Goal: Communication & Community: Answer question/provide support

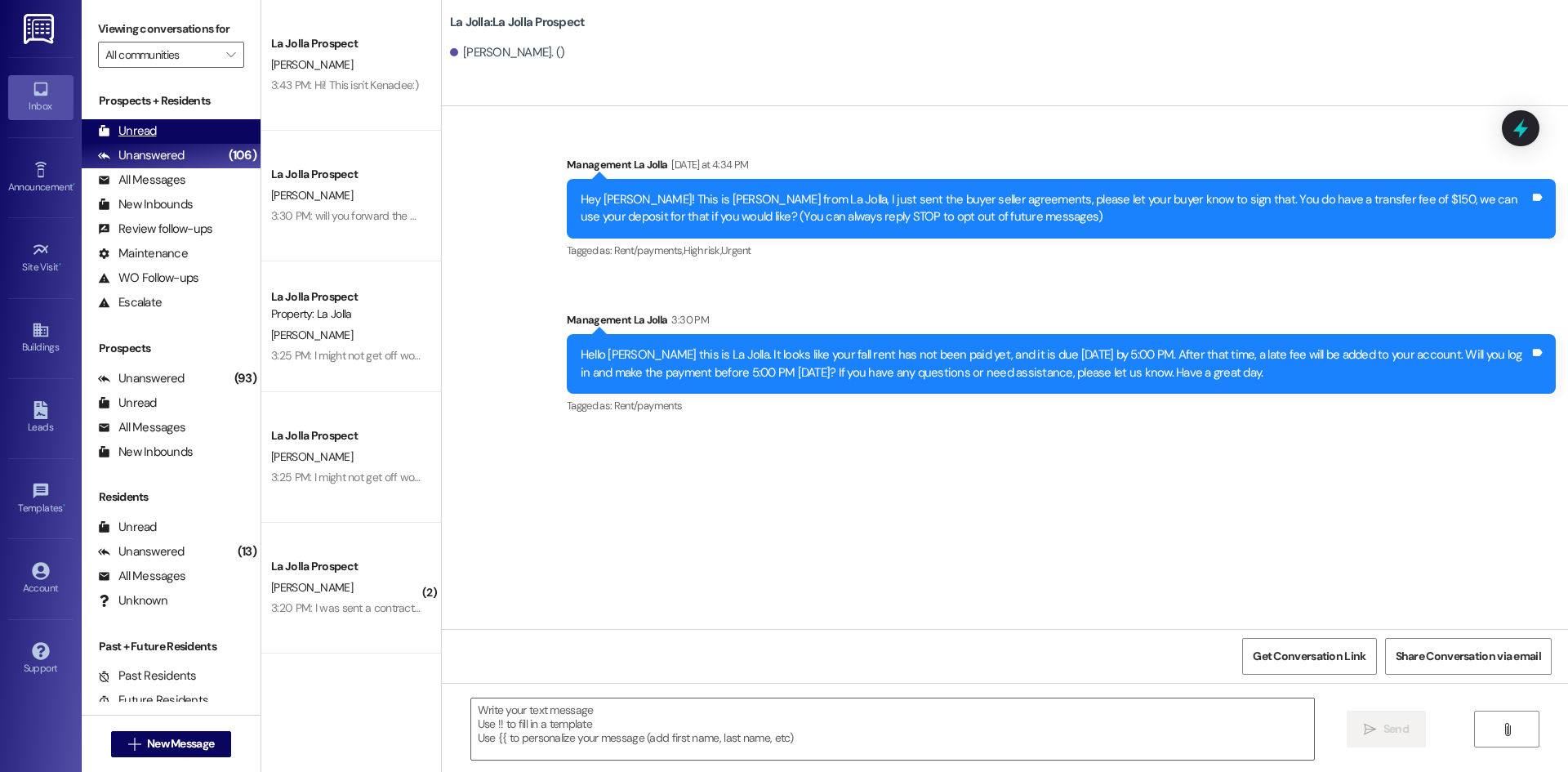
click at [168, 119] on div "Unread (0)" at bounding box center [171, 131] width 179 height 24
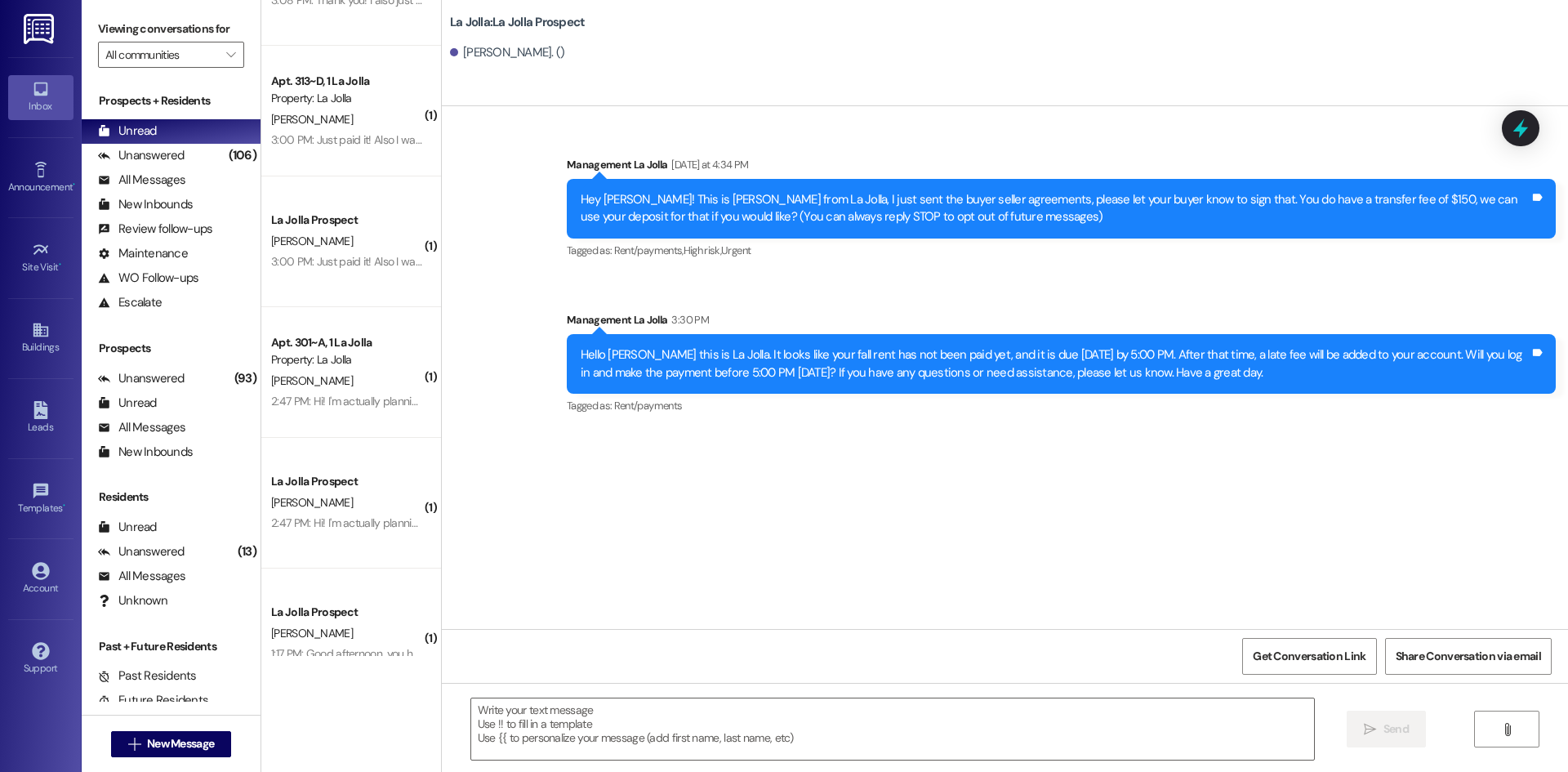
scroll to position [1435, 0]
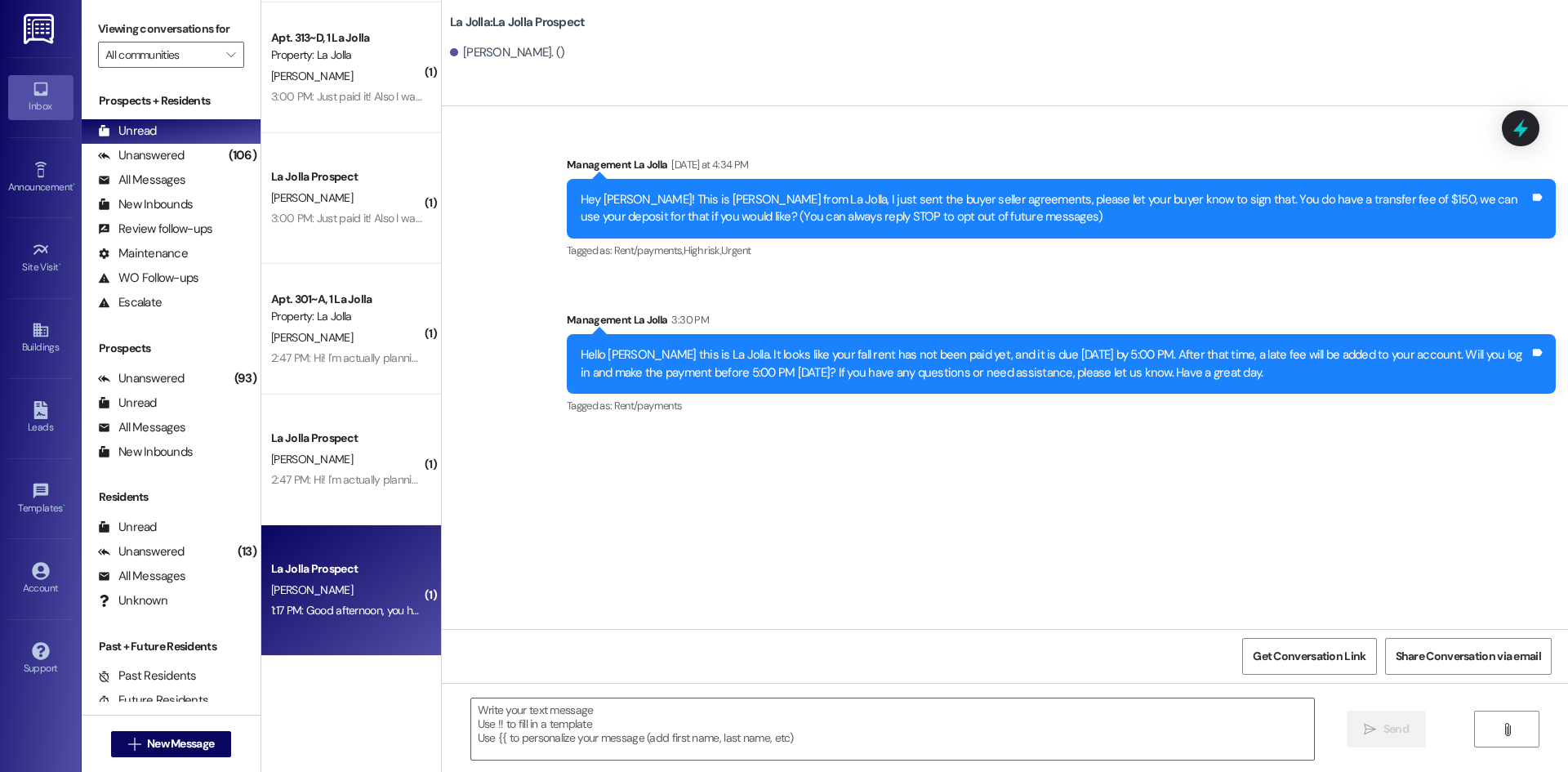
click at [381, 577] on div "La Jolla Prospect" at bounding box center [347, 569] width 151 height 17
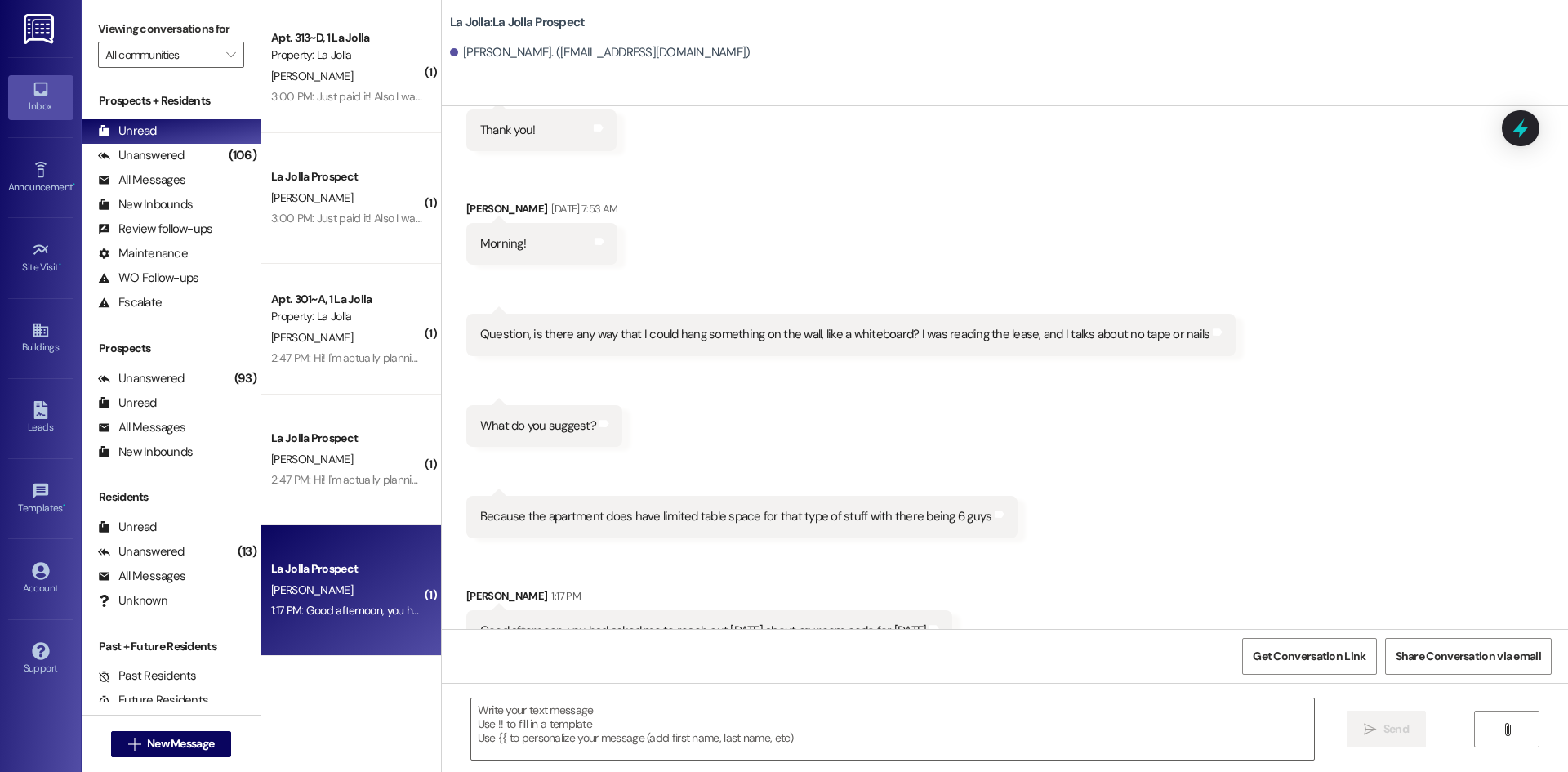
scroll to position [4750, 0]
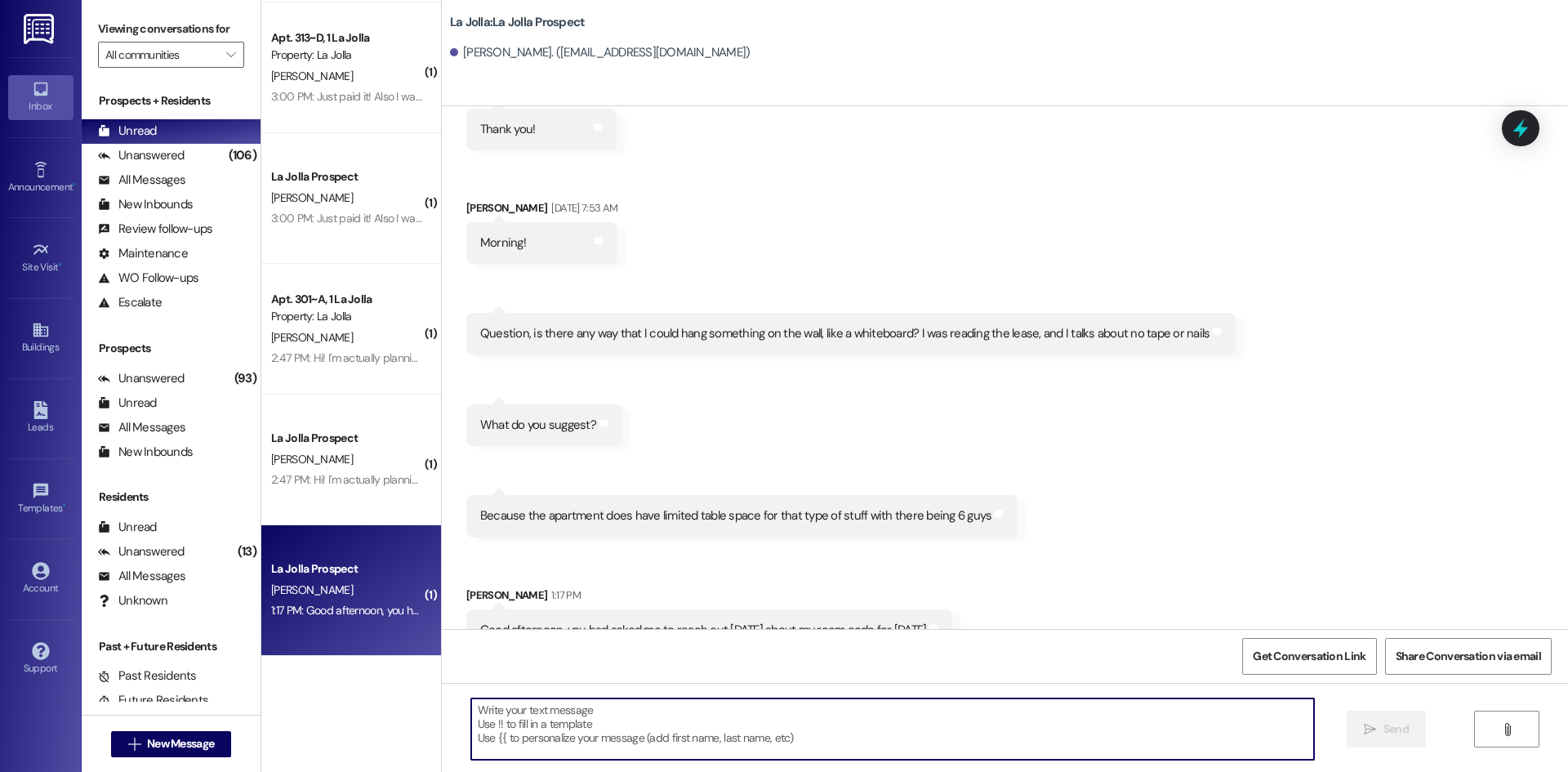
click at [623, 716] on textarea at bounding box center [892, 729] width 843 height 61
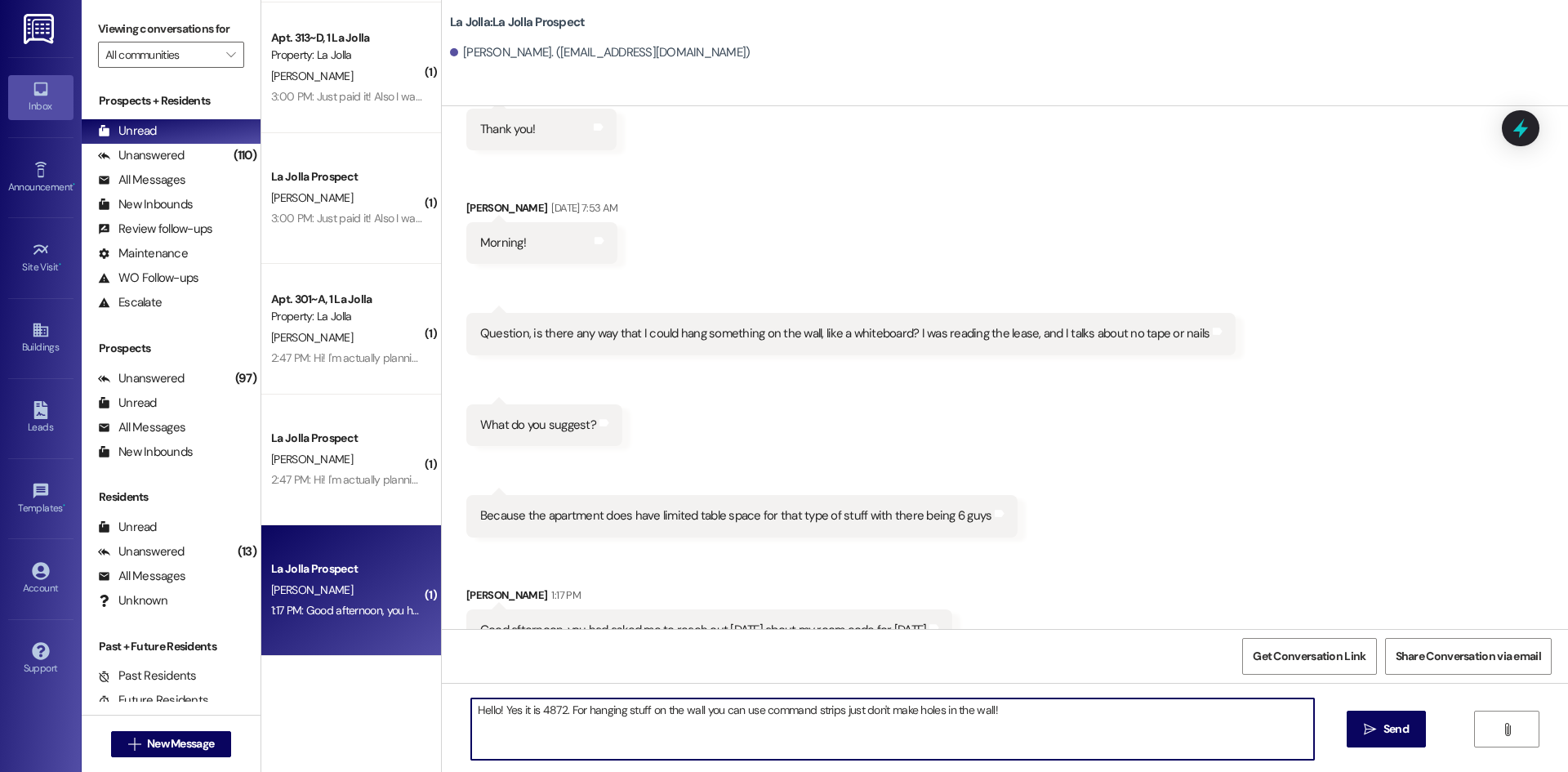
type textarea "Hello! Yes it is 4872. For hanging stuff on the wall you can use command strips…"
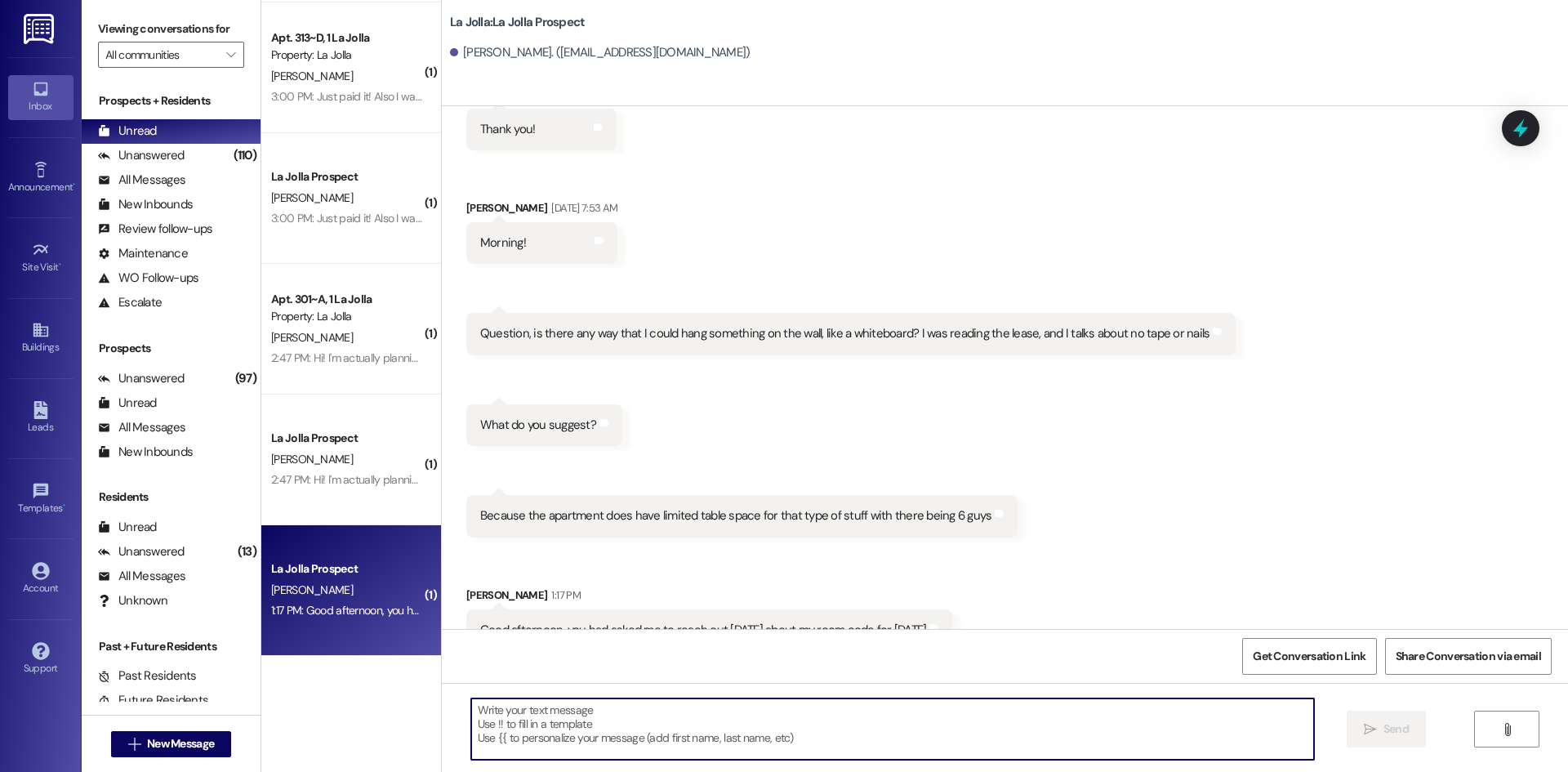
scroll to position [4749, 0]
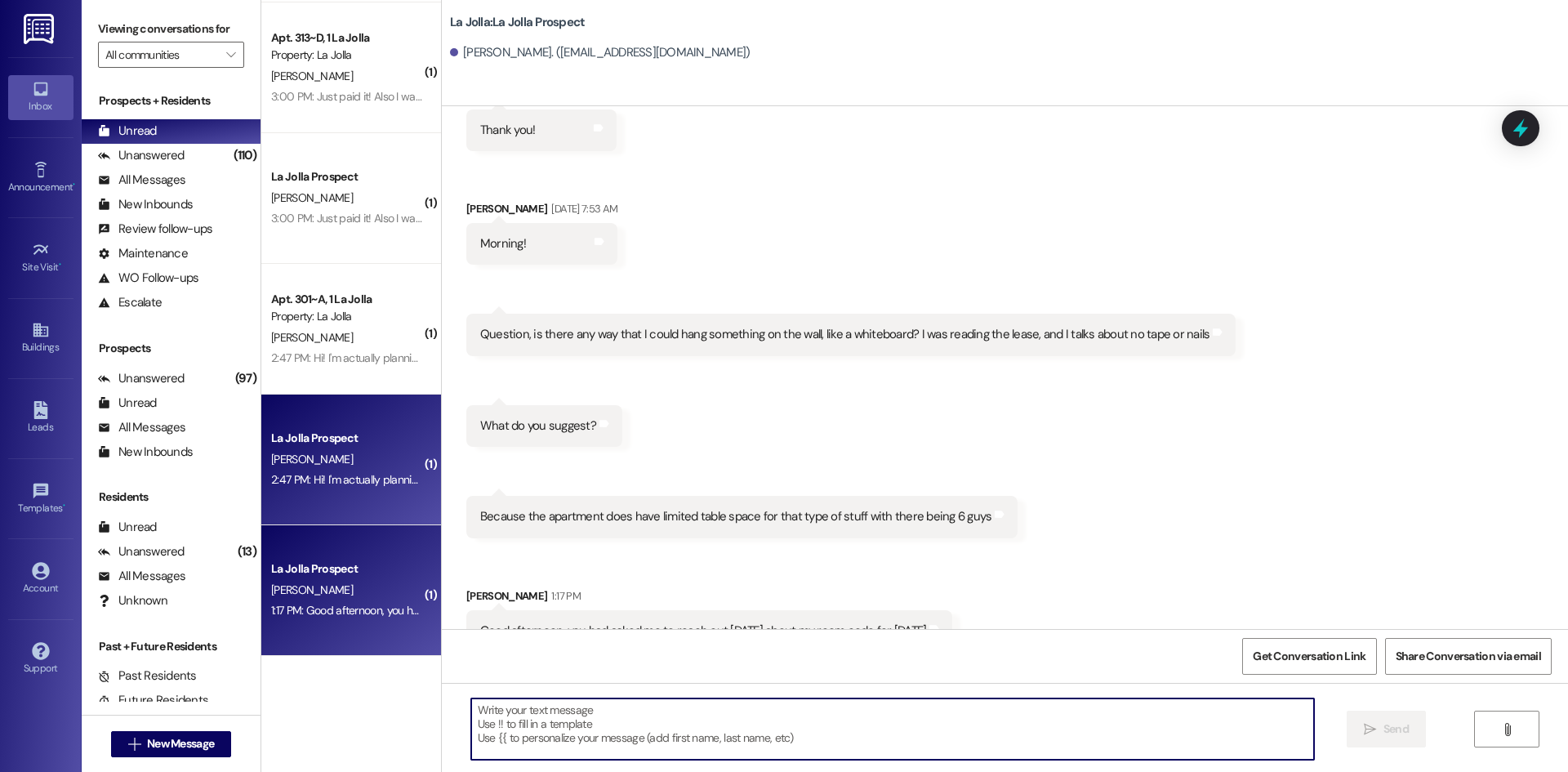
click at [375, 458] on div "[PERSON_NAME]" at bounding box center [347, 459] width 154 height 21
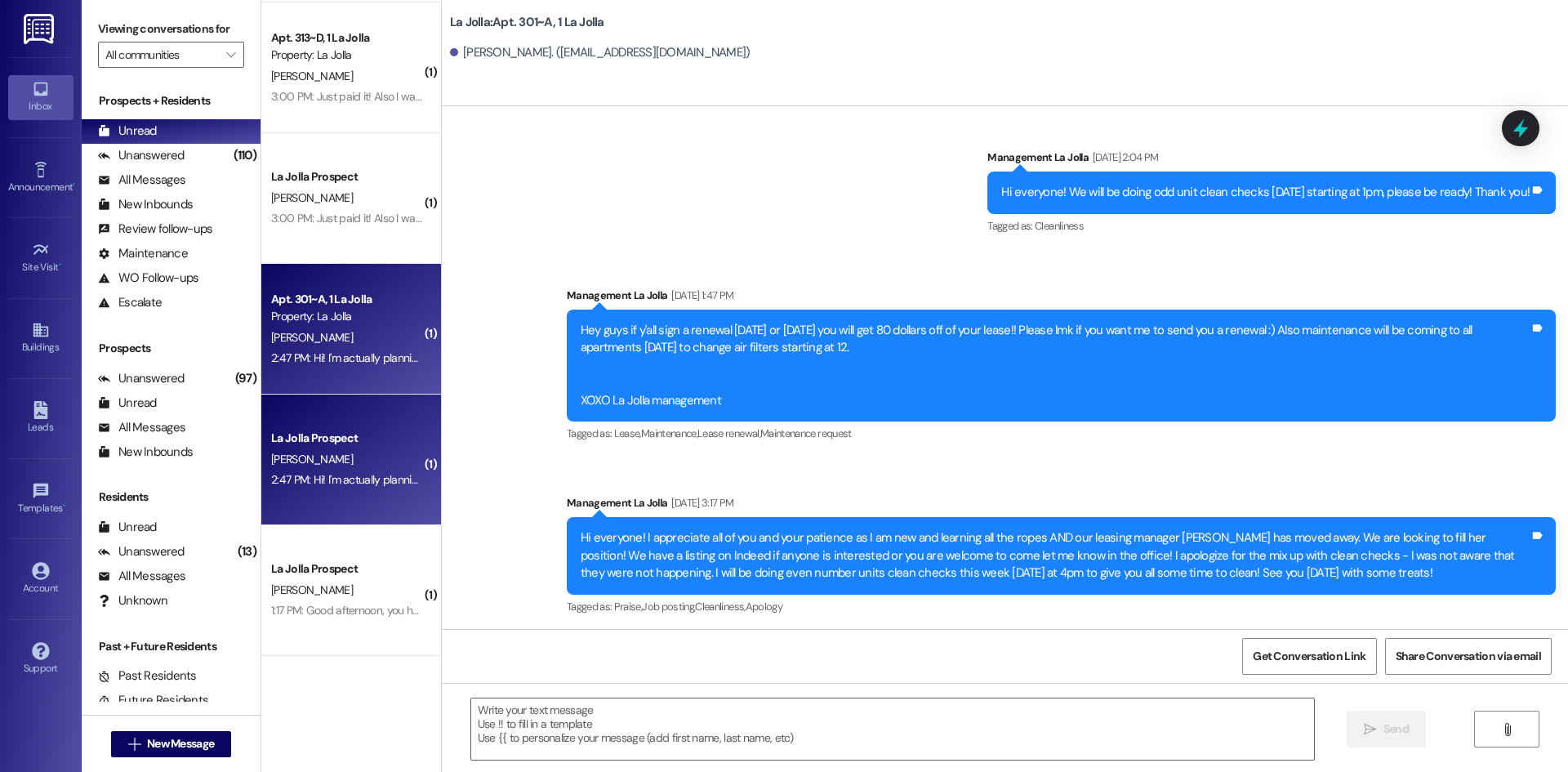
scroll to position [13143, 0]
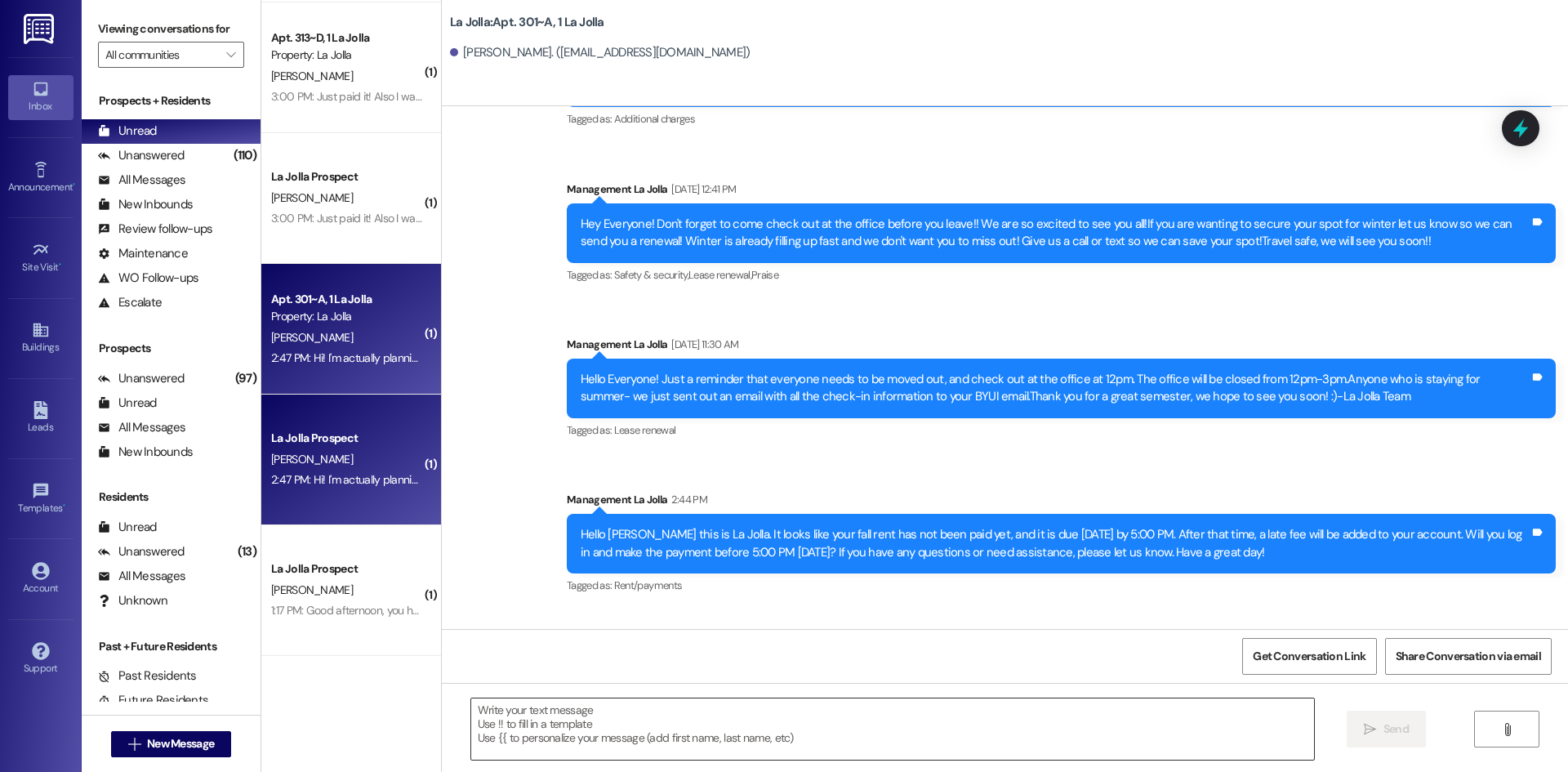
click at [515, 727] on textarea at bounding box center [892, 729] width 843 height 61
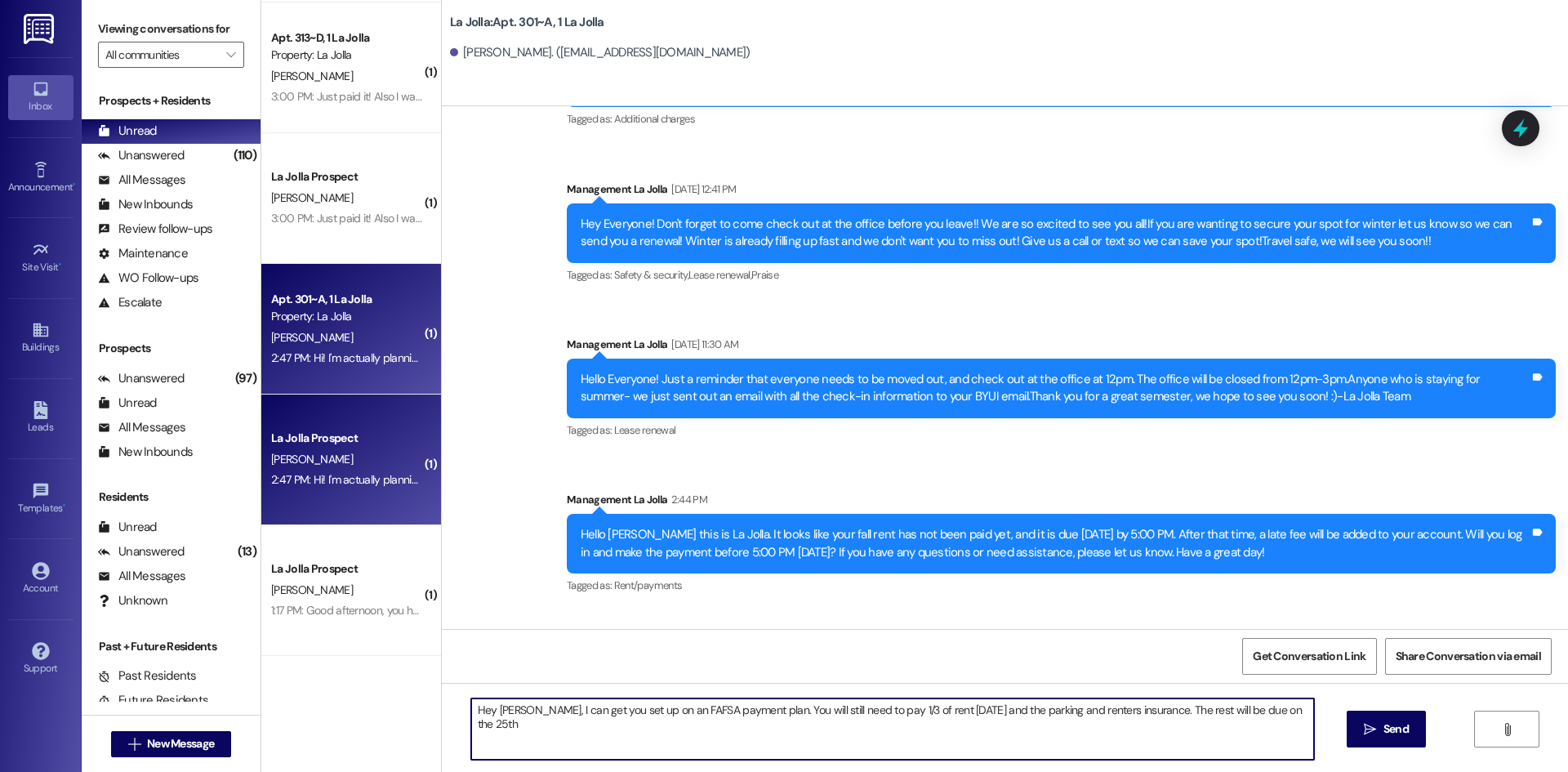
type textarea "Hey [PERSON_NAME], I can get you set up on an FAFSA payment plan. You will stil…"
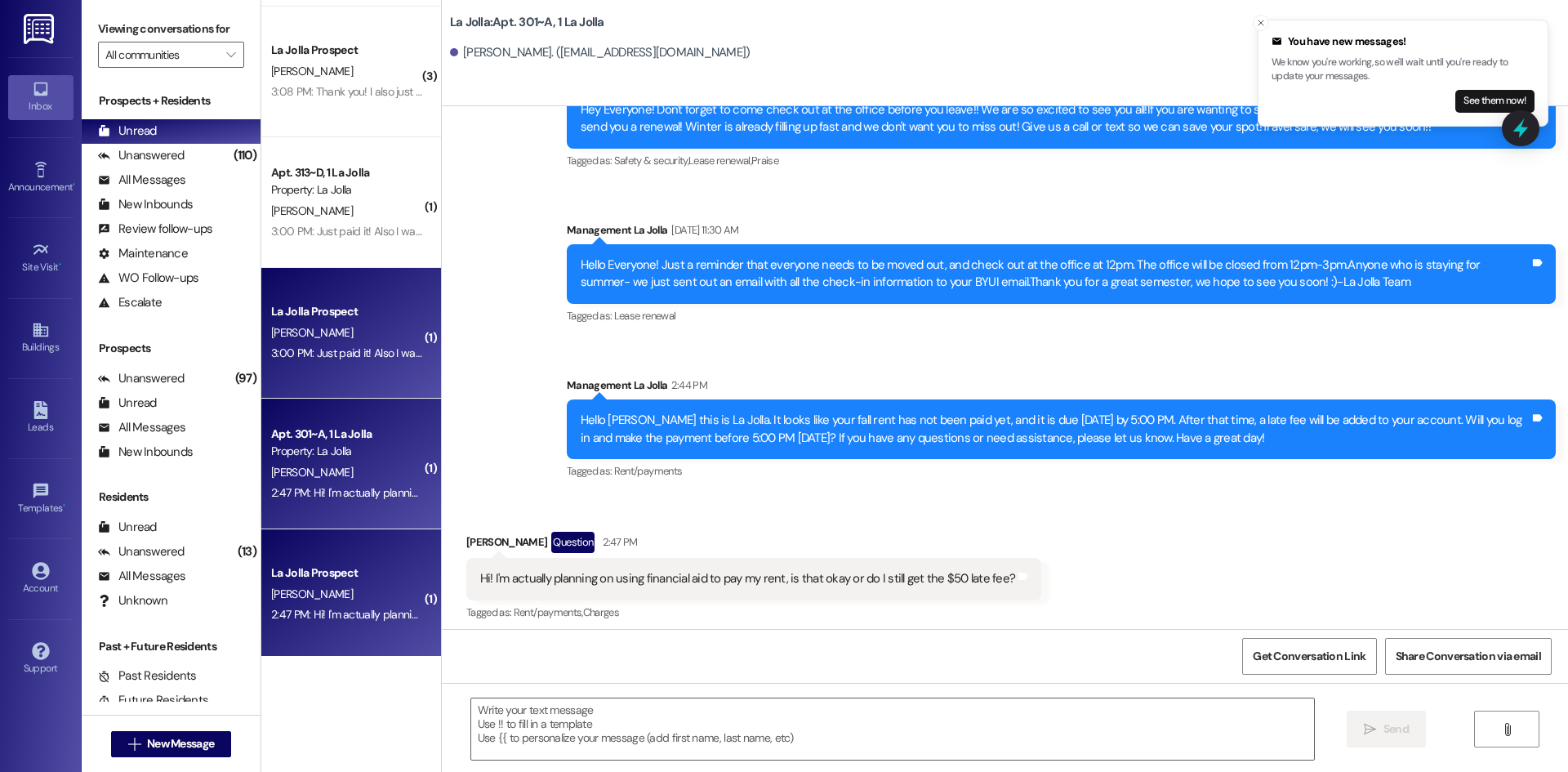
scroll to position [1190, 0]
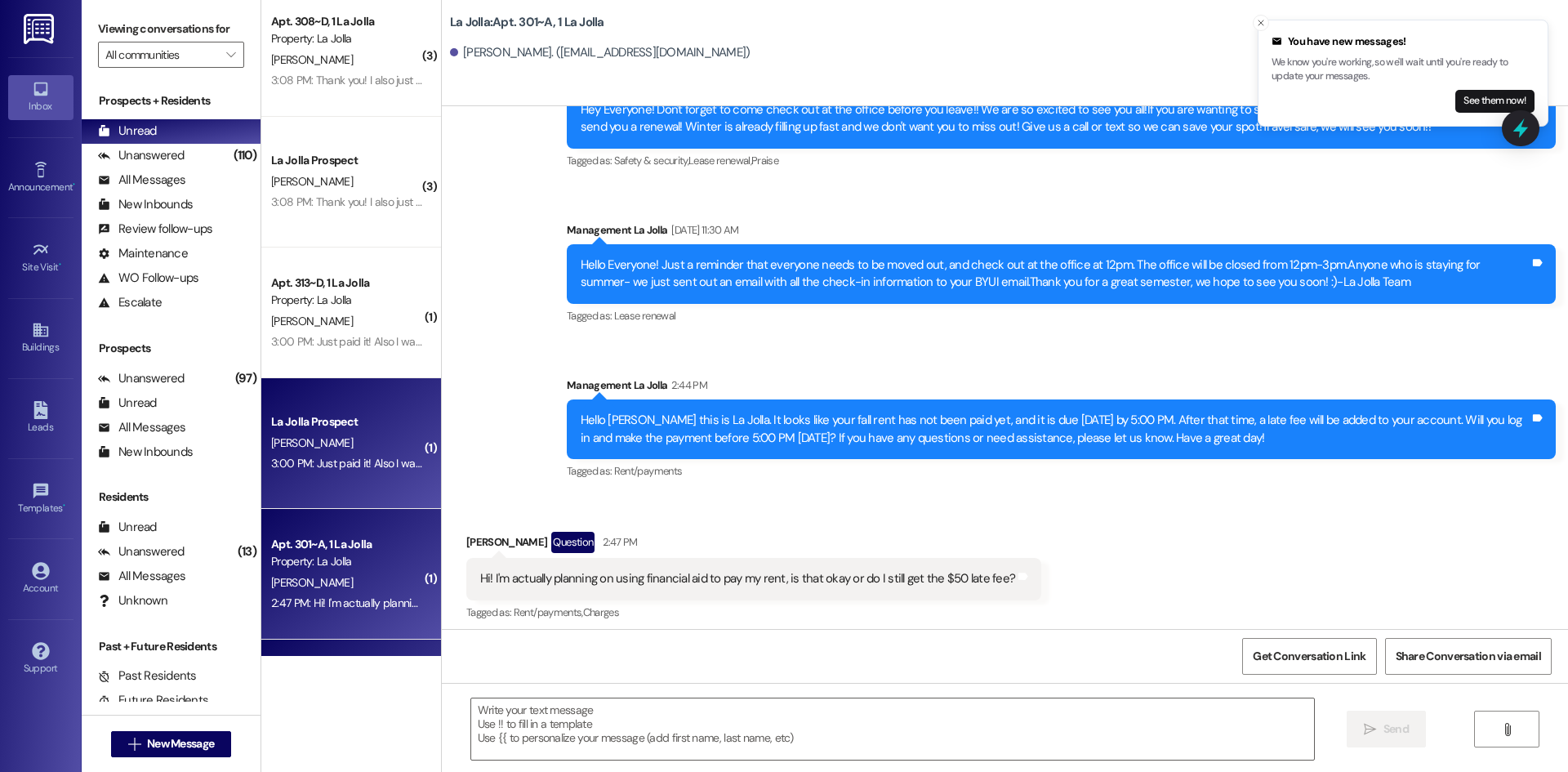
click at [381, 407] on div "La Jolla Prospect [PERSON_NAME] 3:00 PM: Just paid it! Also I was wondering if …" at bounding box center [351, 443] width 180 height 131
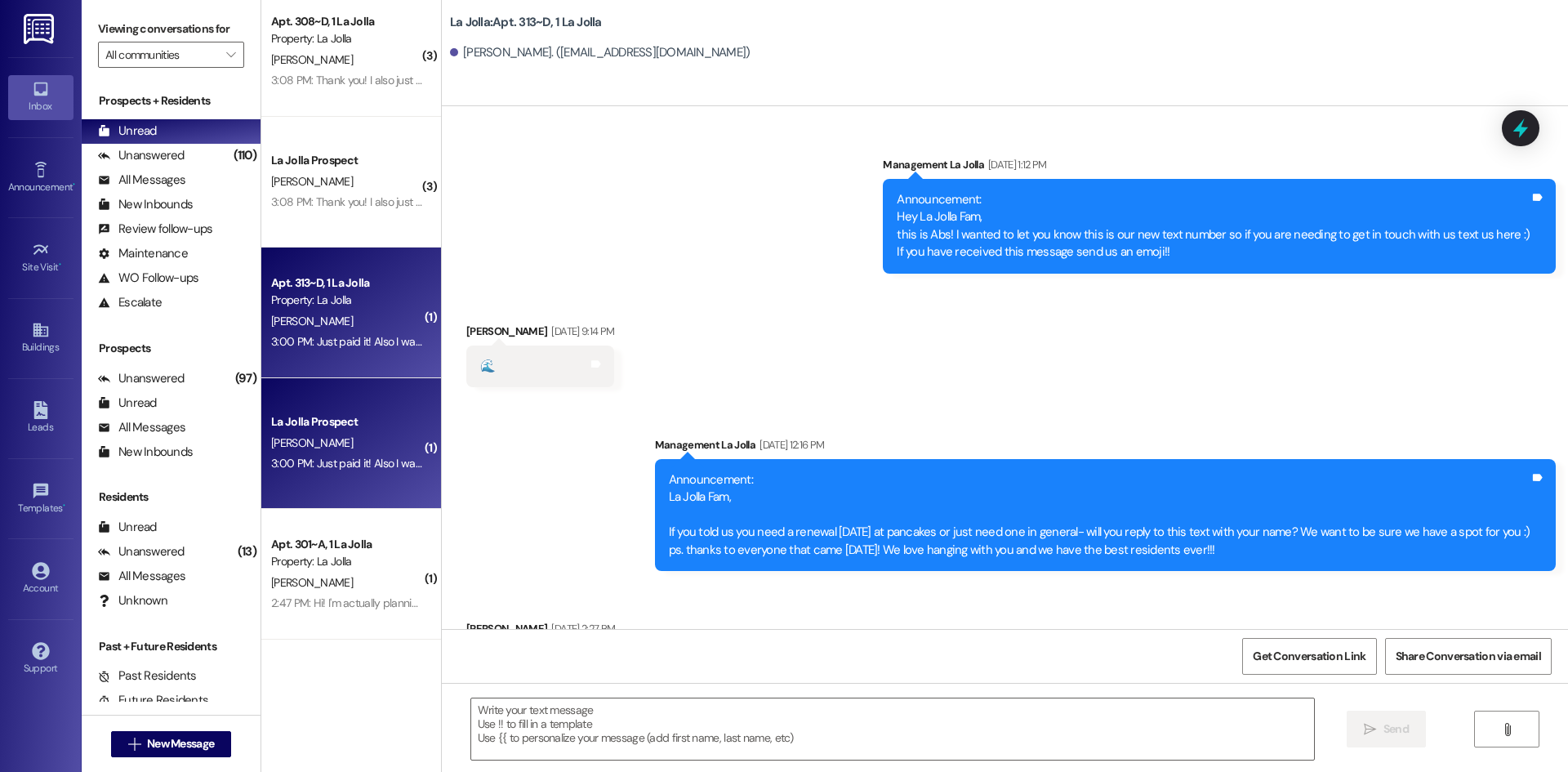
scroll to position [20711, 0]
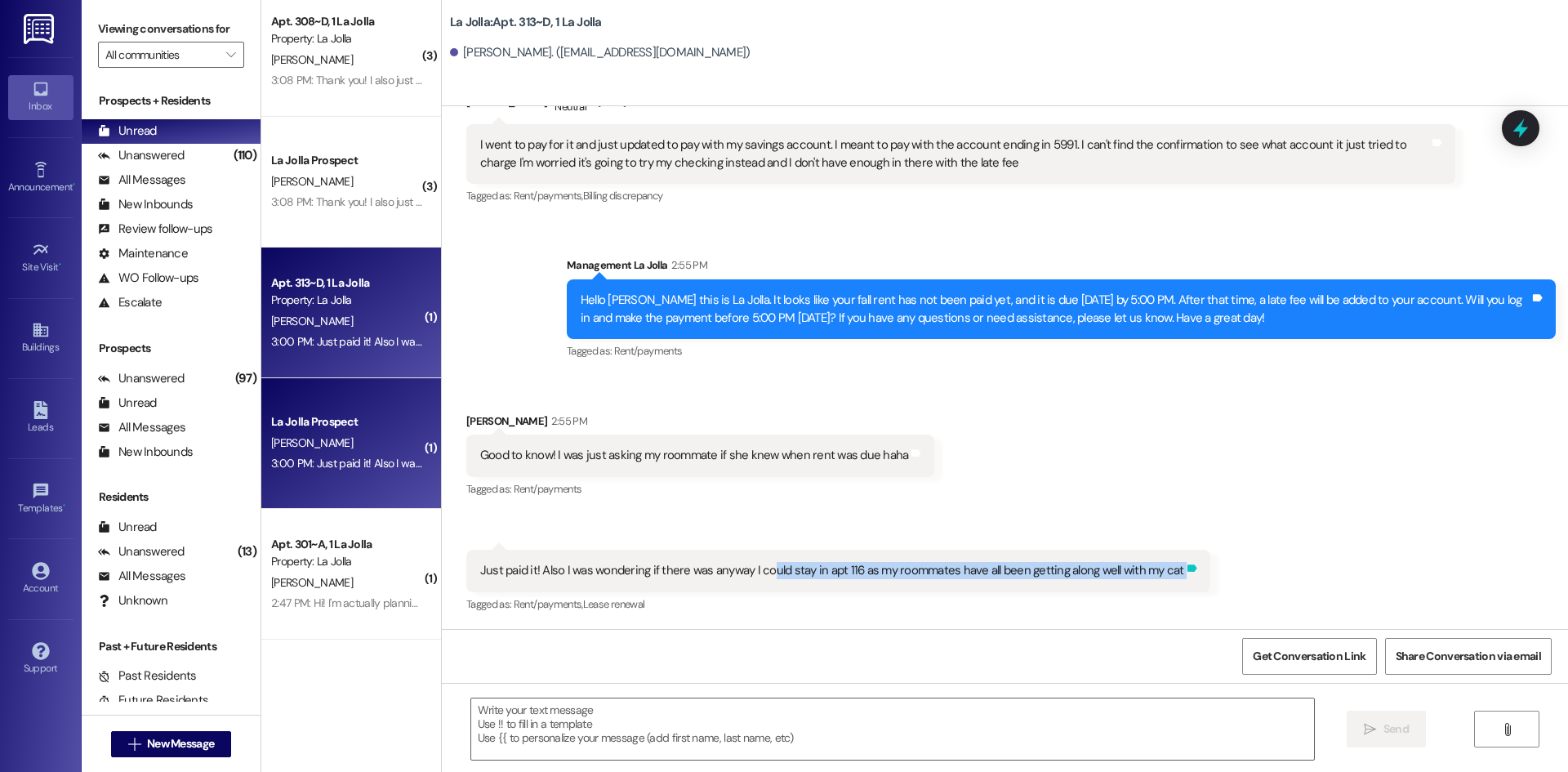
drag, startPoint x: 759, startPoint y: 574, endPoint x: 1164, endPoint y: 579, distance: 405.0
click at [1164, 579] on div "Just paid it! Also I was wondering if there was anyway I could stay in apt 116 …" at bounding box center [838, 570] width 744 height 42
click at [1264, 570] on div "Received via SMS [PERSON_NAME] 2:55 PM Good to know! I was just asking my roomm…" at bounding box center [1005, 502] width 1127 height 253
drag, startPoint x: 468, startPoint y: 571, endPoint x: 1167, endPoint y: 570, distance: 699.0
click at [1167, 570] on div "Just paid it! Also I was wondering if there was anyway I could stay in apt 116 …" at bounding box center [838, 570] width 744 height 42
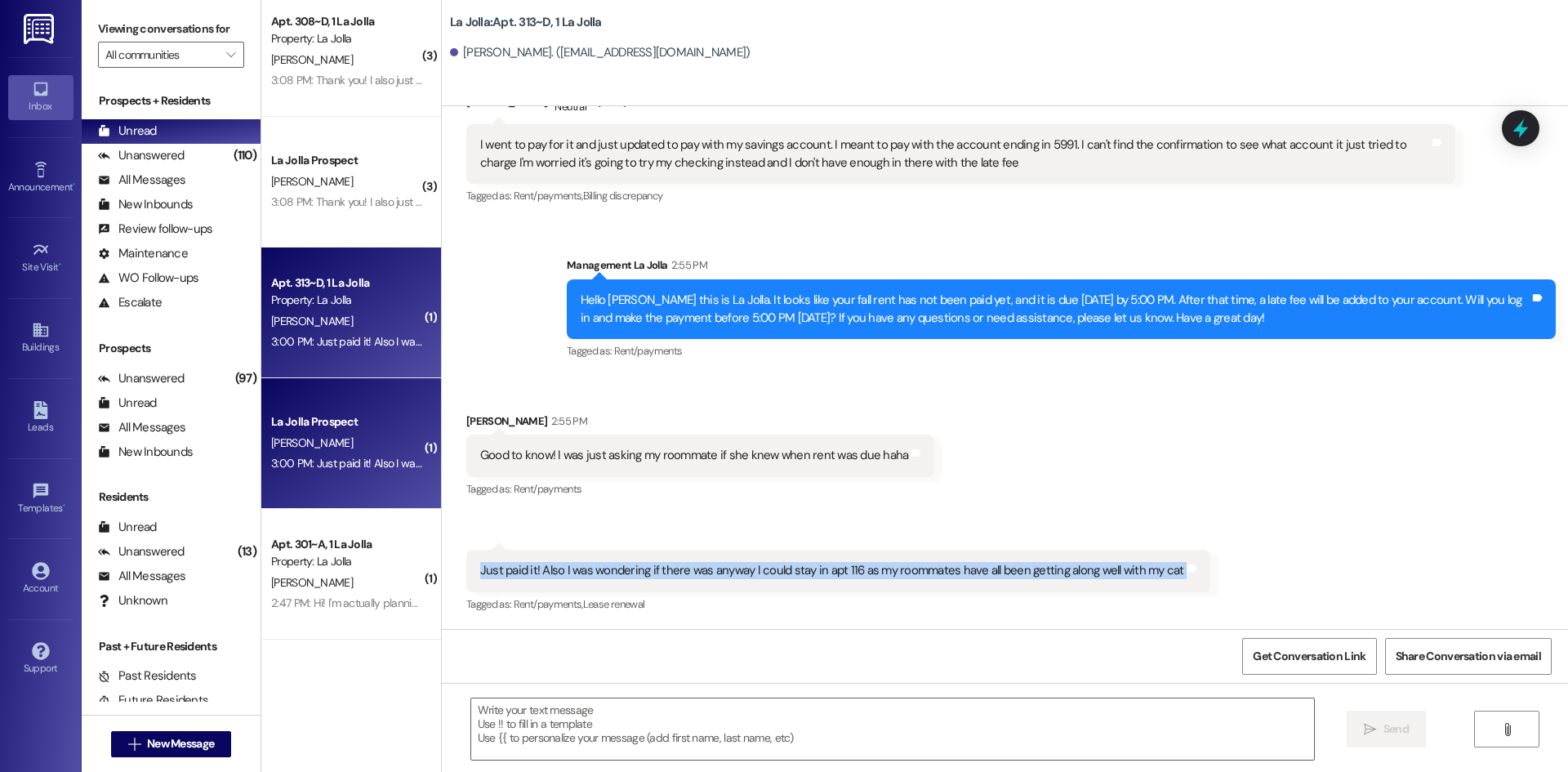
click at [1298, 578] on div "Received via SMS [PERSON_NAME] 2:55 PM Good to know! I was just asking my roomm…" at bounding box center [1005, 502] width 1127 height 253
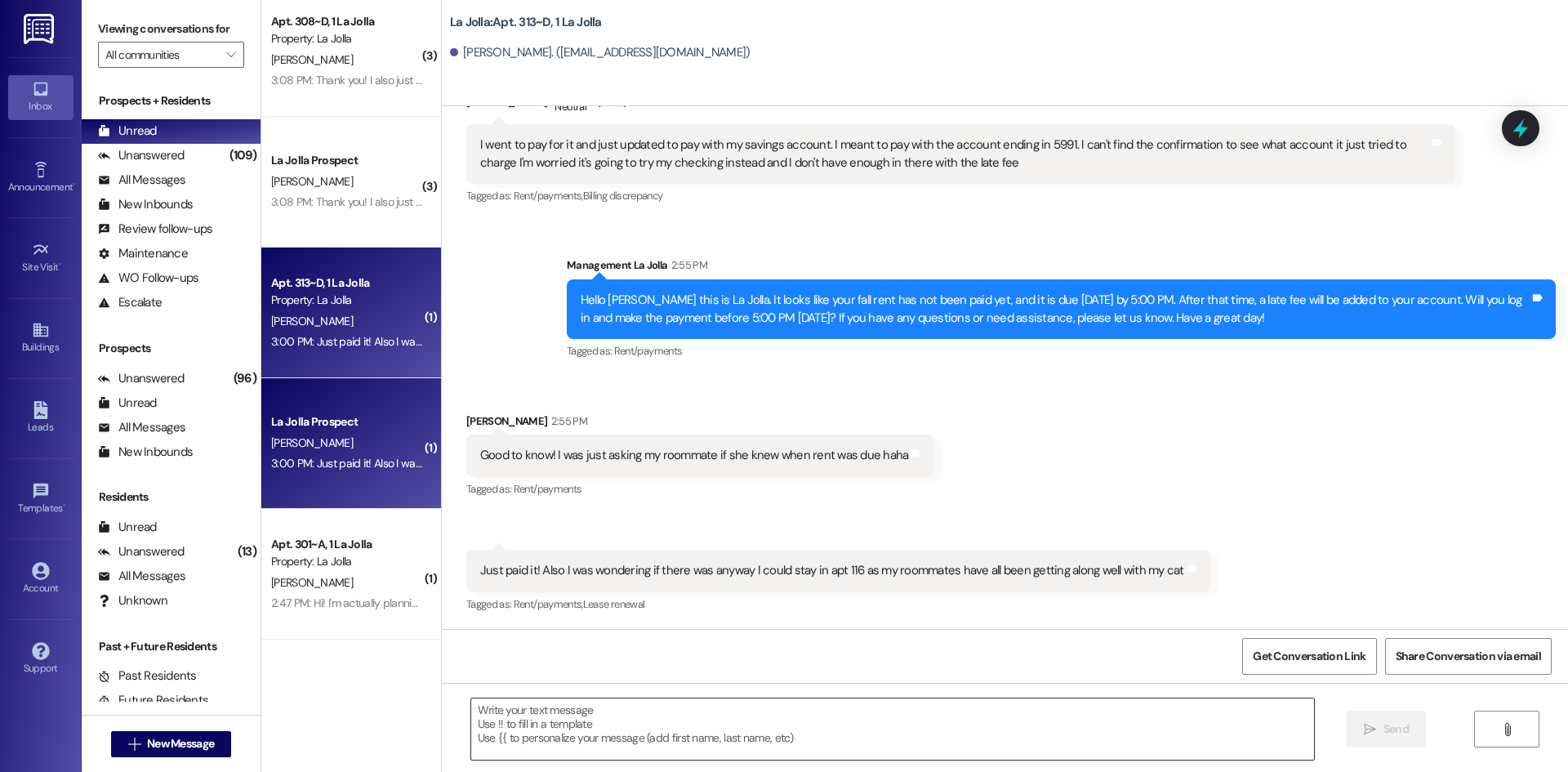
click at [673, 723] on textarea at bounding box center [892, 729] width 843 height 61
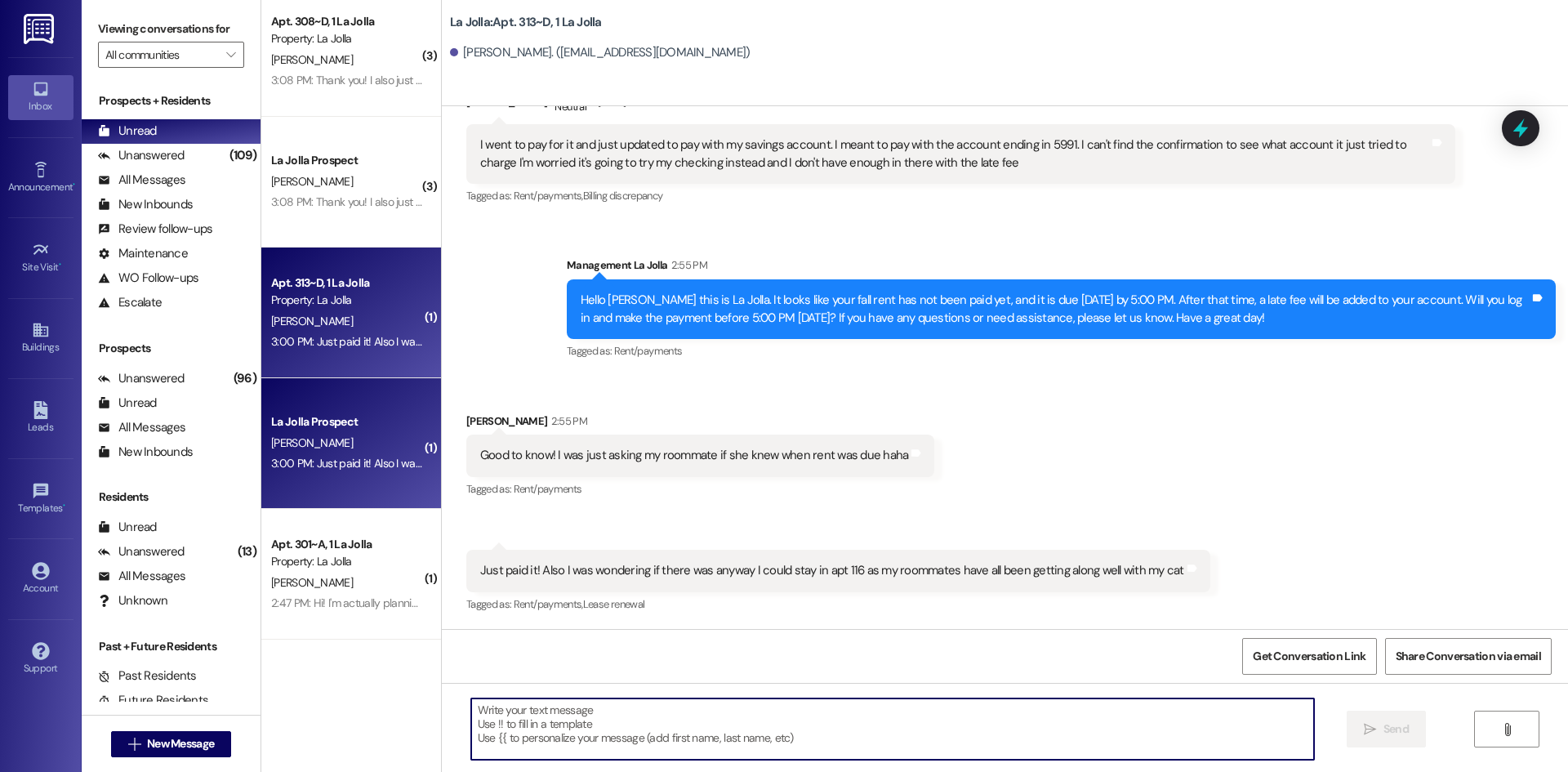
click at [680, 725] on textarea at bounding box center [892, 729] width 843 height 61
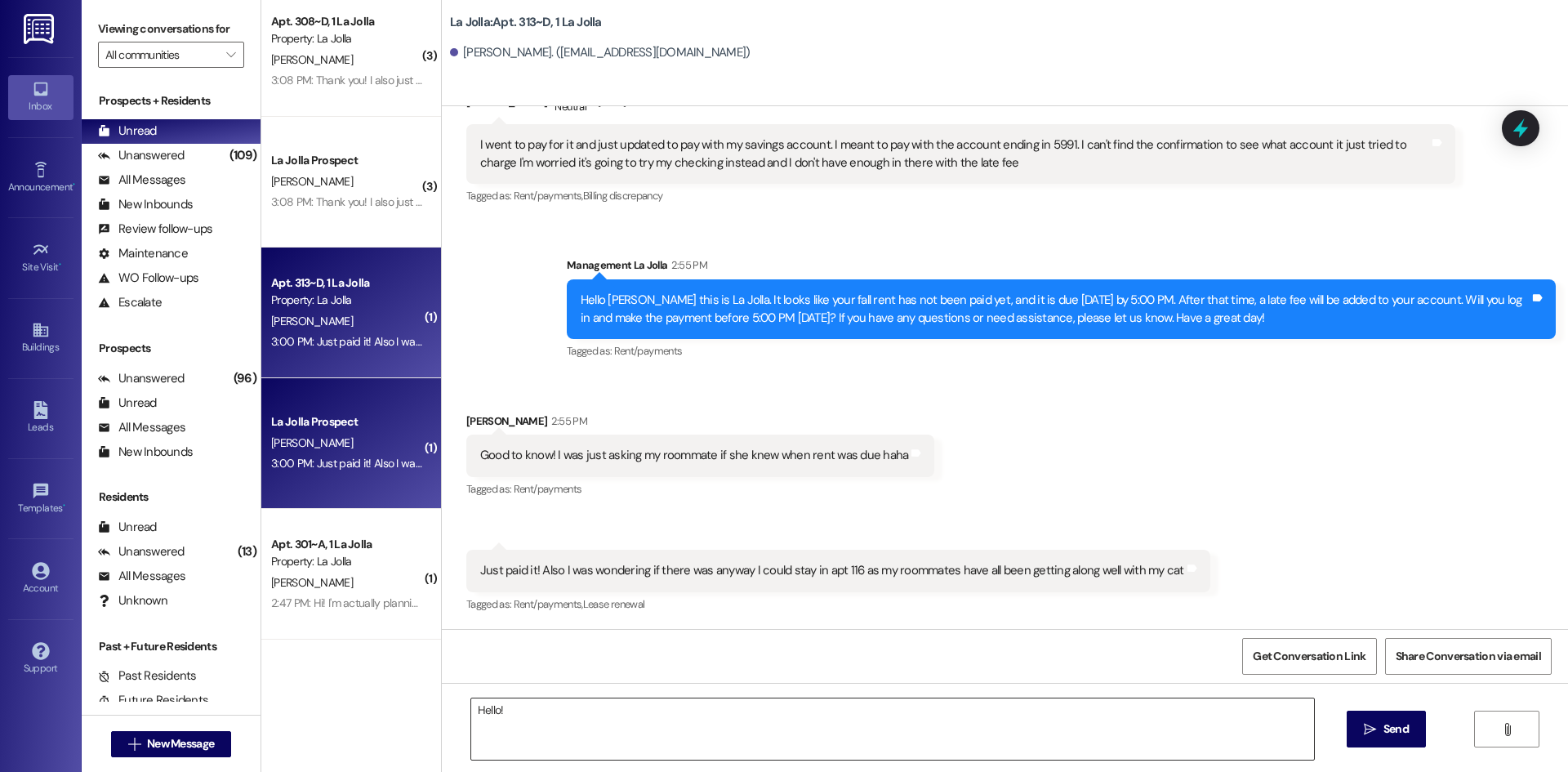
click at [635, 709] on textarea "Hello!" at bounding box center [892, 729] width 843 height 61
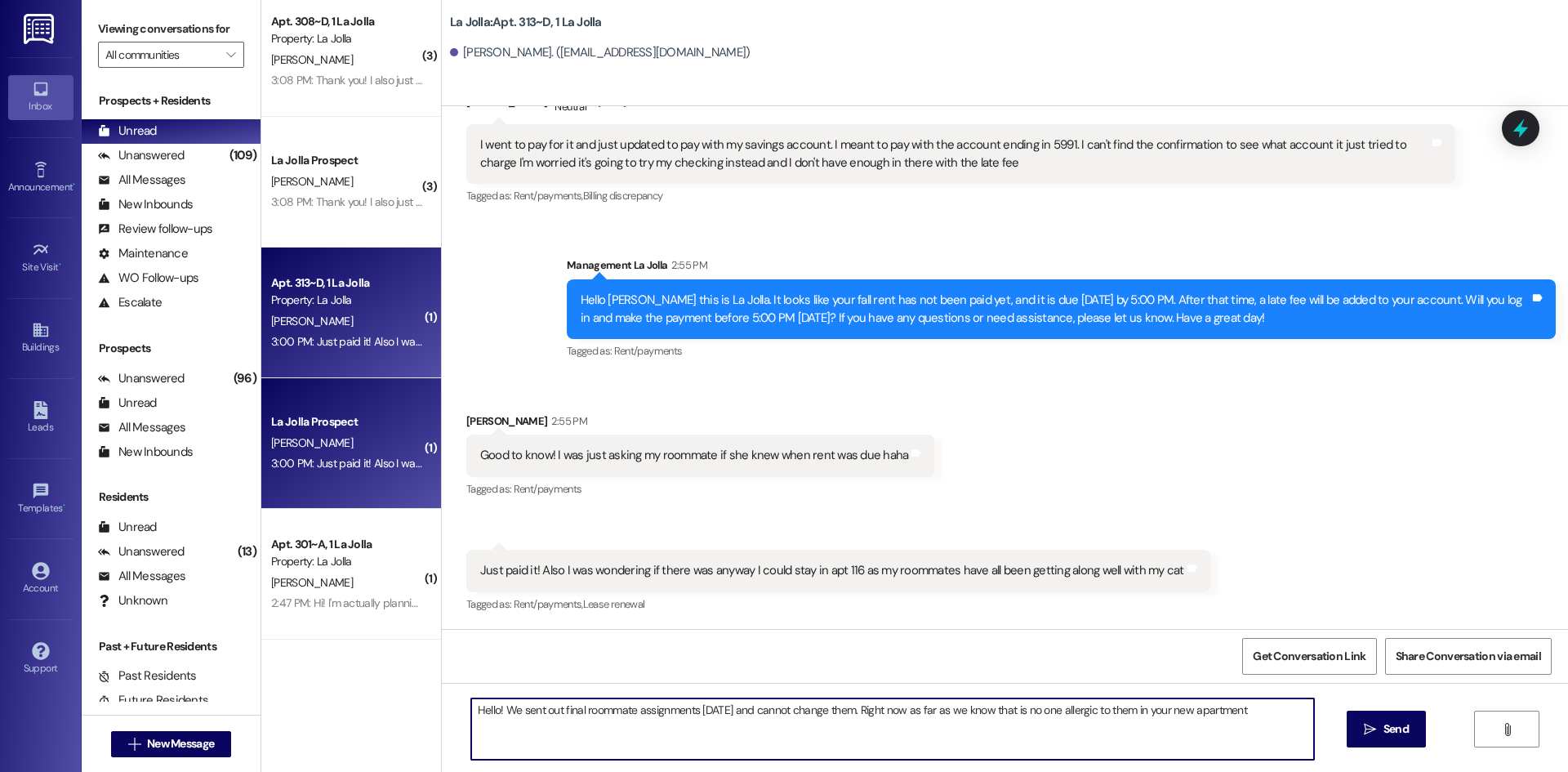
type textarea "Hello! We sent out final roommate assignments [DATE] and cannot change them. Ri…"
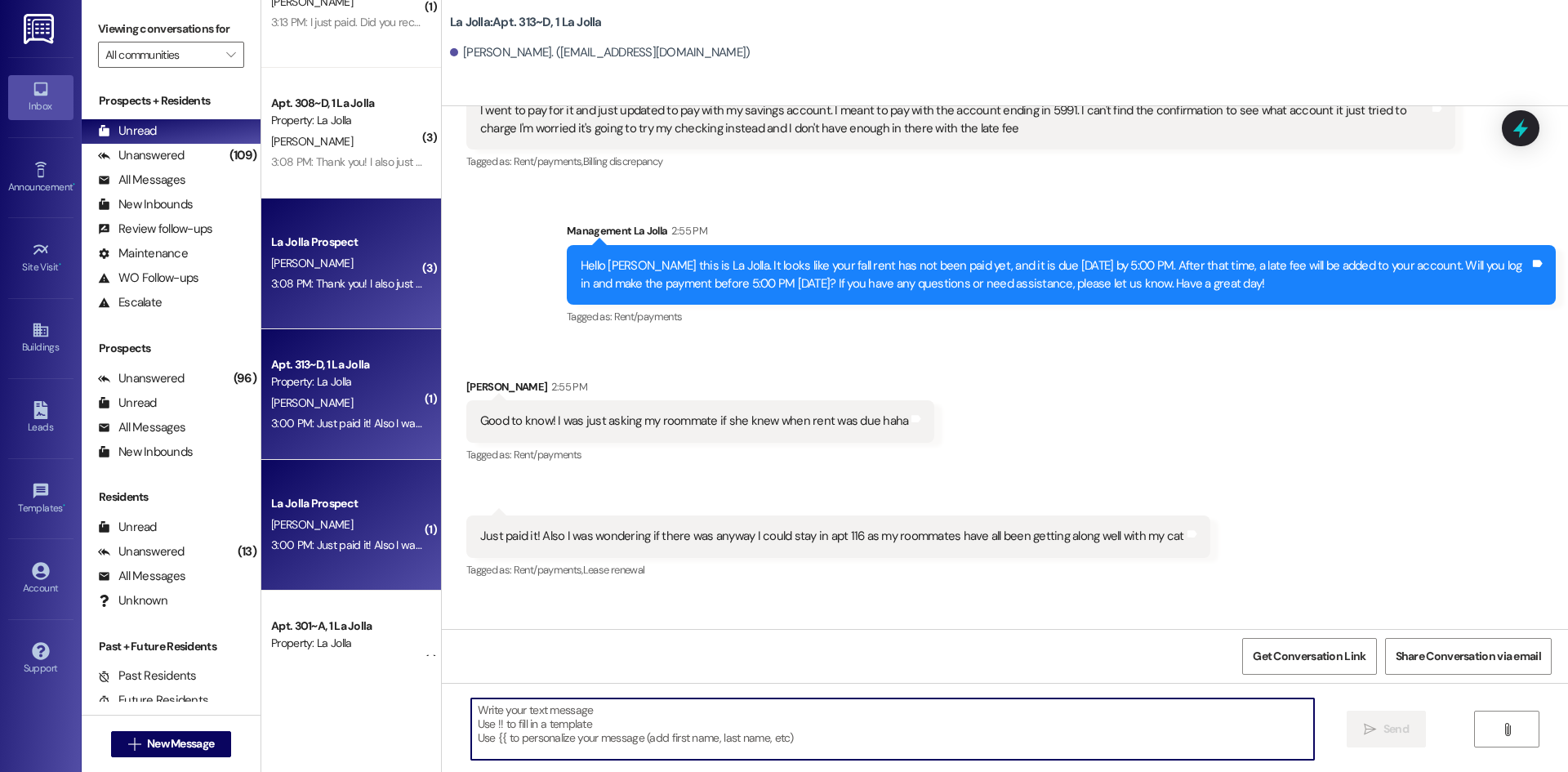
scroll to position [945, 0]
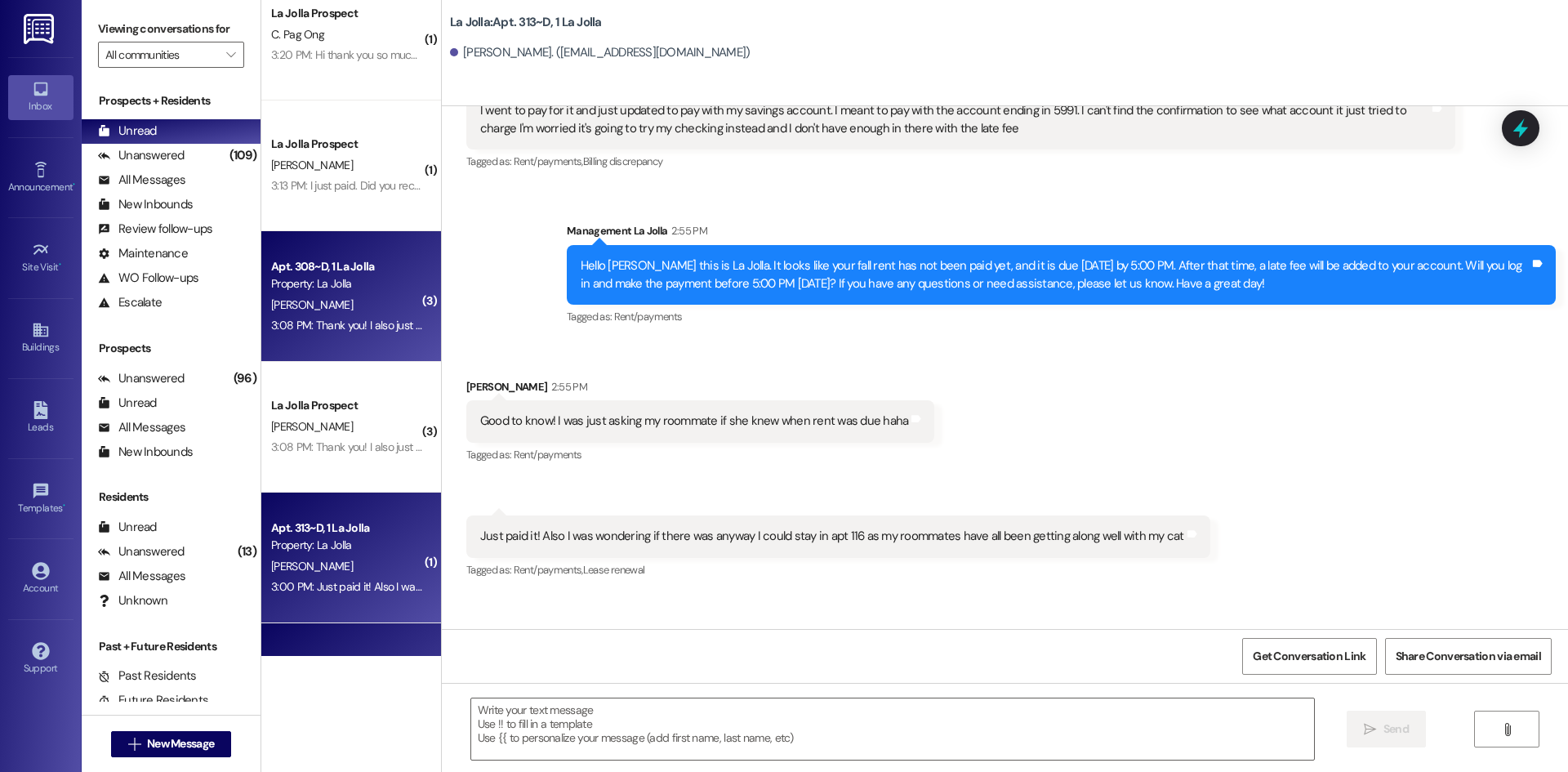
click at [330, 316] on div "3:08 PM: Thank you! I also just sent the 25$ payment over 3:08 PM: Thank you! I…" at bounding box center [347, 325] width 154 height 21
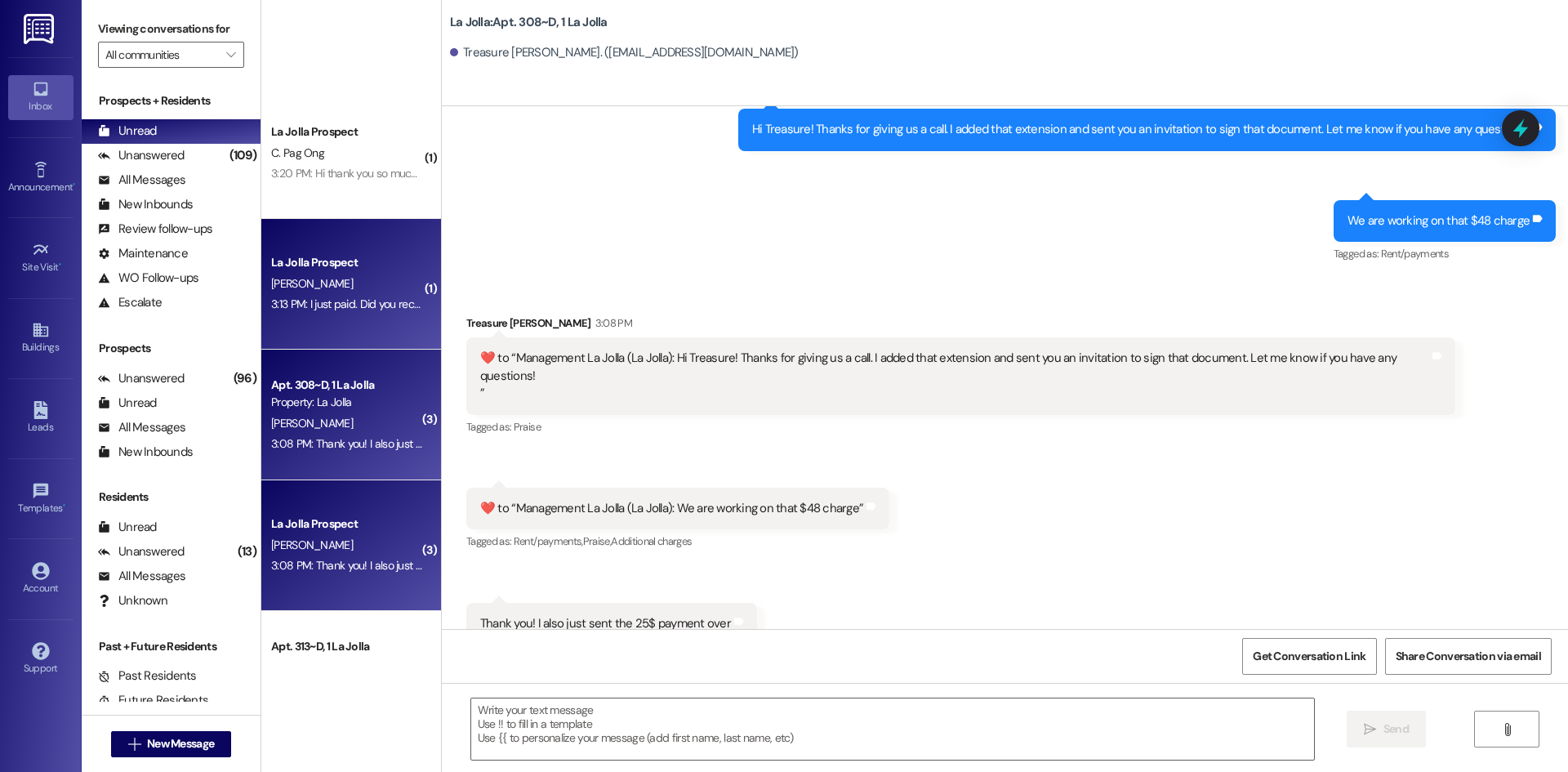
scroll to position [1062, 0]
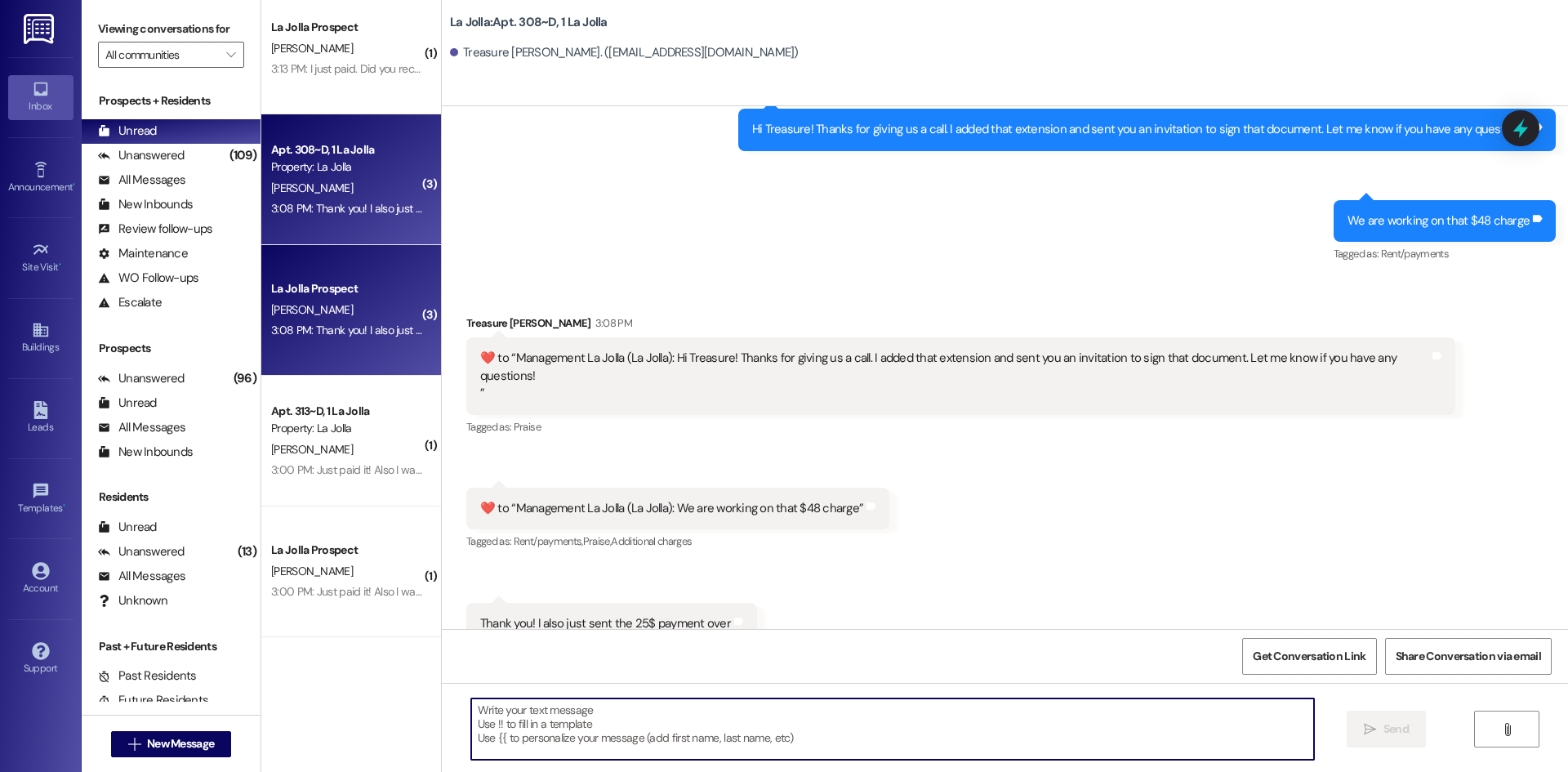
click at [520, 722] on textarea at bounding box center [892, 729] width 843 height 61
type textarea "Perfect!"
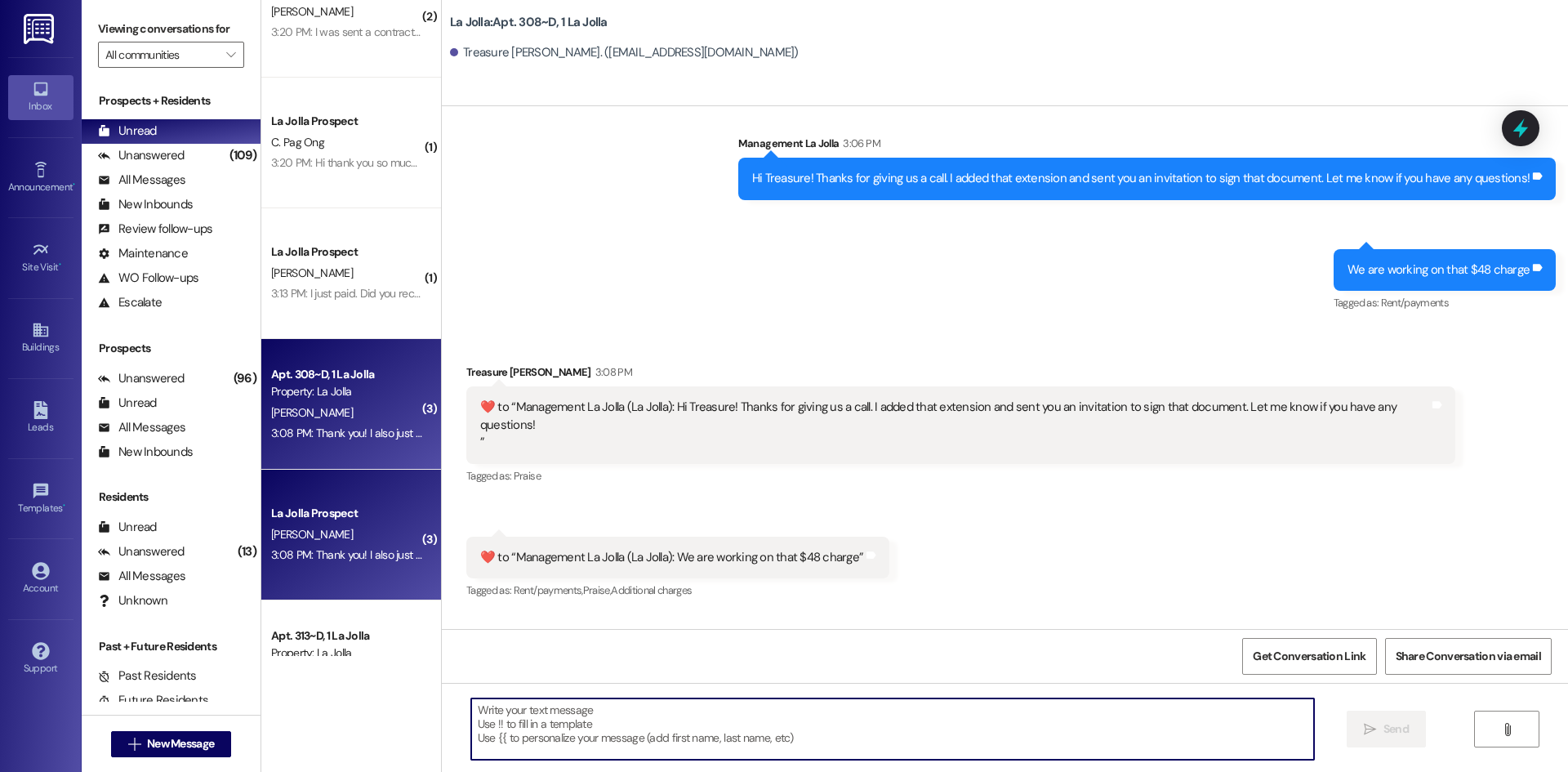
scroll to position [817, 0]
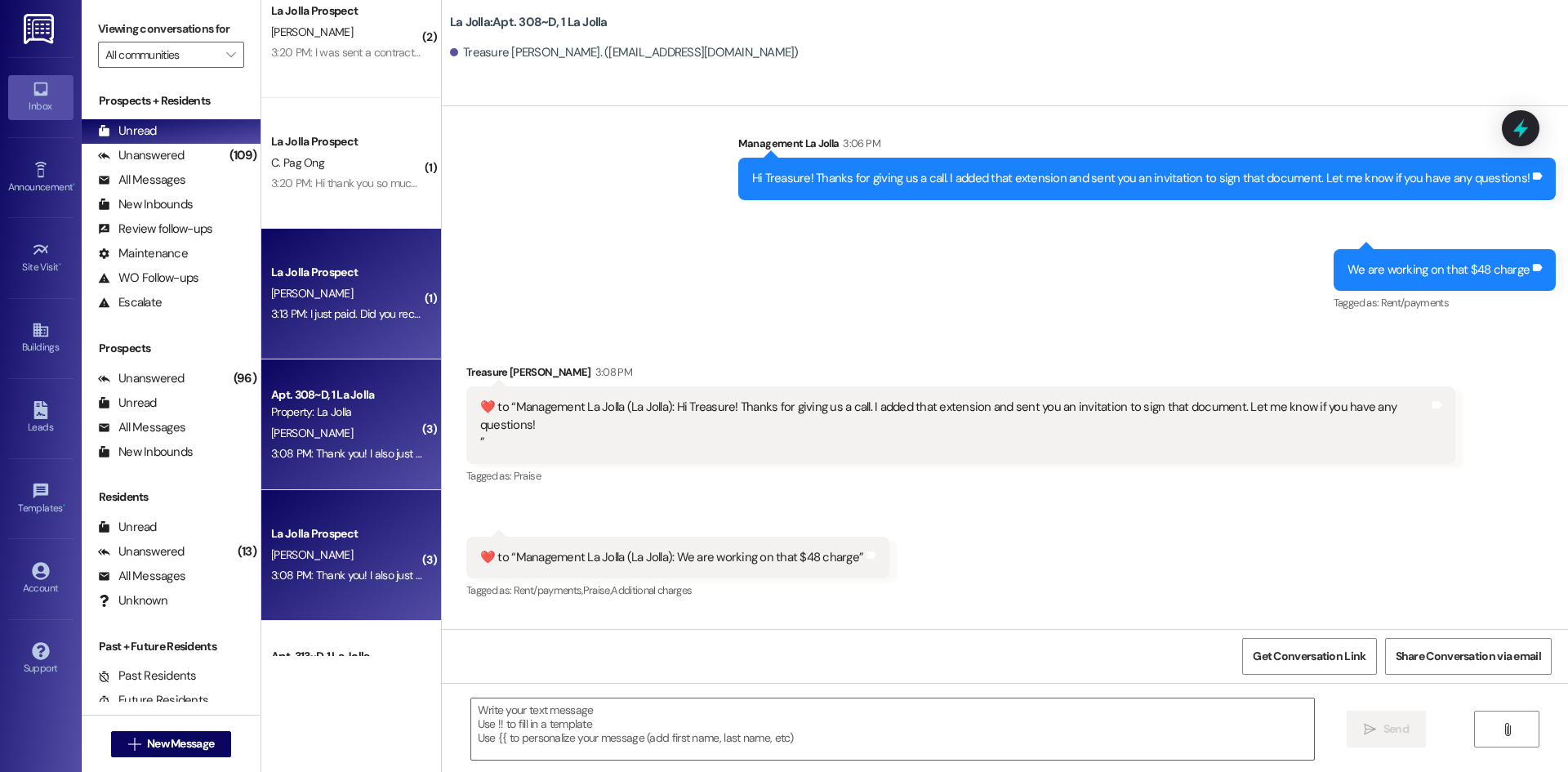
click at [409, 312] on div "La Jolla Prospect [PERSON_NAME] 3:13 PM: I just paid. Did you receive it? 3:13 …" at bounding box center [351, 294] width 180 height 131
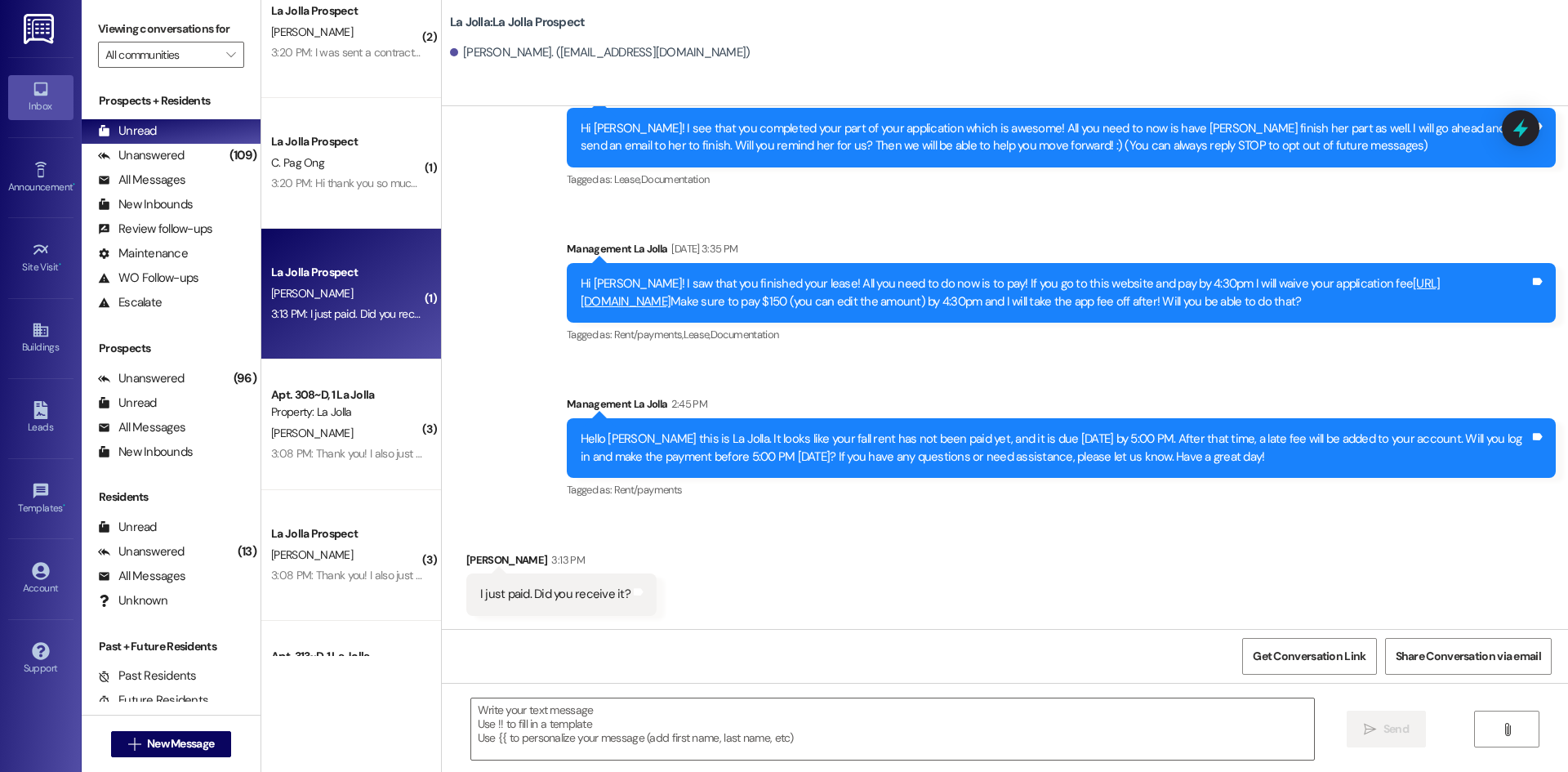
scroll to position [71, 0]
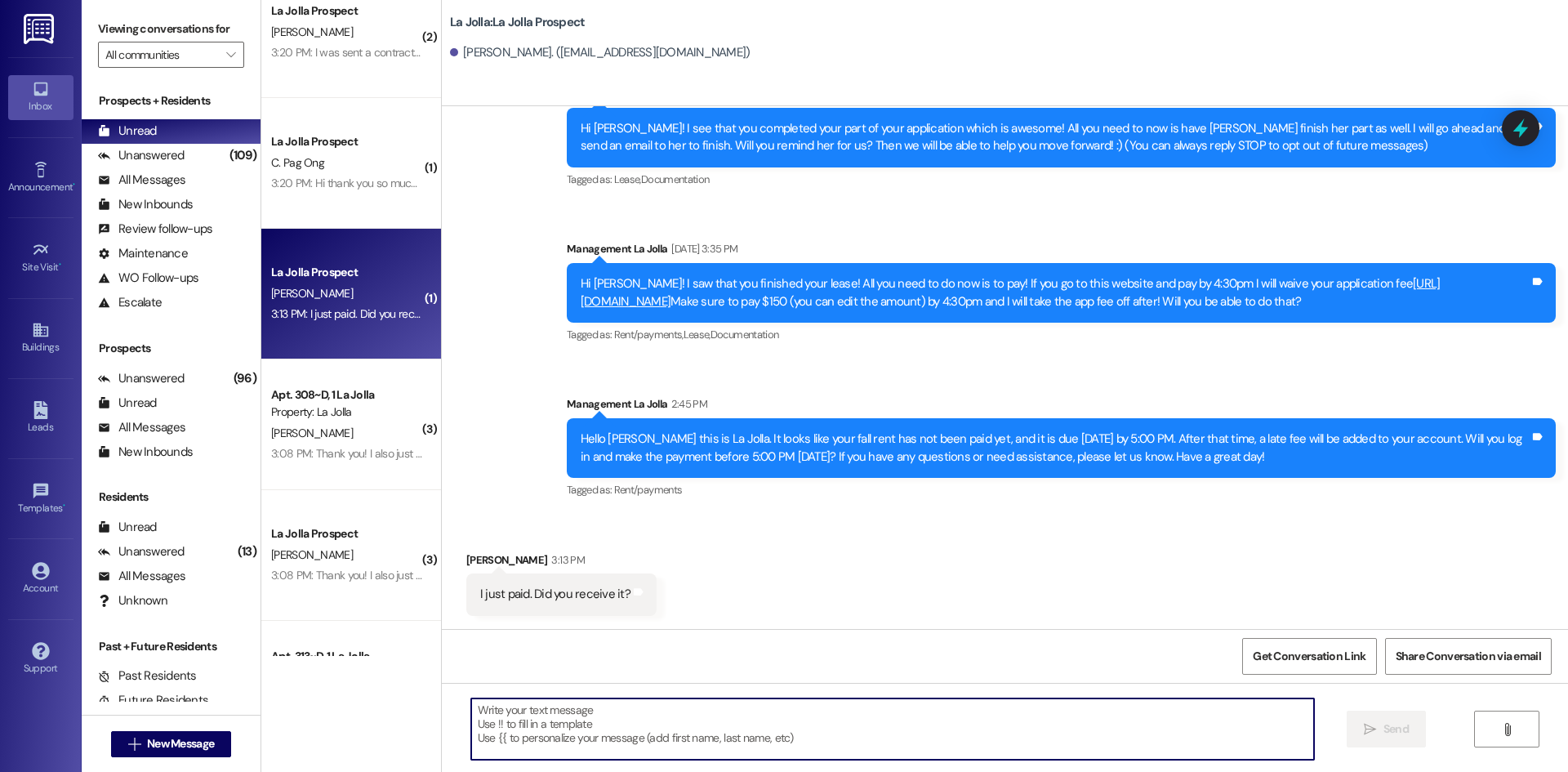
click at [685, 715] on textarea at bounding box center [892, 729] width 843 height 61
type textarea "Yes! Thank you"
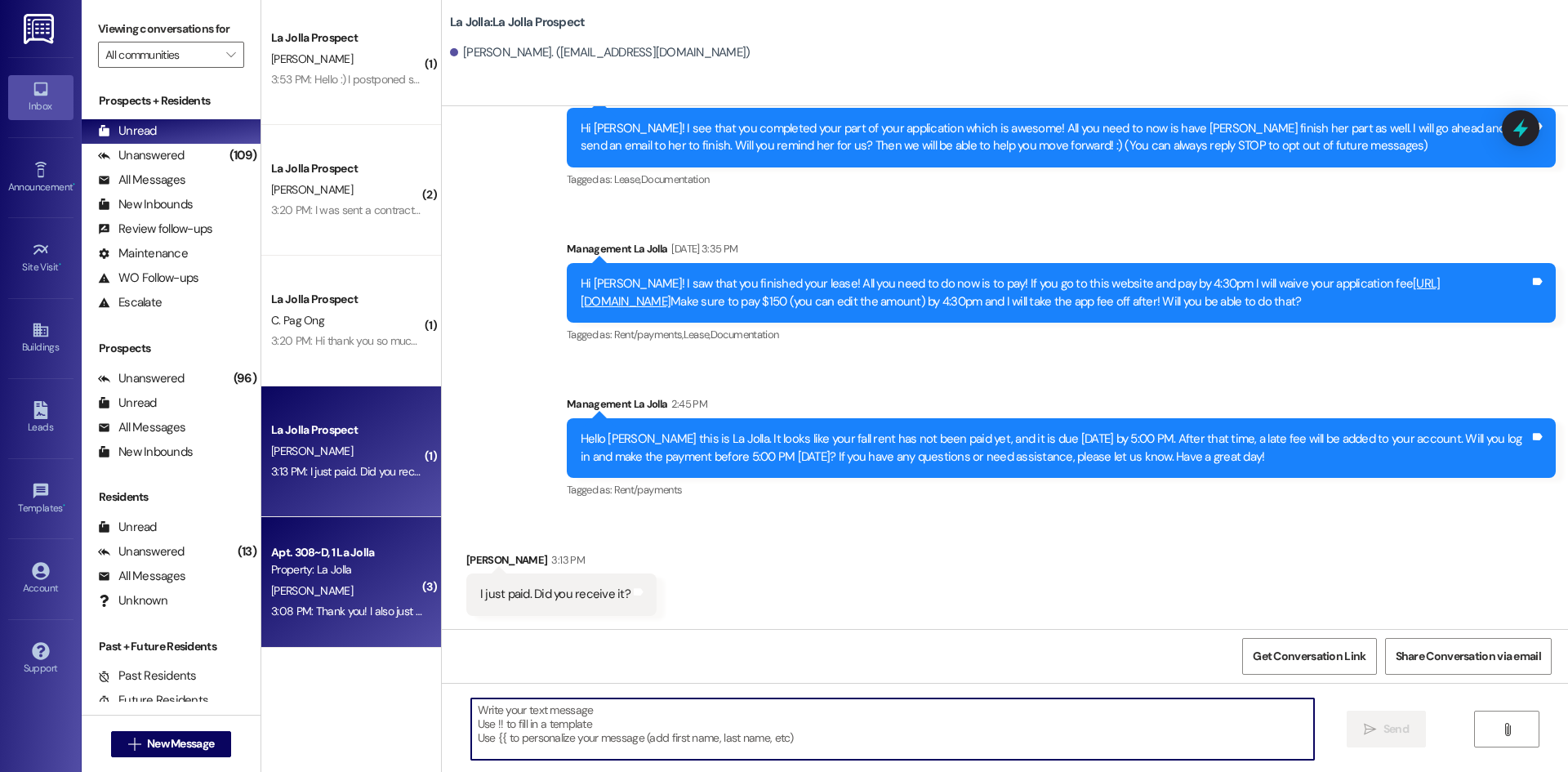
scroll to position [654, 0]
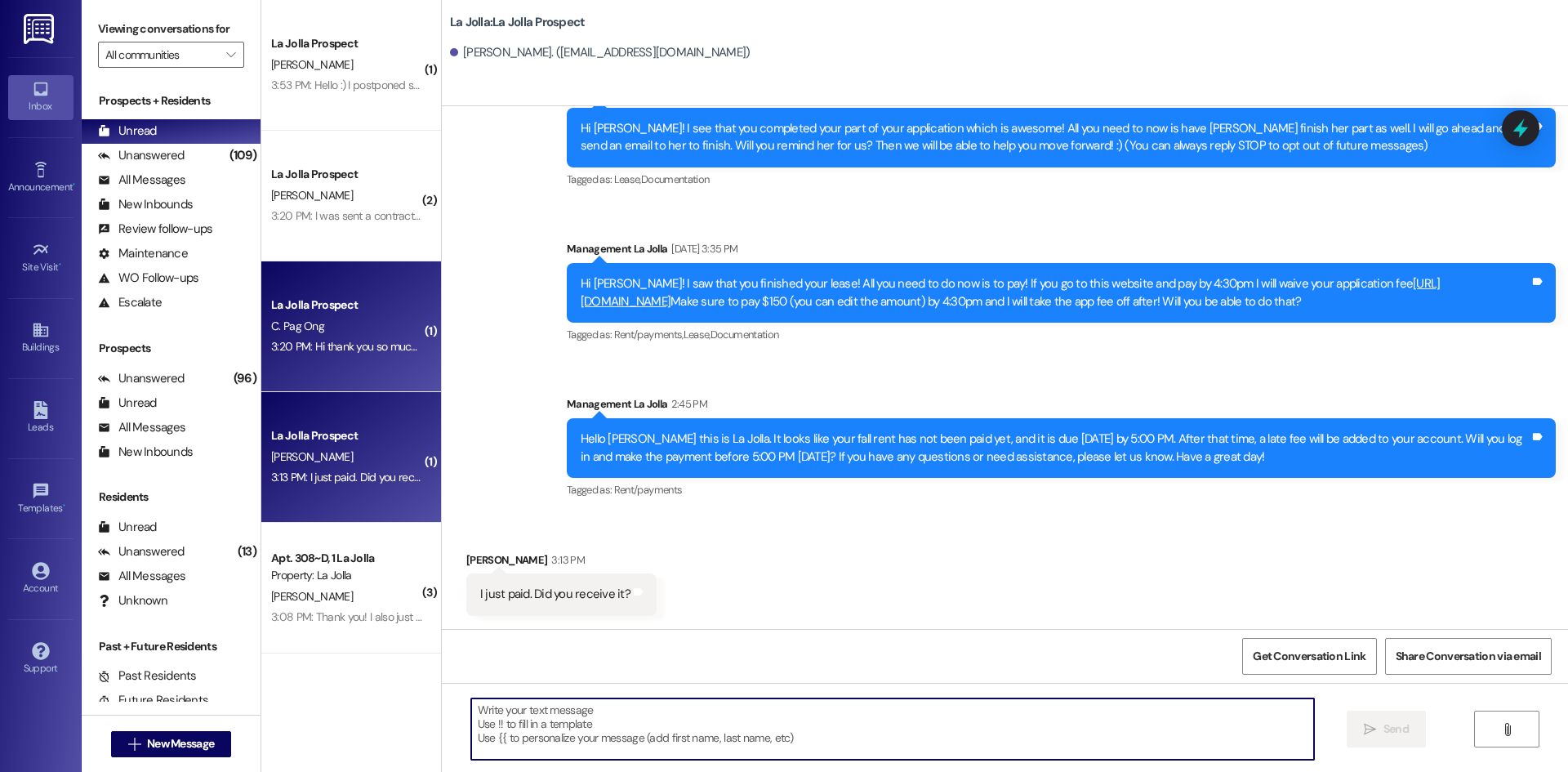
click at [328, 365] on div "La Jolla Prospect C. Pag Ong 3:20 PM: Hi thank you so much for reminding me, I …" at bounding box center [351, 327] width 180 height 131
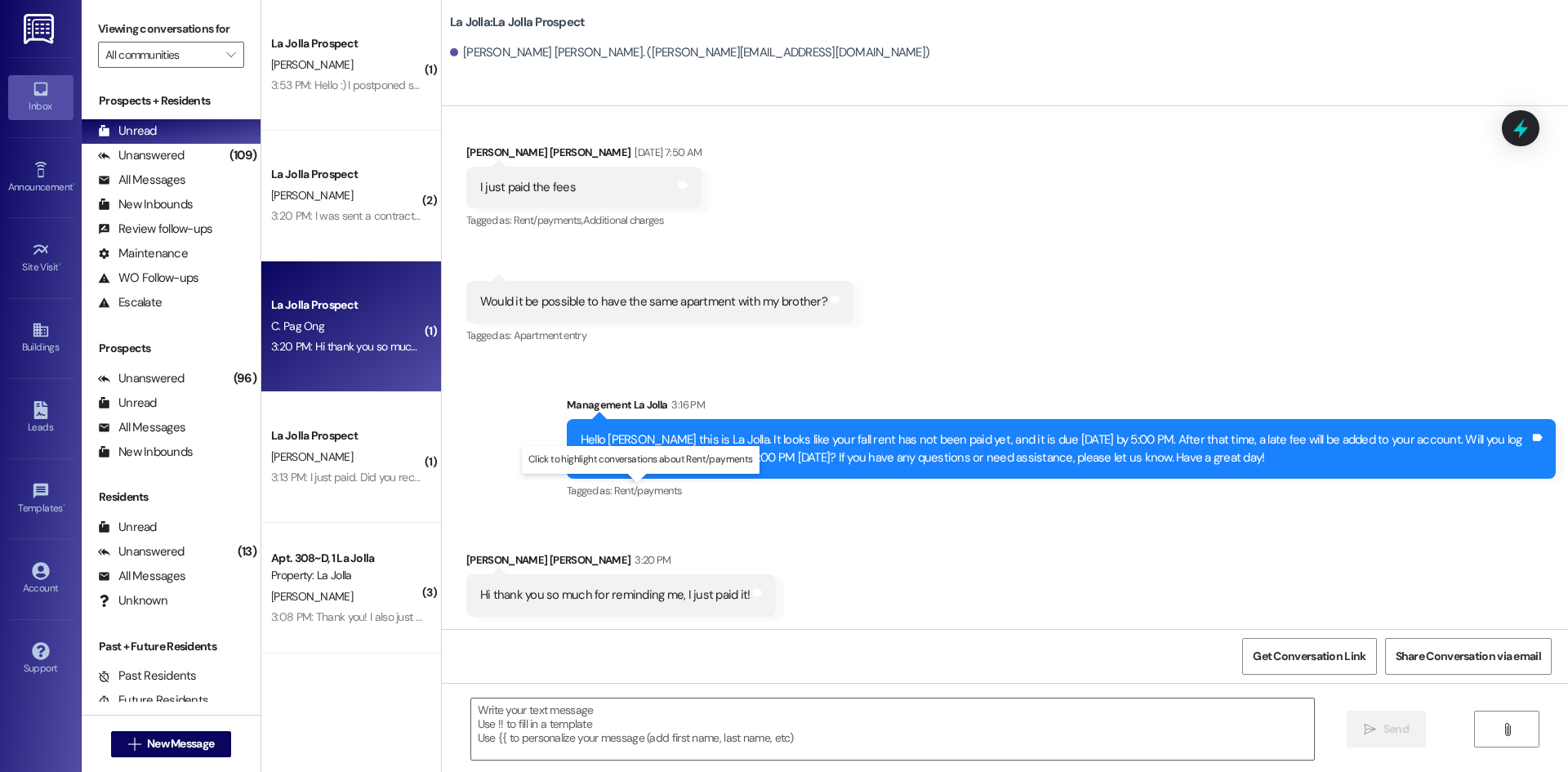
scroll to position [1411, 0]
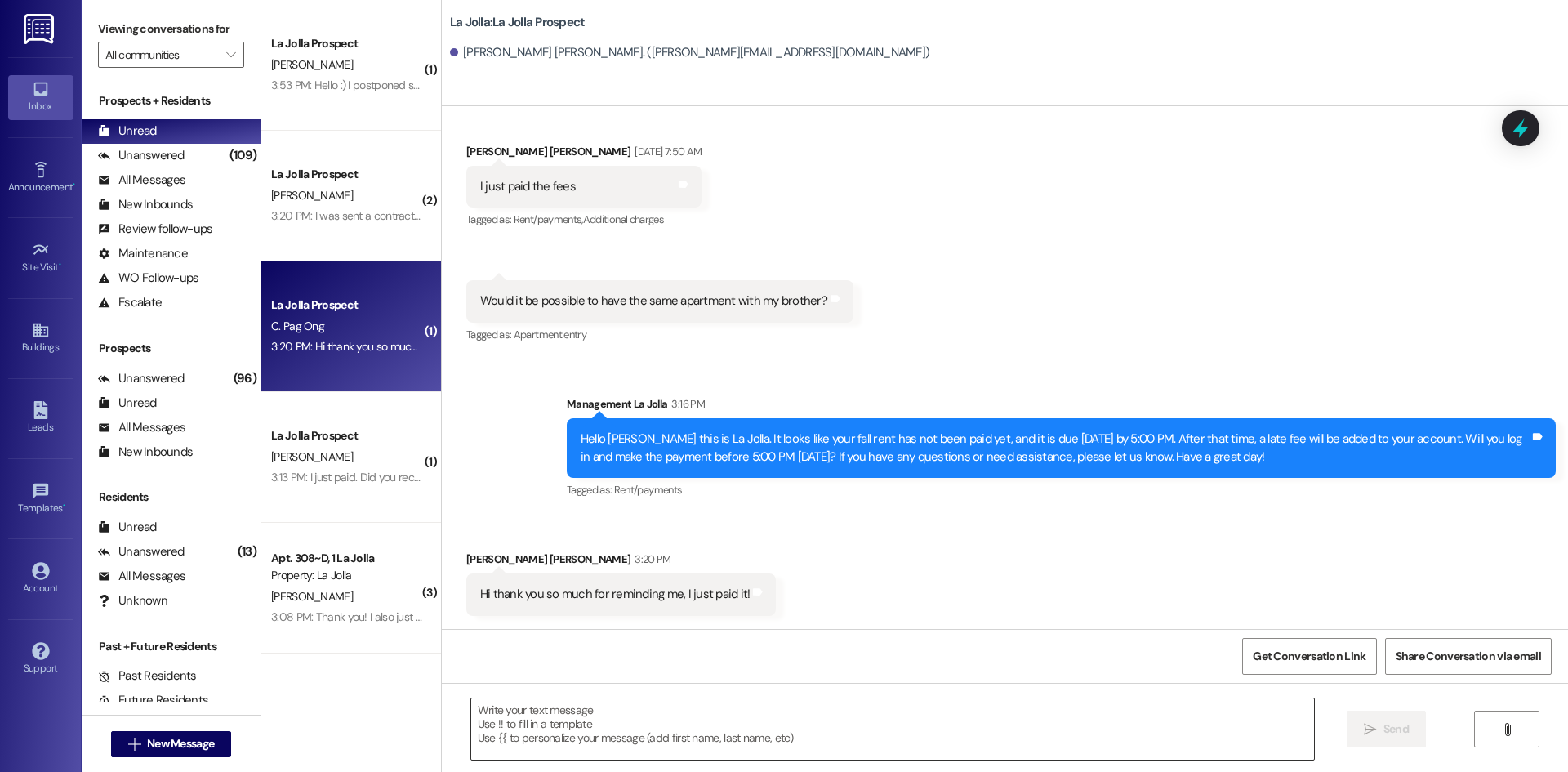
click at [528, 718] on textarea at bounding box center [892, 729] width 843 height 61
click at [522, 716] on textarea "Awesome" at bounding box center [892, 729] width 843 height 61
click at [626, 715] on textarea "Awesome" at bounding box center [892, 729] width 843 height 61
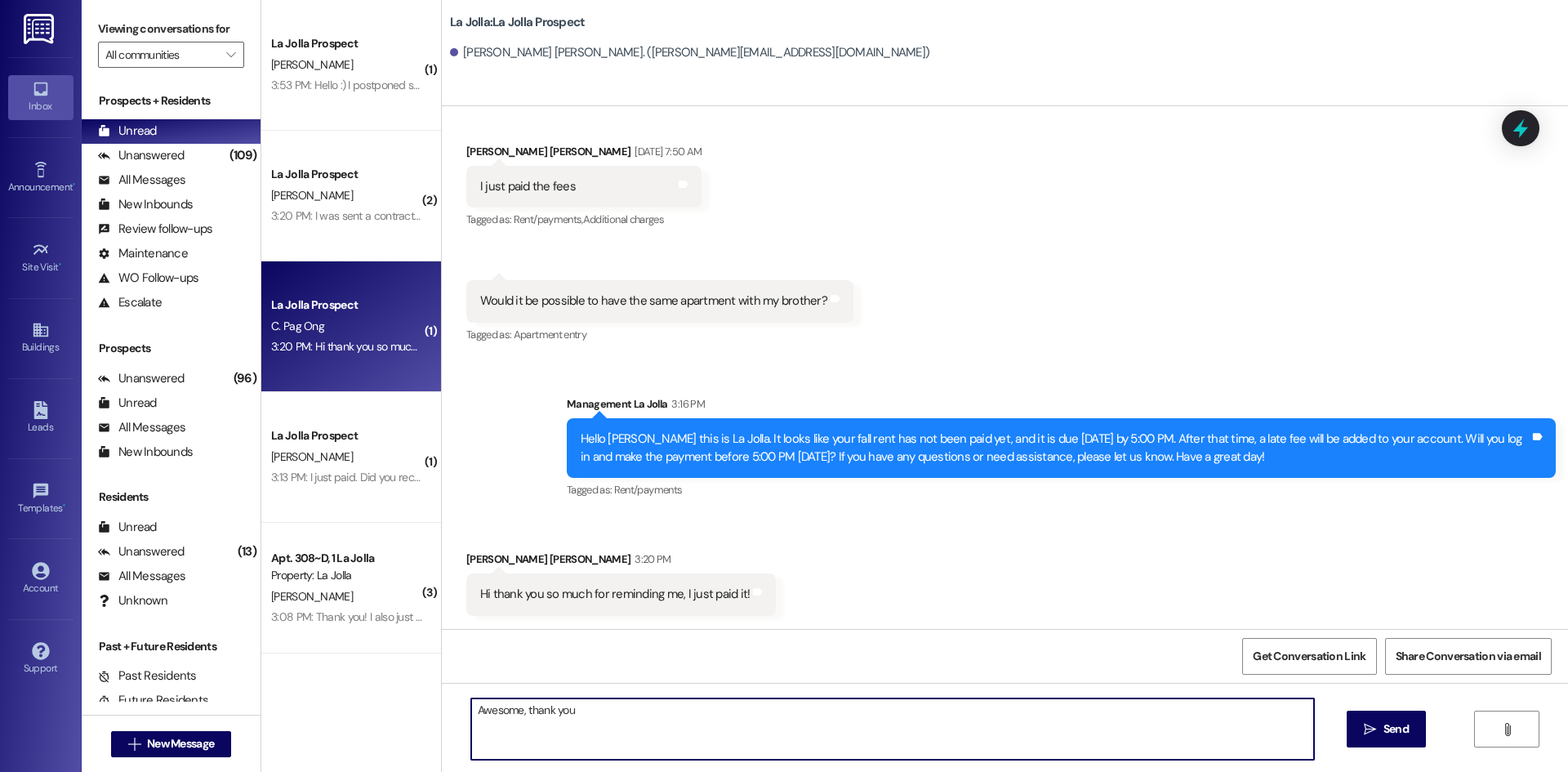
type textarea "Awesome, thank you!"
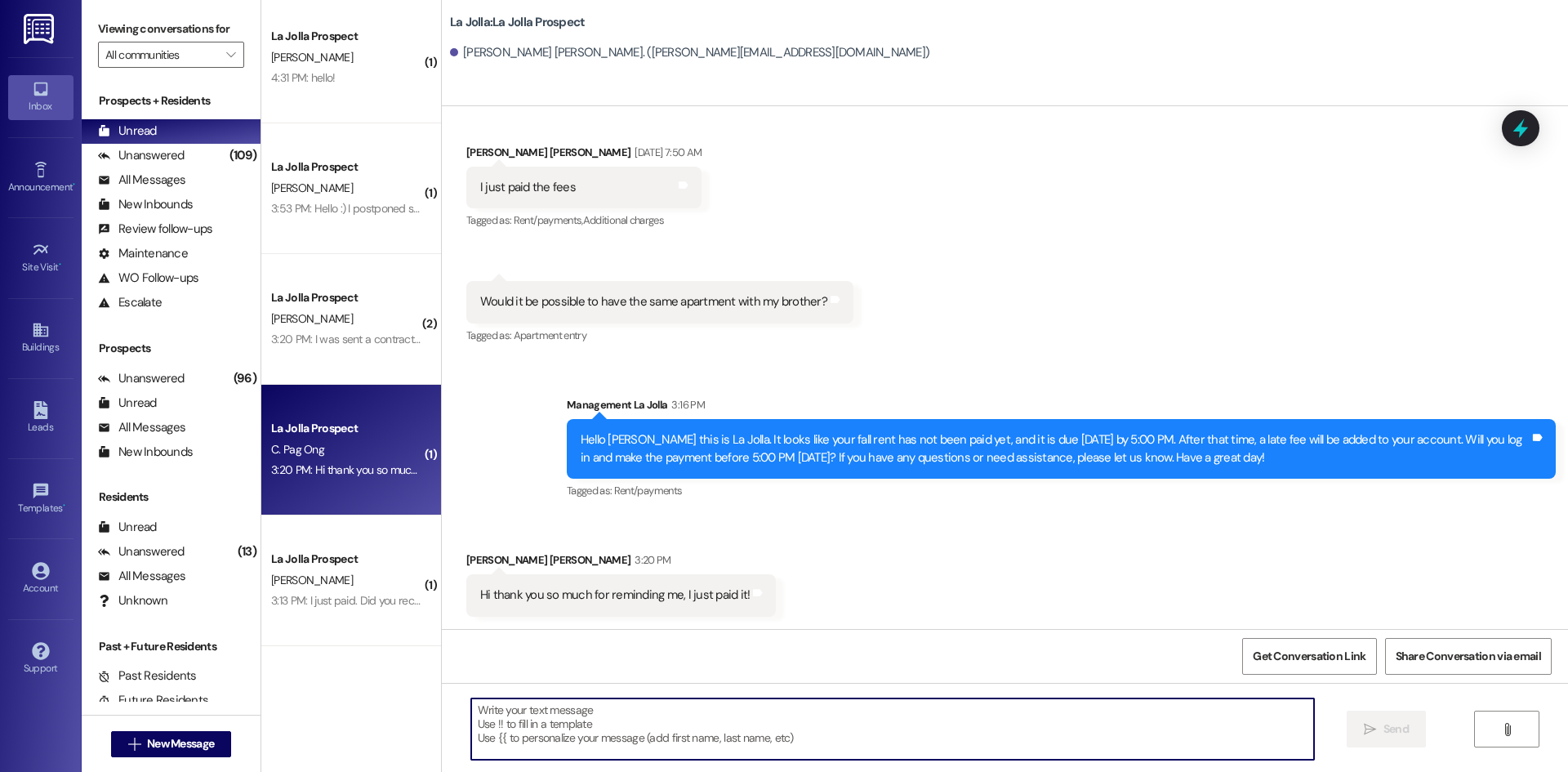
scroll to position [490, 0]
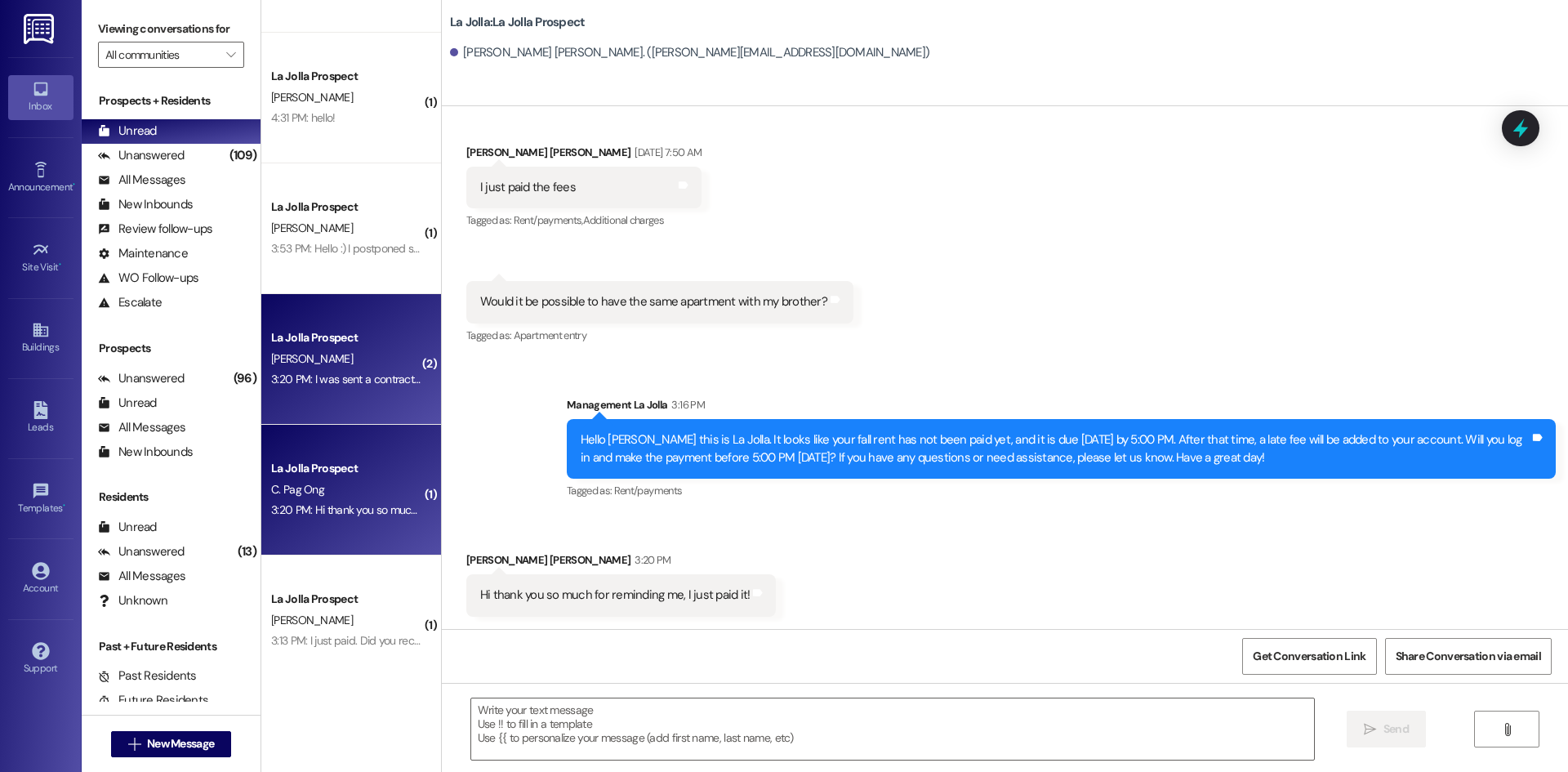
click at [355, 353] on div "[PERSON_NAME]" at bounding box center [347, 358] width 154 height 21
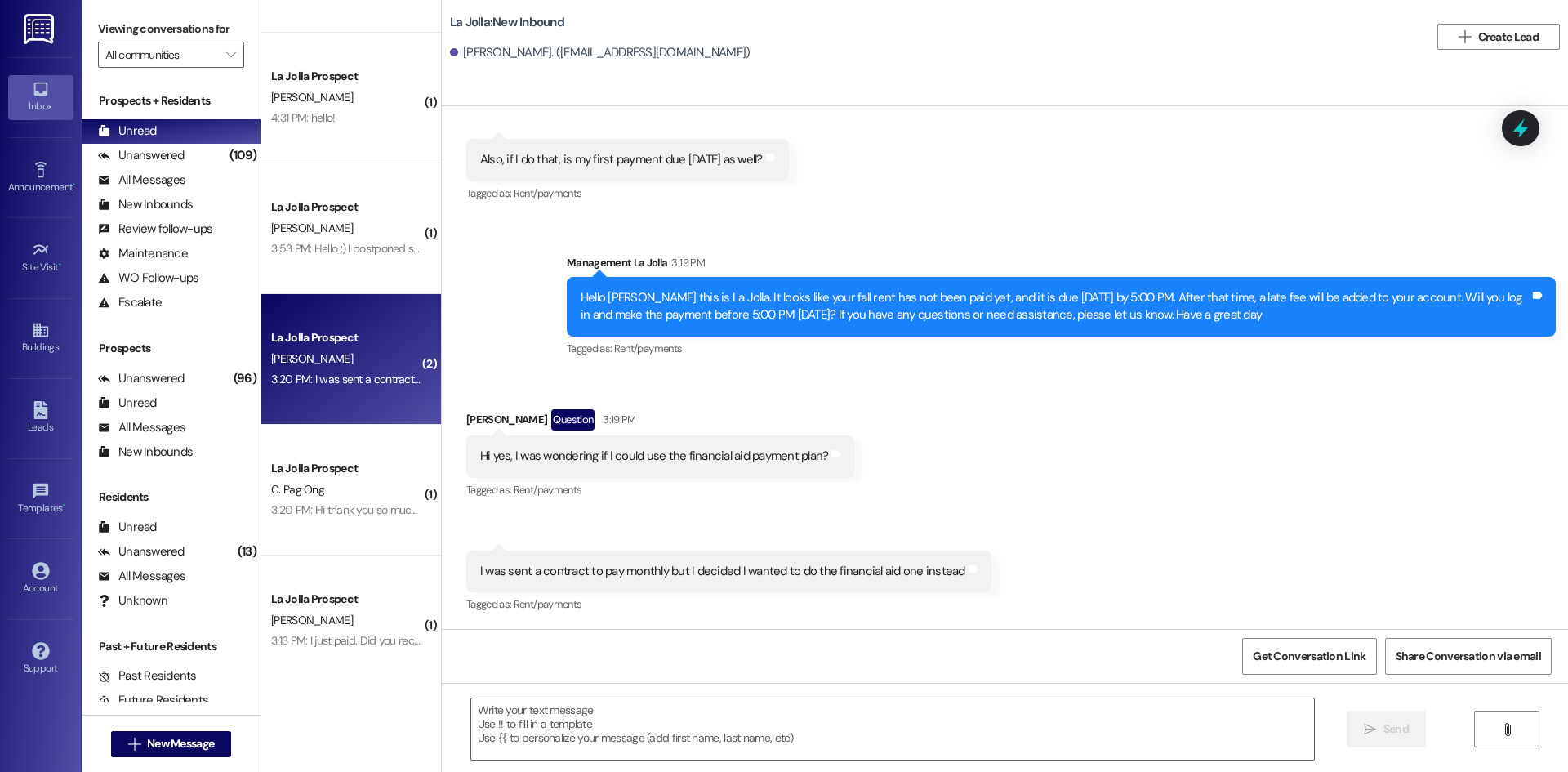
scroll to position [2866, 0]
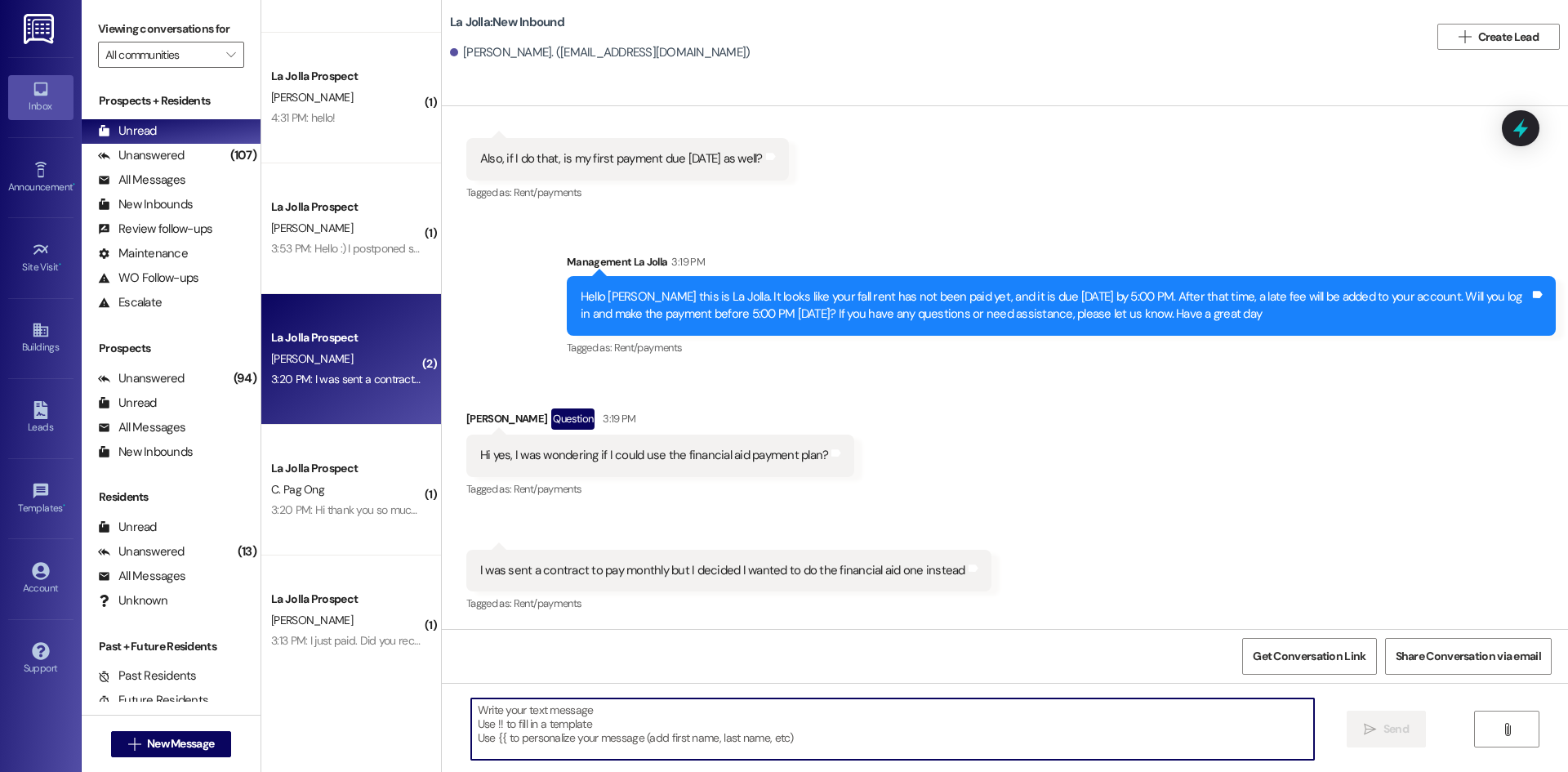
click at [513, 726] on textarea at bounding box center [892, 729] width 843 height 61
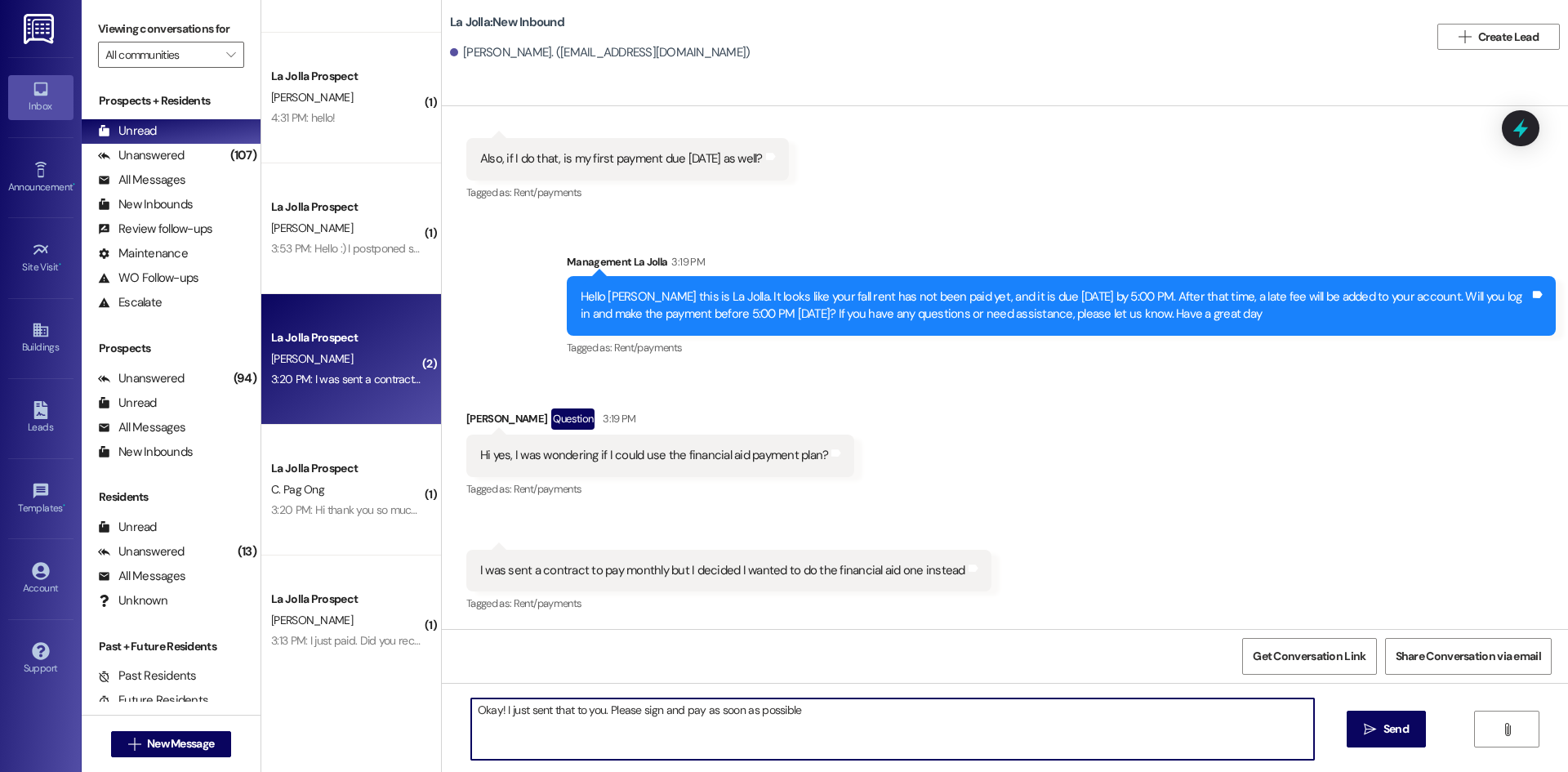
type textarea "Okay! I just sent that to you. Please sign and pay as soon as possible!"
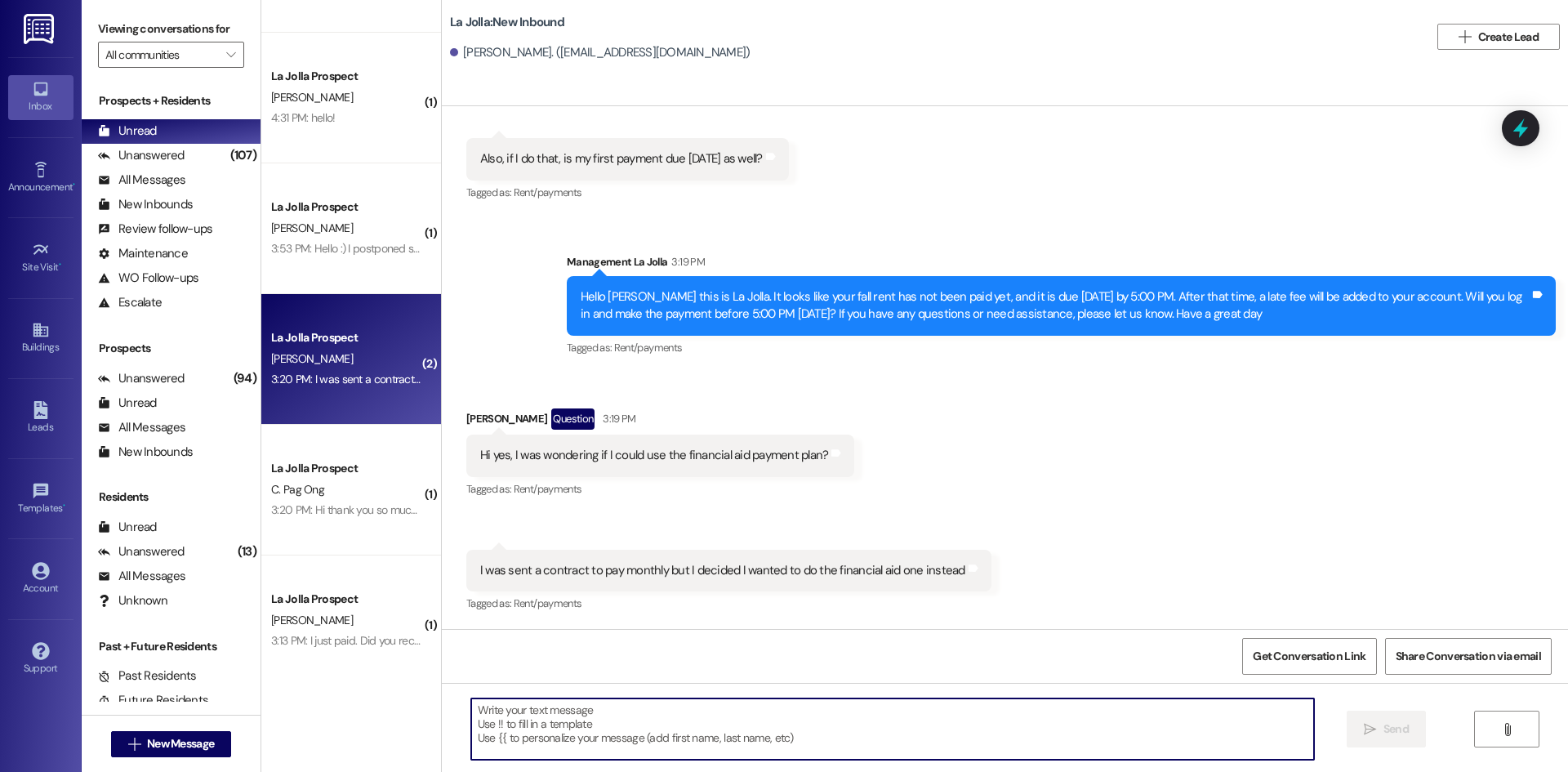
scroll to position [2865, 0]
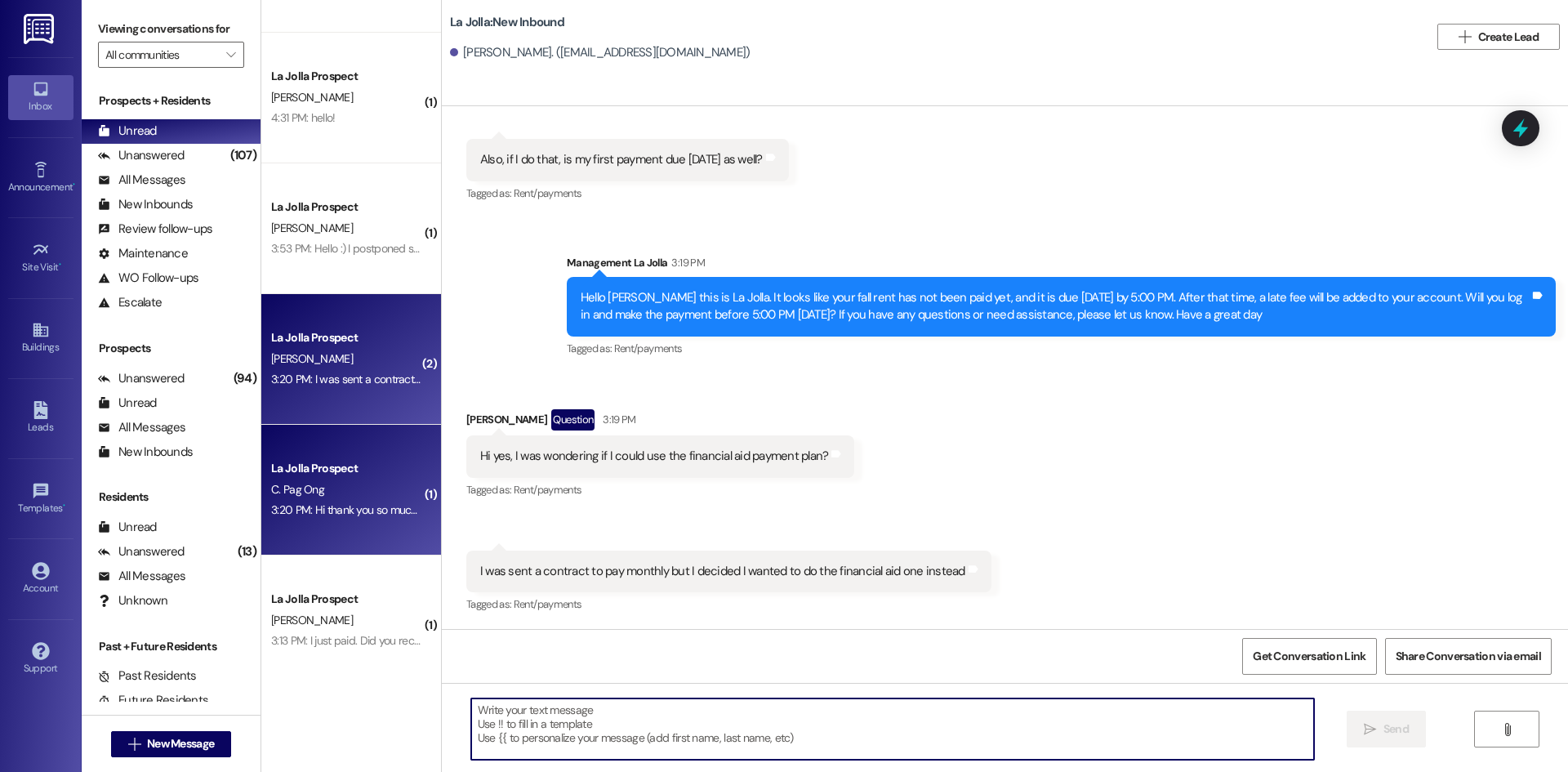
click at [326, 442] on div "La Jolla Prospect C. Pag Ong 3:20 PM: Hi thank you so much for reminding me, I …" at bounding box center [351, 490] width 180 height 131
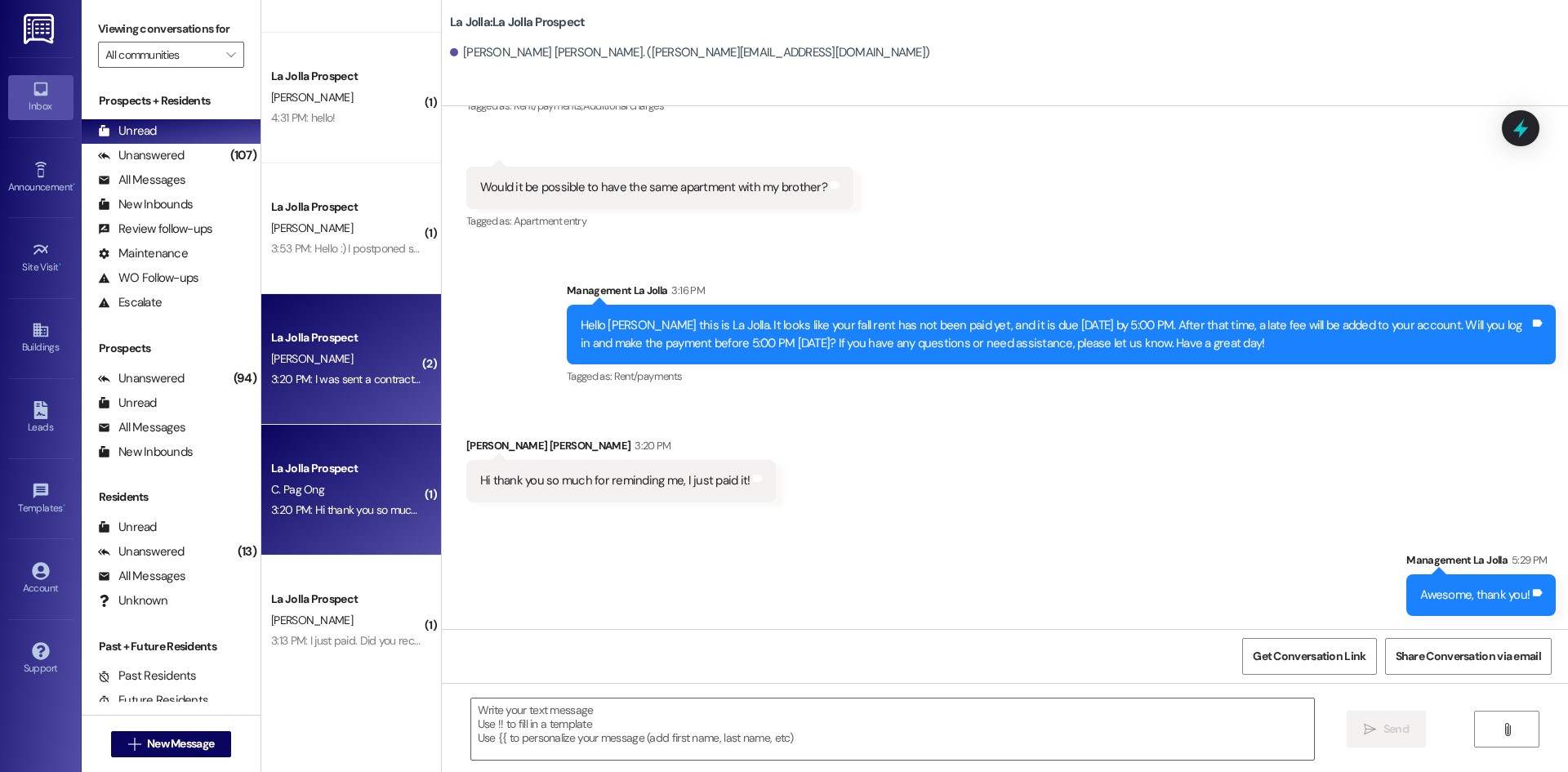
scroll to position [1525, 0]
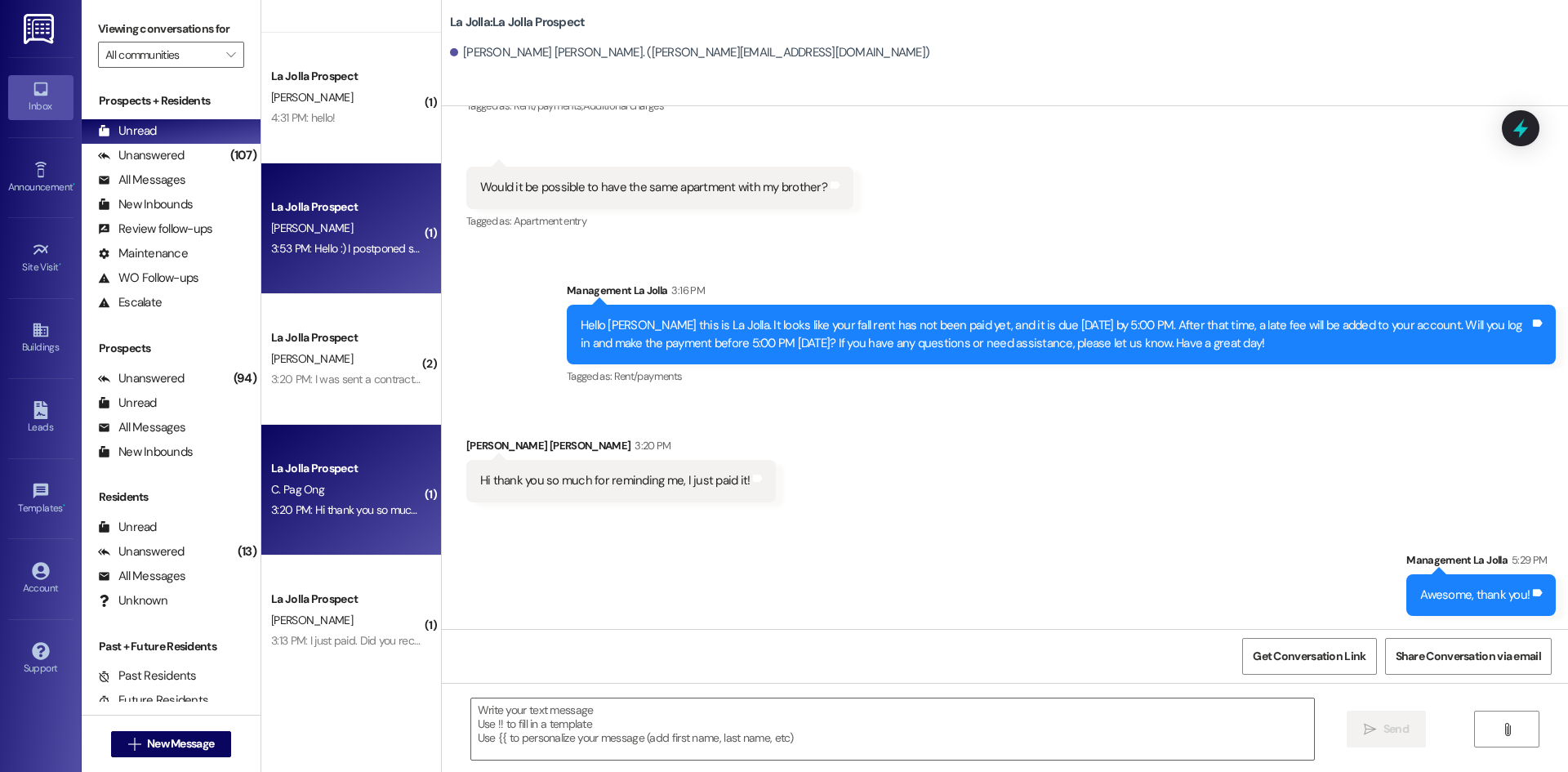
click at [324, 256] on div "3:53 PM: Hello :) I postponed school and I totally forgot to cancel my lease. I…" at bounding box center [347, 248] width 154 height 21
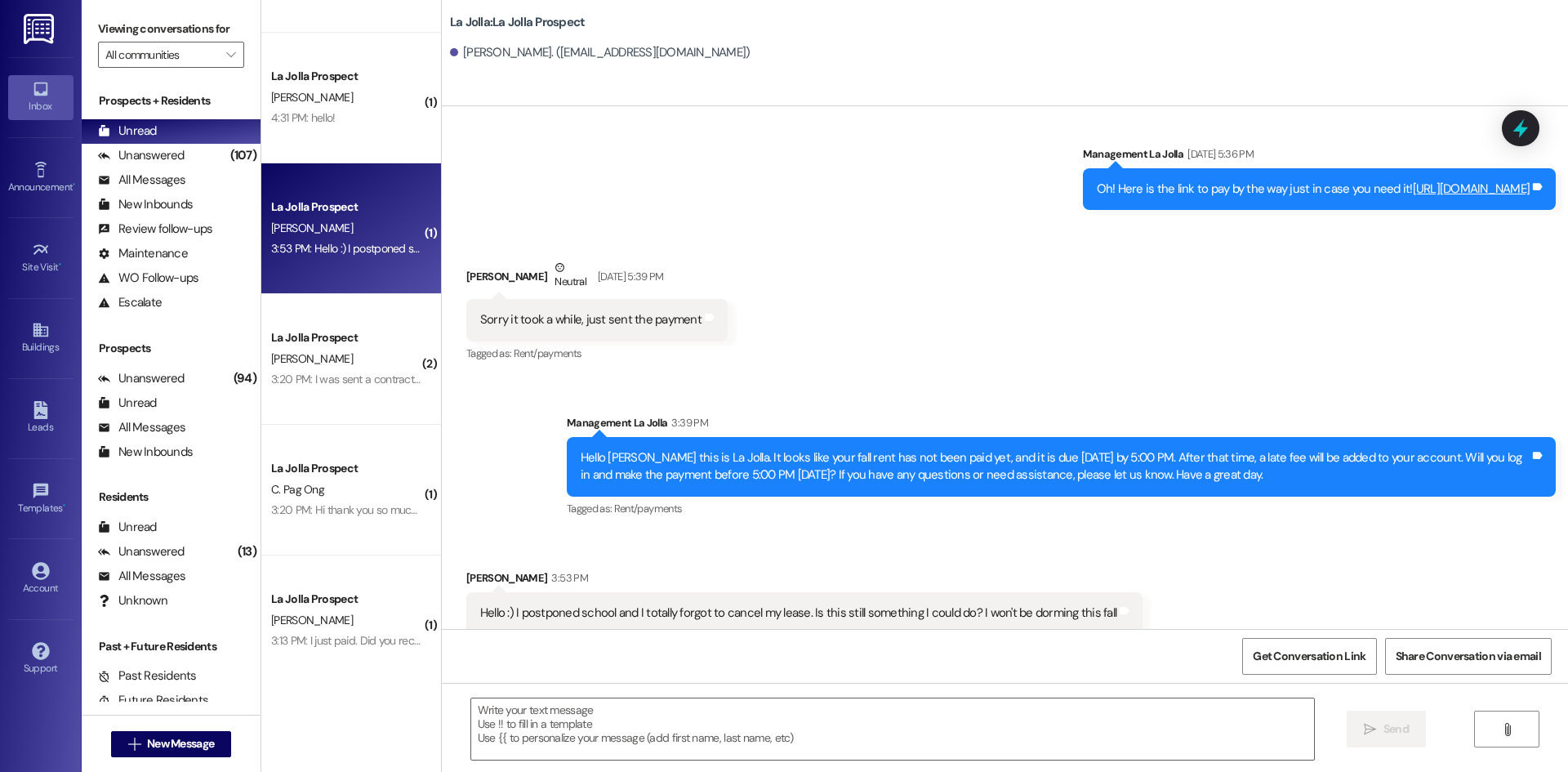
scroll to position [4092, 0]
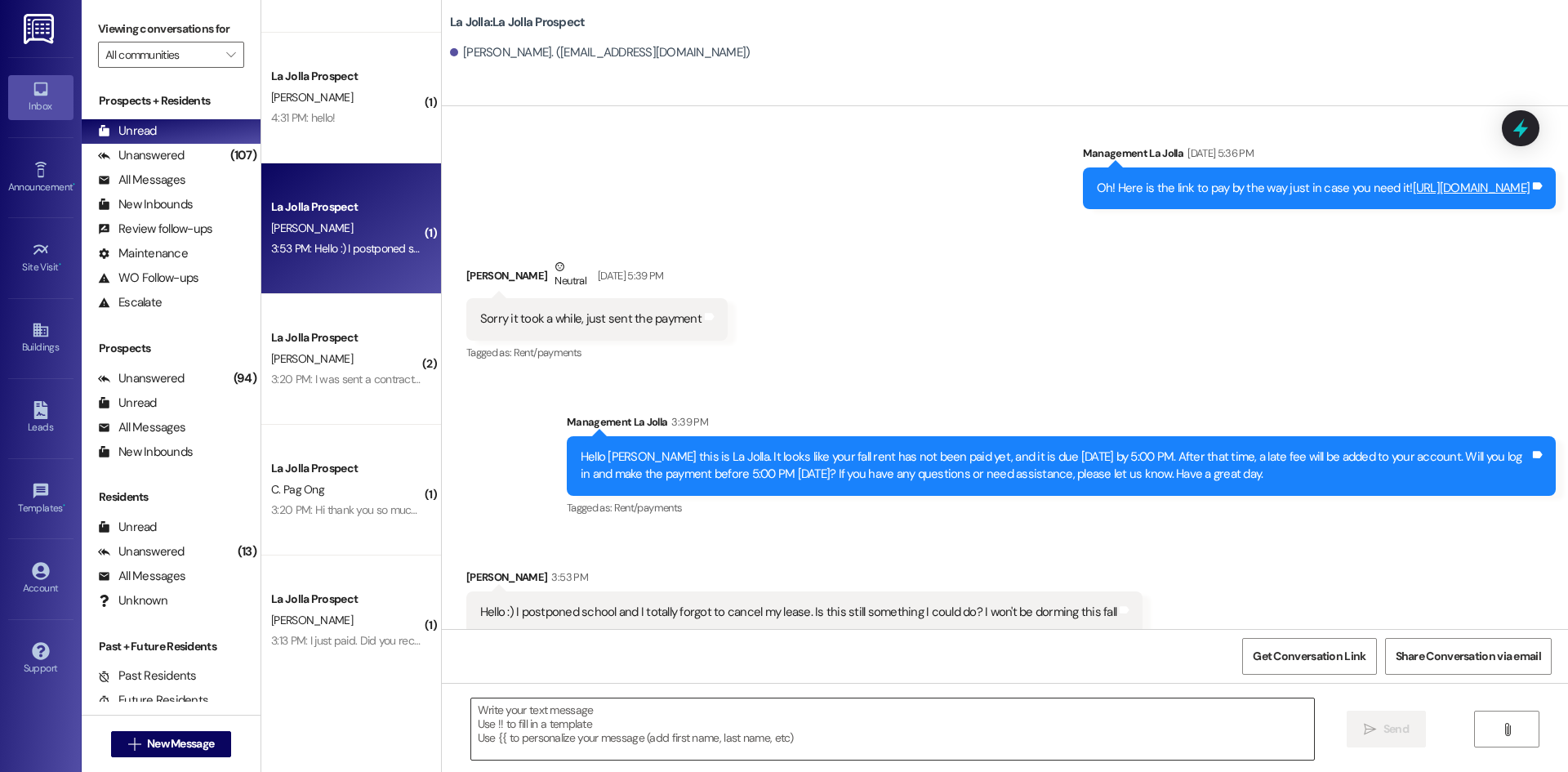
click at [624, 728] on textarea at bounding box center [892, 729] width 843 height 61
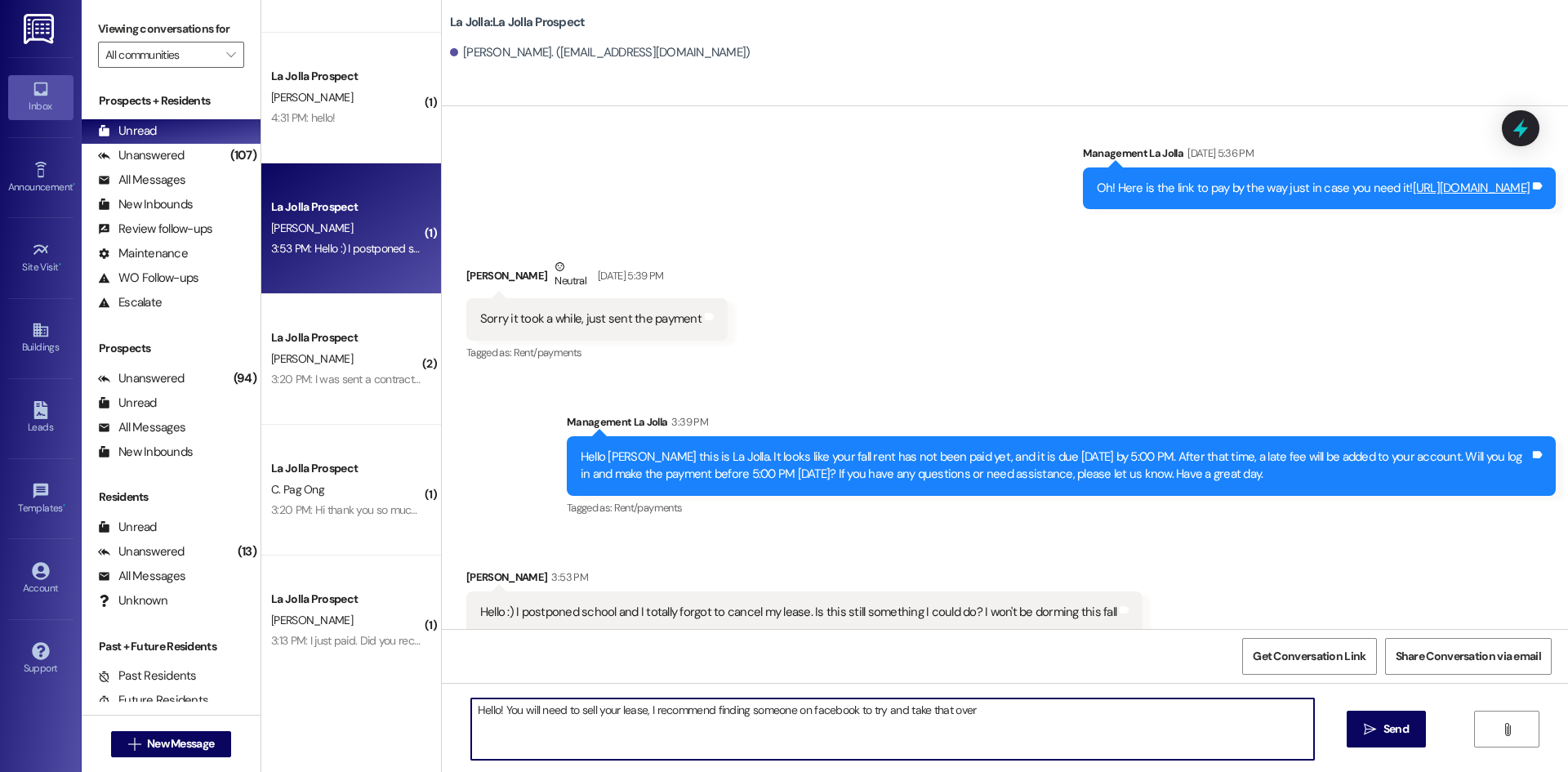
type textarea "Hello! You will need to sell your lease, I recommend finding someone on faceboo…"
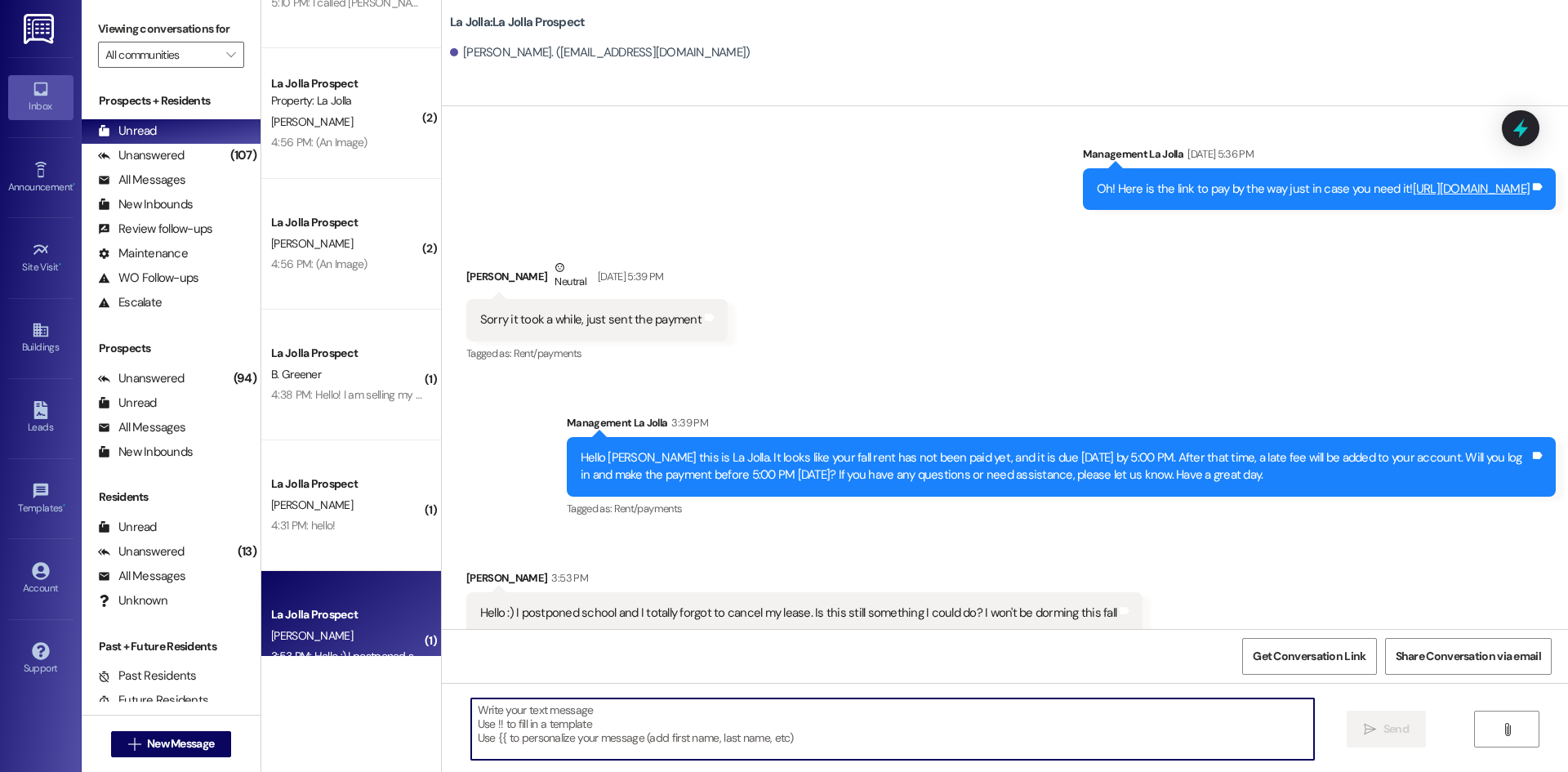
scroll to position [81, 0]
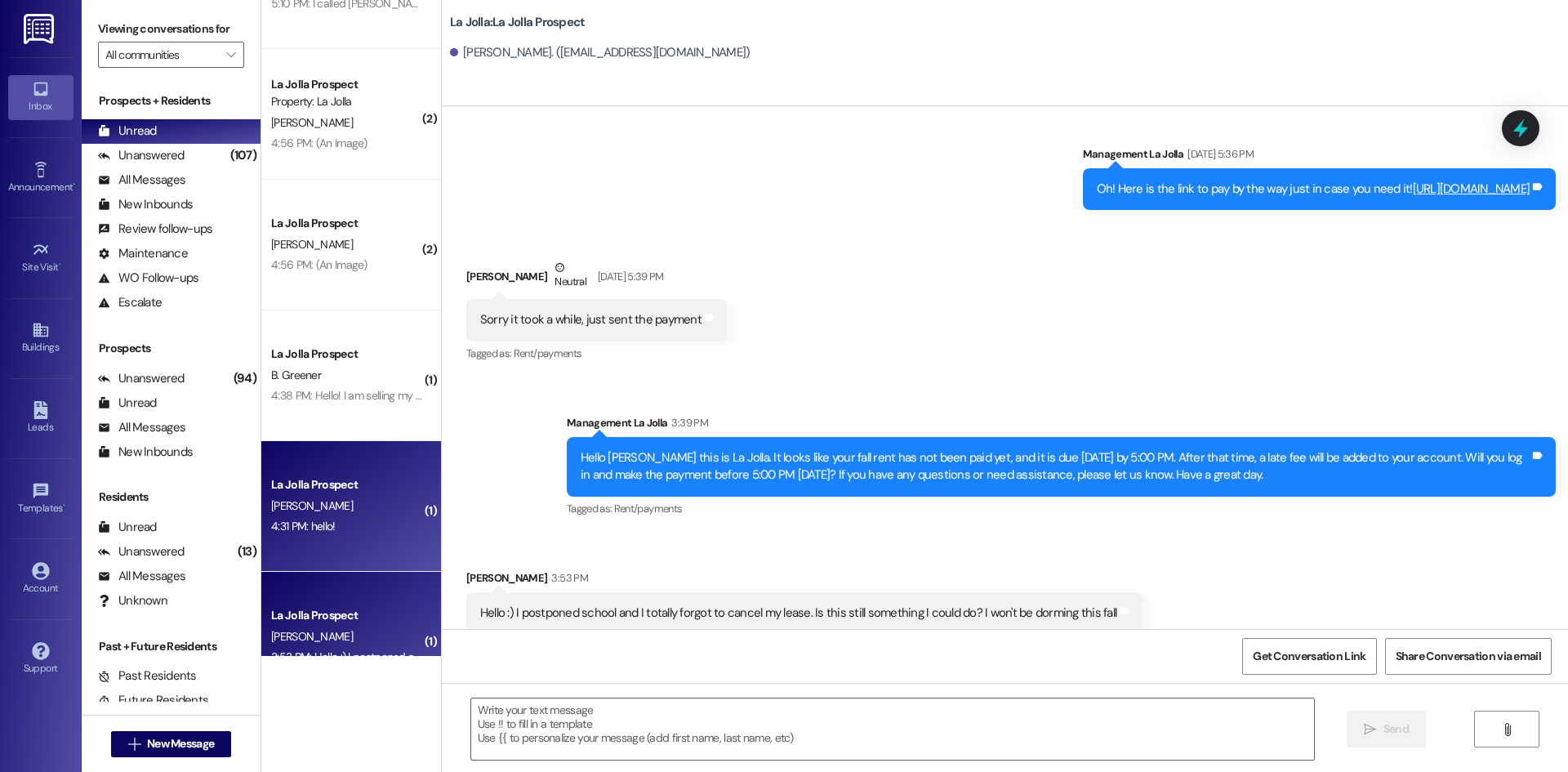
click at [308, 515] on div "[PERSON_NAME]" at bounding box center [347, 506] width 154 height 21
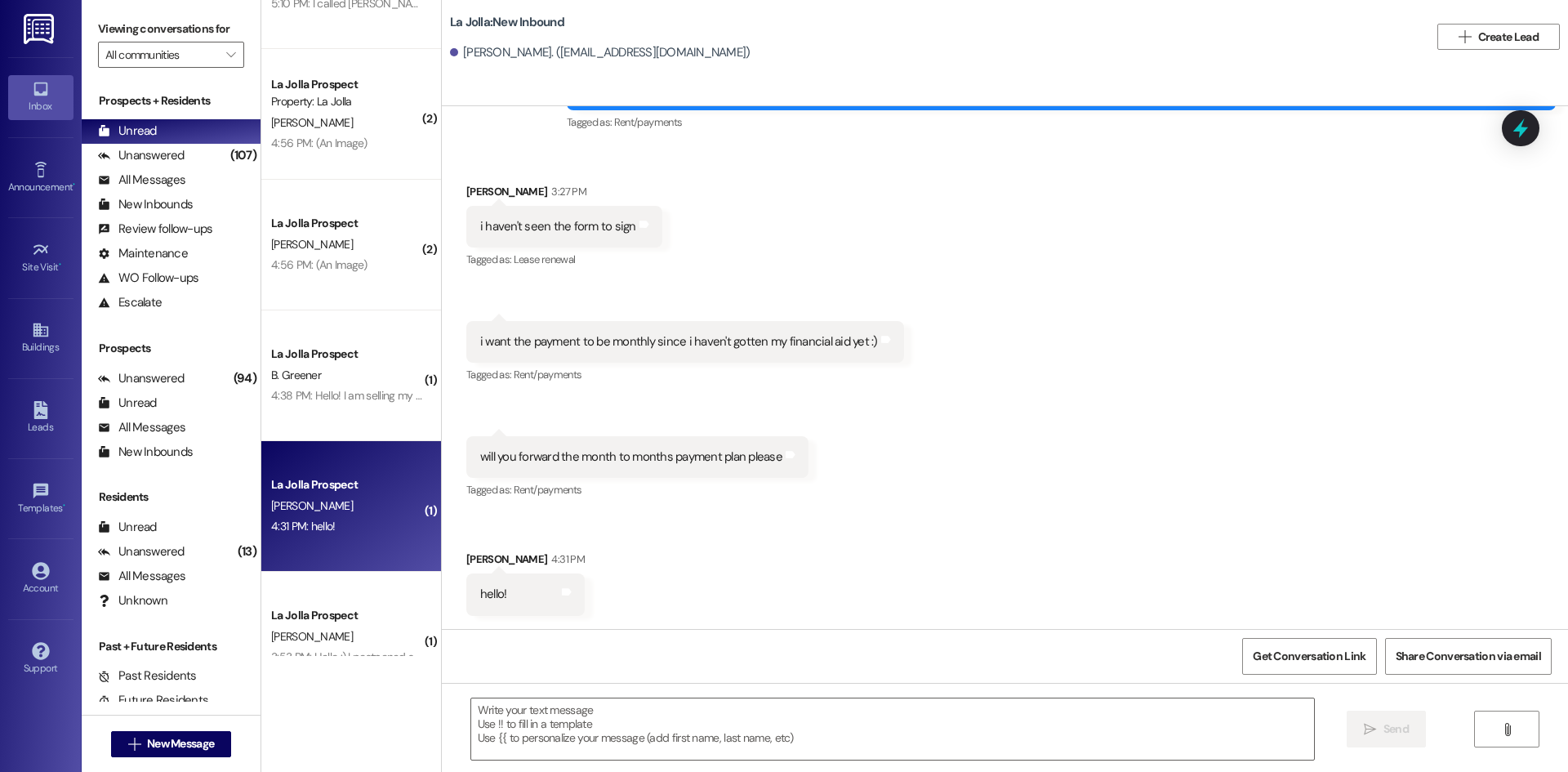
scroll to position [2616, 0]
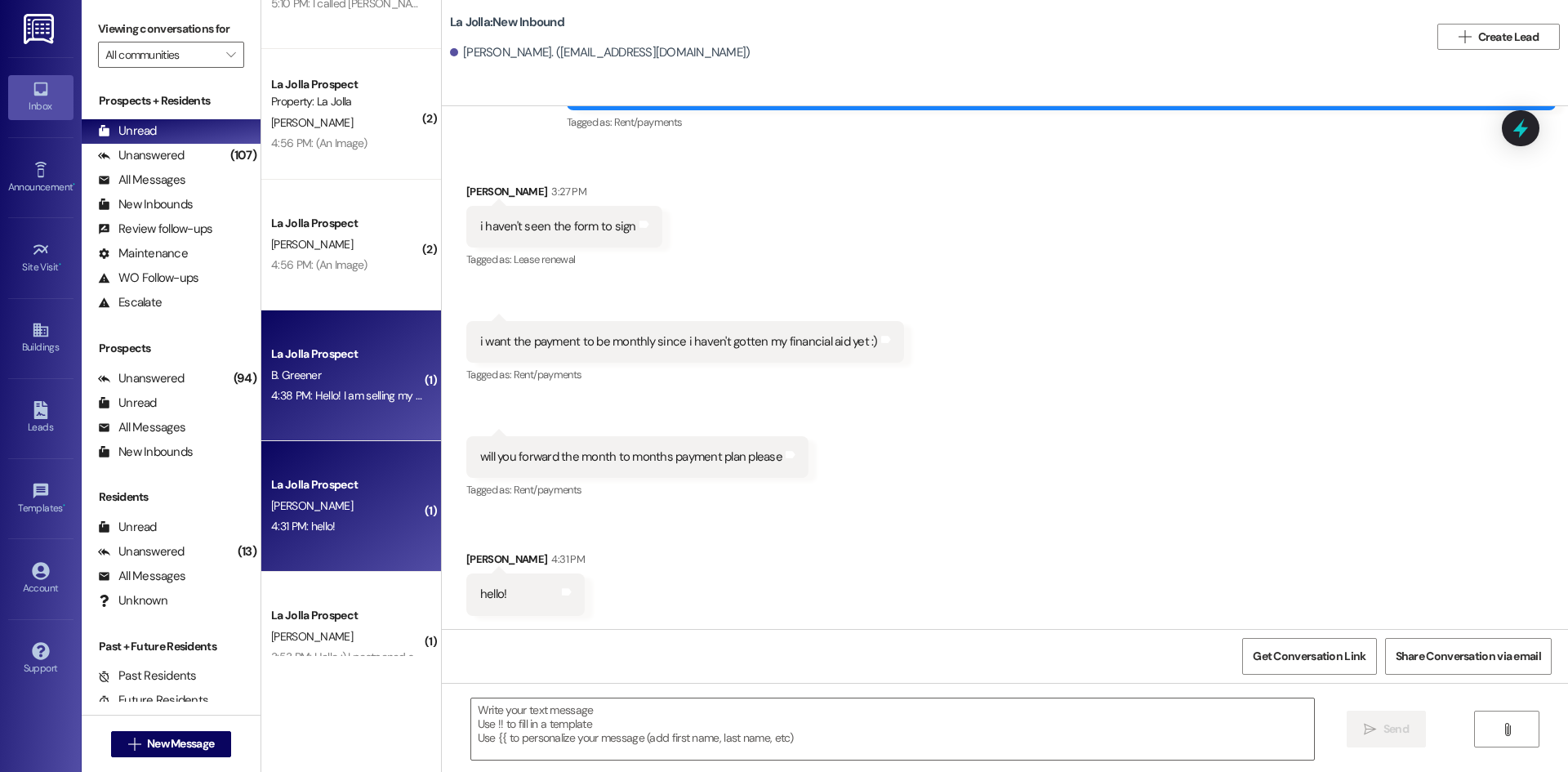
click at [299, 358] on div "La Jolla Prospect" at bounding box center [347, 354] width 151 height 17
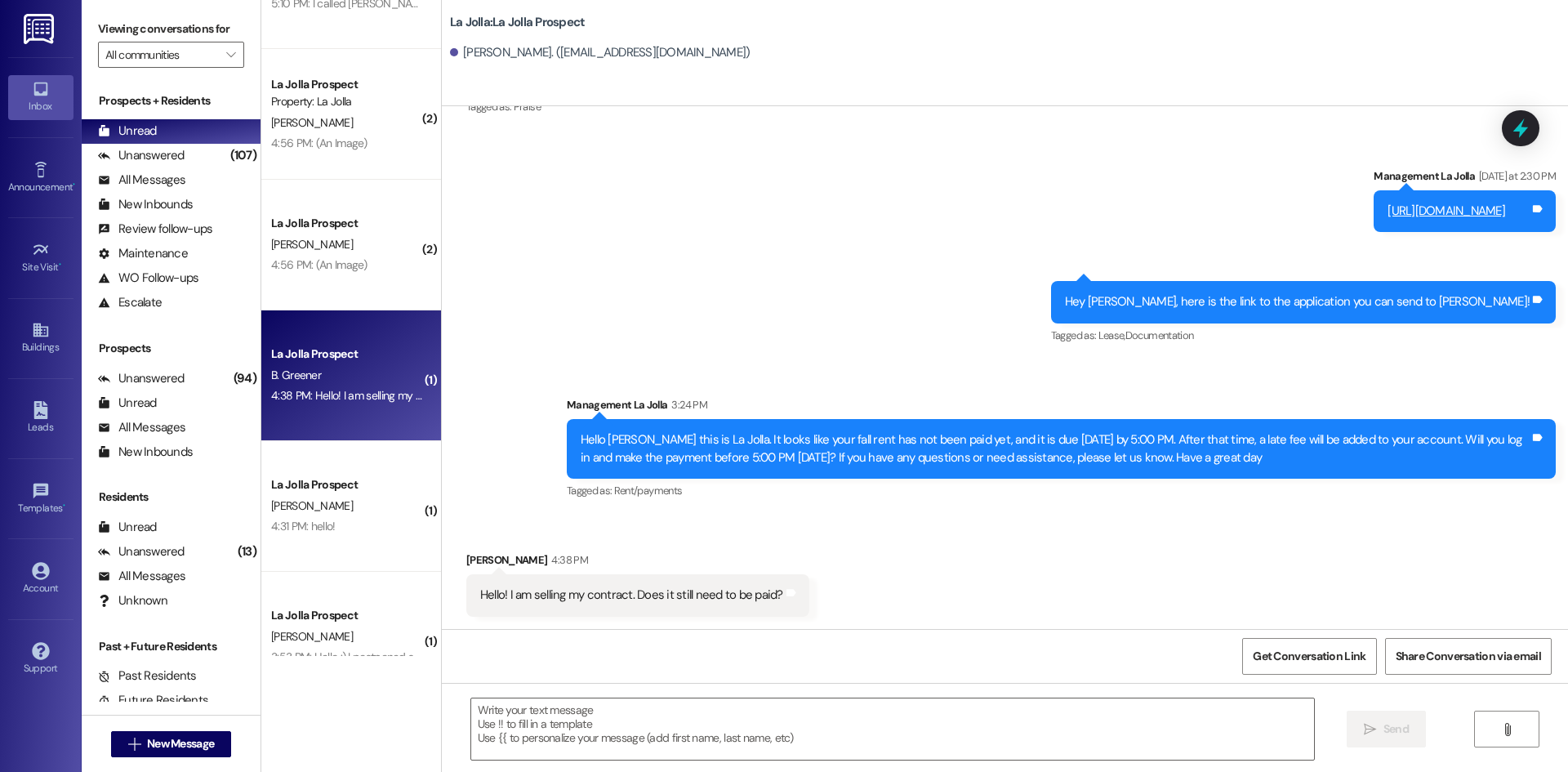
scroll to position [804, 0]
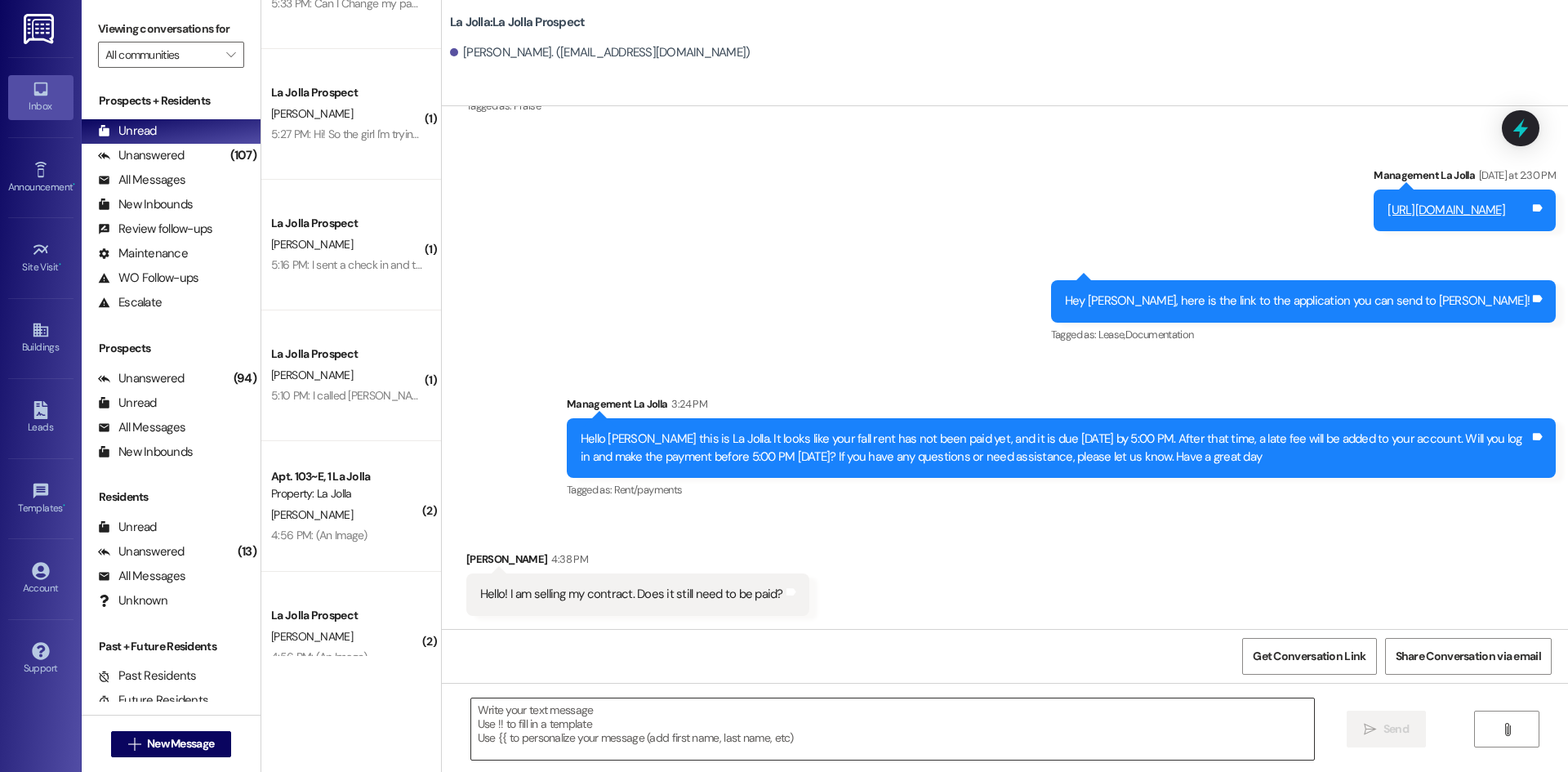
click at [521, 725] on textarea at bounding box center [892, 729] width 843 height 61
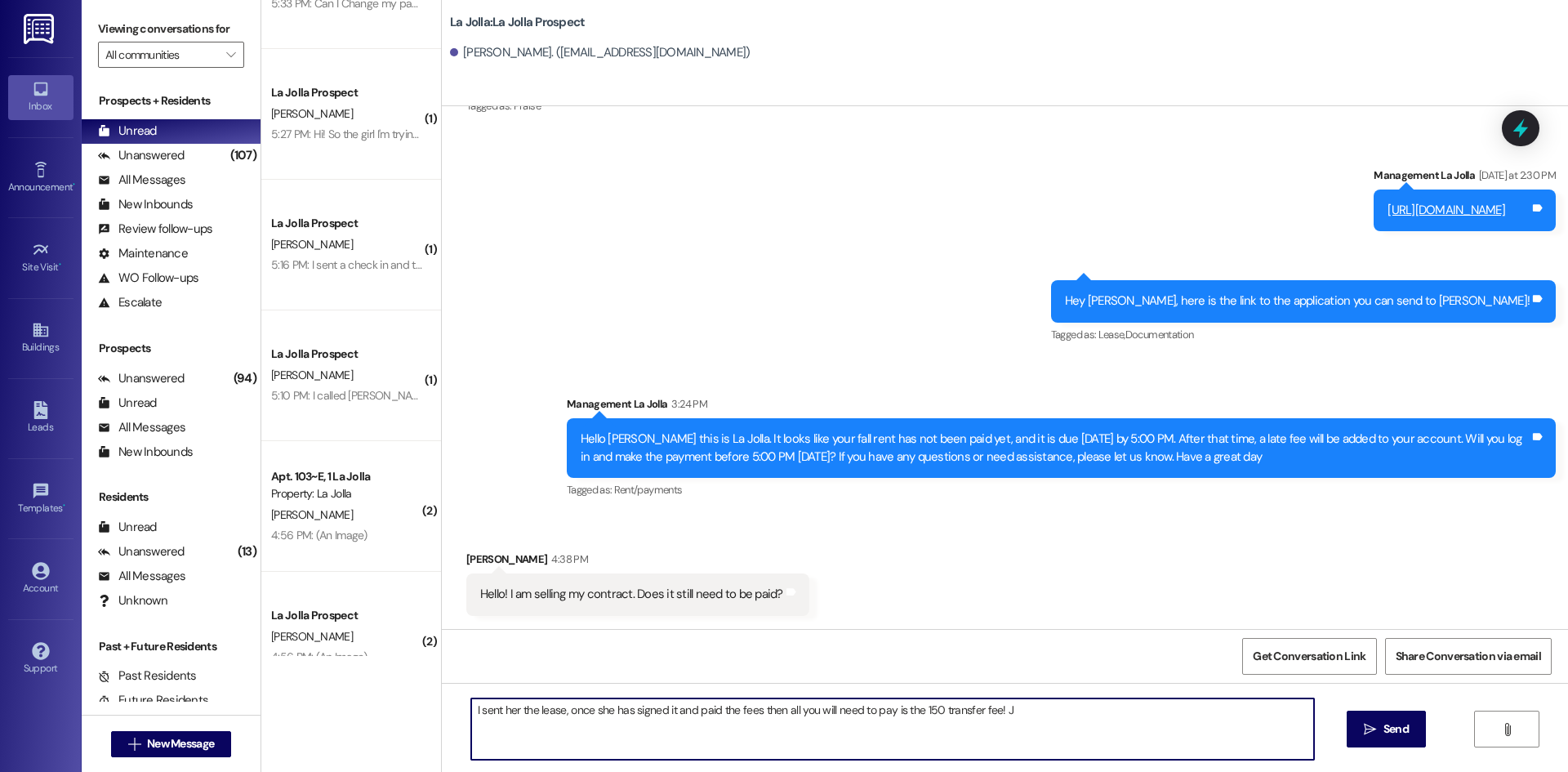
type textarea "I sent her the lease, once she has signed it and paid the fees then all you wil…"
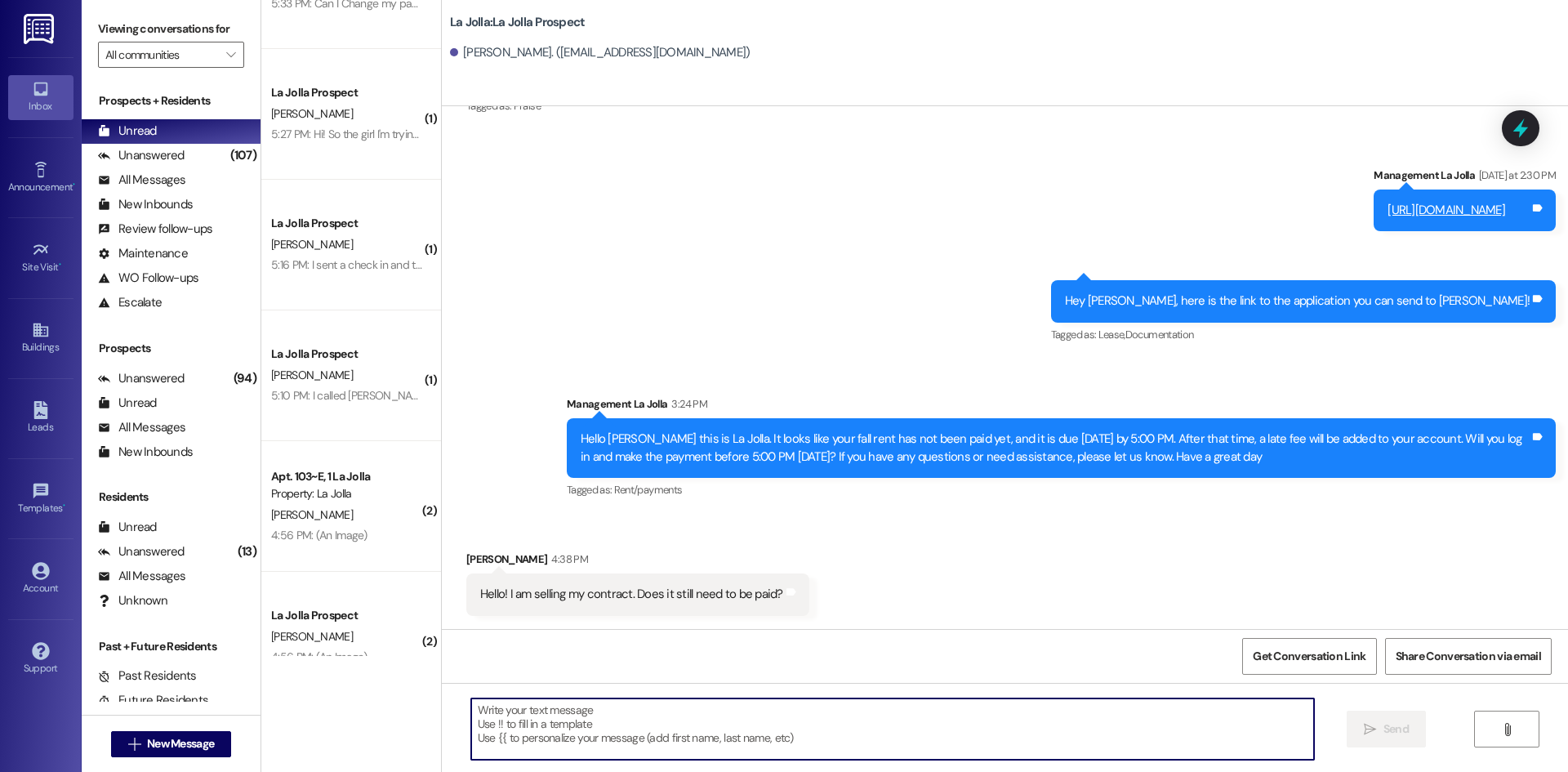
scroll to position [918, 0]
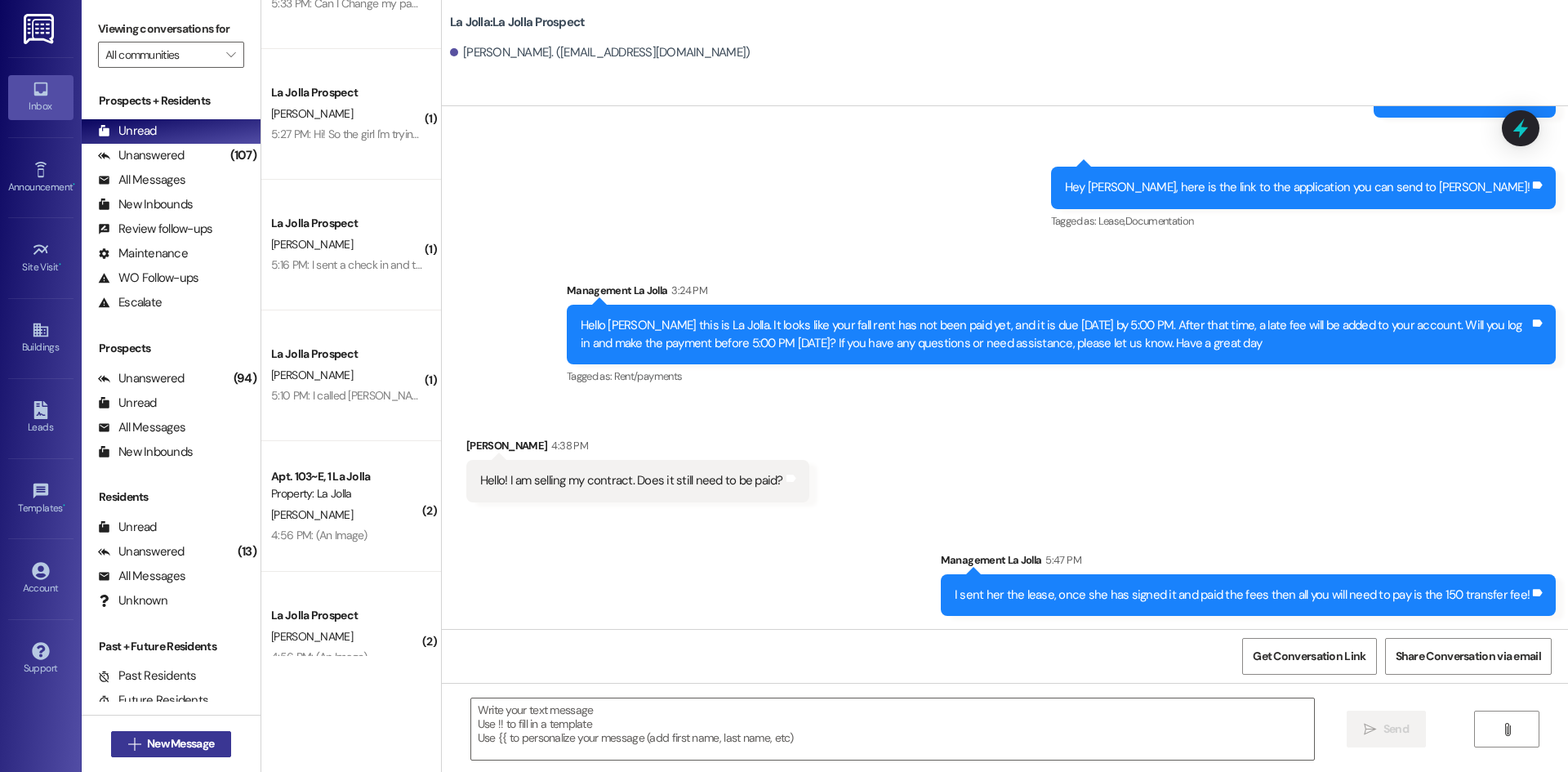
click at [204, 741] on span "New Message" at bounding box center [180, 743] width 67 height 17
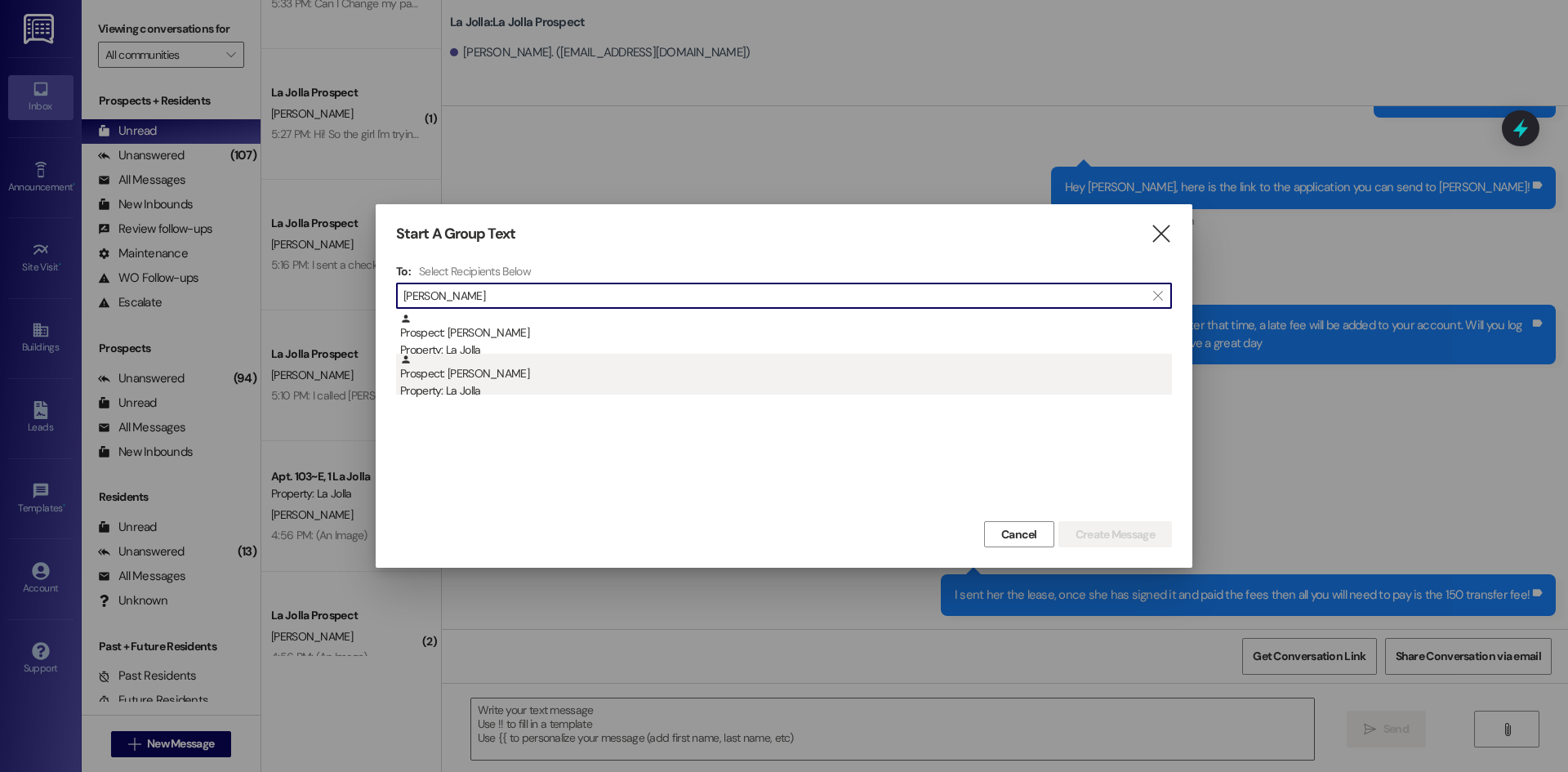
type input "[PERSON_NAME]"
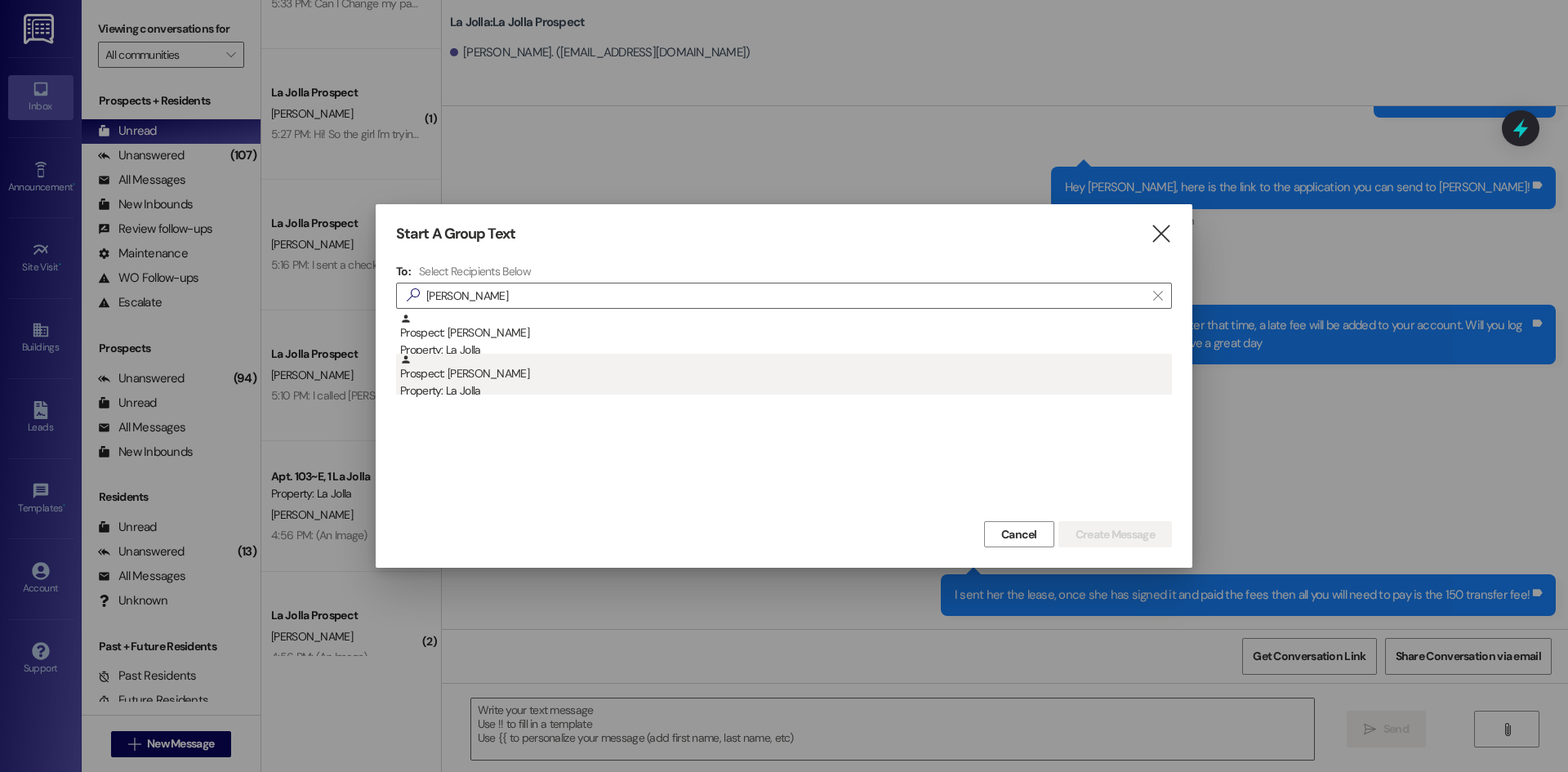
click at [483, 370] on div "Prospect: [PERSON_NAME] Property: La Jolla" at bounding box center [786, 377] width 772 height 47
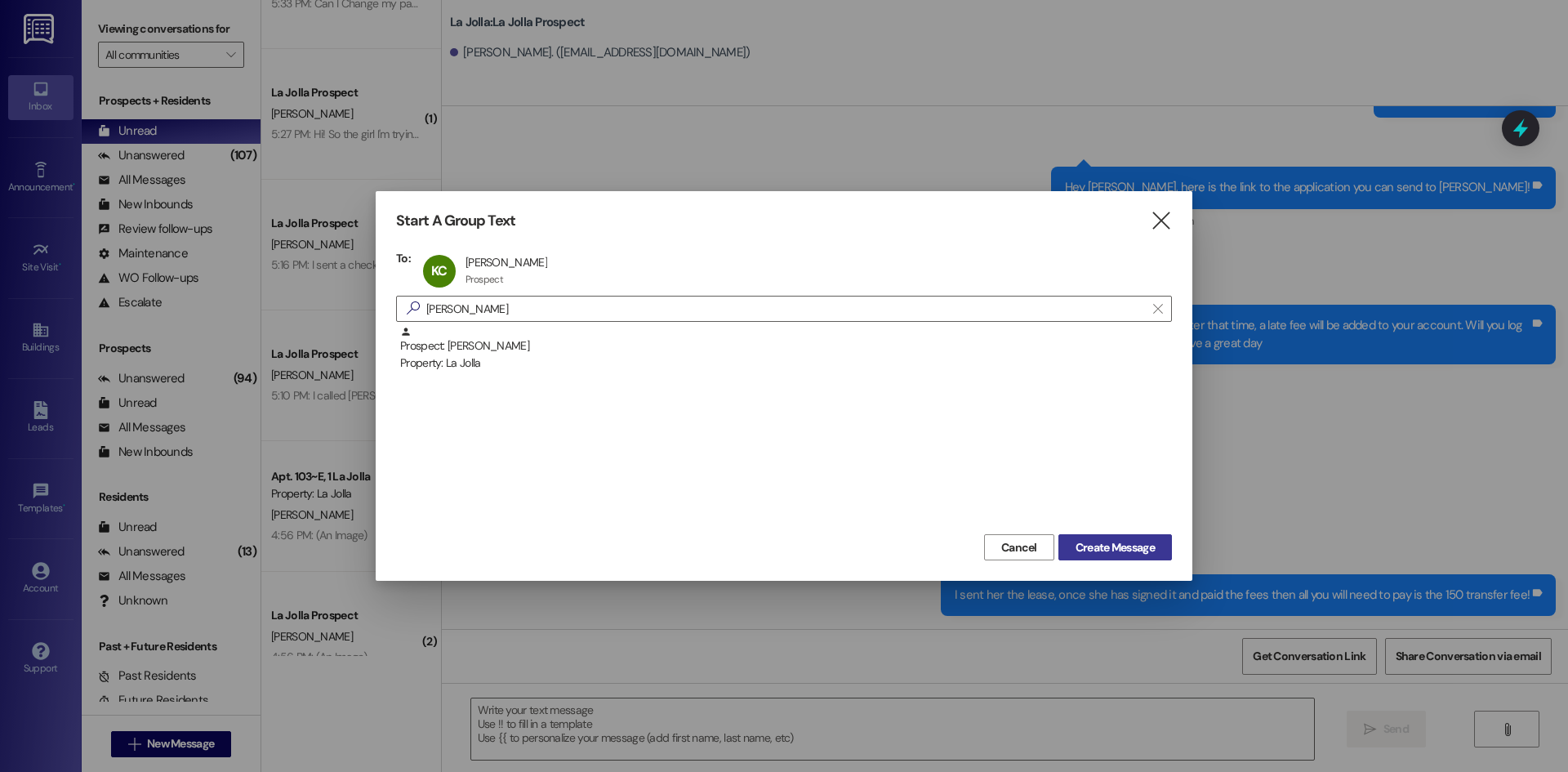
click at [1093, 537] on button "Create Message" at bounding box center [1115, 546] width 114 height 26
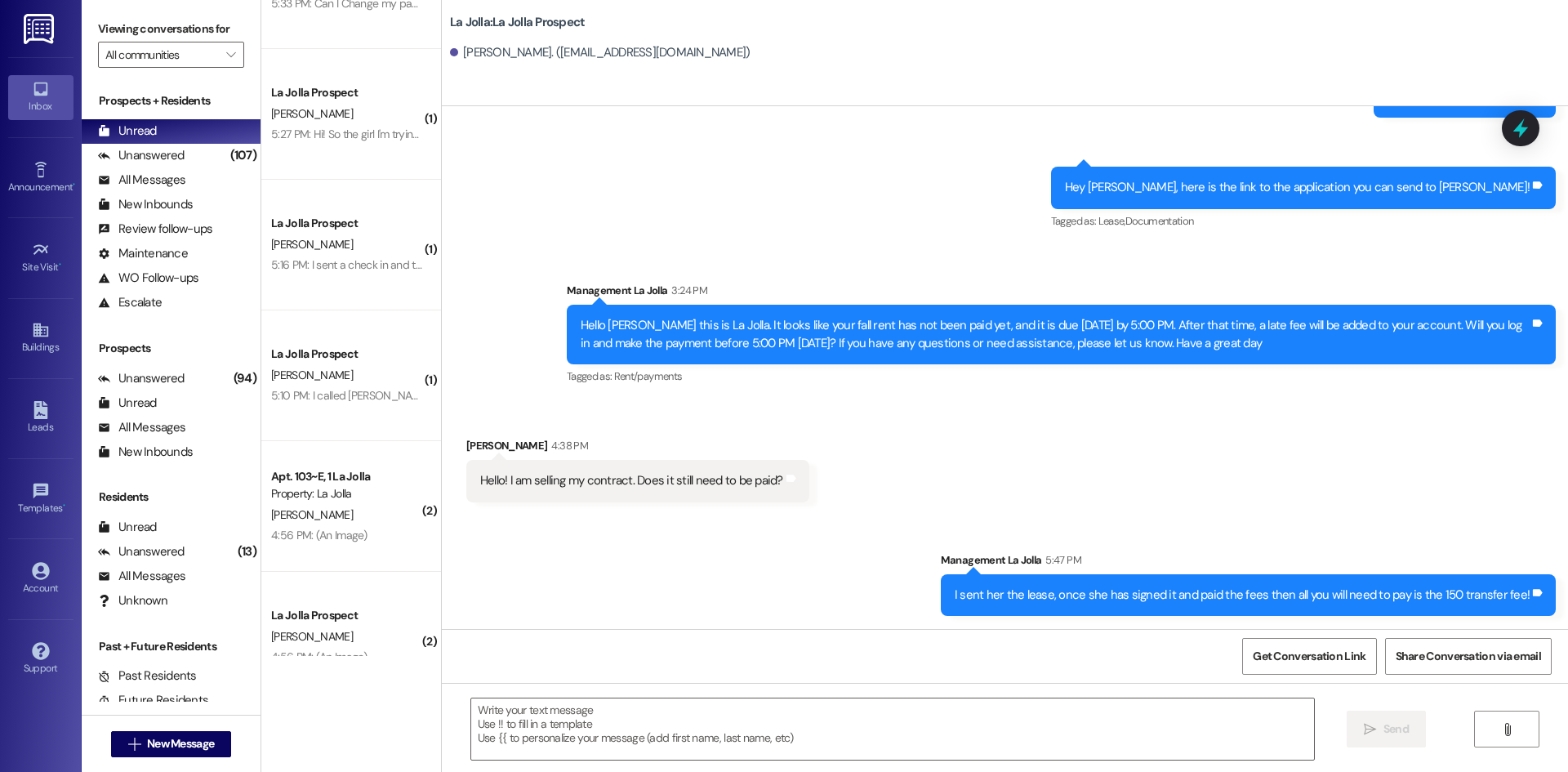
scroll to position [0, 0]
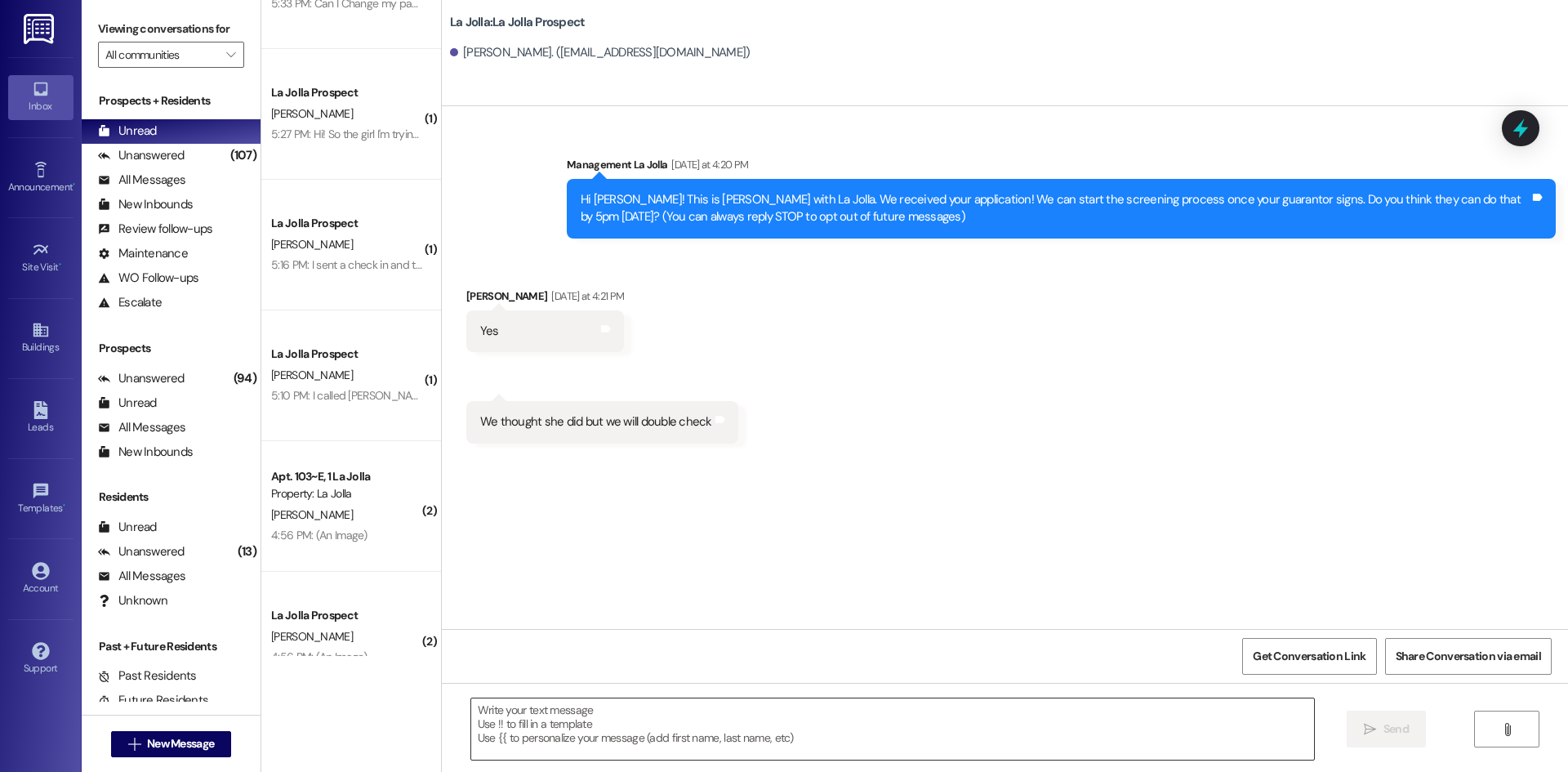
click at [599, 725] on textarea at bounding box center [892, 729] width 843 height 61
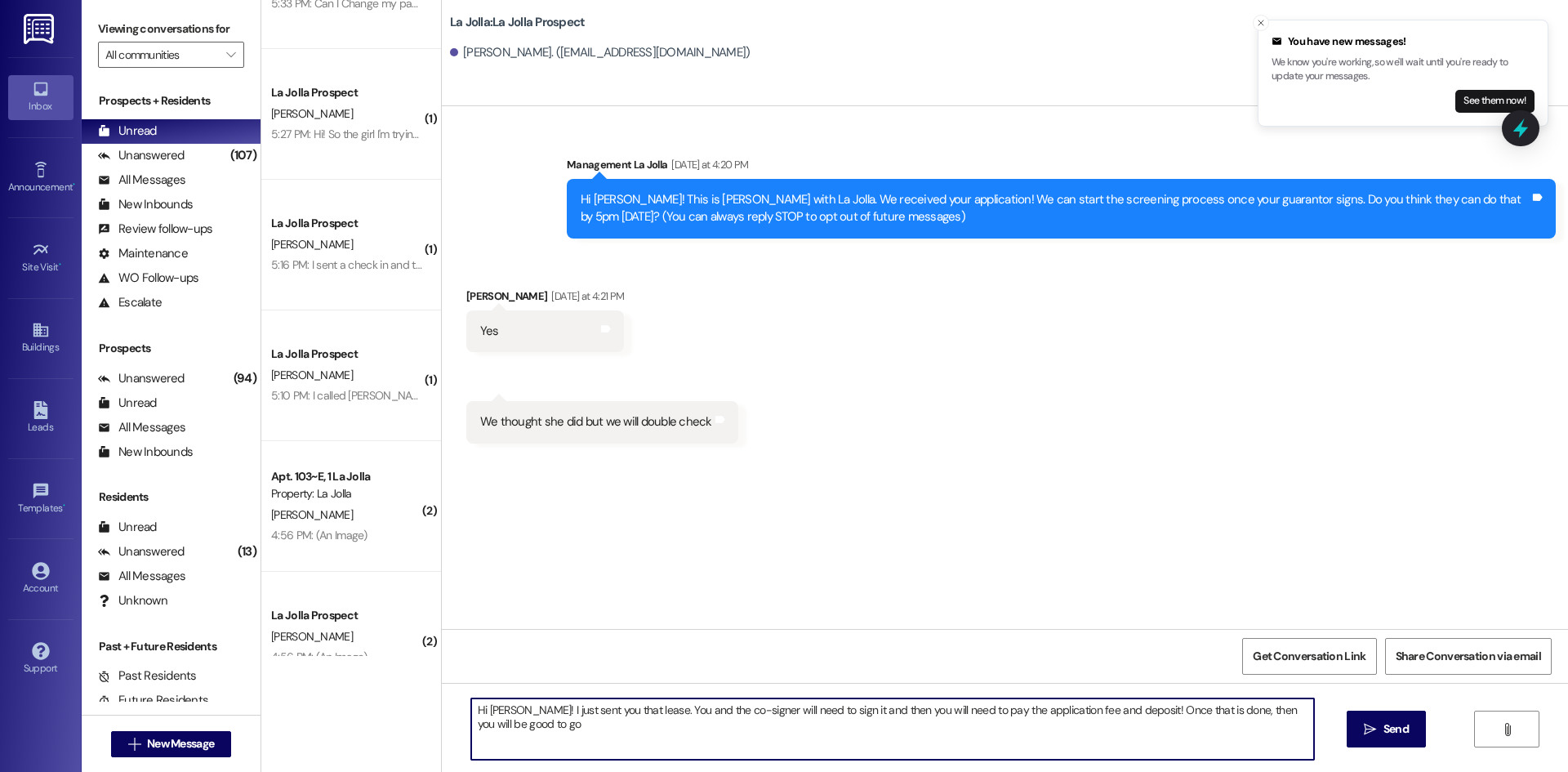
type textarea "Hi [PERSON_NAME]! I just sent you that lease. You and the co-signer will need t…"
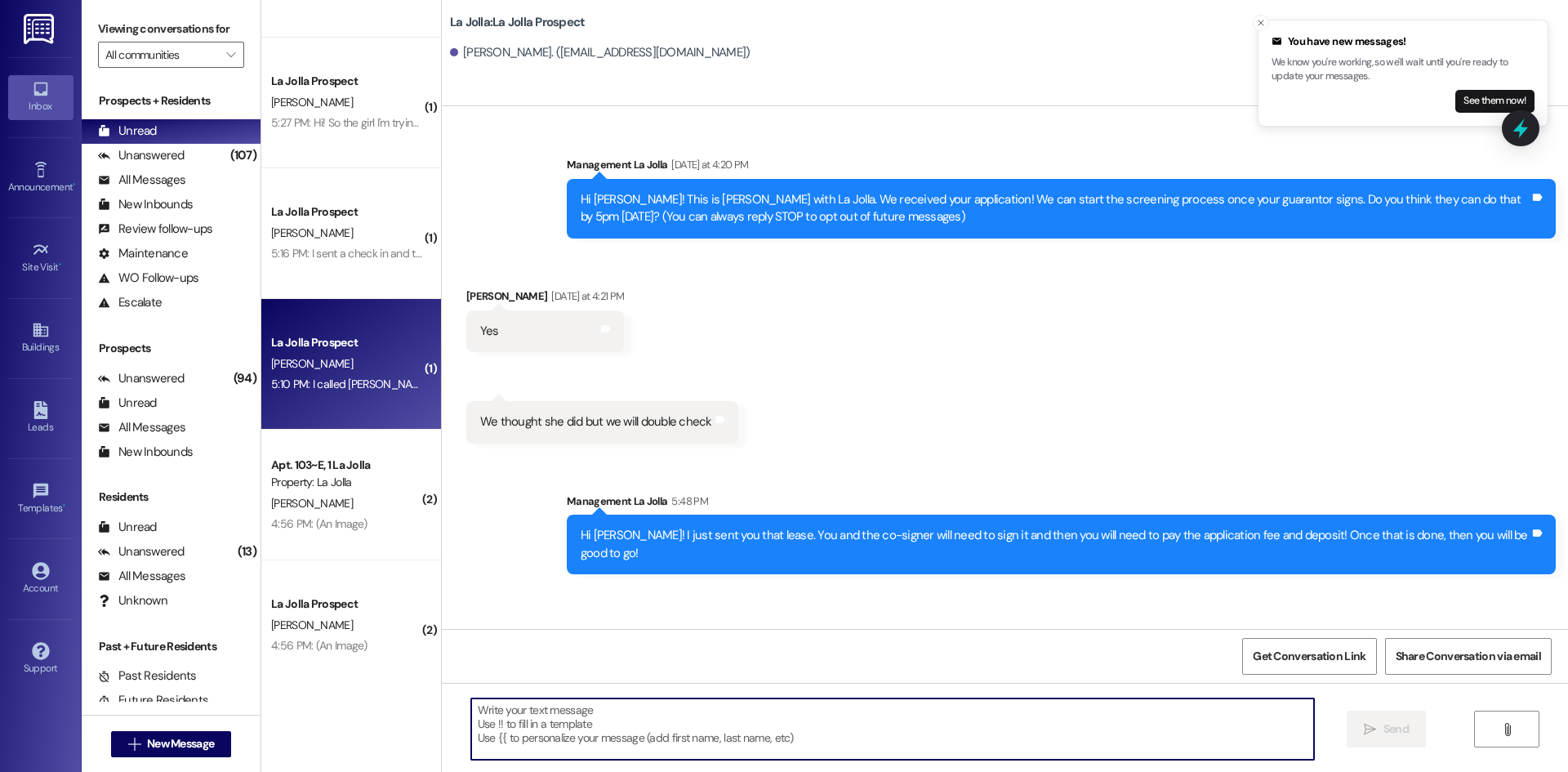
scroll to position [128, 0]
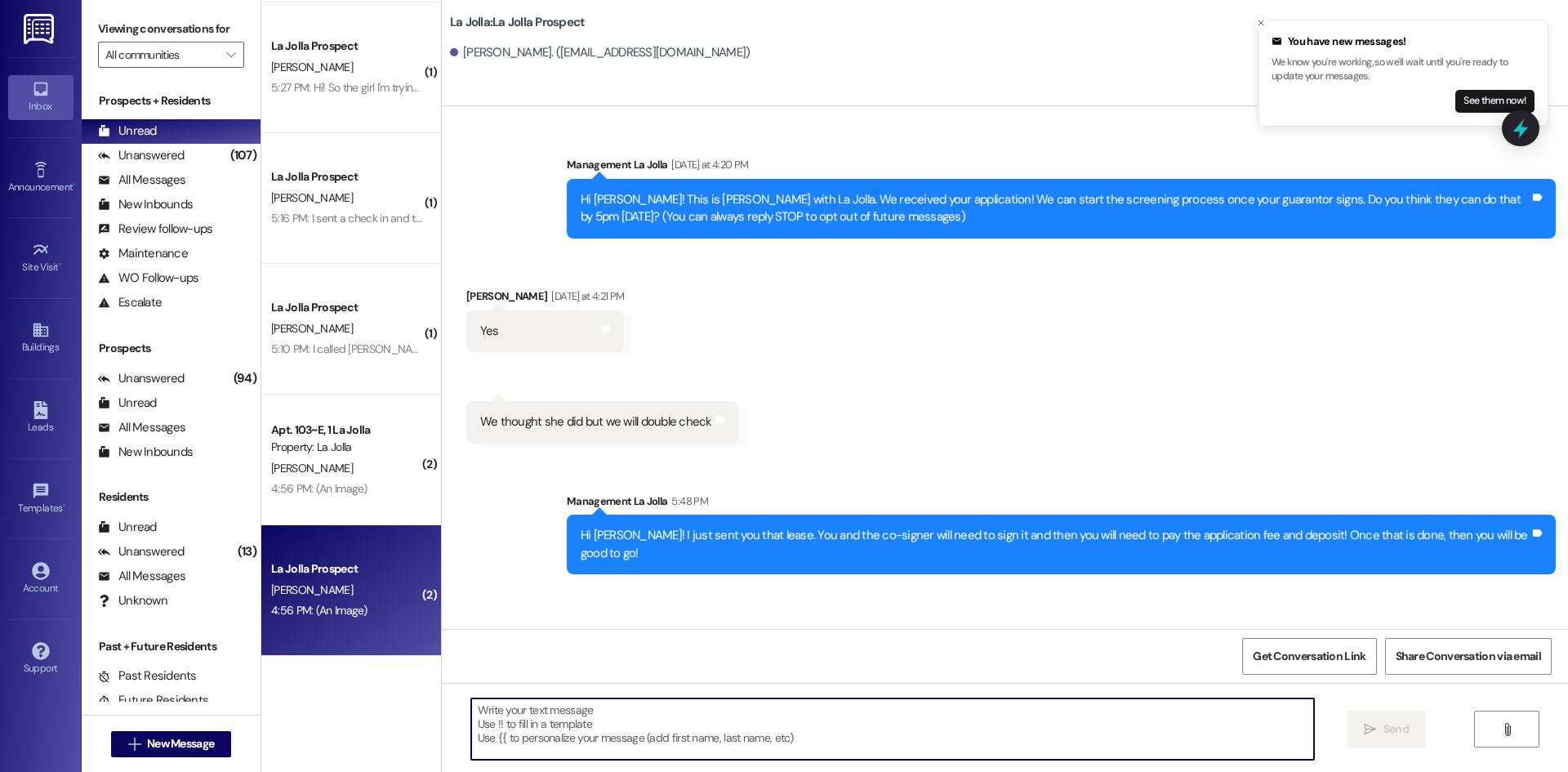
click at [345, 583] on div "[PERSON_NAME]" at bounding box center [347, 589] width 154 height 21
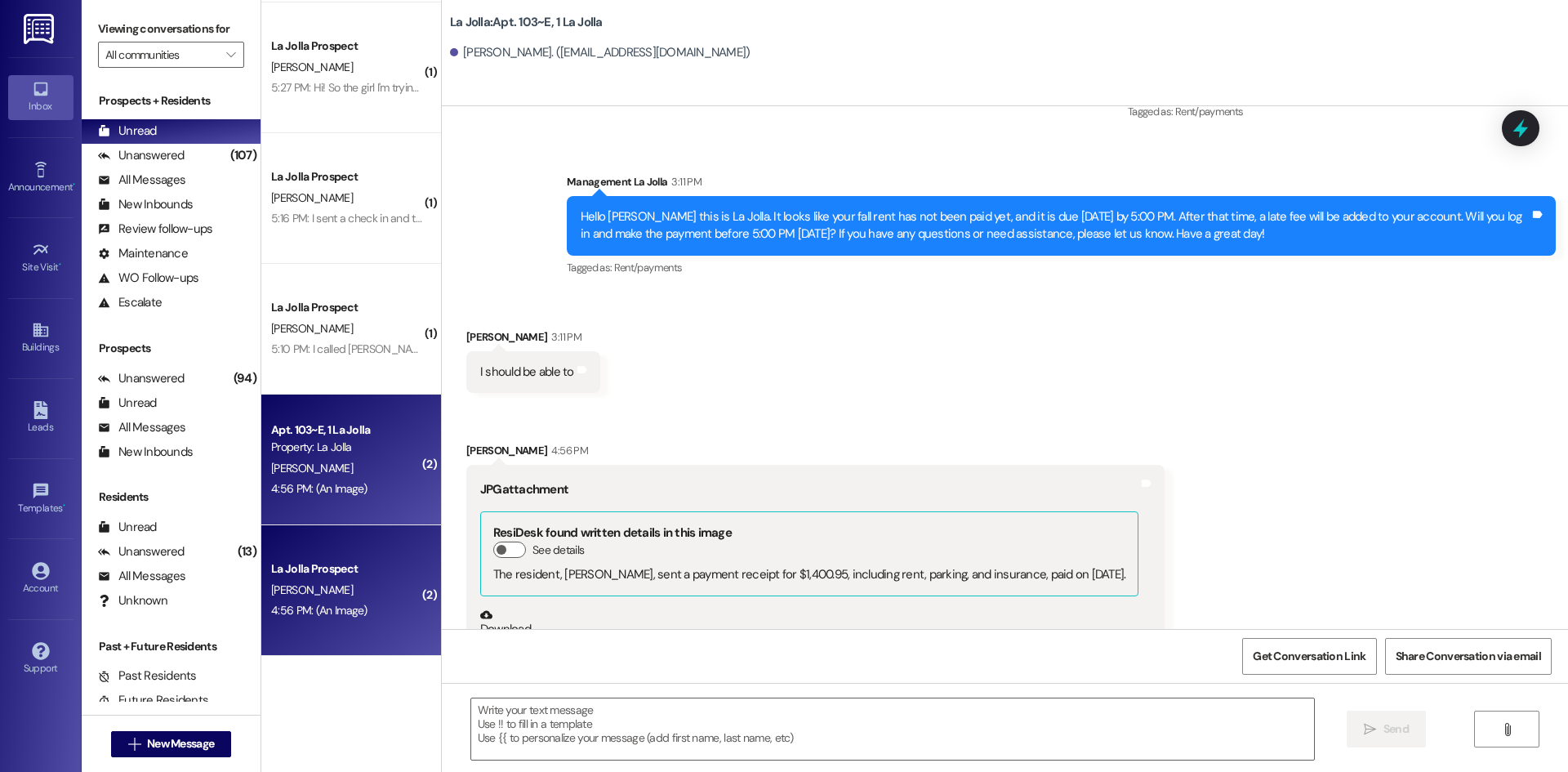
scroll to position [21946, 0]
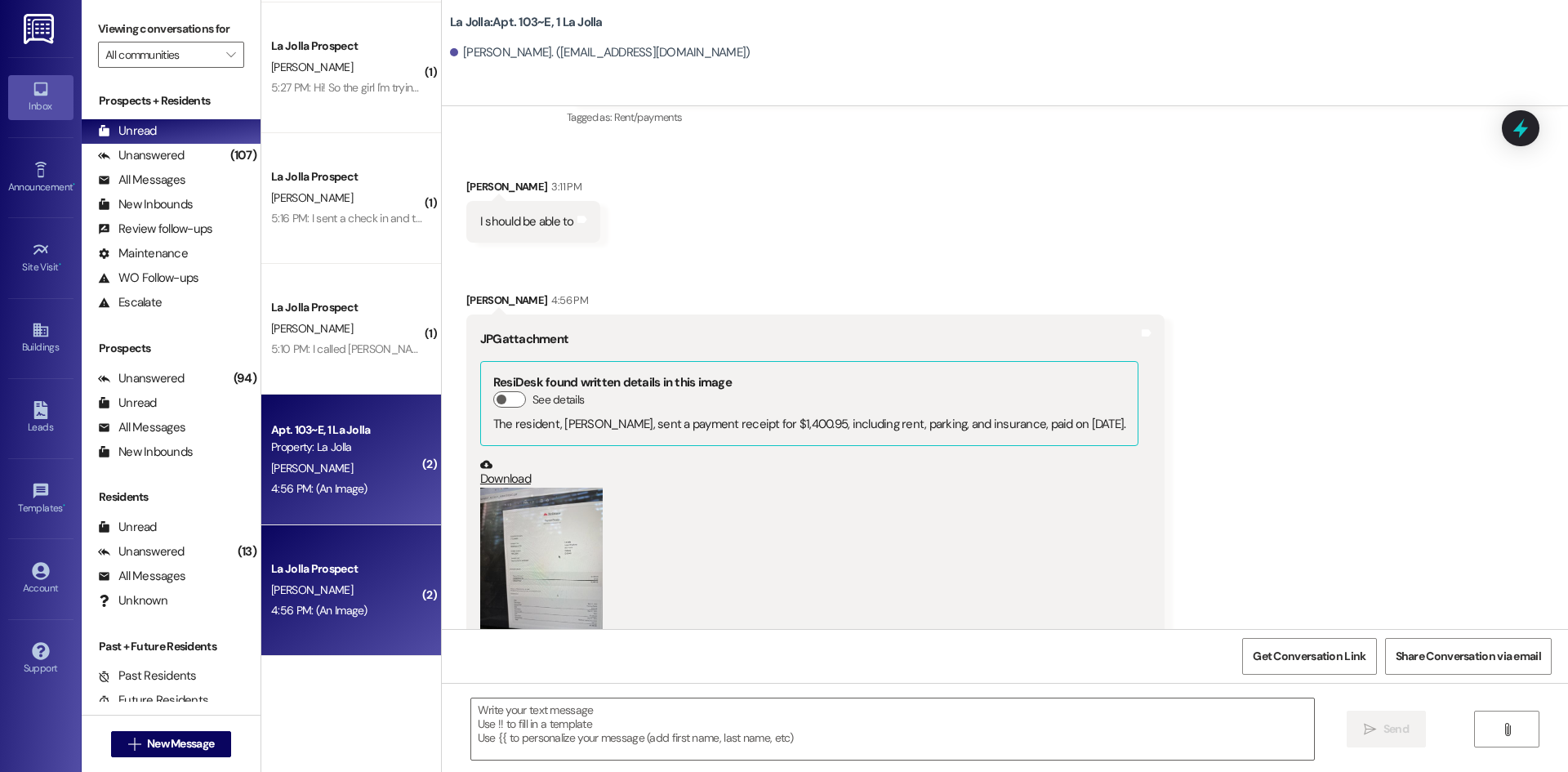
click at [536, 493] on button "Zoom image" at bounding box center [541, 569] width 123 height 163
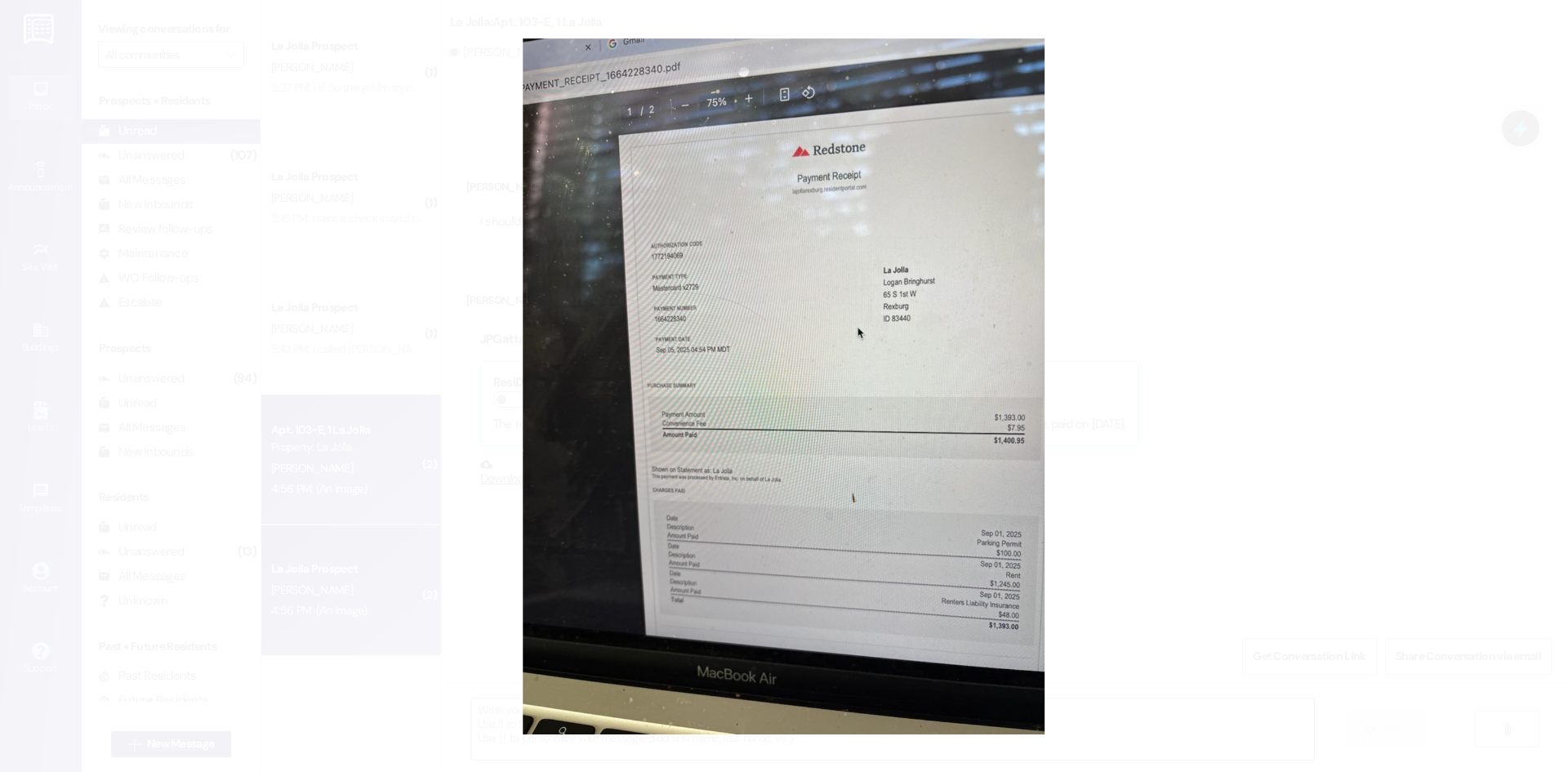
click at [1157, 402] on button "Unzoom image" at bounding box center [784, 386] width 1568 height 772
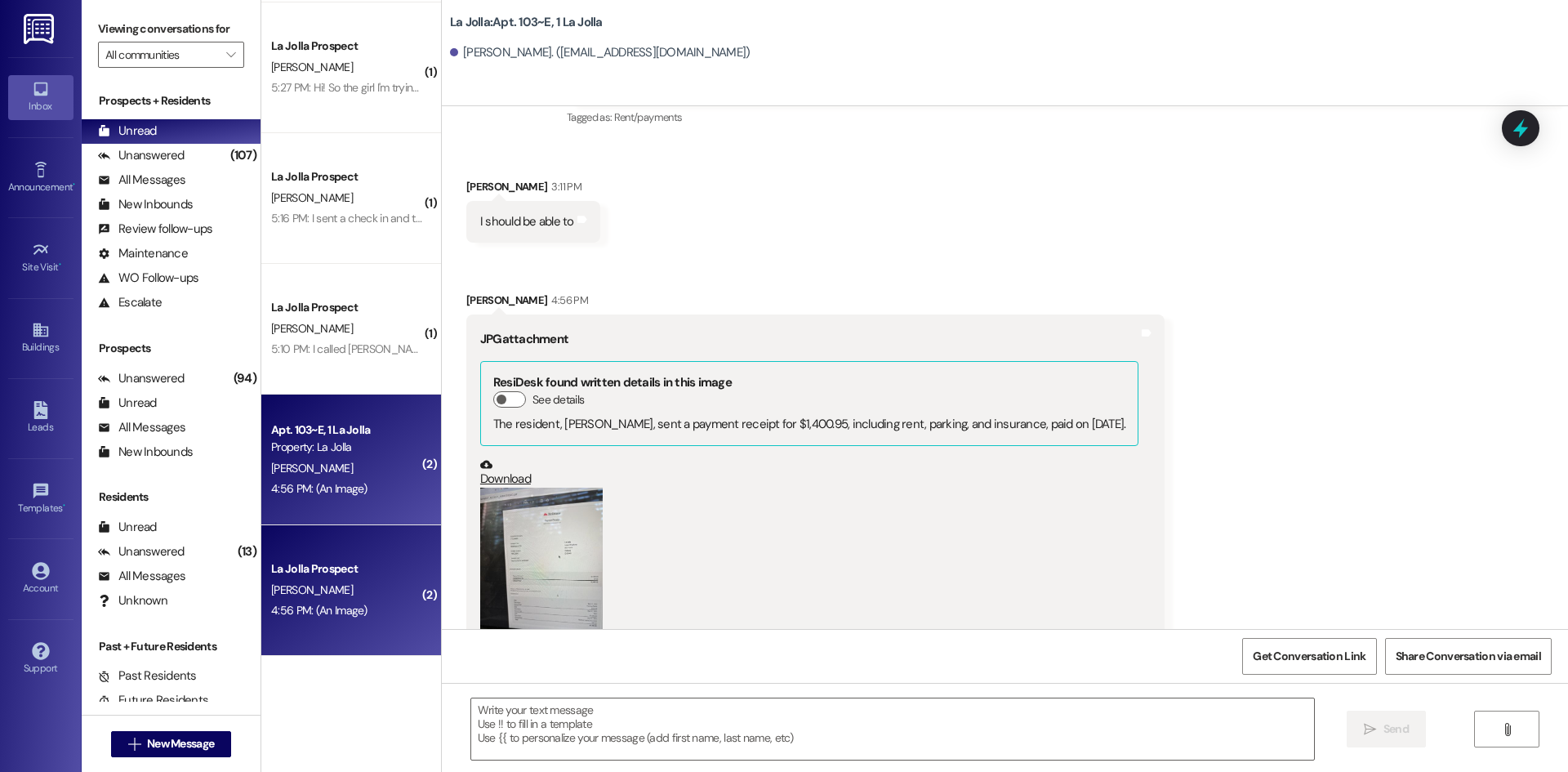
click at [504, 524] on button "Zoom image" at bounding box center [541, 569] width 123 height 163
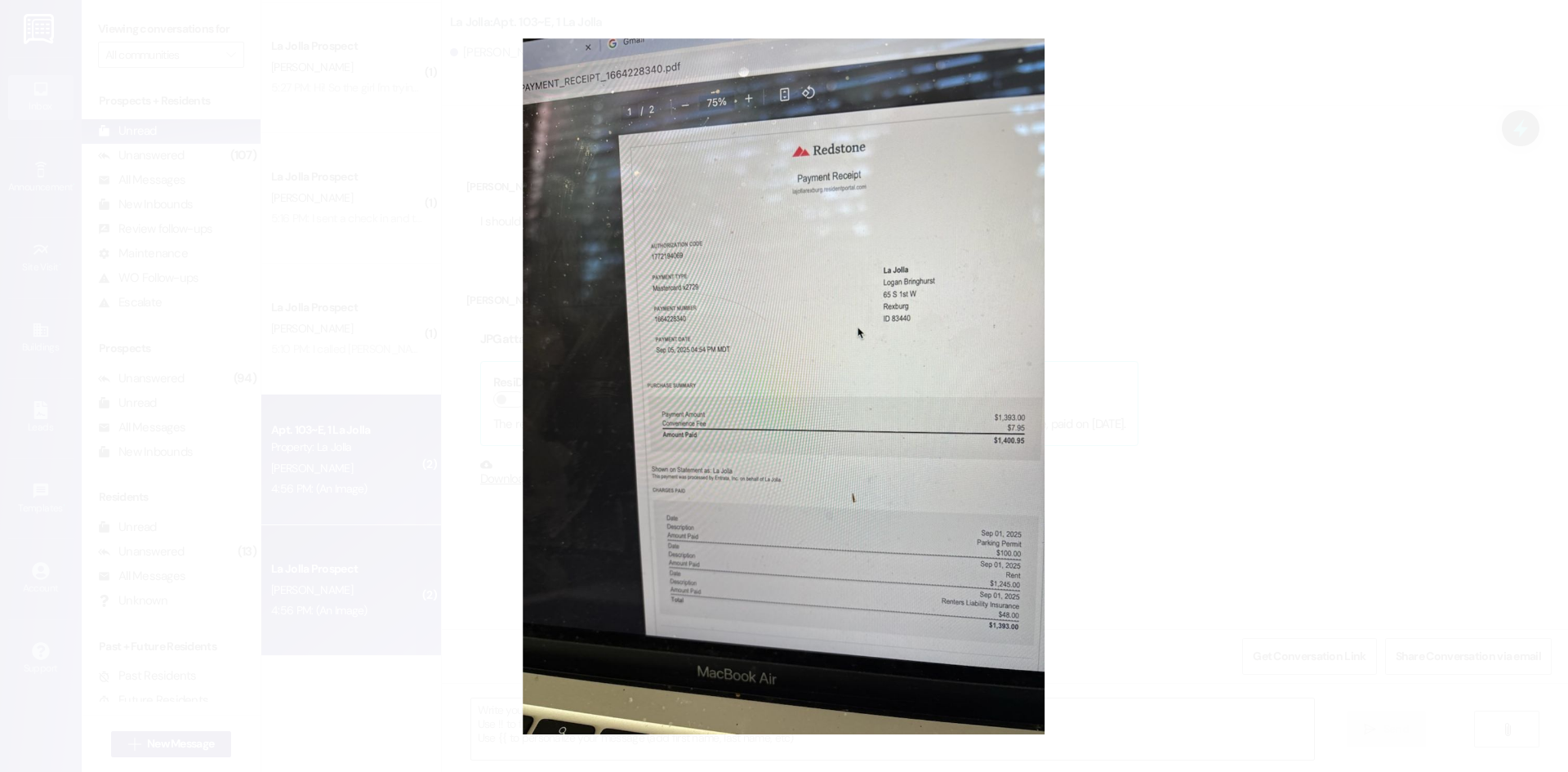
click at [1229, 460] on button "Unzoom image" at bounding box center [784, 386] width 1568 height 772
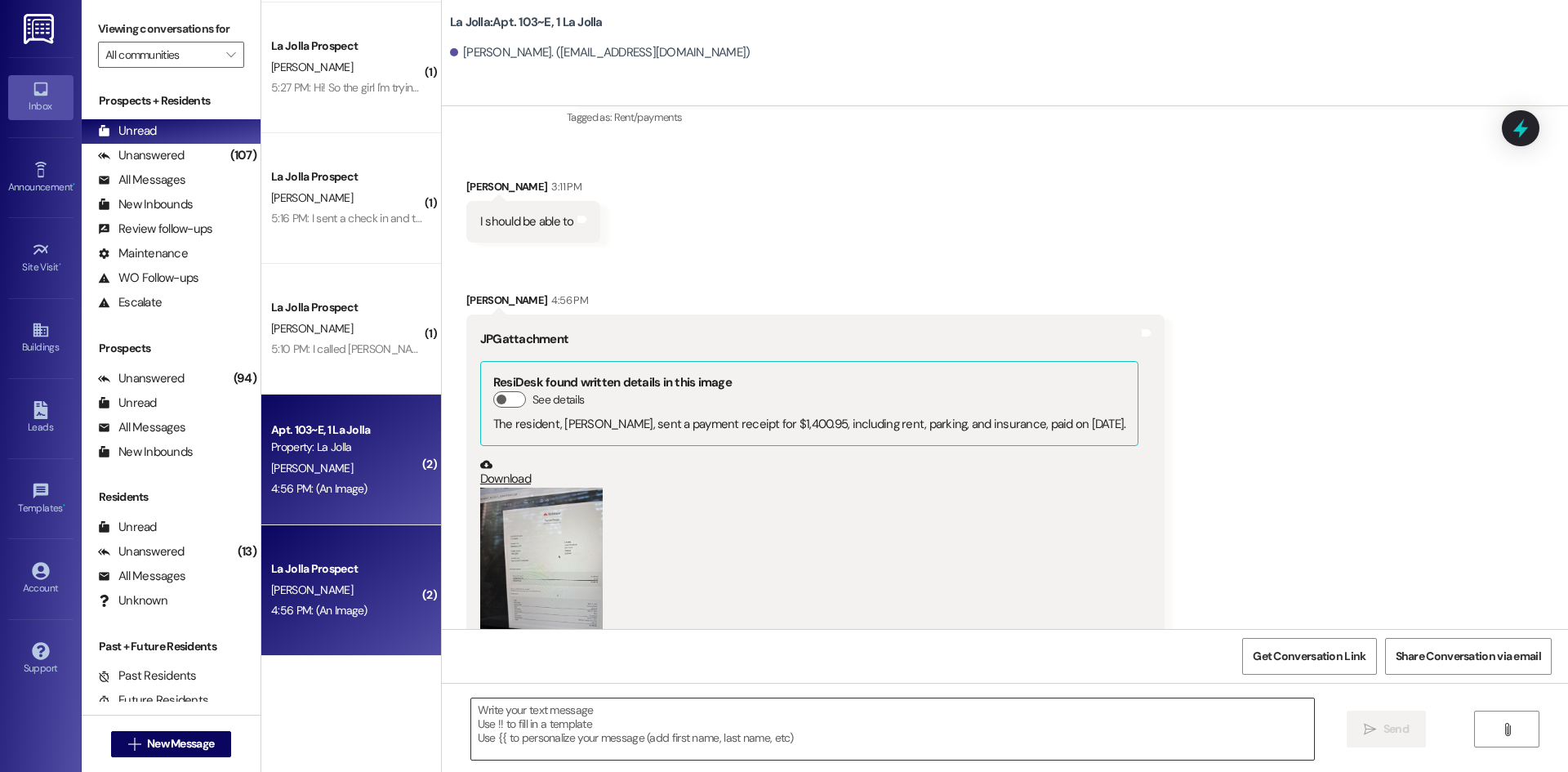
click at [651, 737] on textarea at bounding box center [892, 729] width 843 height 61
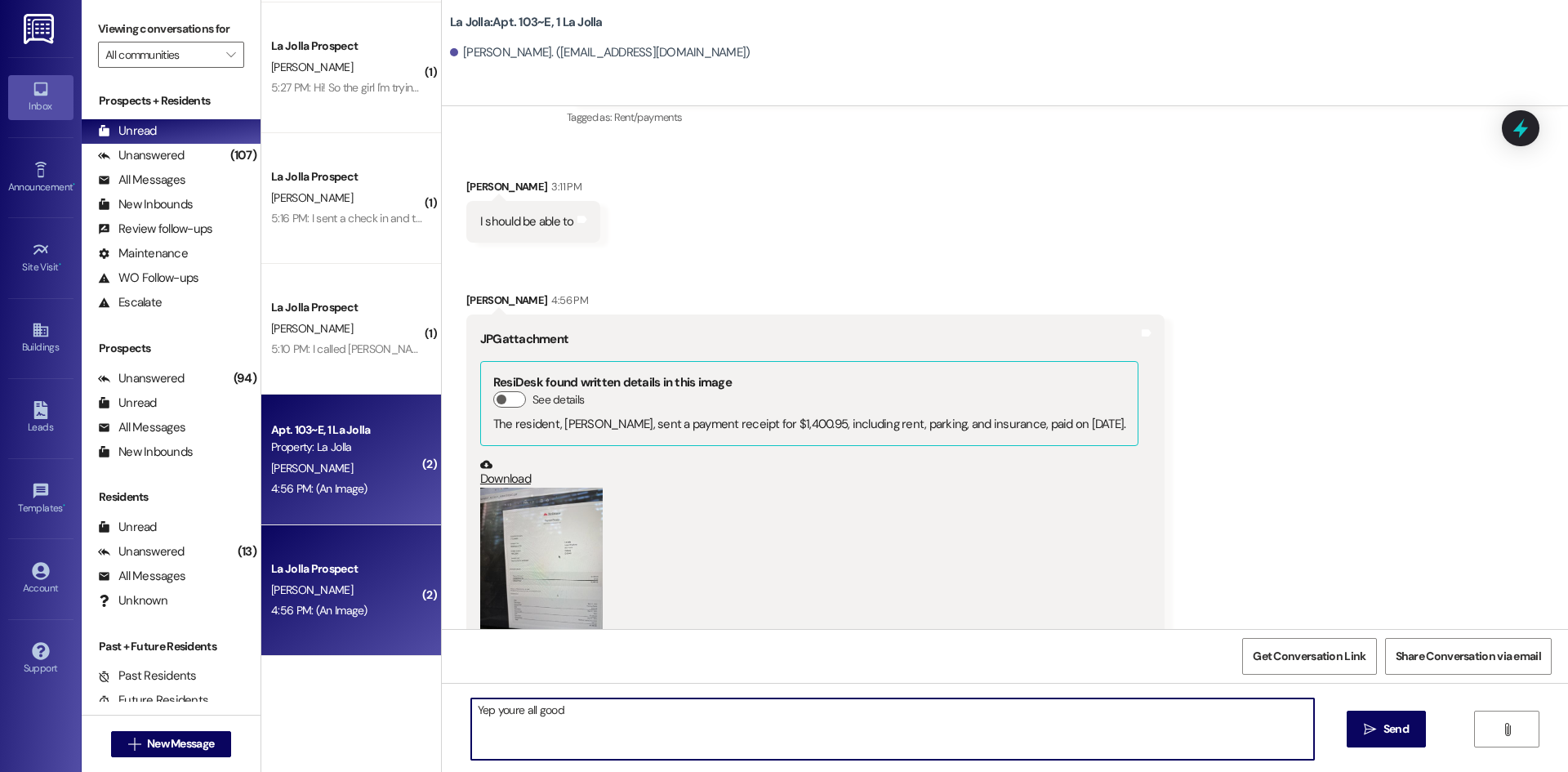
type textarea "Yep youre all good!"
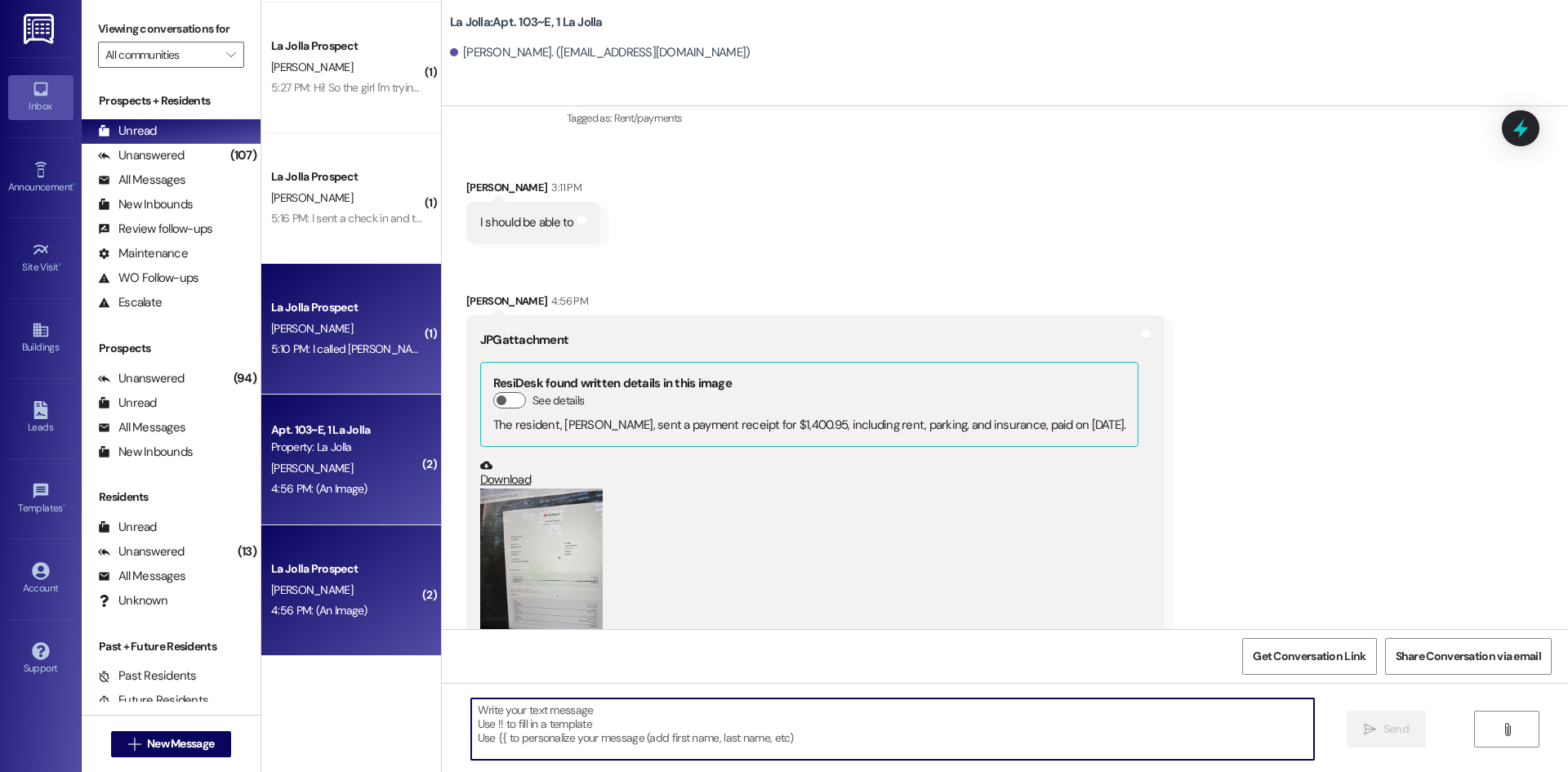
click at [363, 279] on div "La Jolla Prospect [PERSON_NAME] 5:10 PM: I called [PERSON_NAME] earlier [DATE] …" at bounding box center [351, 330] width 180 height 131
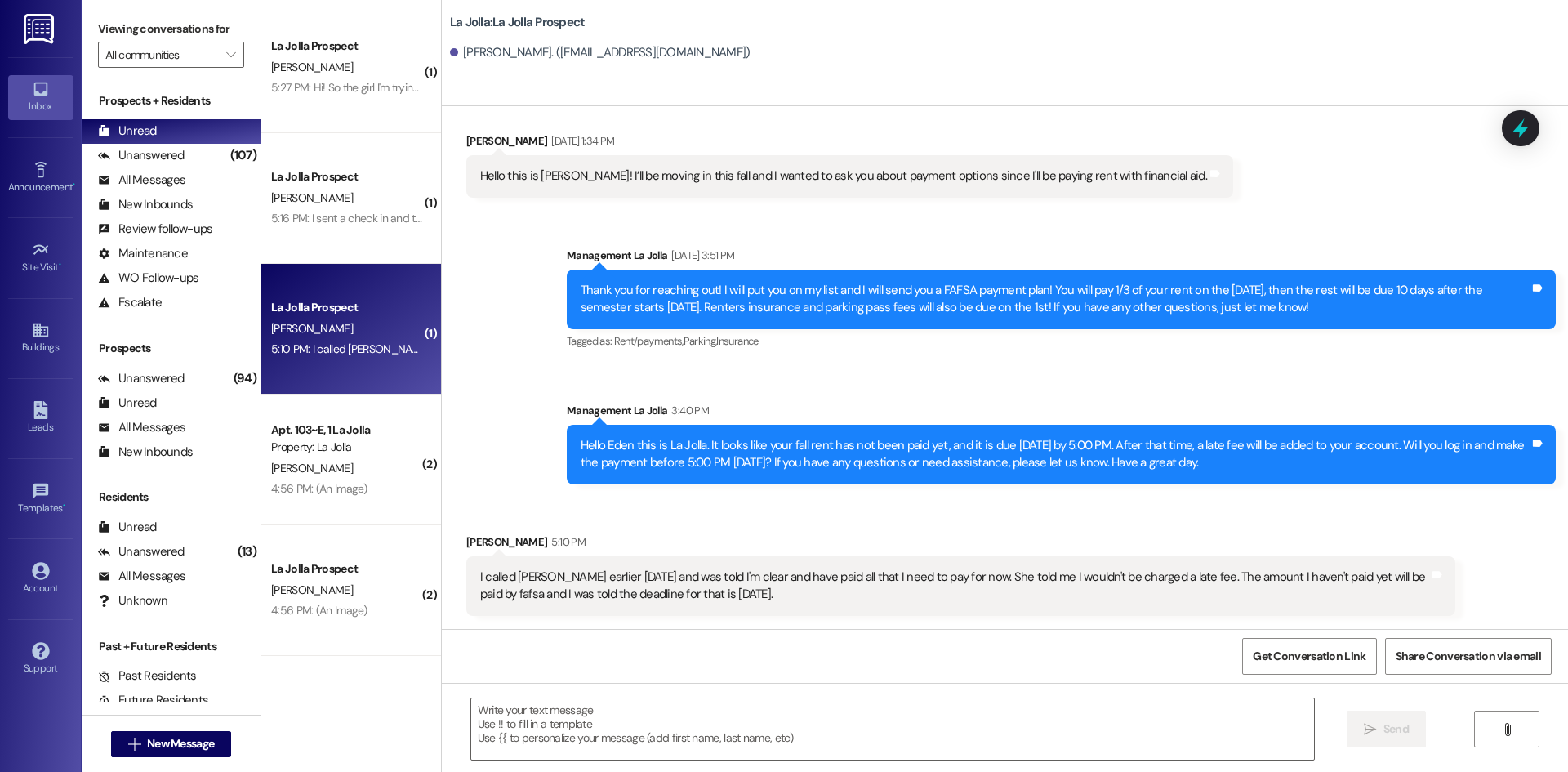
scroll to position [1166, 0]
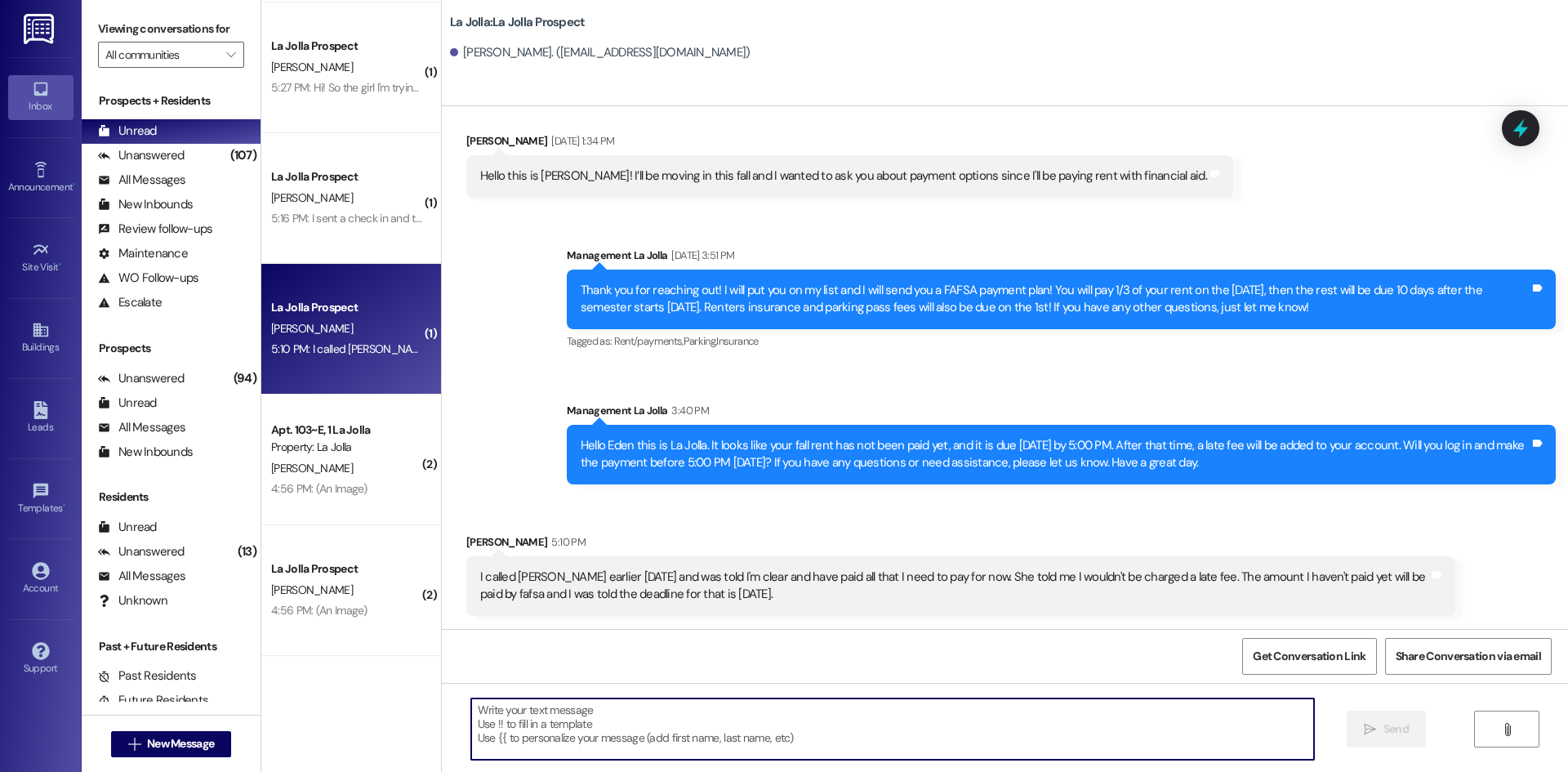
click at [686, 731] on textarea at bounding box center [892, 729] width 843 height 61
type textarea "Hello [PERSON_NAME]! Yes that is correct! You are all good"
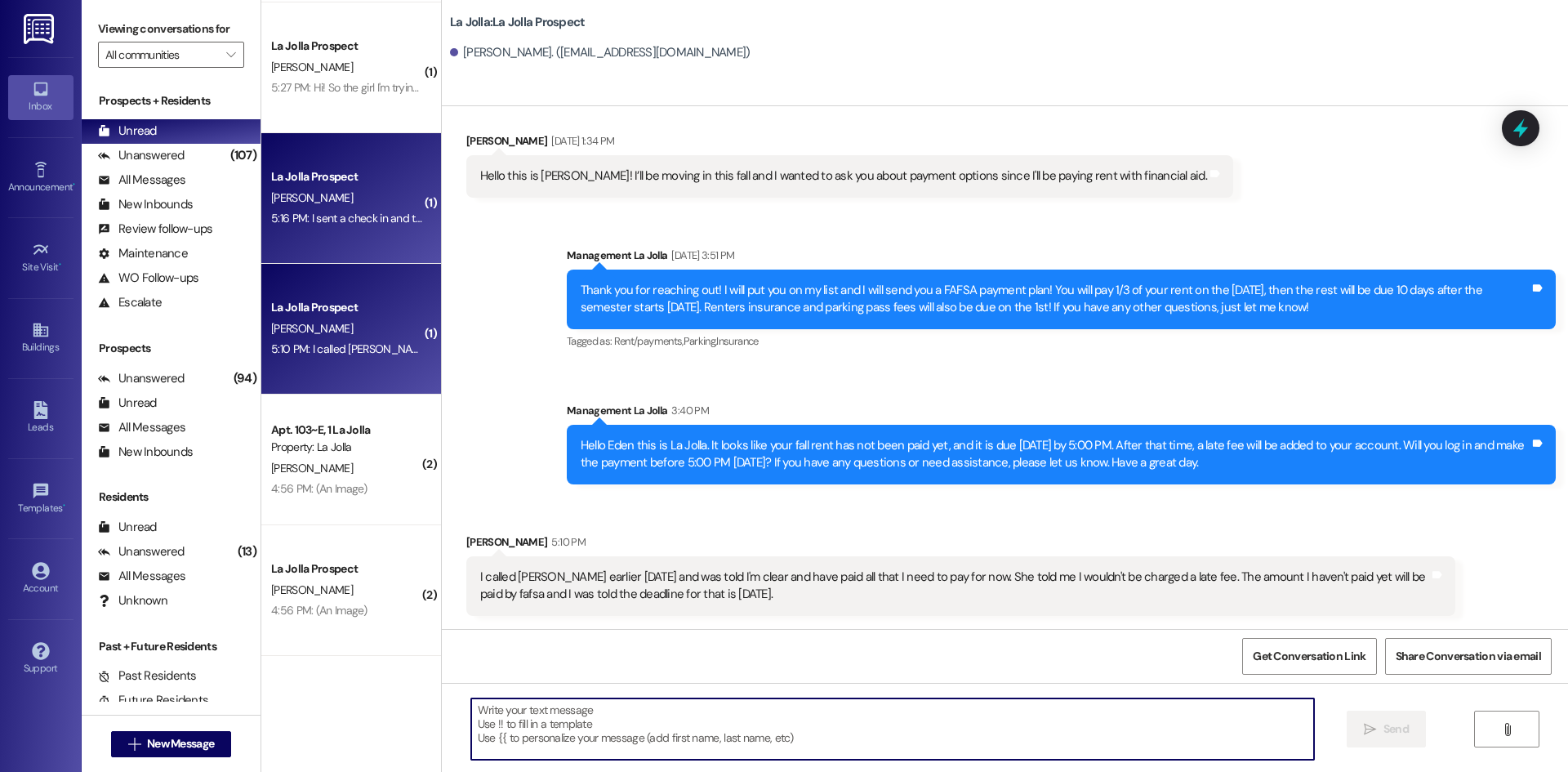
click at [330, 200] on div "[PERSON_NAME]" at bounding box center [347, 198] width 154 height 21
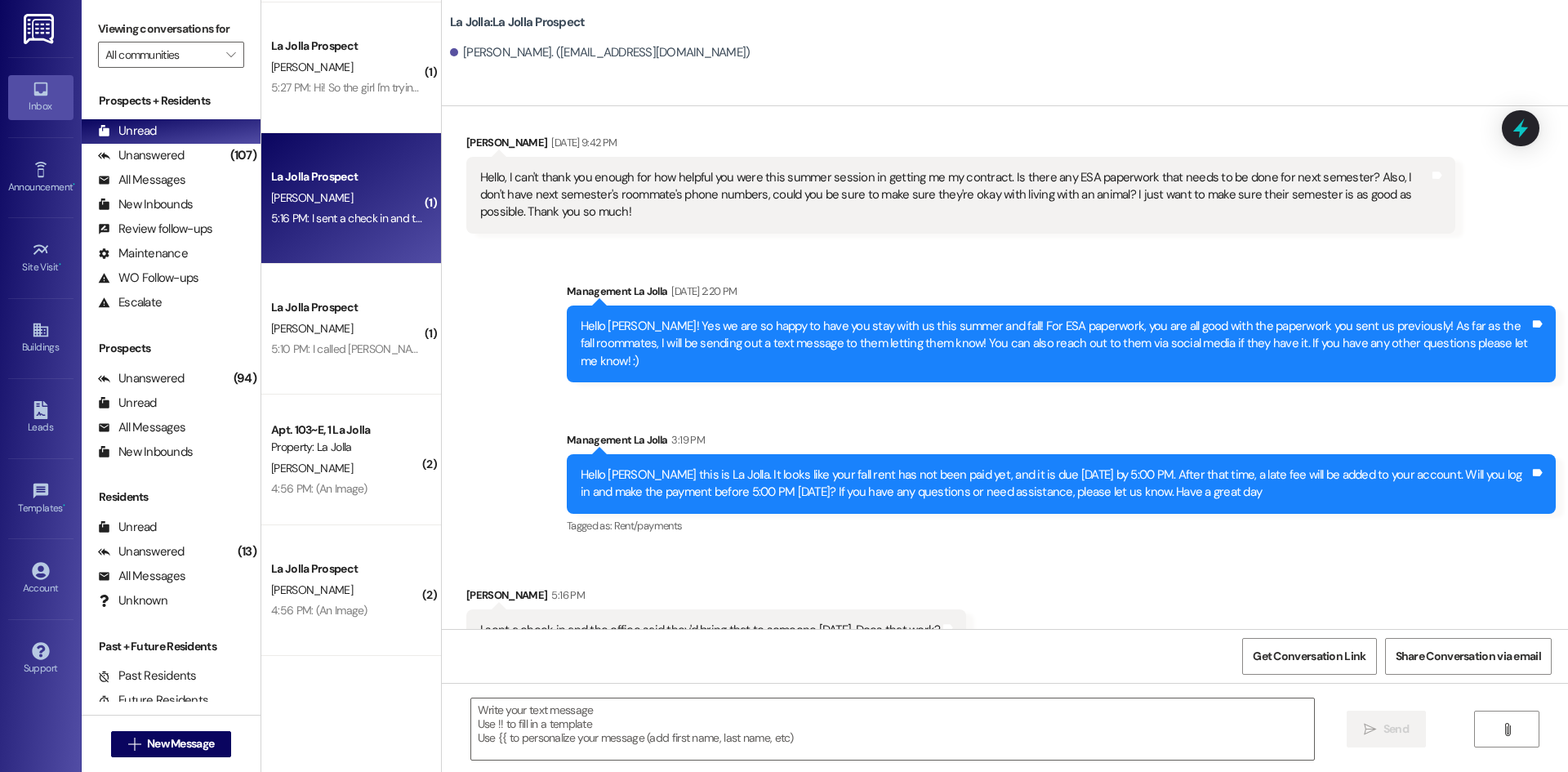
scroll to position [2954, 0]
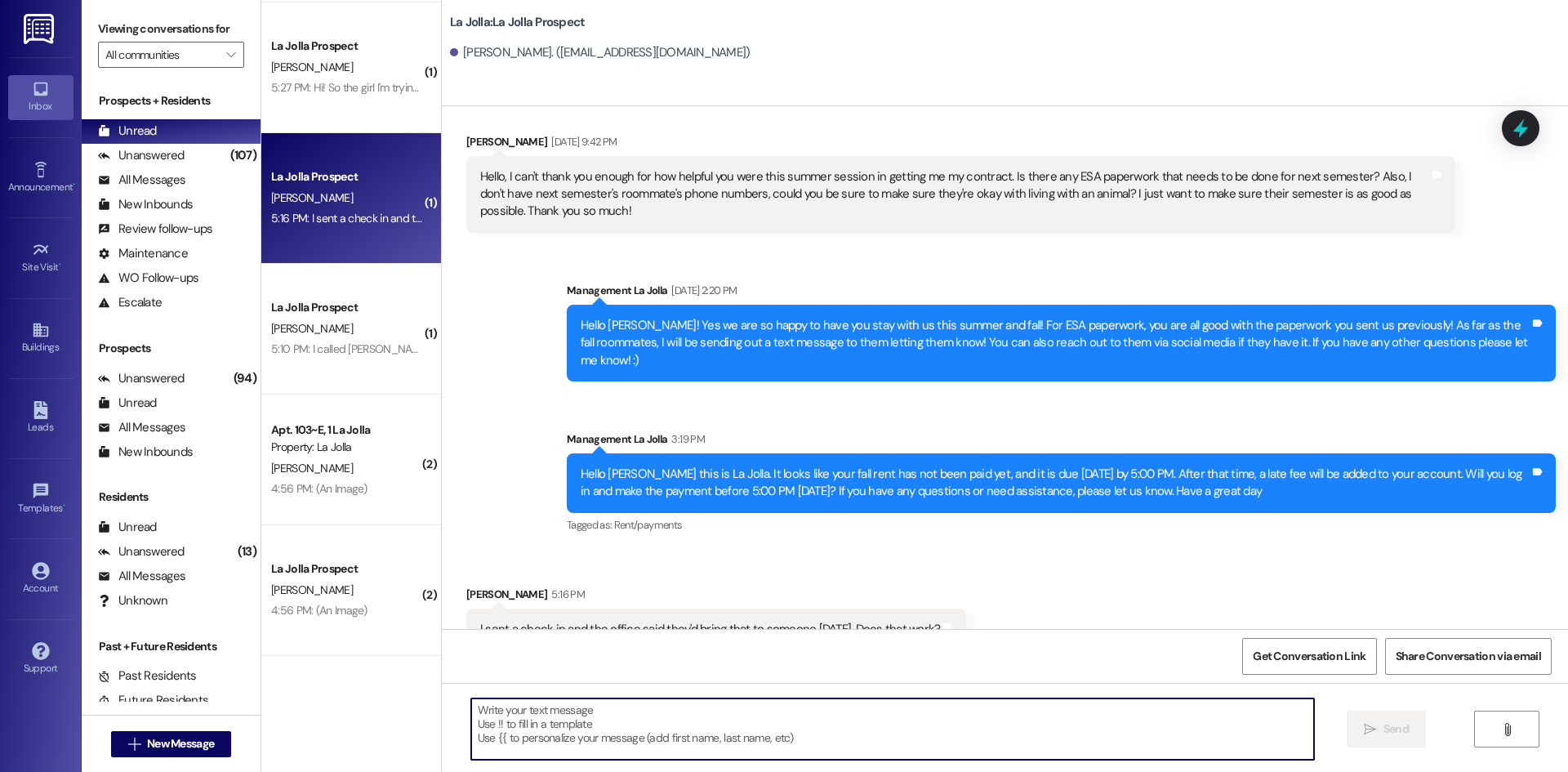
click at [666, 714] on textarea at bounding box center [892, 729] width 843 height 61
type textarea "Yep! You are all good!"
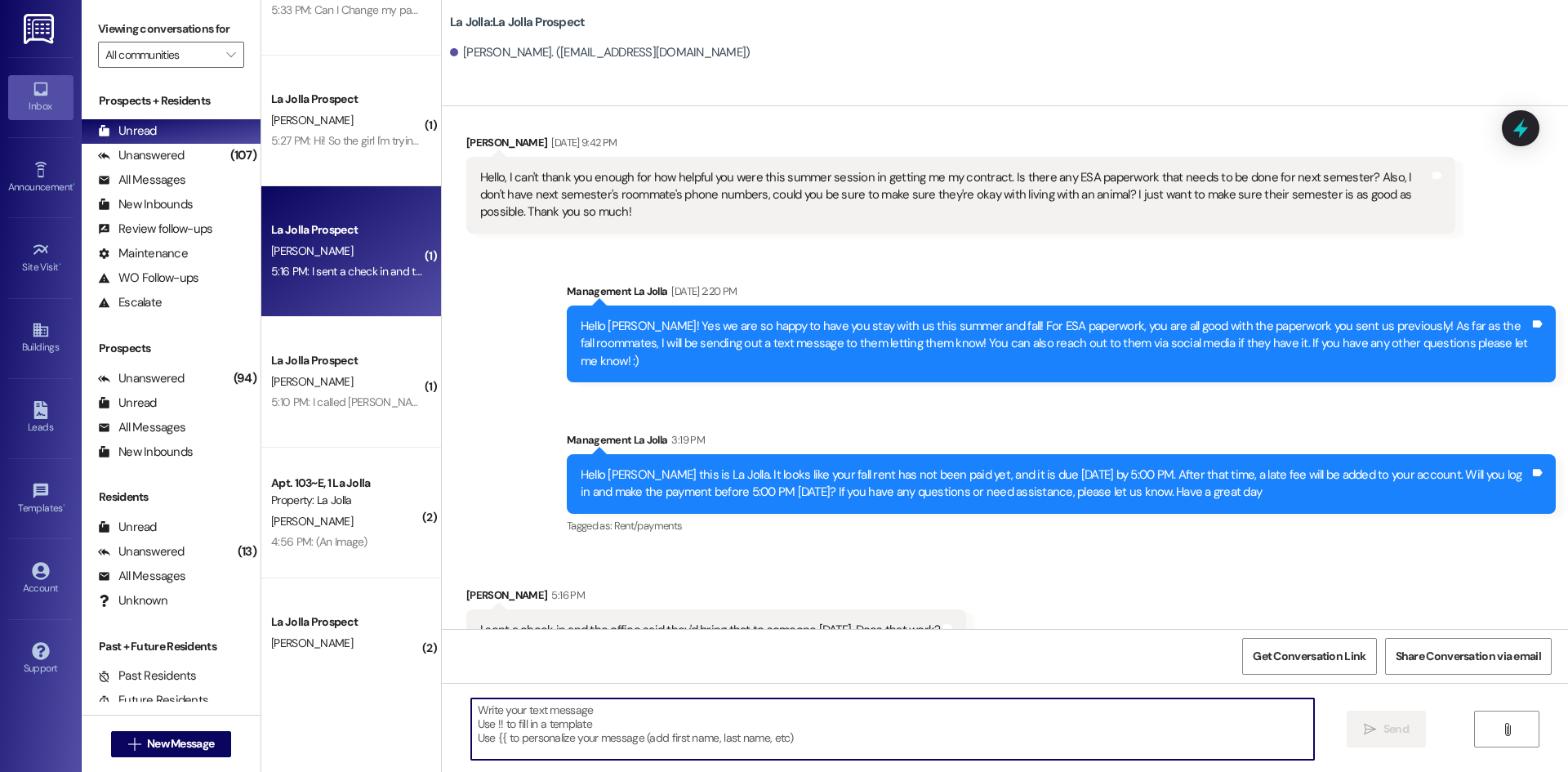
scroll to position [0, 0]
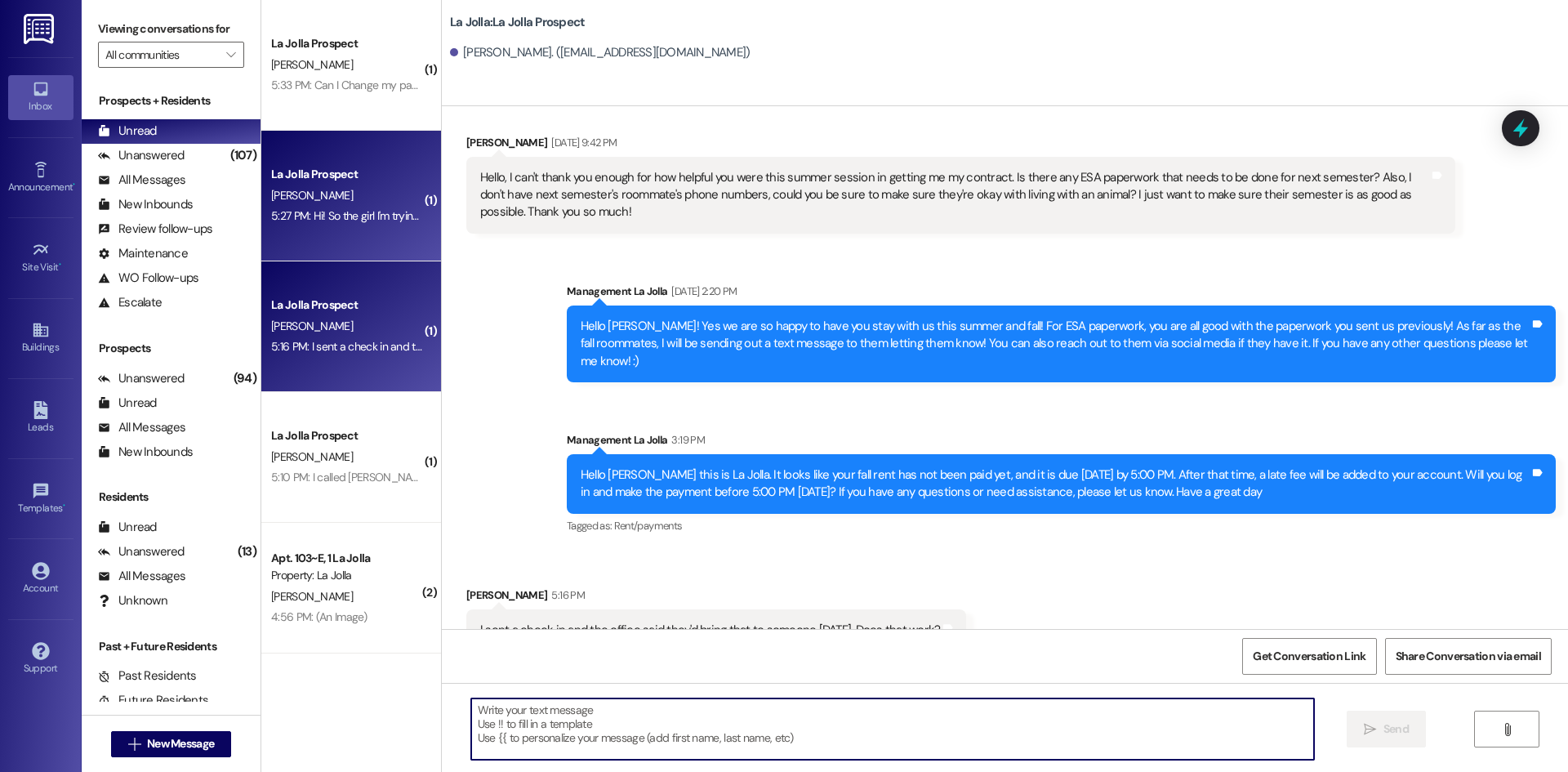
click at [371, 219] on div "5:27 PM: Hi! So the girl I'm trying to sell it to has been trying to pay all da…" at bounding box center [1145, 216] width 1749 height 14
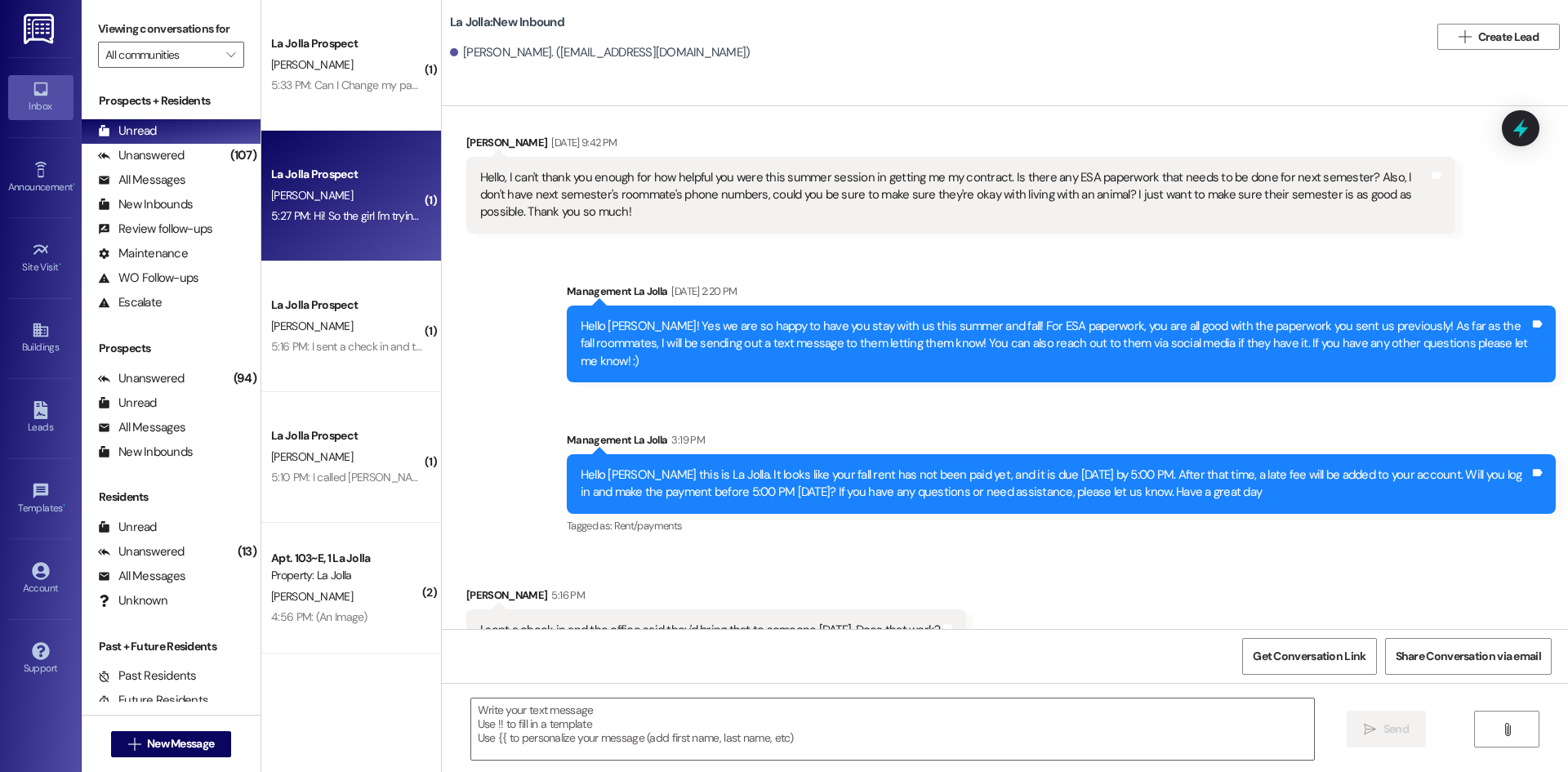
scroll to position [1710, 0]
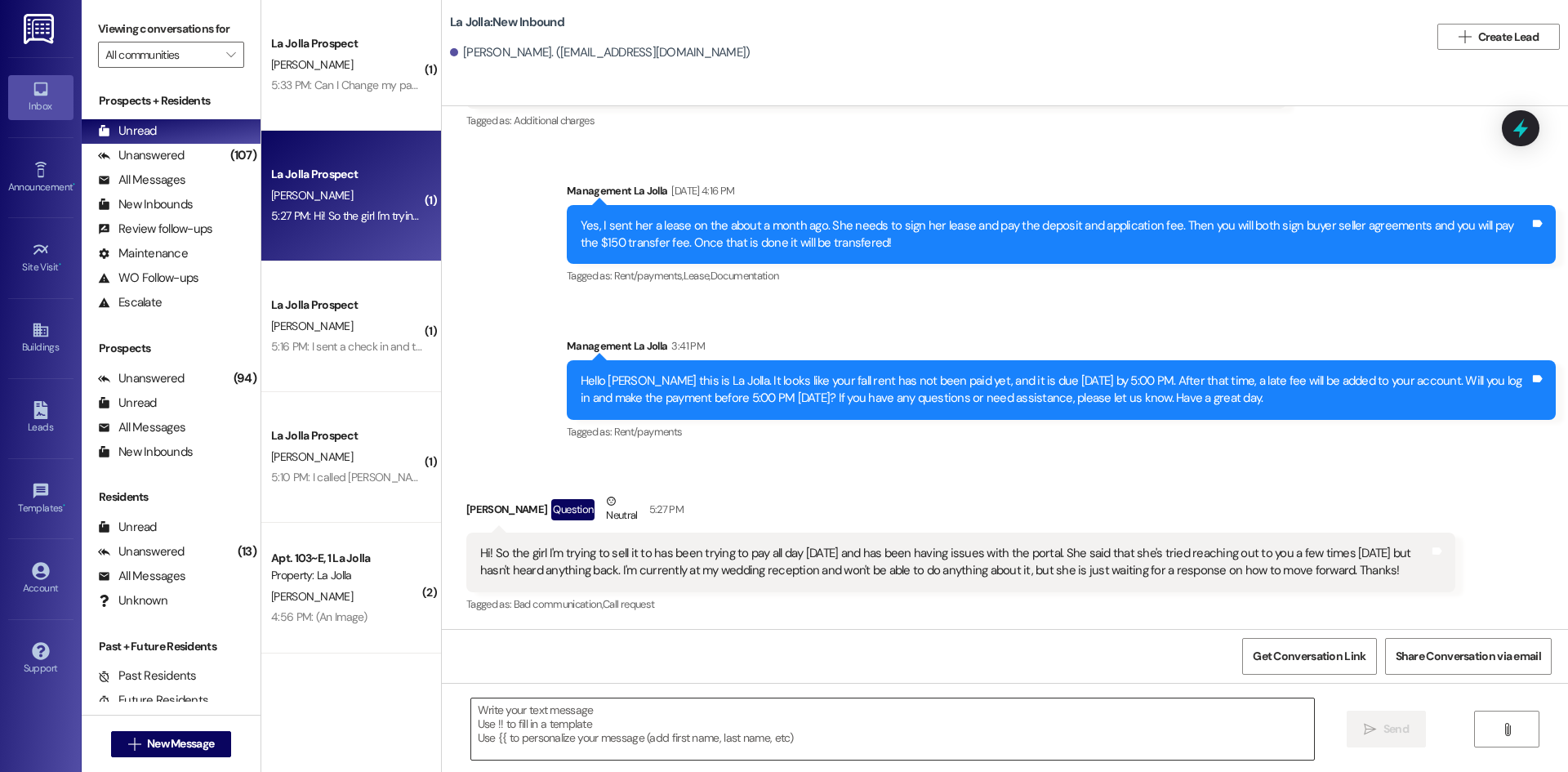
click at [754, 737] on textarea at bounding box center [892, 729] width 843 height 61
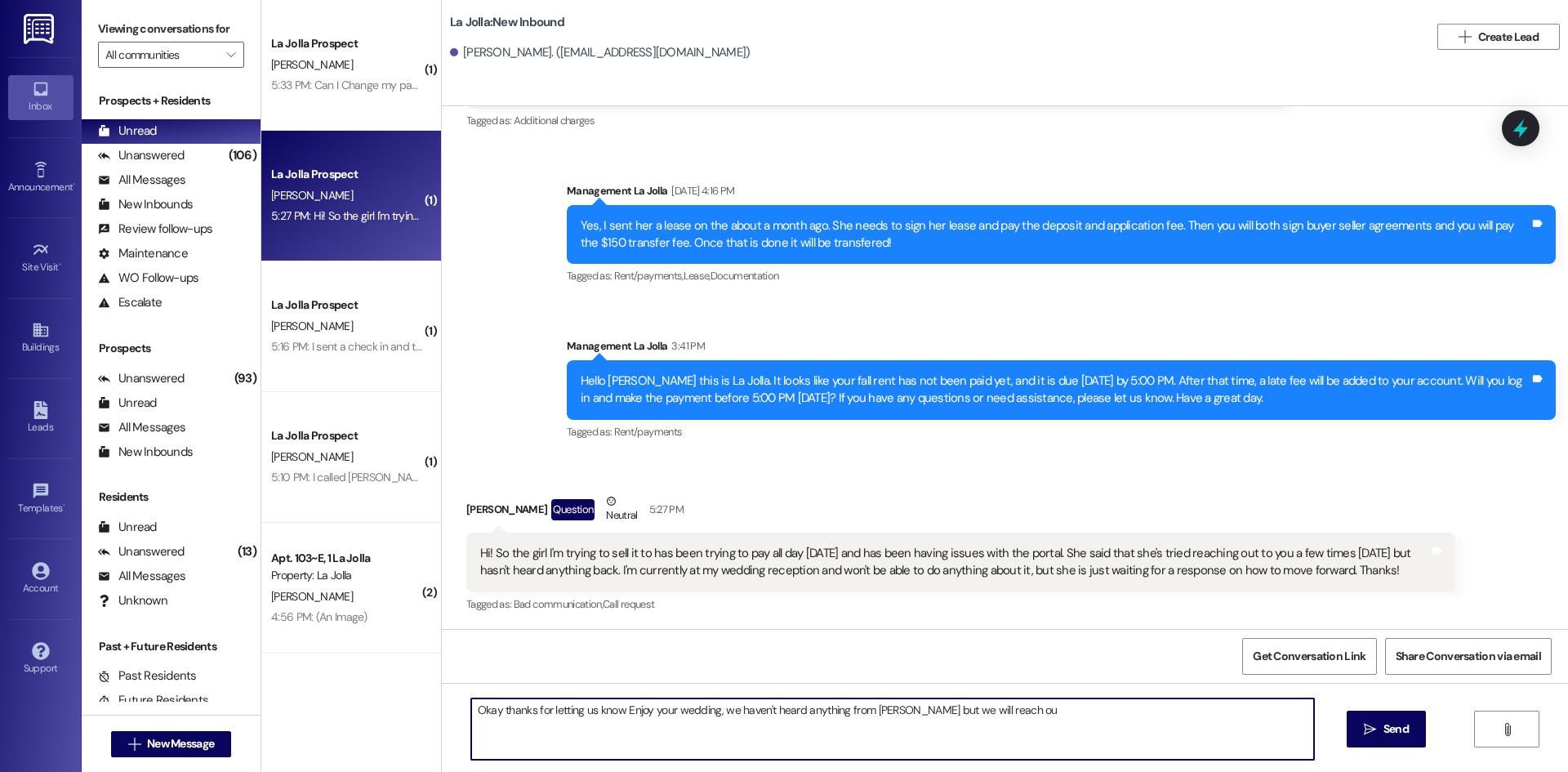
type textarea "Okay thanks for letting us know Enjoy your wedding, we haven't heard anything f…"
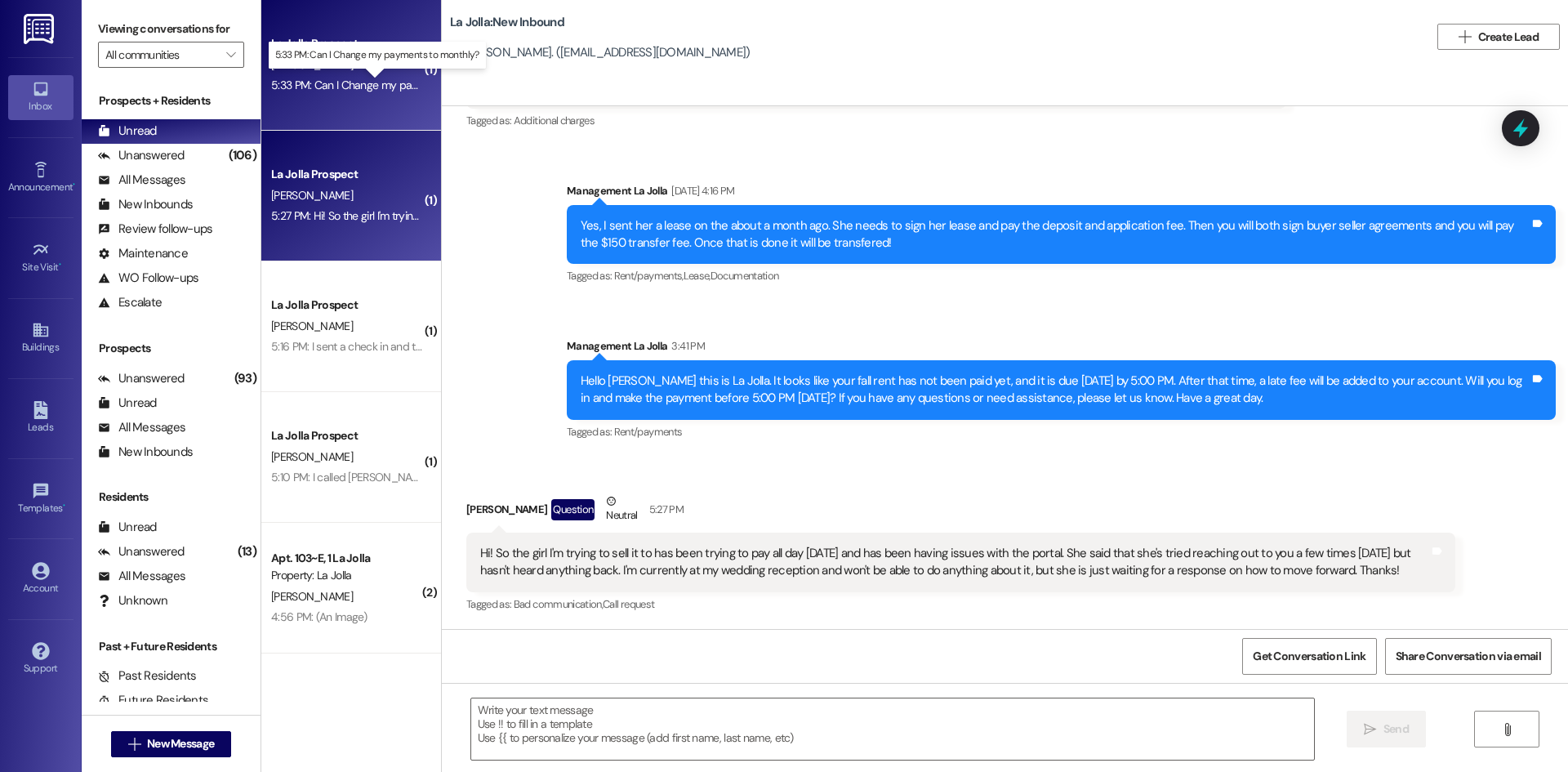
click at [357, 86] on div "5:33 PM: Can I Change my payments to monthly? 5:33 PM: Can I Change my payments…" at bounding box center [389, 85] width 236 height 14
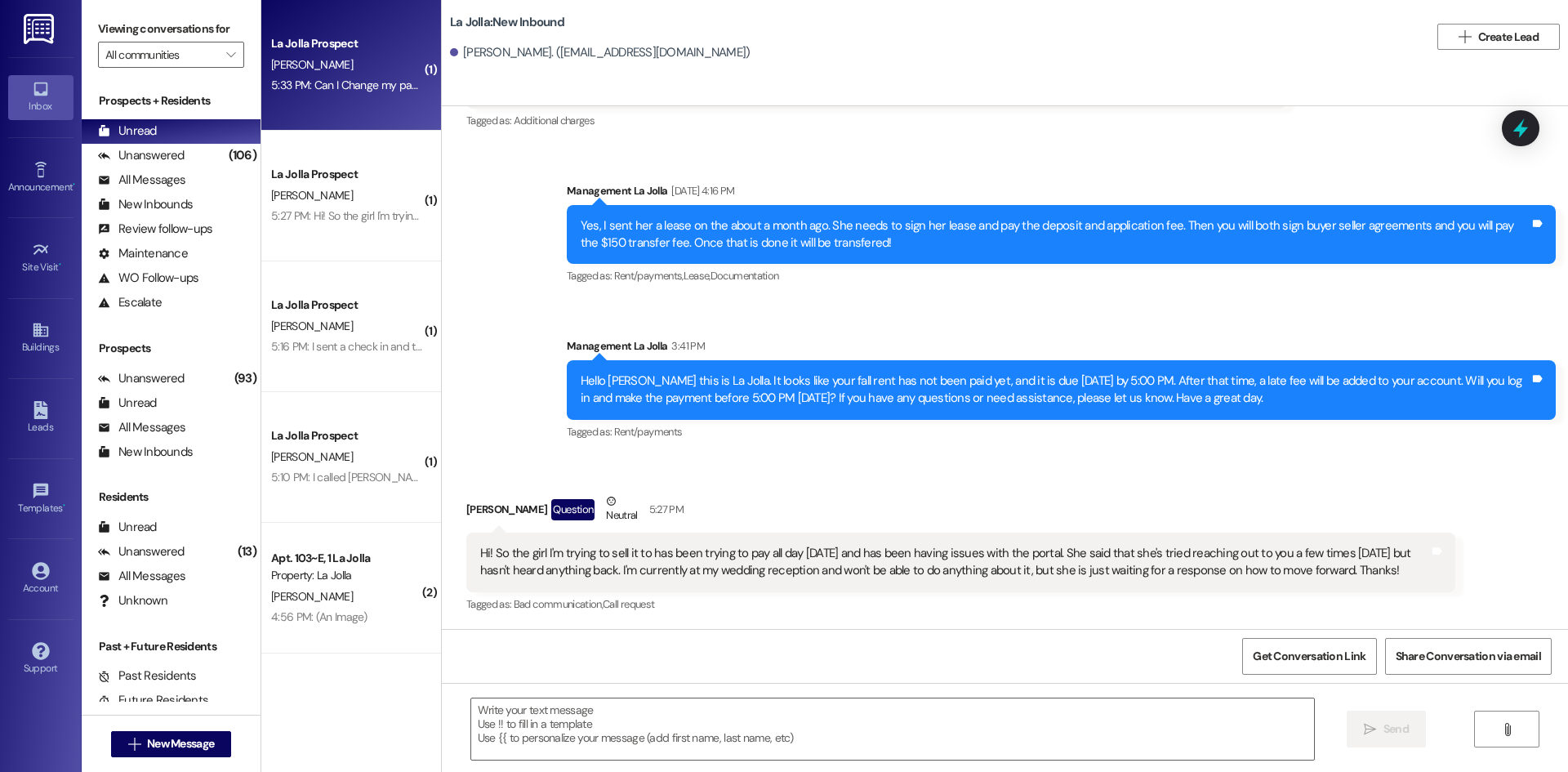
scroll to position [98, 0]
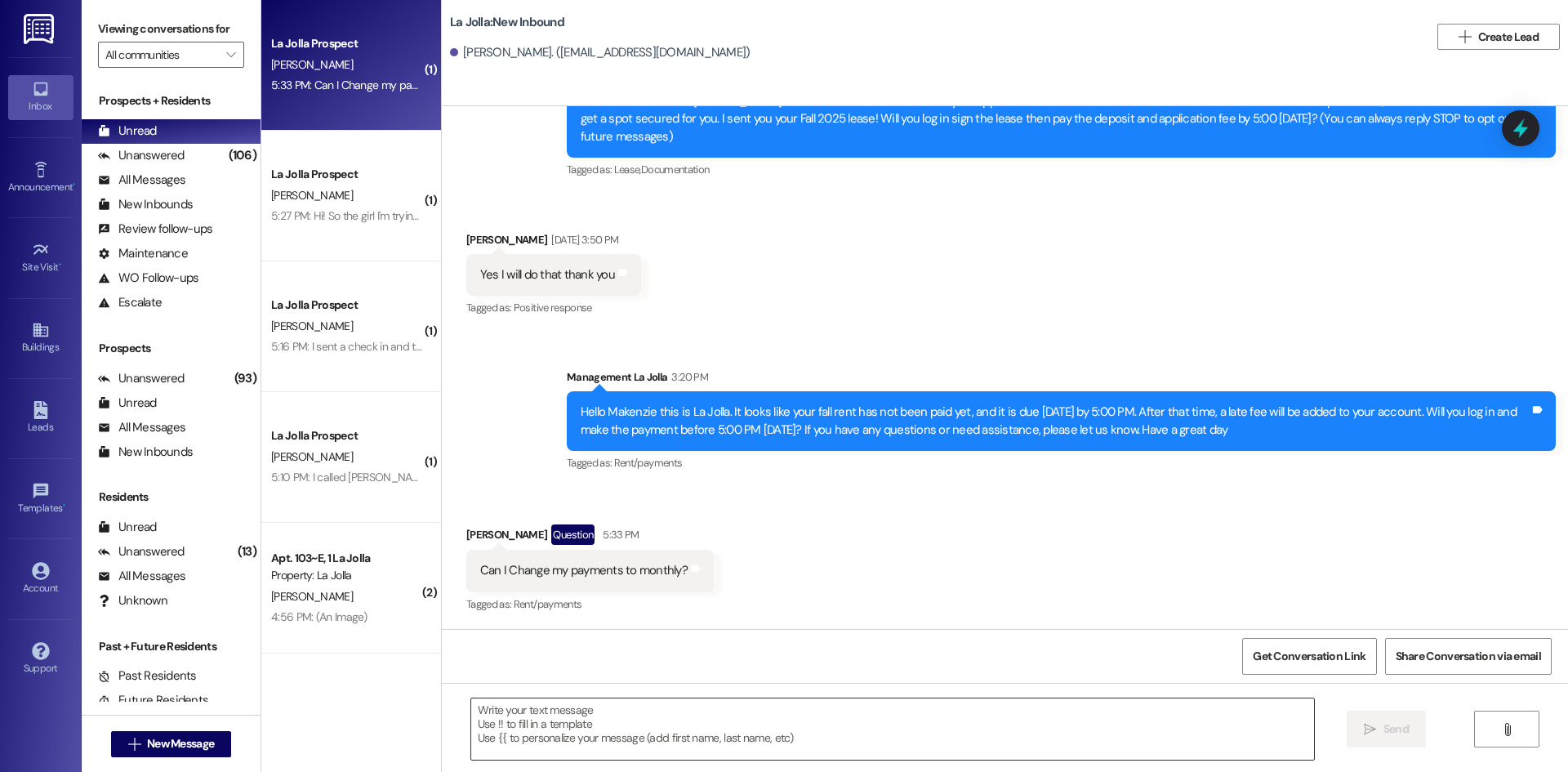
click at [758, 717] on textarea at bounding box center [892, 729] width 843 height 61
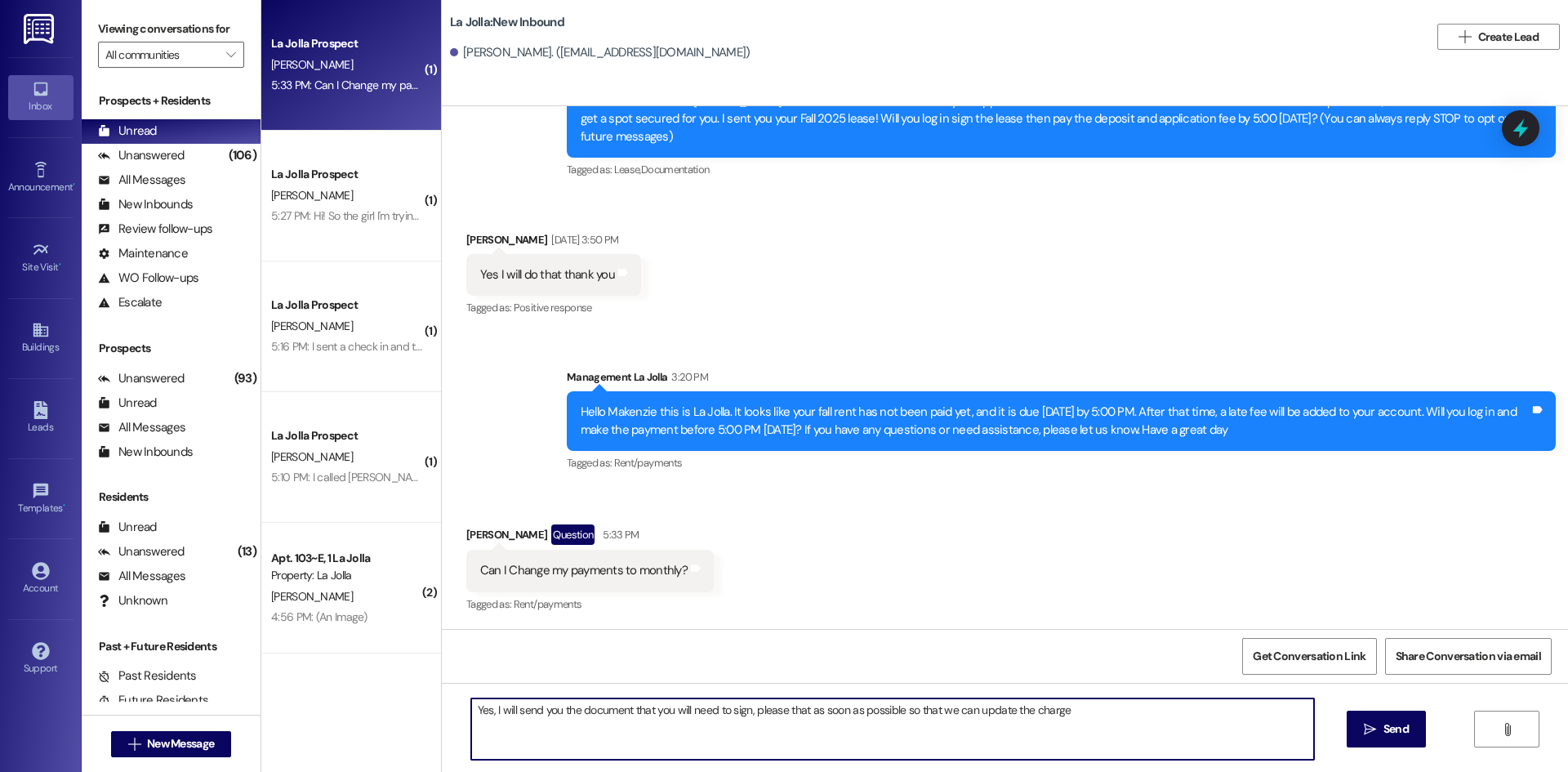
type textarea "Yes, I will send you the document that you will need to sign, please that as so…"
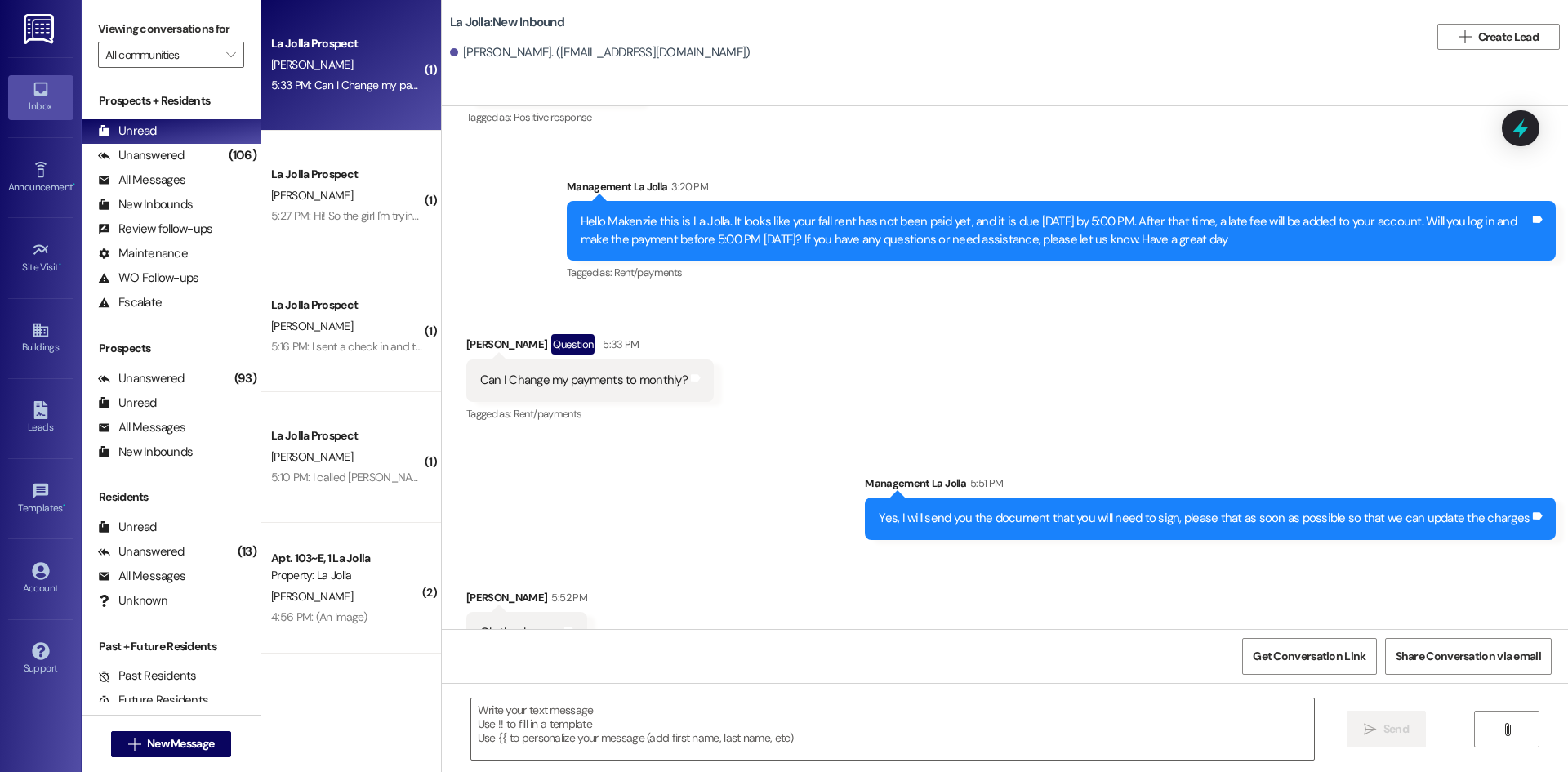
scroll to position [325, 0]
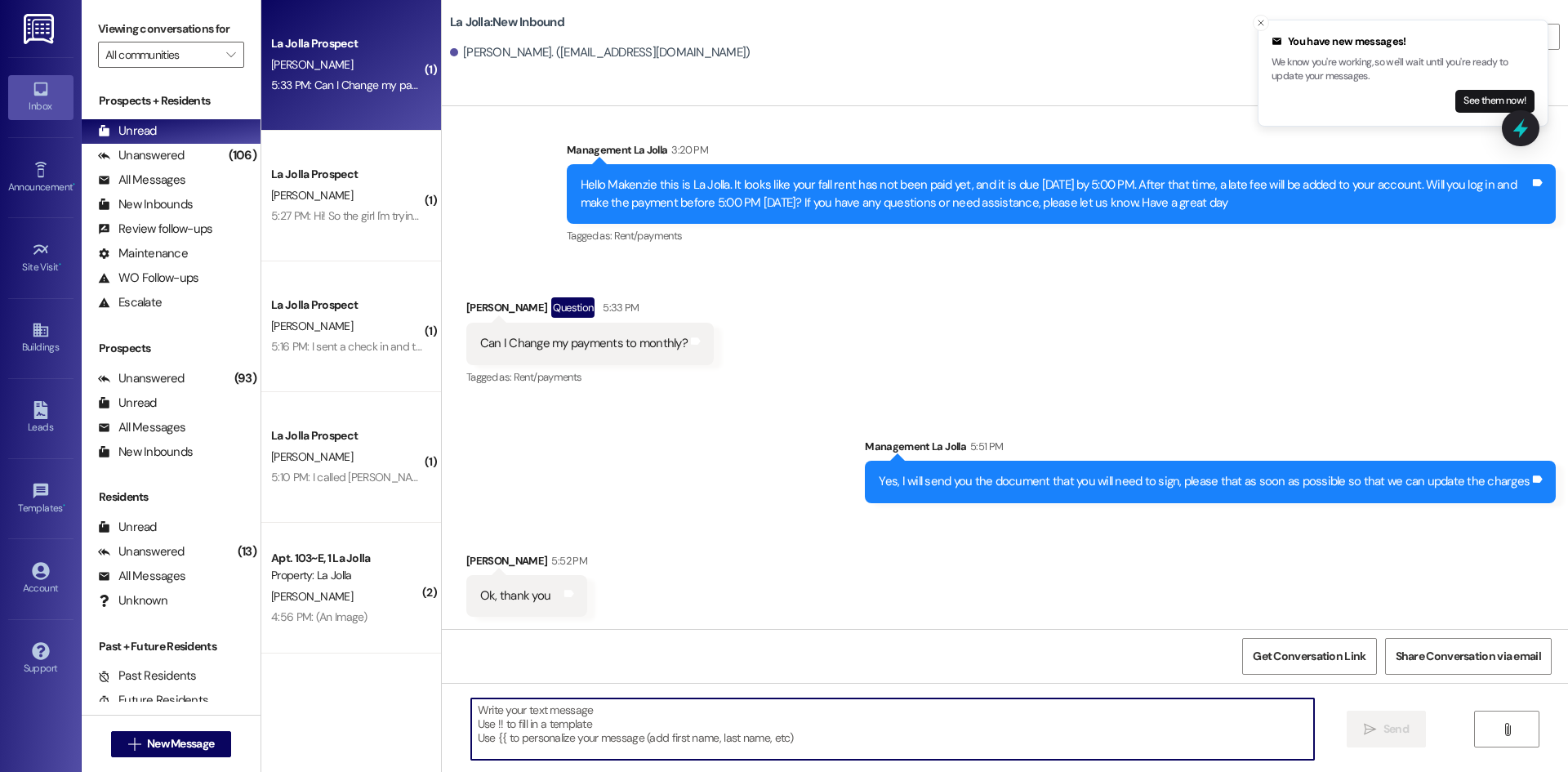
click at [973, 719] on textarea at bounding box center [892, 729] width 843 height 61
type textarea "Okay I just sent that over"
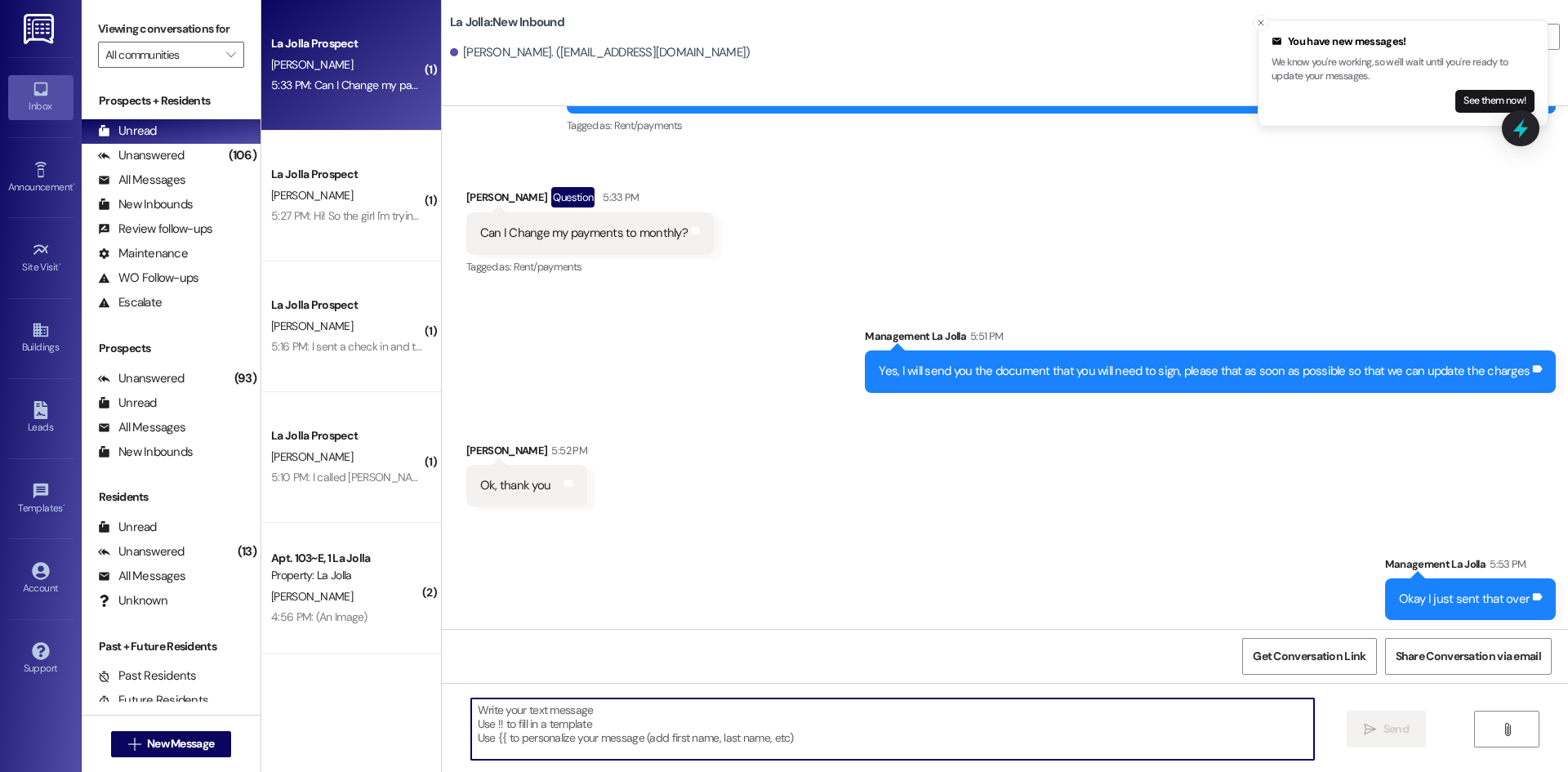
scroll to position [440, 0]
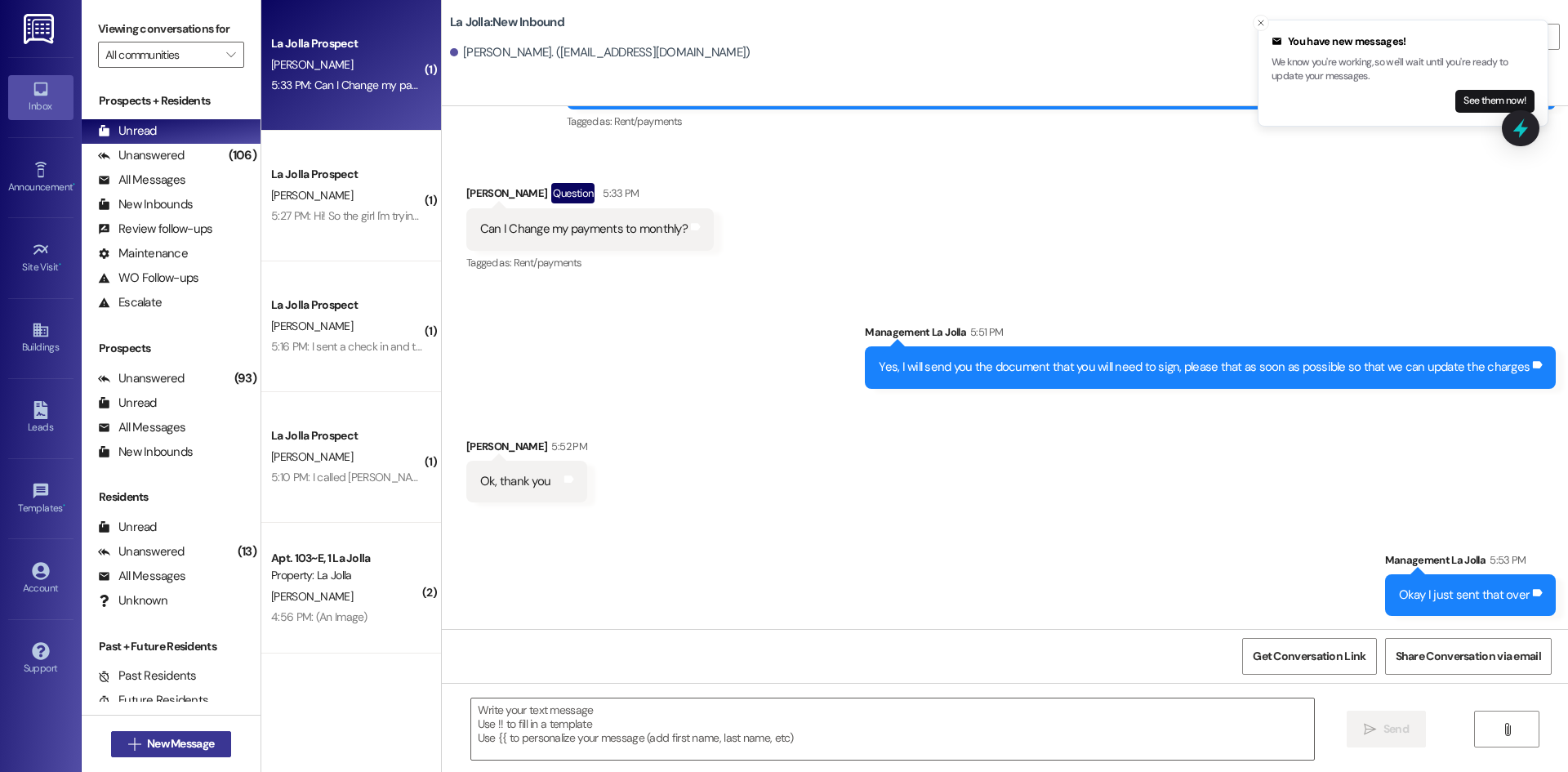
click at [172, 749] on span "New Message" at bounding box center [180, 743] width 67 height 17
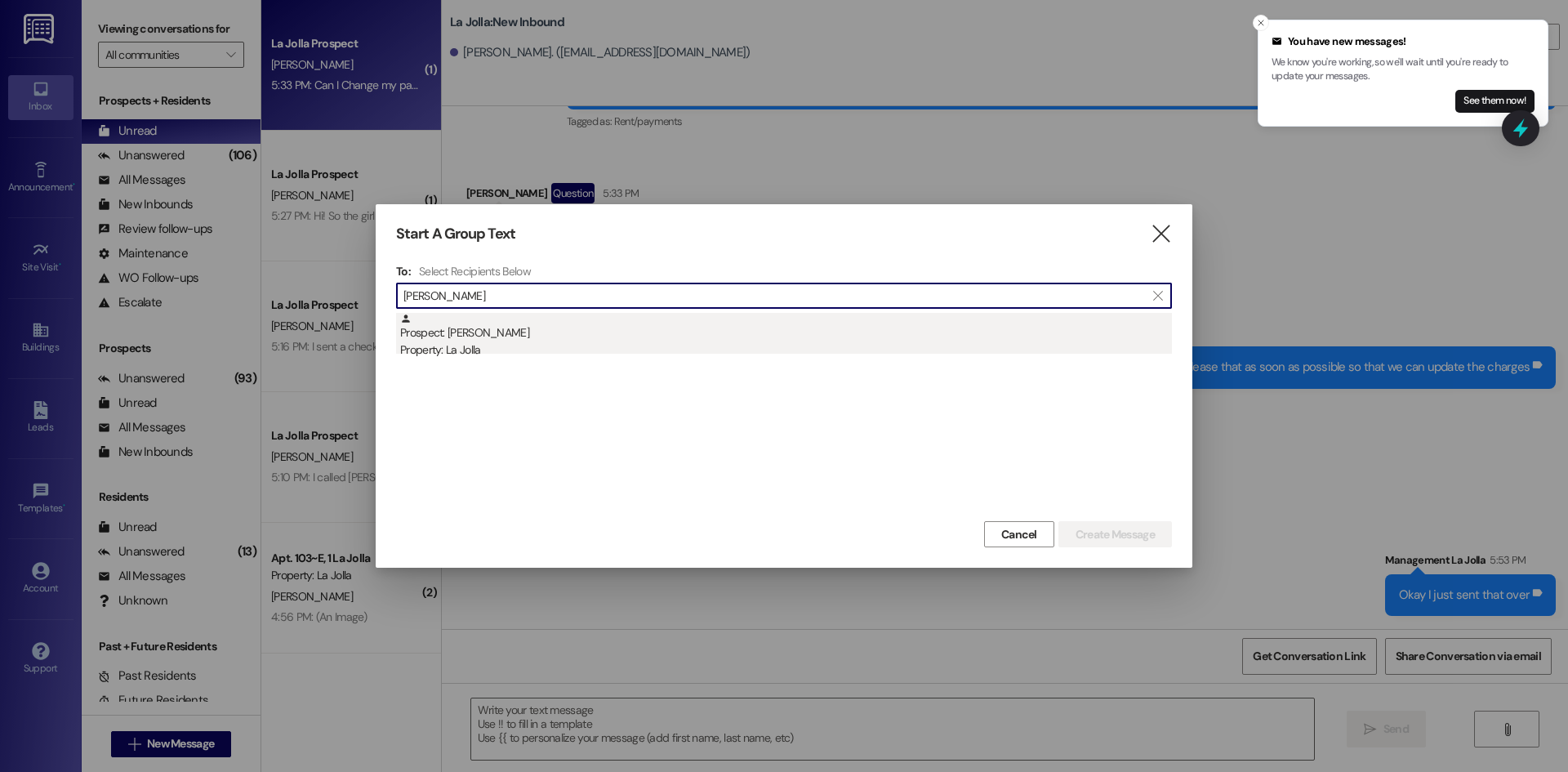
type input "[PERSON_NAME]"
click at [583, 352] on div "Property: La Jolla" at bounding box center [786, 349] width 772 height 17
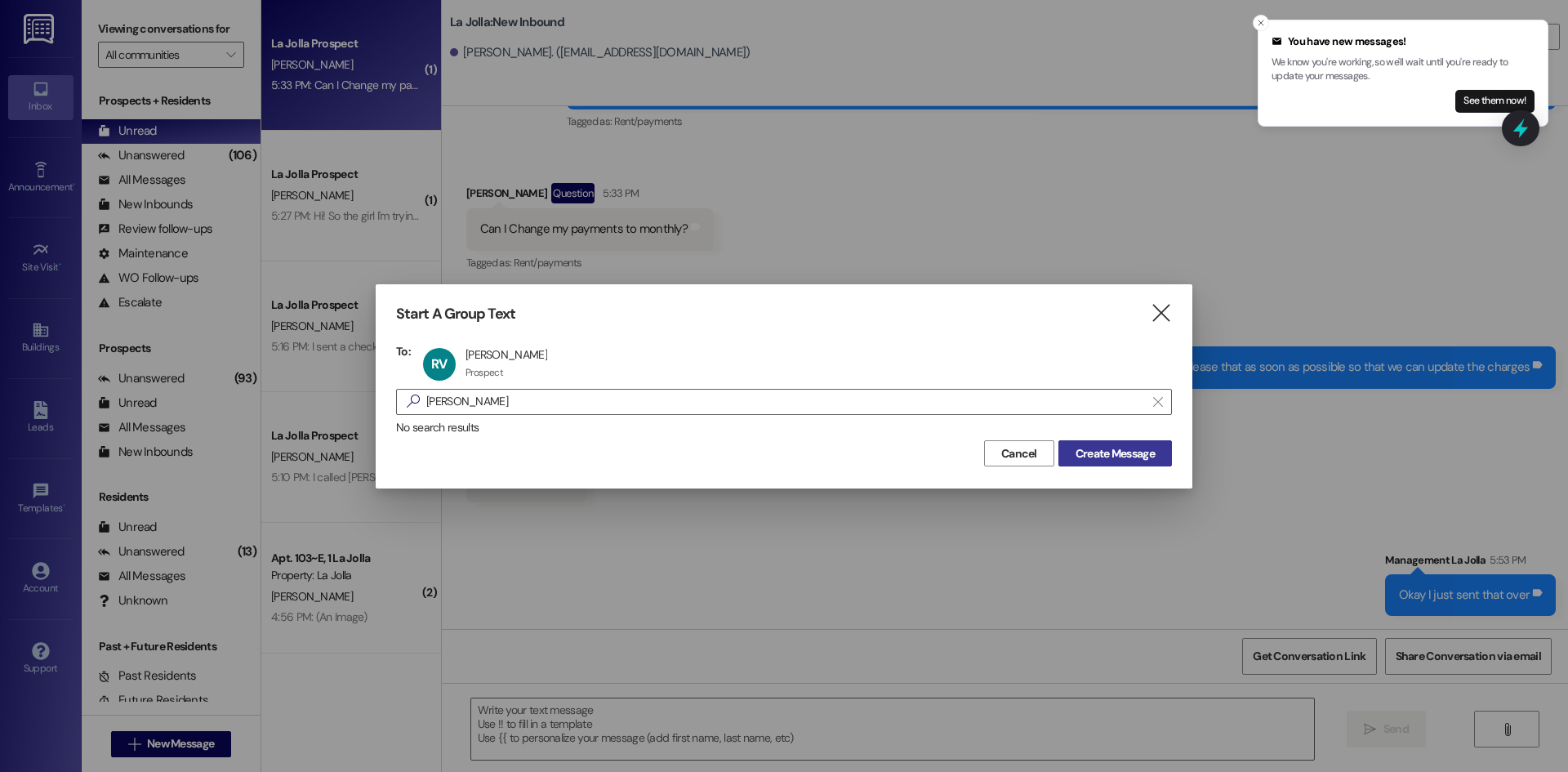
click at [1154, 455] on span "Create Message" at bounding box center [1115, 453] width 86 height 17
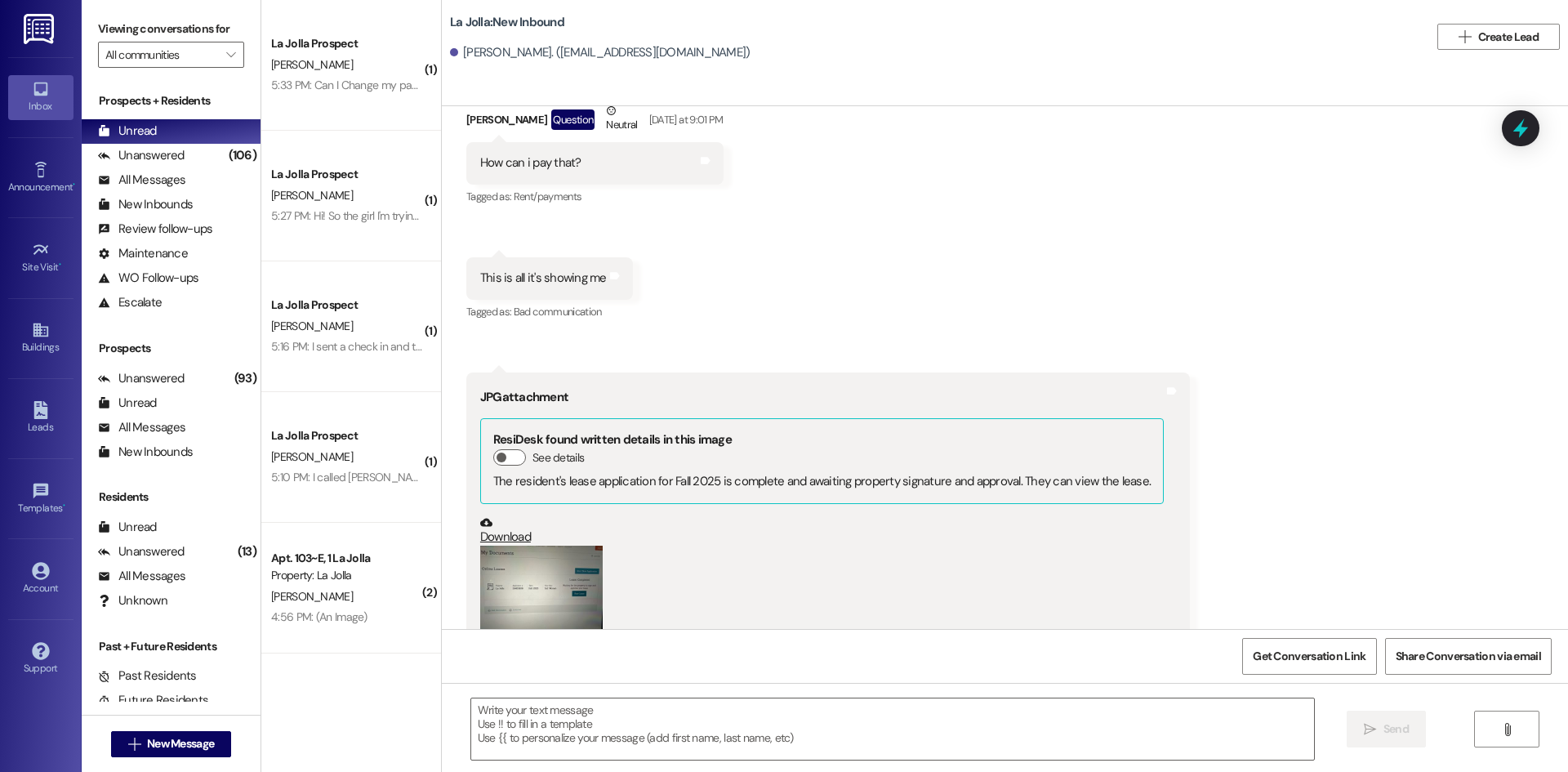
scroll to position [1702, 0]
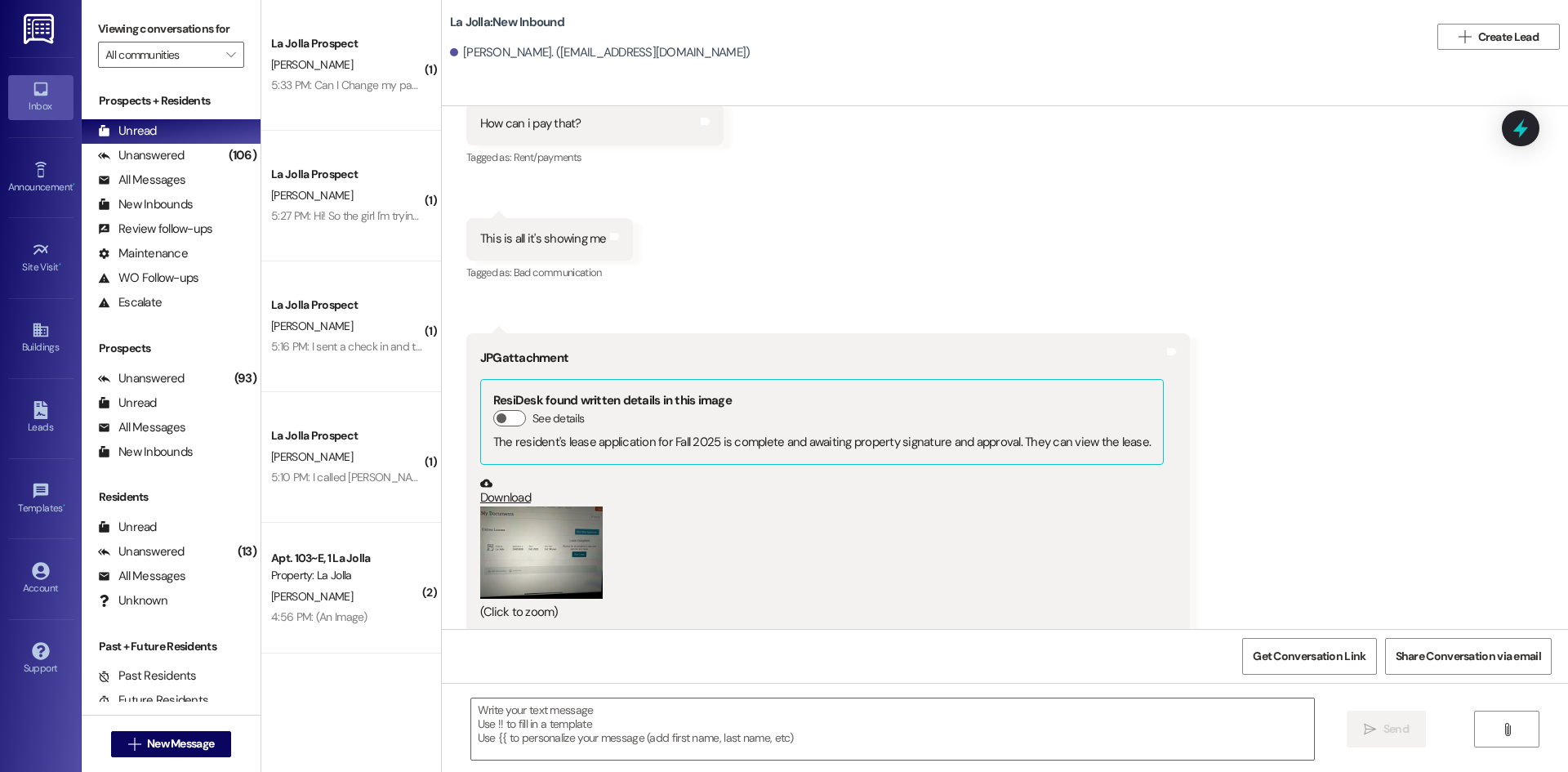
click at [584, 510] on button "Zoom image" at bounding box center [541, 552] width 123 height 92
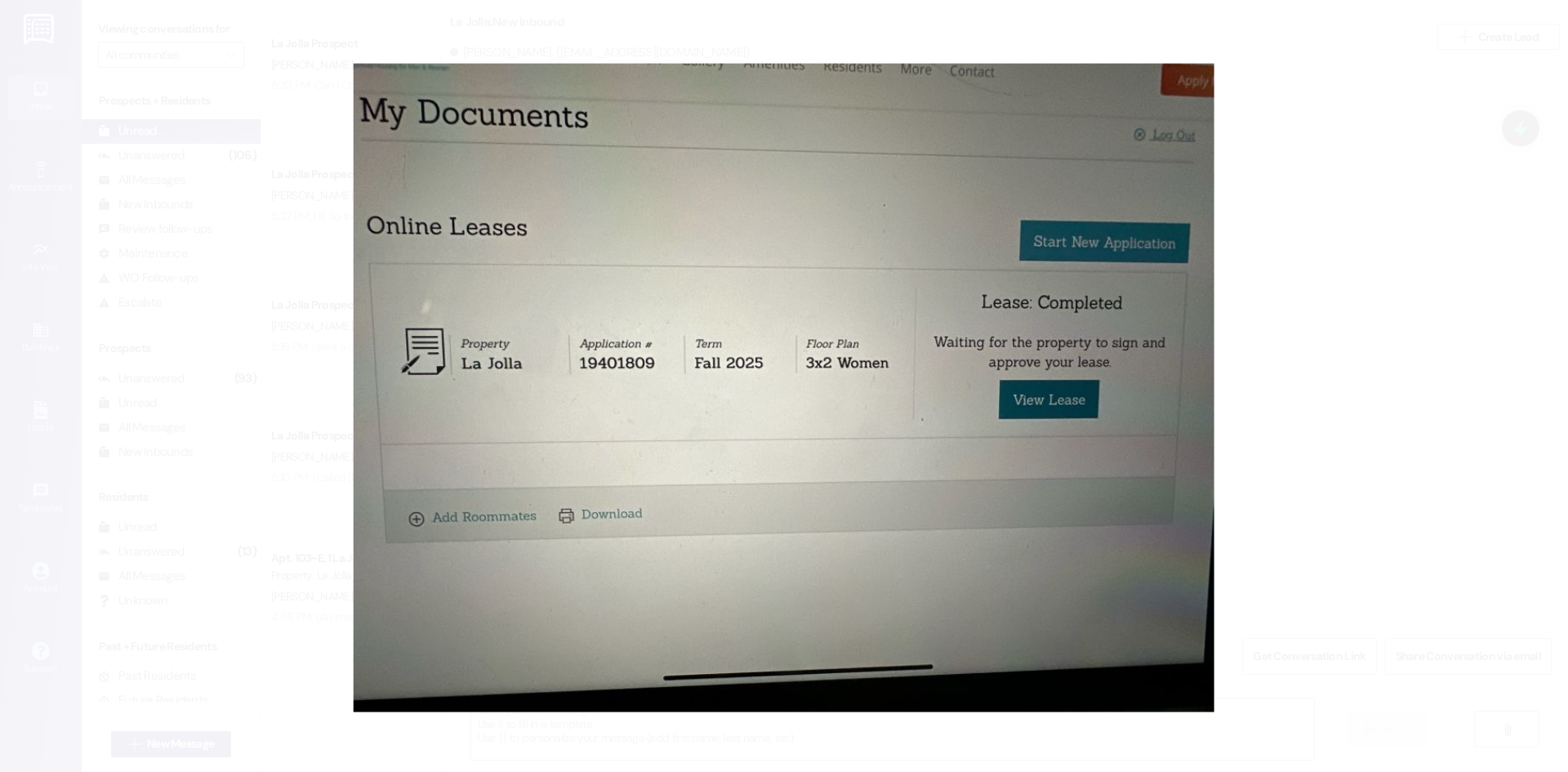
click at [1302, 393] on button "Unzoom image" at bounding box center [784, 386] width 1568 height 772
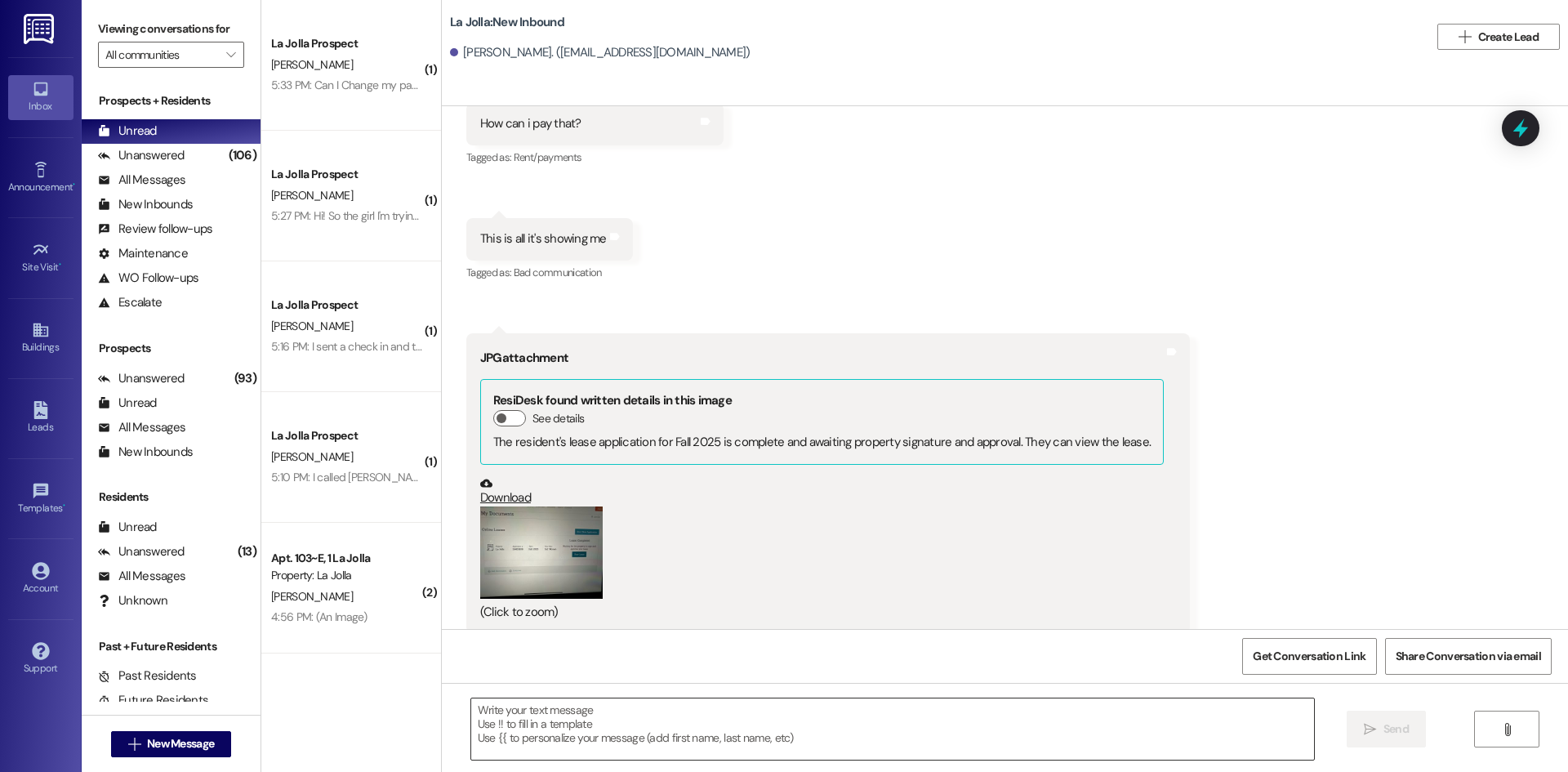
click at [852, 737] on textarea at bounding box center [892, 729] width 843 height 61
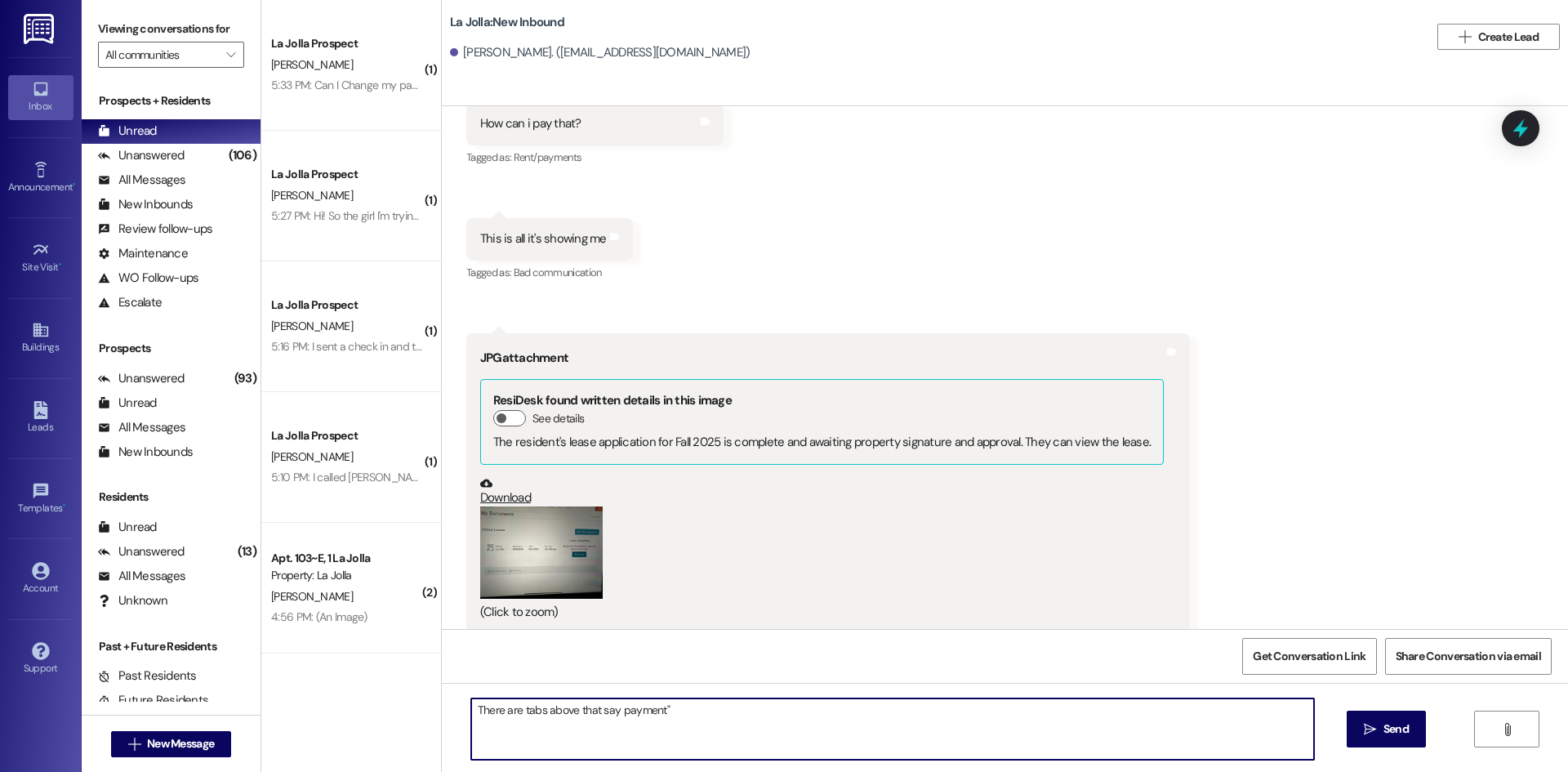
click at [610, 708] on textarea "There are tabs above that say payment"" at bounding box center [892, 729] width 843 height 61
click at [672, 716] on textarea "There are tabs above that say "payment"" at bounding box center [892, 729] width 843 height 61
type textarea "There are tabs above that say "payment" If you click that it will show you how …"
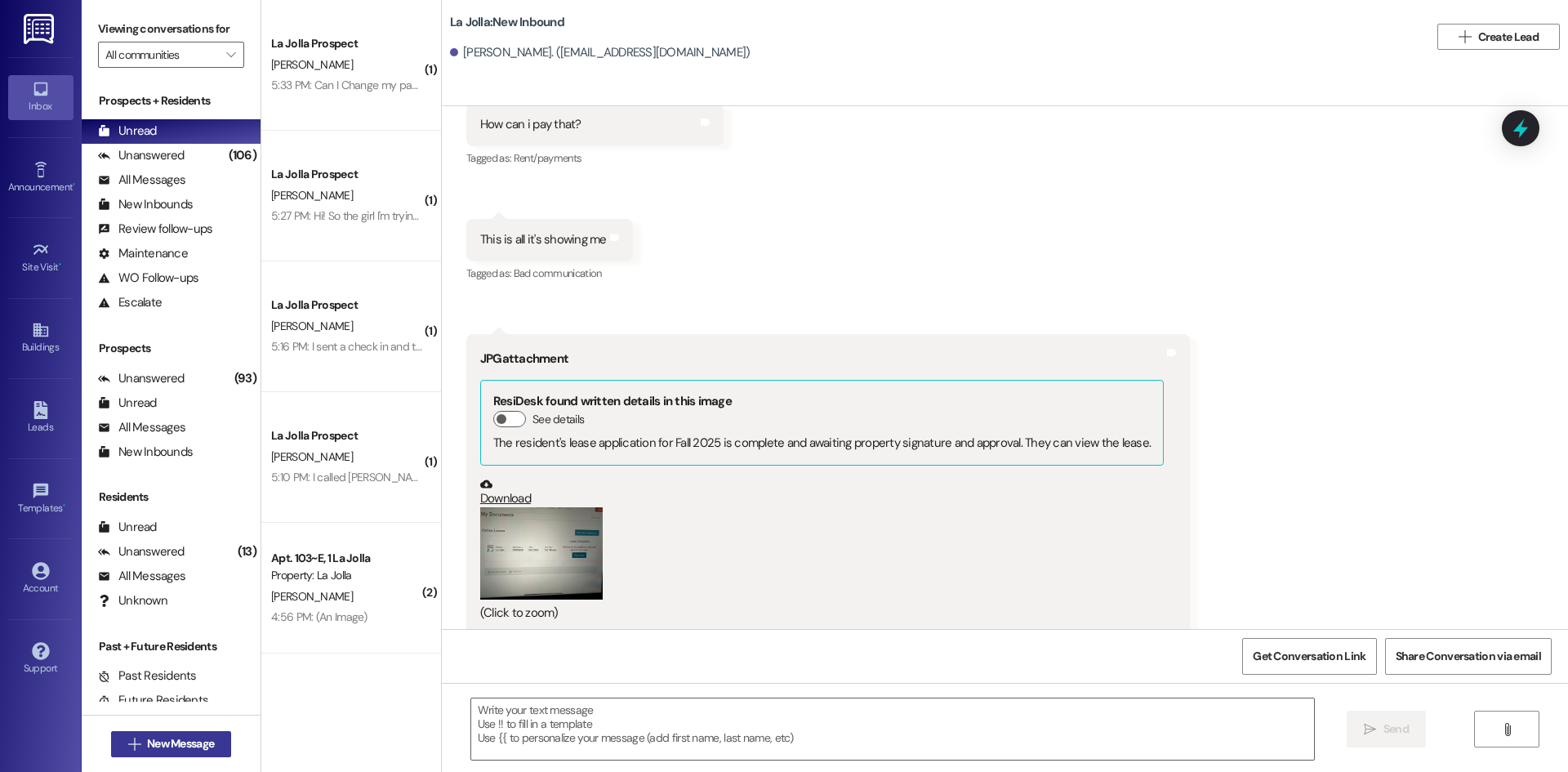
click at [186, 737] on span "New Message" at bounding box center [180, 743] width 67 height 17
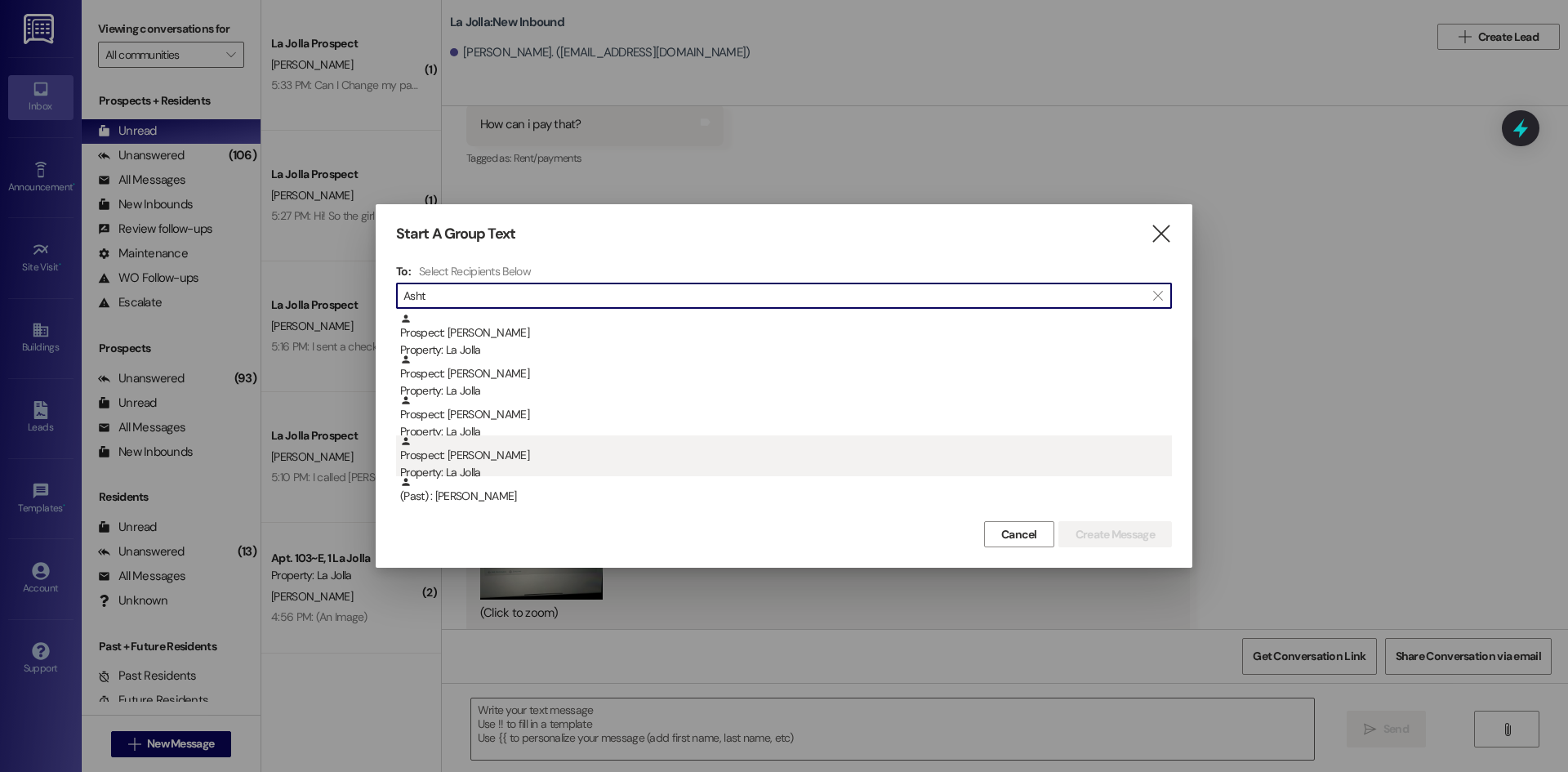
type input "Asht"
click at [547, 461] on div "Prospect: [PERSON_NAME] Property: [GEOGRAPHIC_DATA]" at bounding box center [786, 459] width 772 height 47
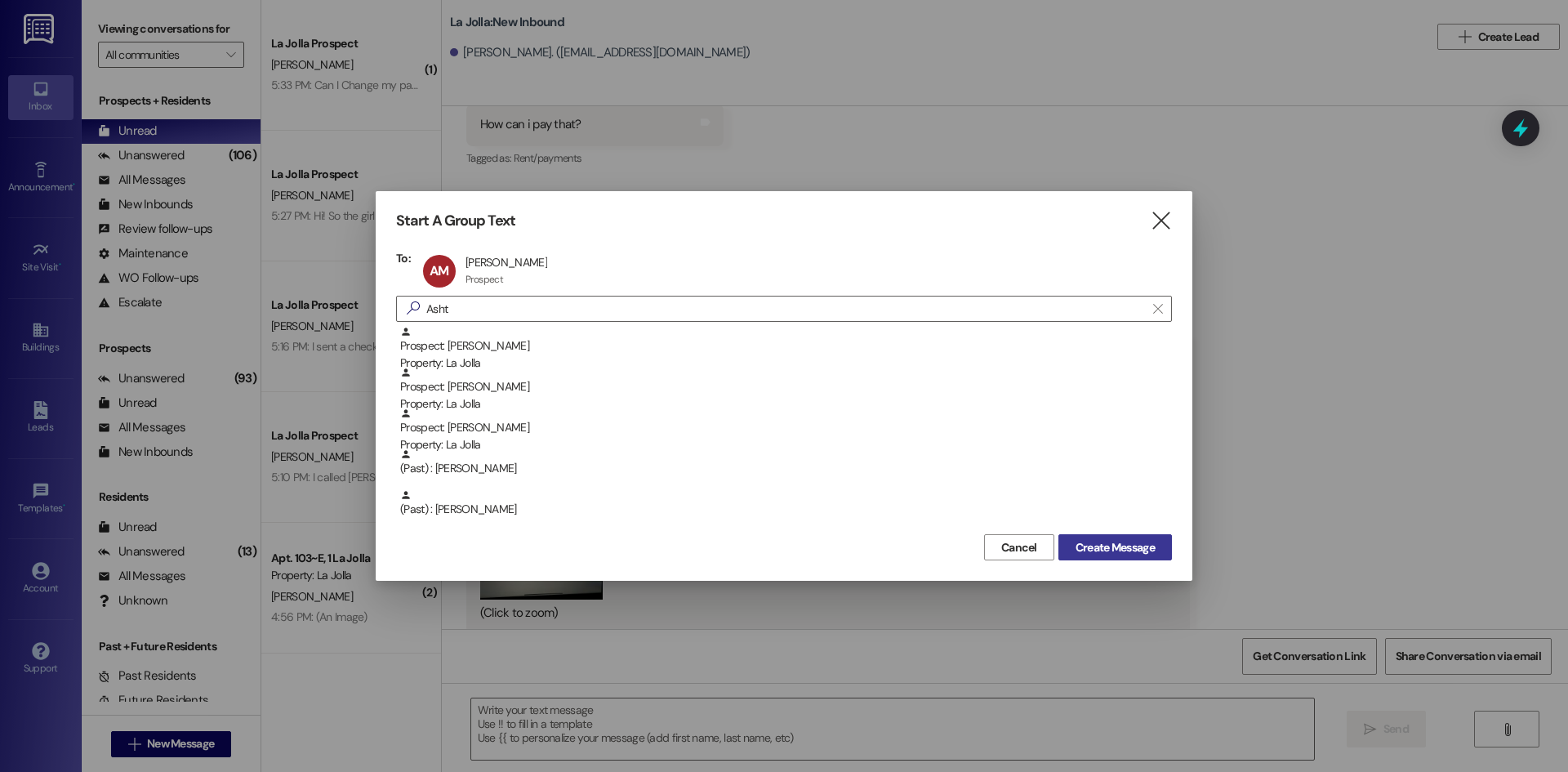
click at [1093, 542] on span "Create Message" at bounding box center [1115, 547] width 79 height 17
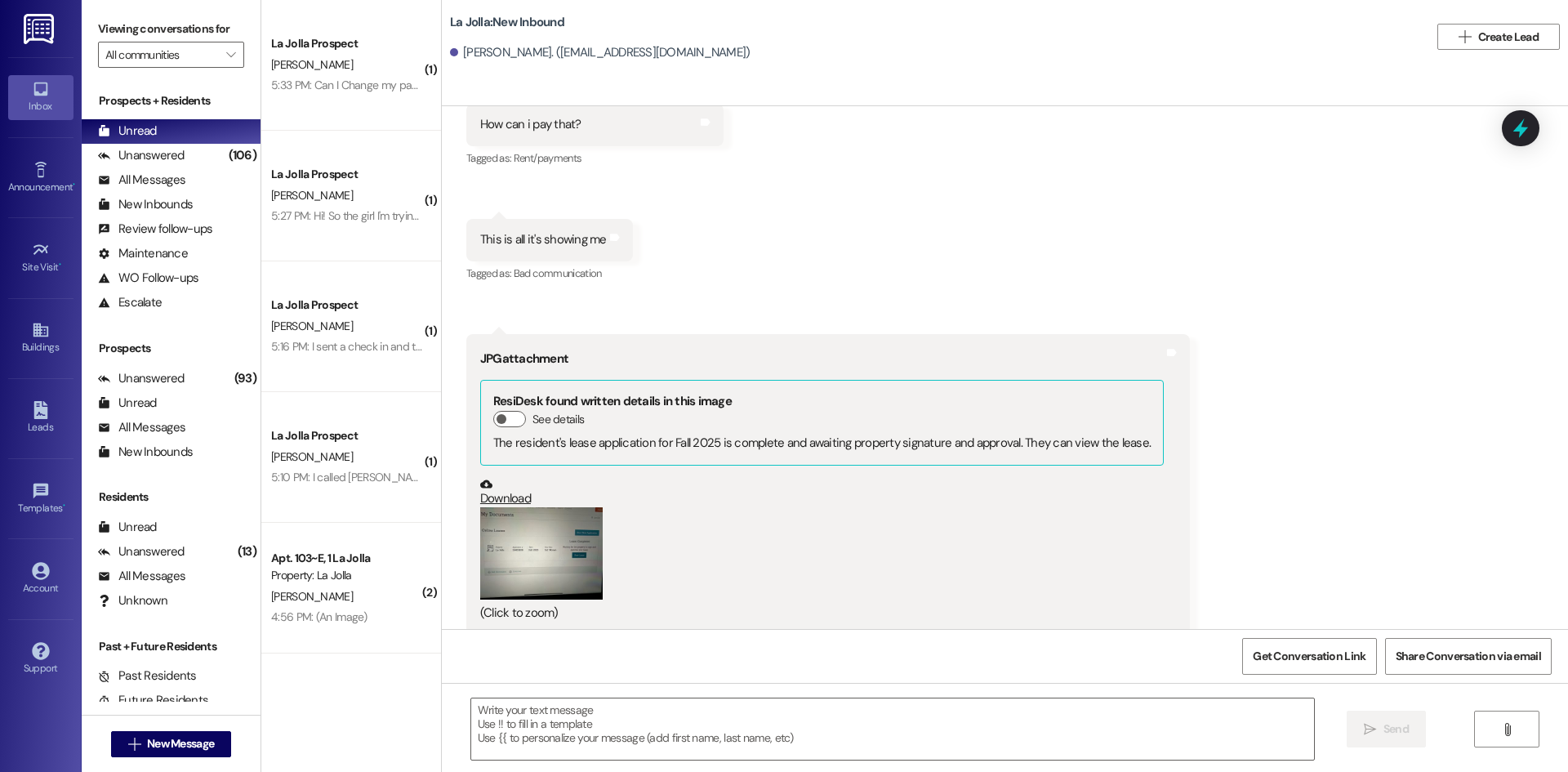
scroll to position [1089, 0]
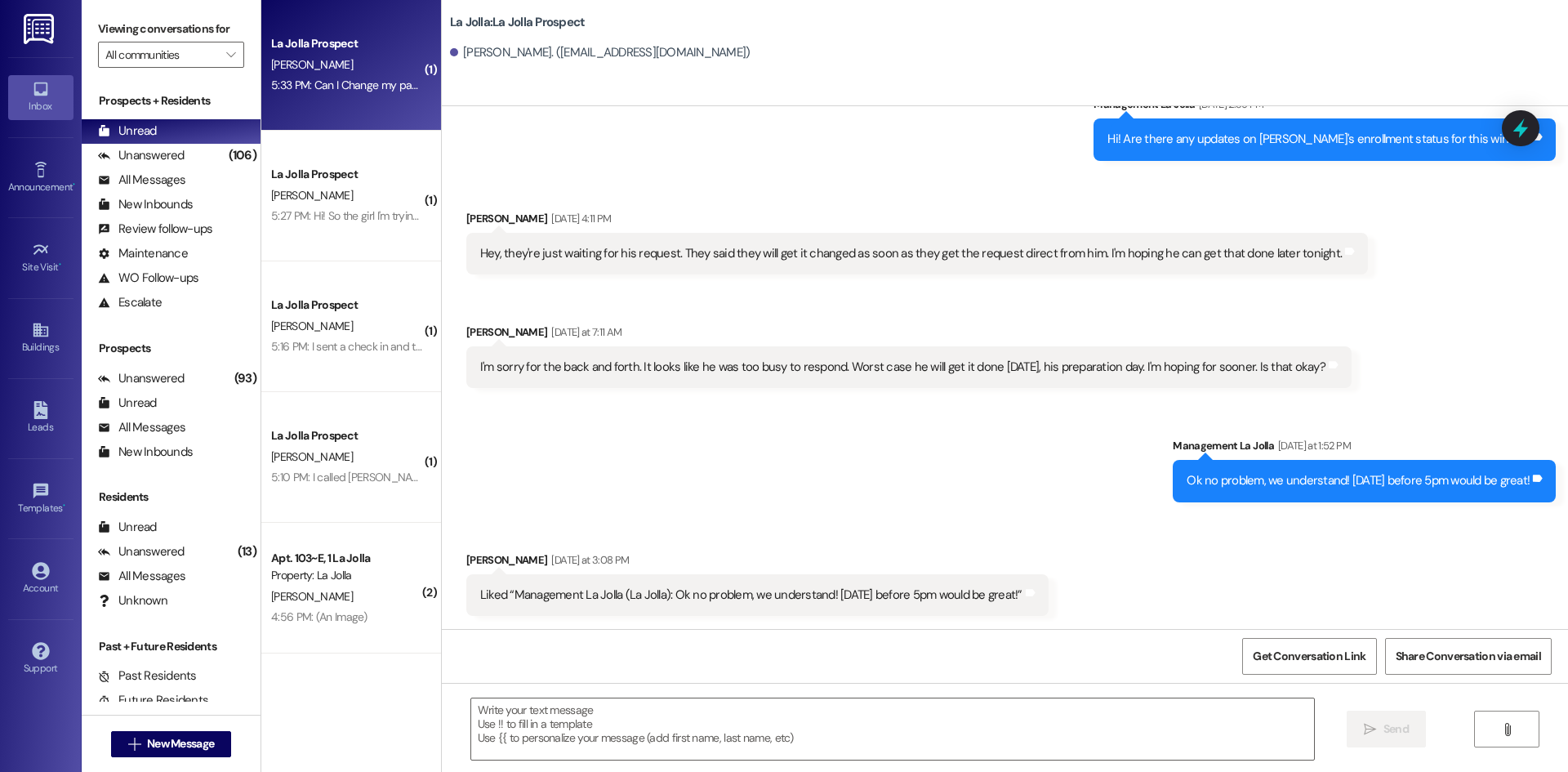
click at [304, 71] on span "[PERSON_NAME]" at bounding box center [312, 64] width 81 height 14
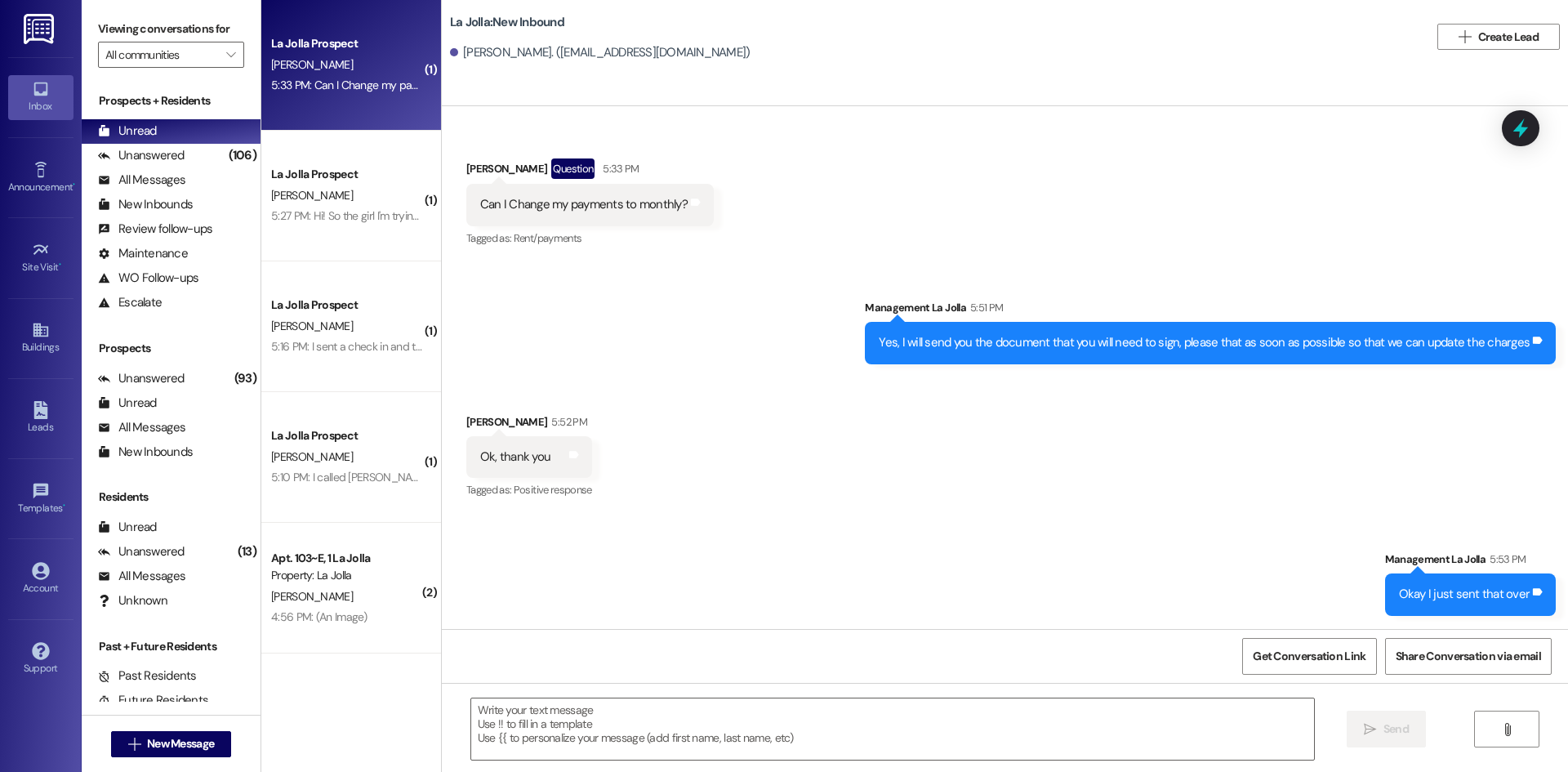
scroll to position [464, 0]
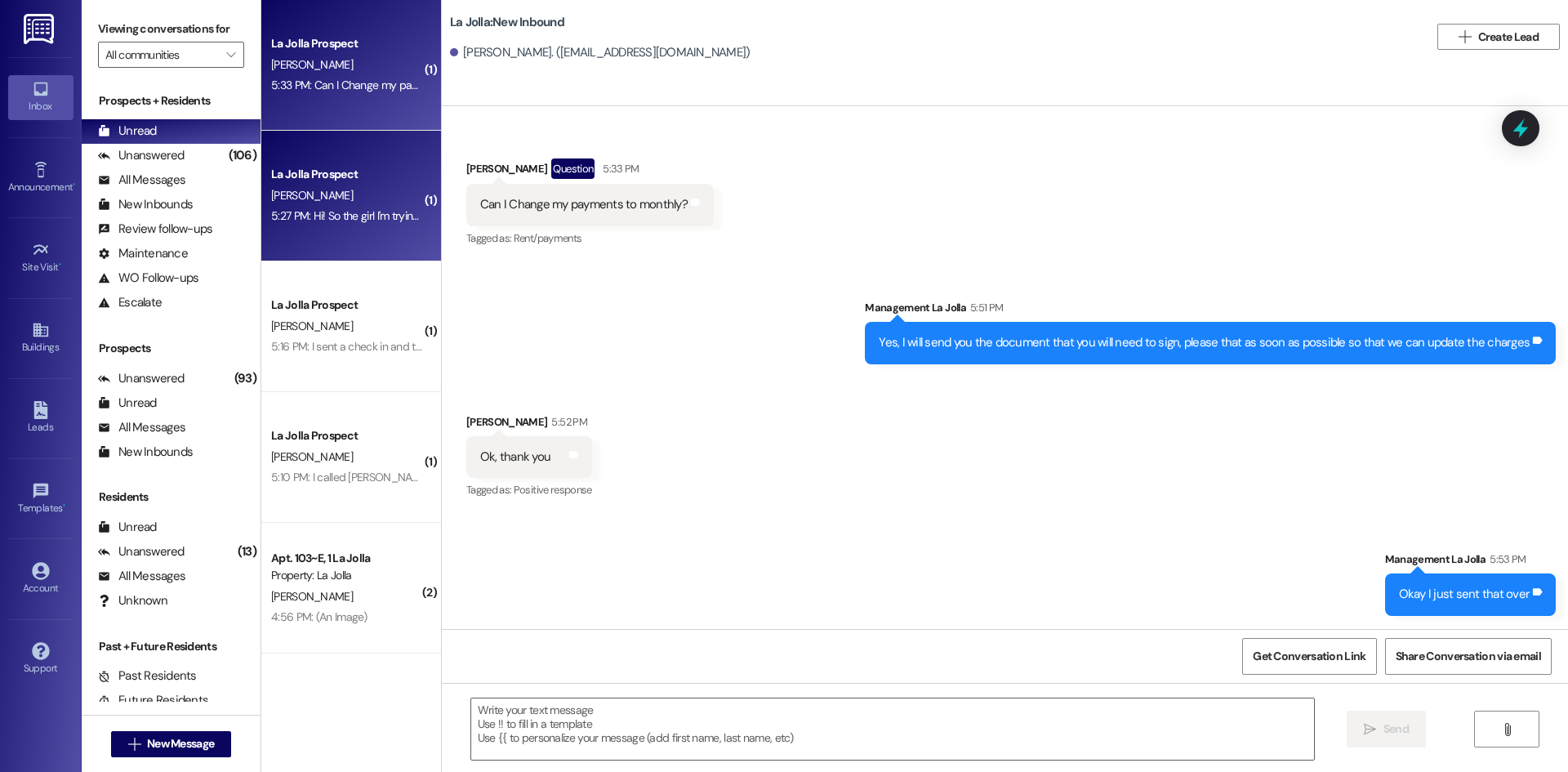
click at [289, 184] on div "La Jolla Prospect" at bounding box center [347, 174] width 154 height 21
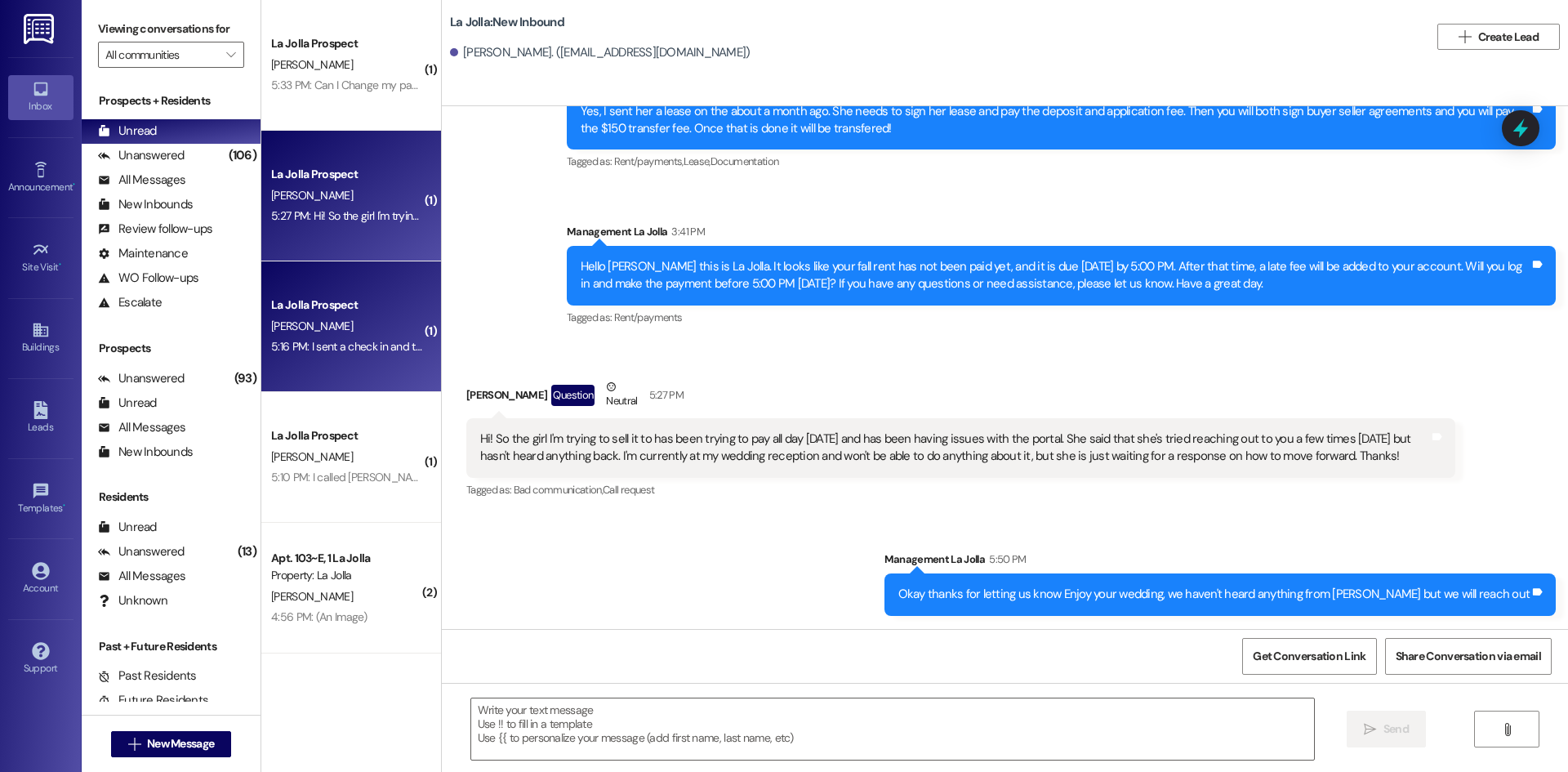
click at [385, 325] on div "[PERSON_NAME]" at bounding box center [347, 326] width 154 height 21
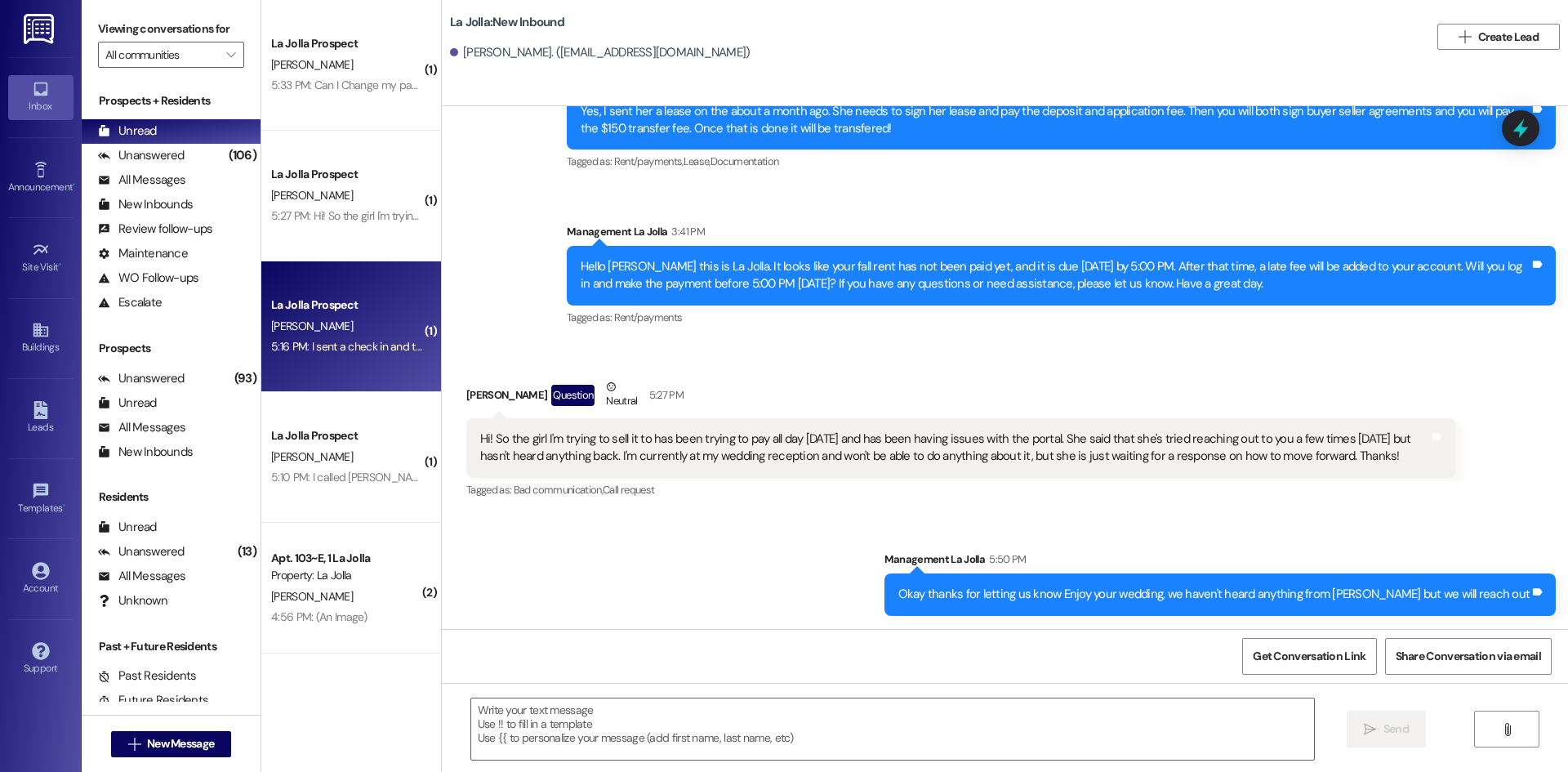
scroll to position [3067, 0]
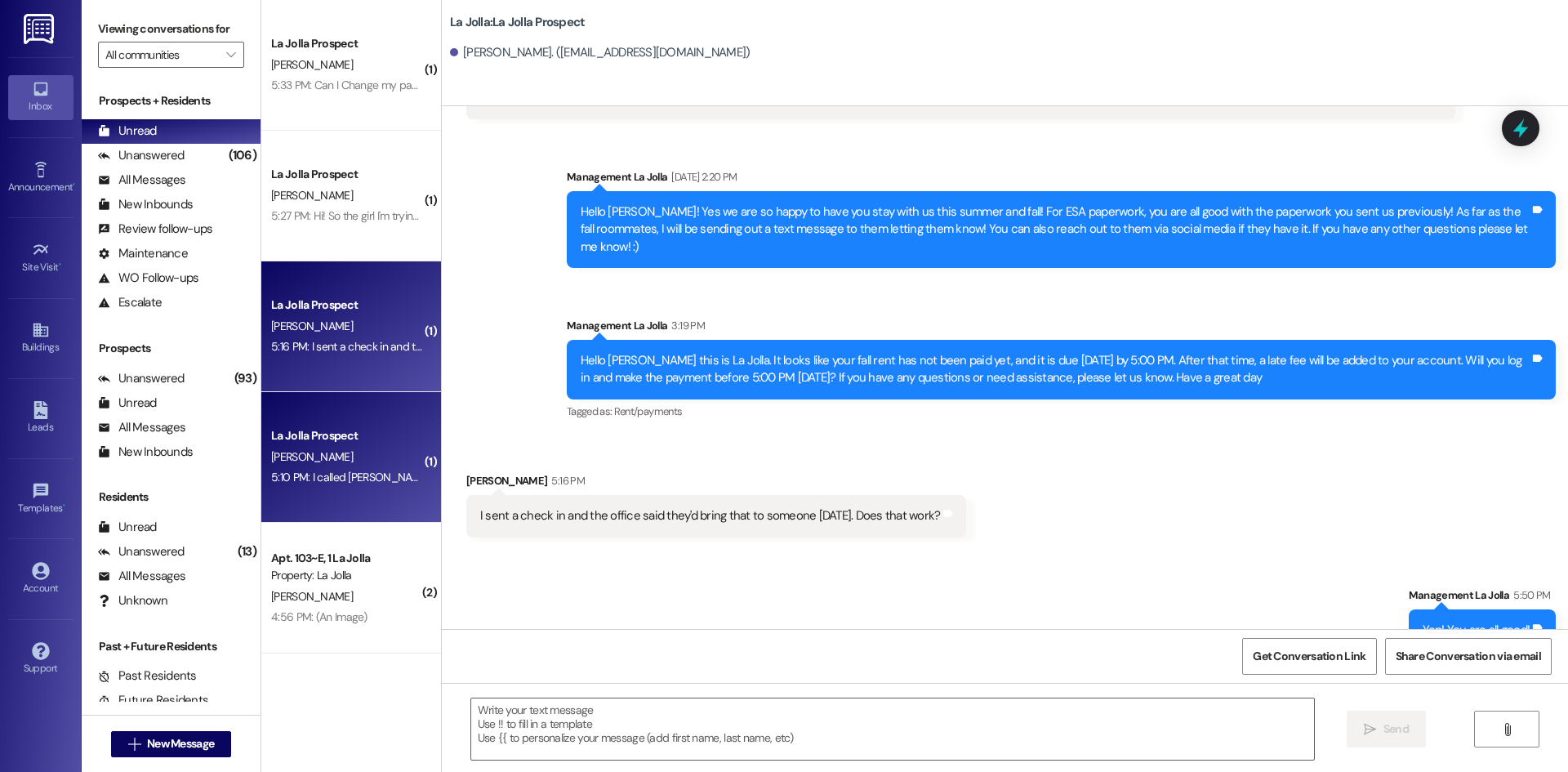
click at [394, 473] on div "5:10 PM: I called [PERSON_NAME] earlier [DATE] and was told I'm clear and have …" at bounding box center [872, 476] width 1203 height 14
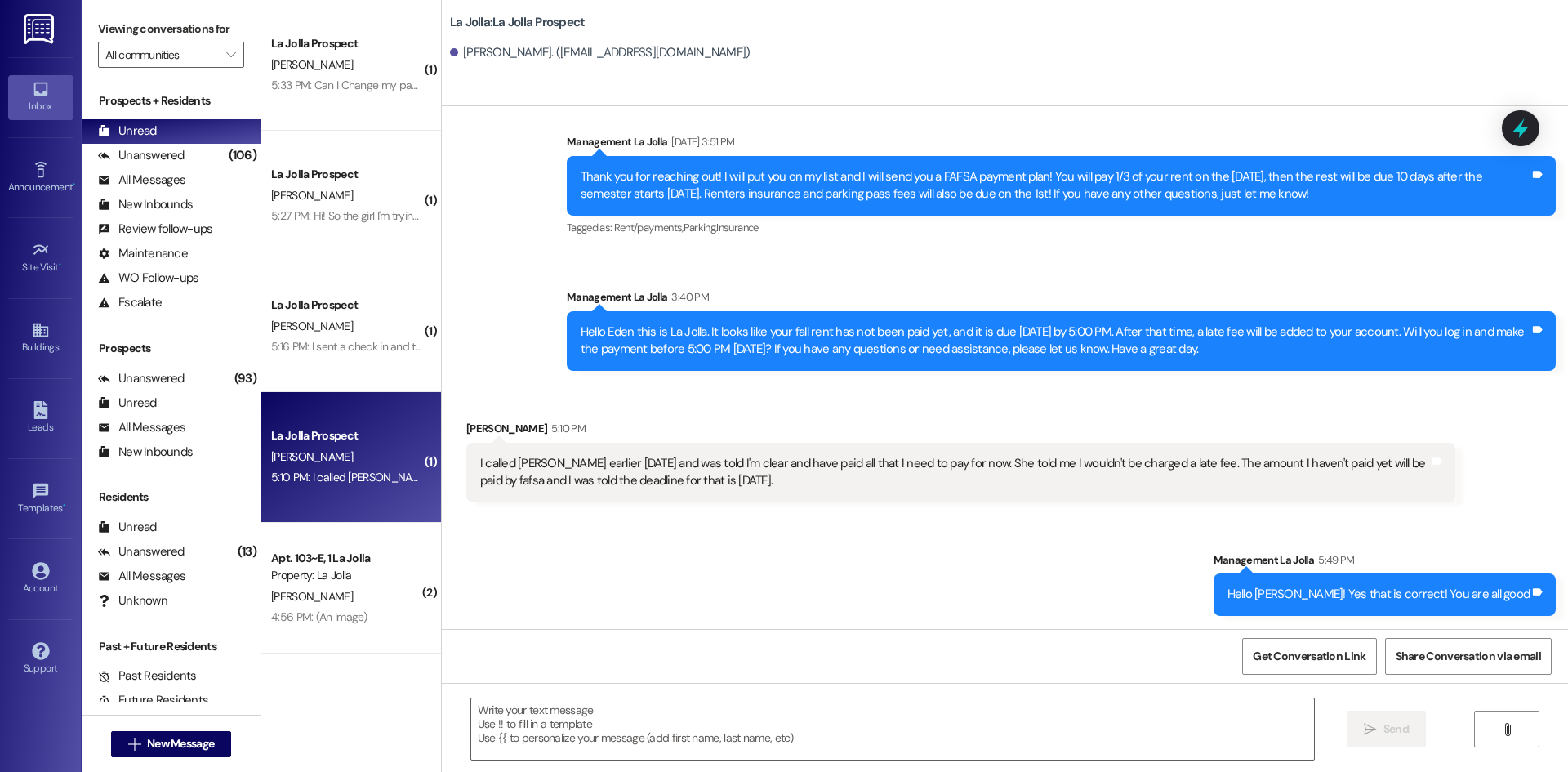
scroll to position [1280, 0]
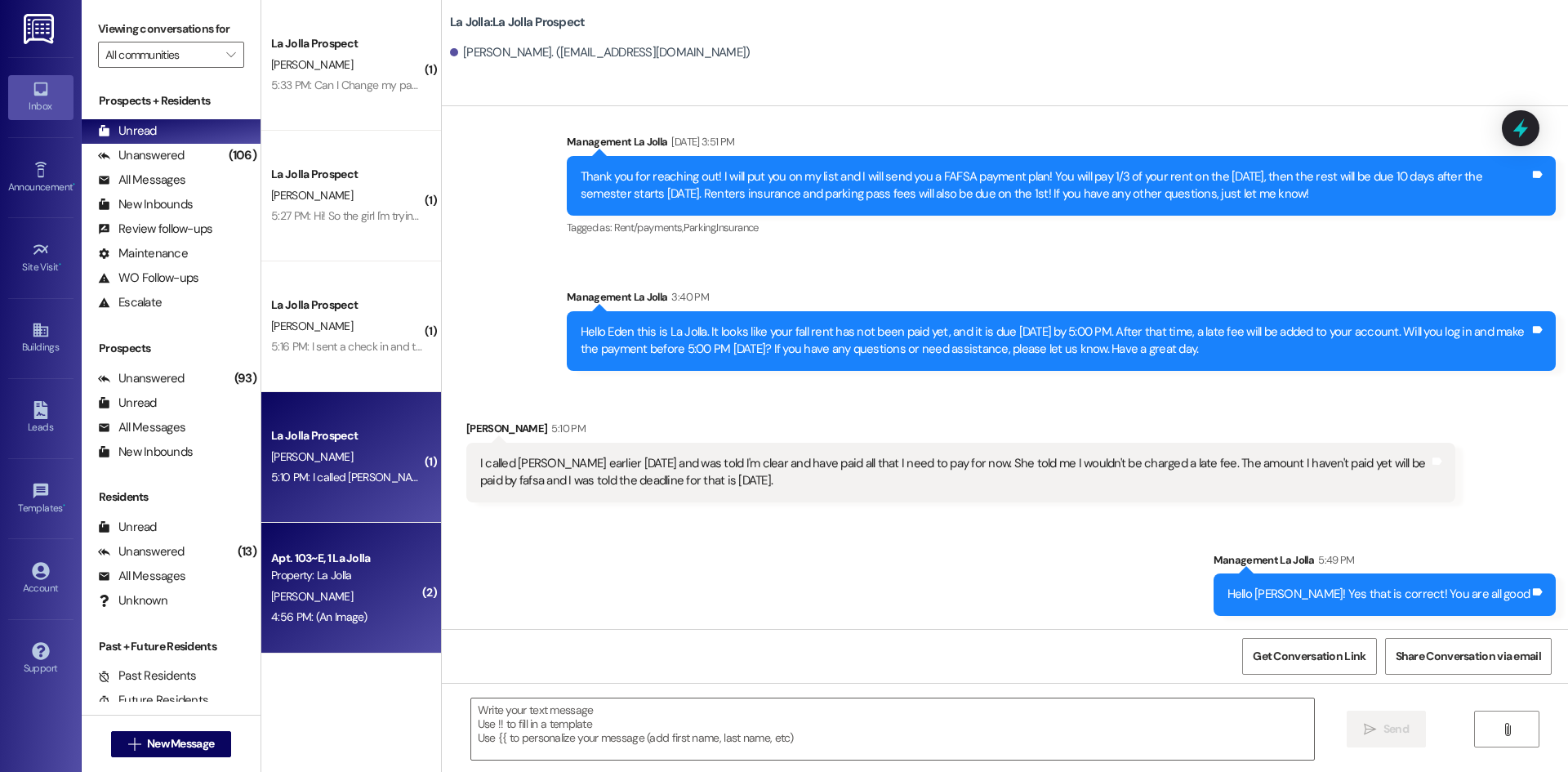
click at [392, 579] on div "Property: La Jolla" at bounding box center [347, 575] width 151 height 17
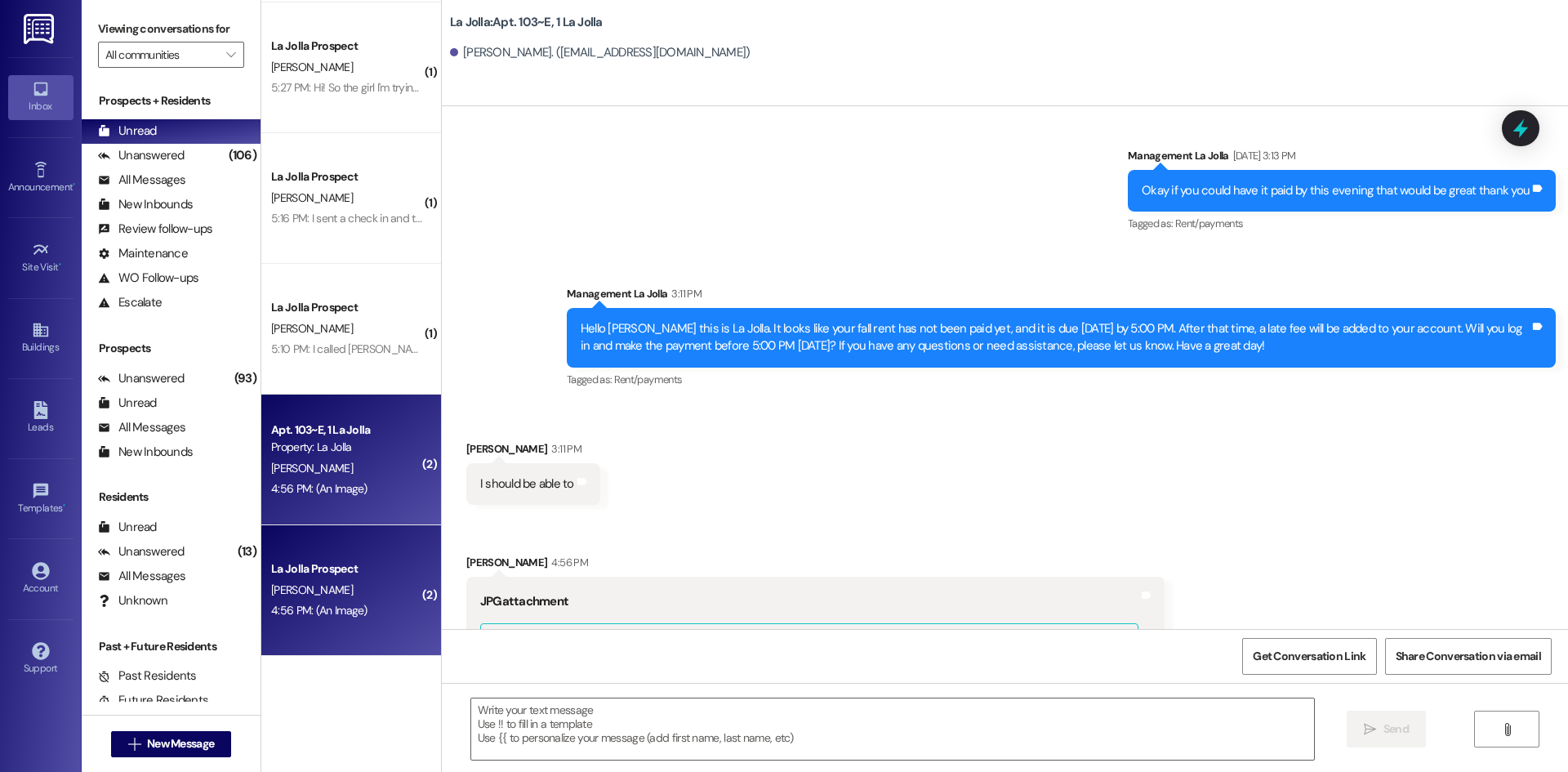
scroll to position [0, 0]
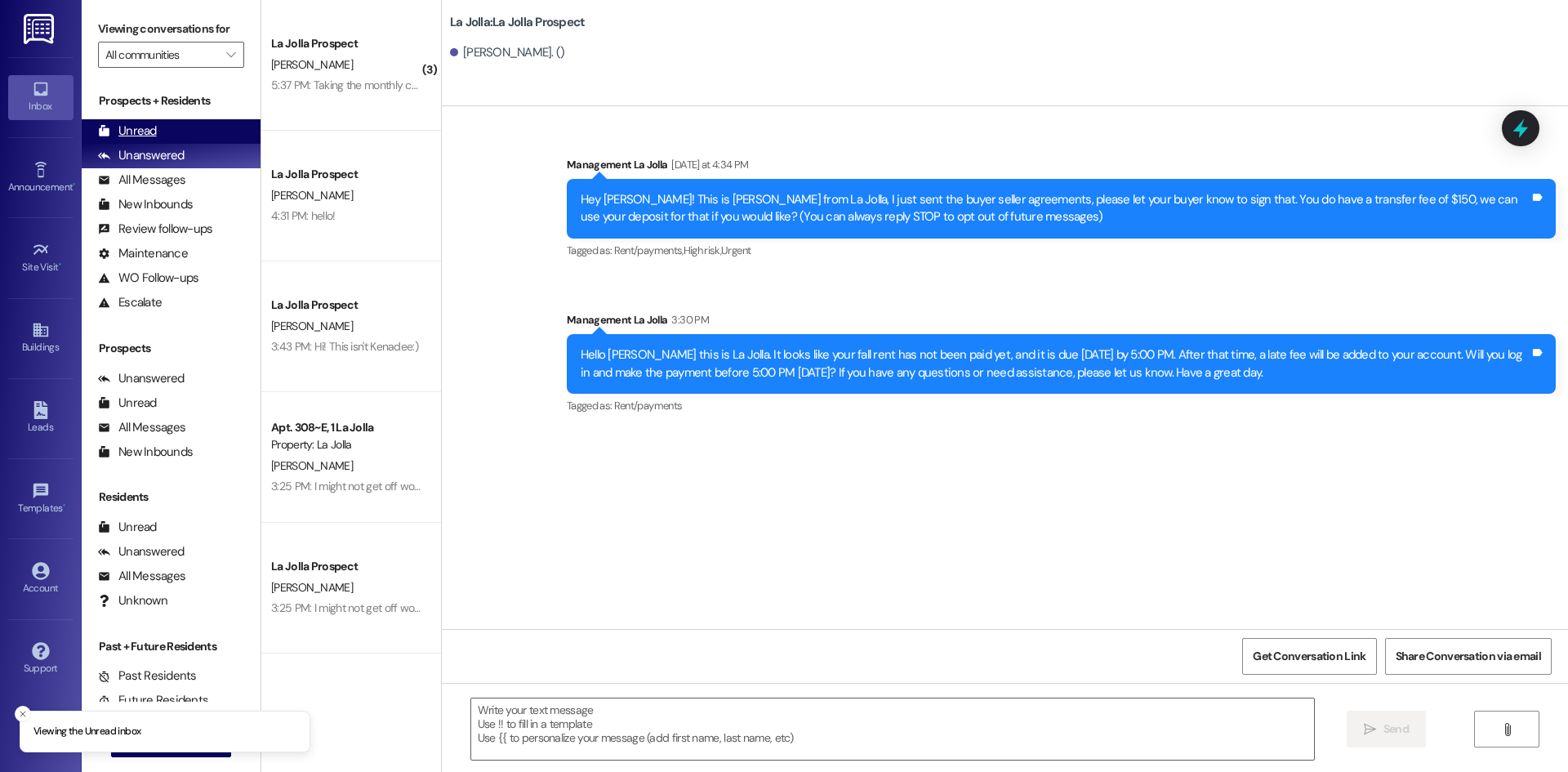
click at [167, 124] on div "Unread (0)" at bounding box center [171, 131] width 179 height 24
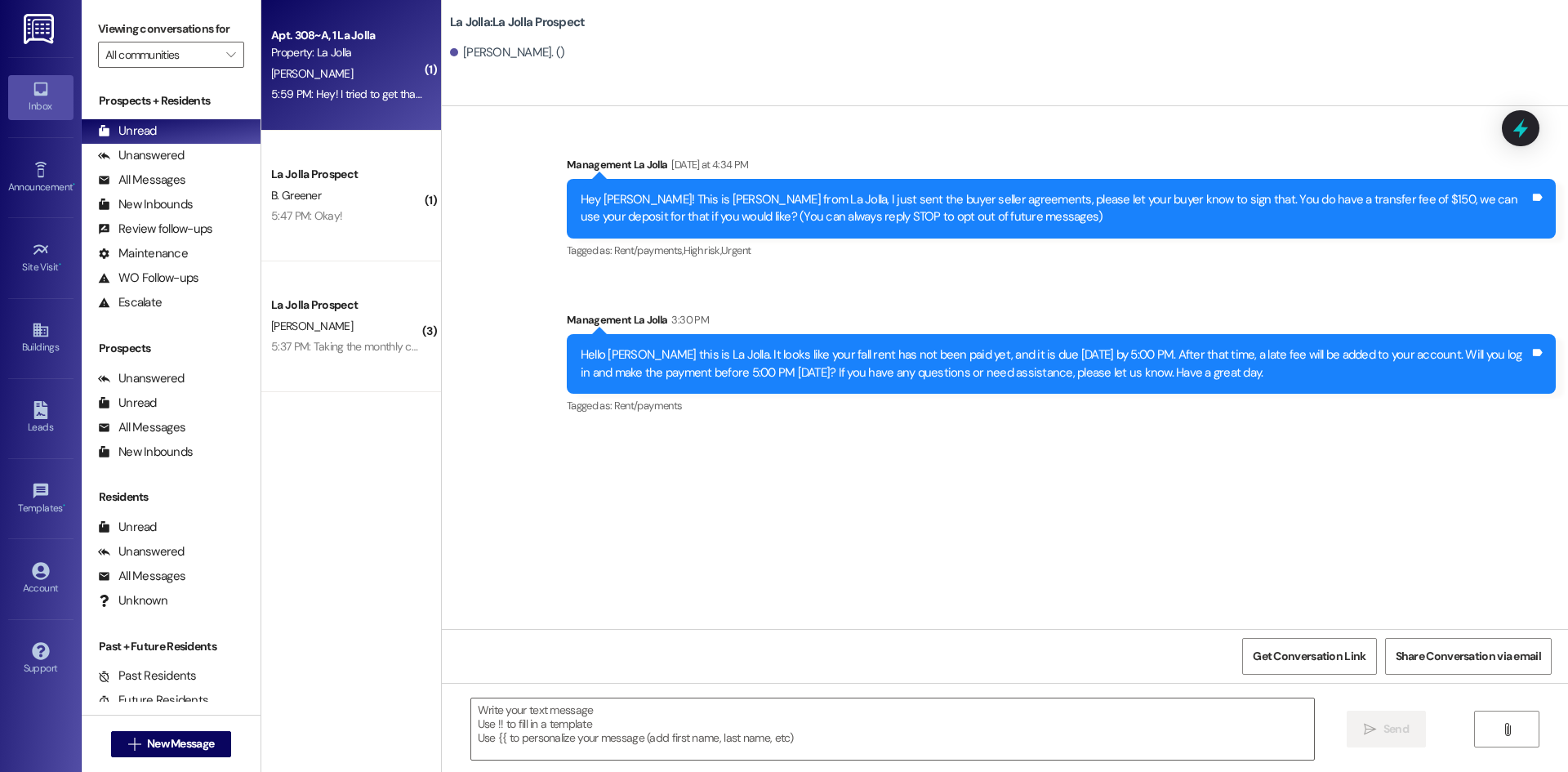
click at [374, 49] on div "Property: La Jolla" at bounding box center [347, 52] width 151 height 17
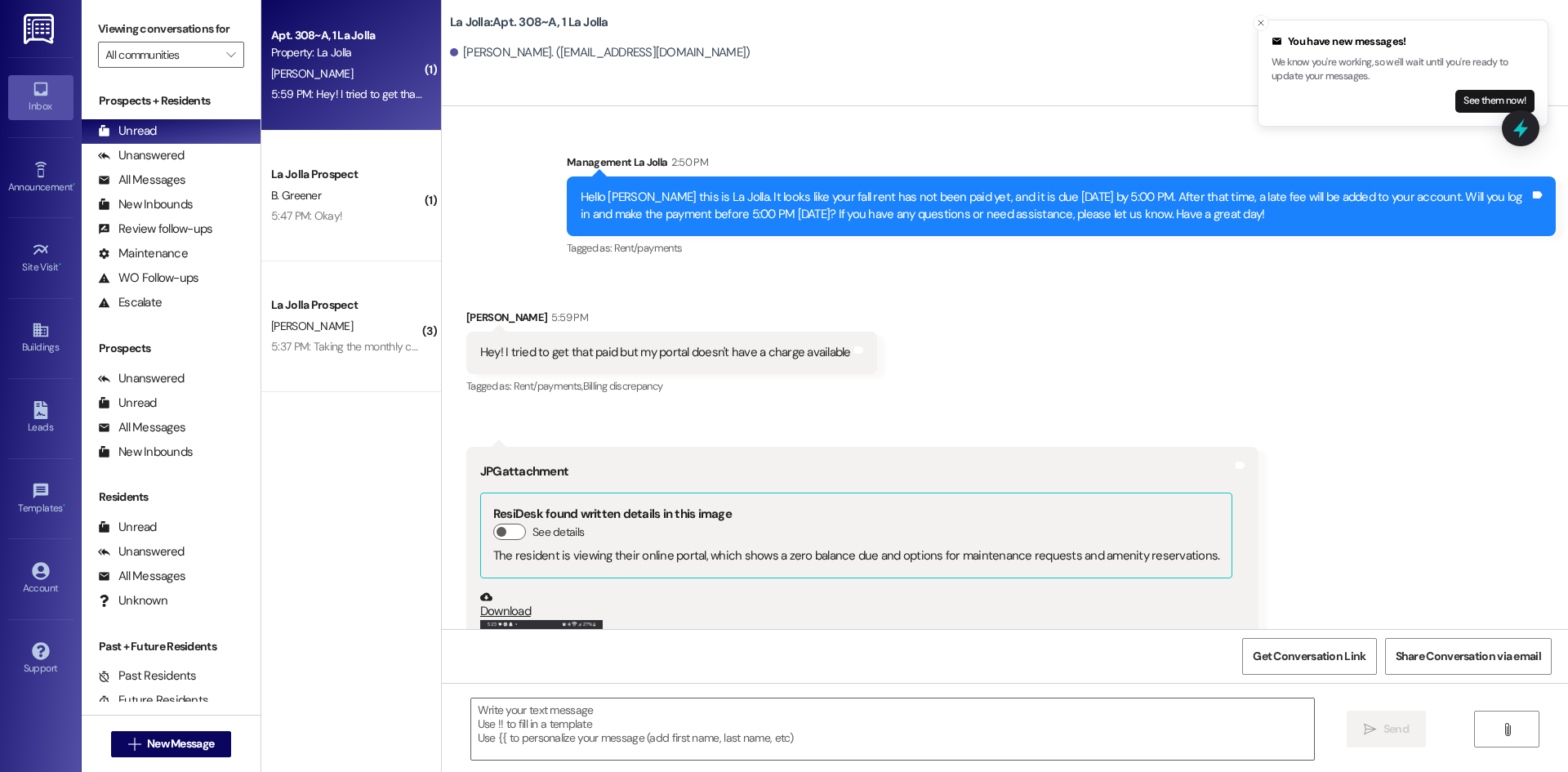
scroll to position [13587, 0]
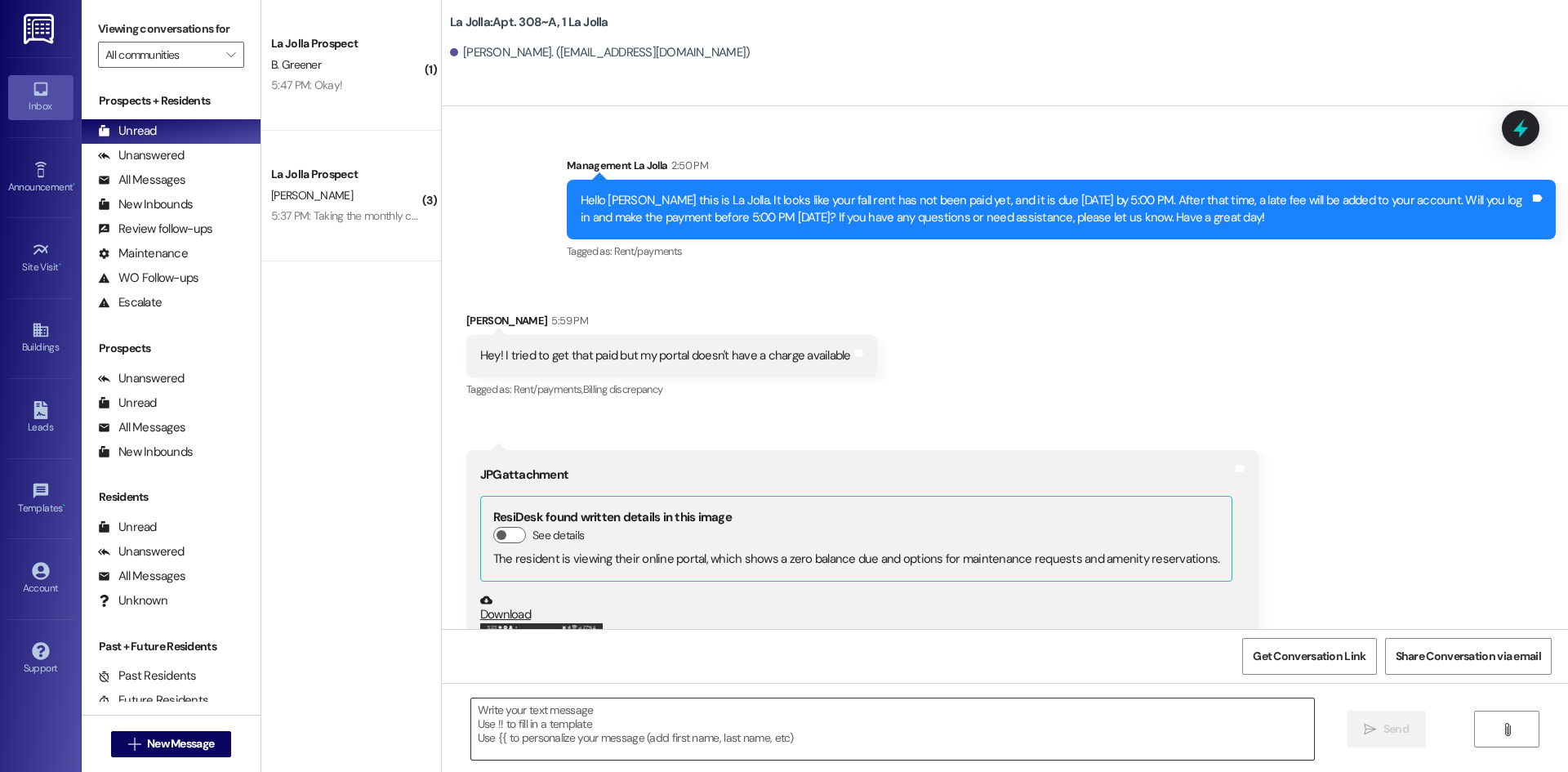
click at [681, 722] on textarea at bounding box center [892, 729] width 843 height 61
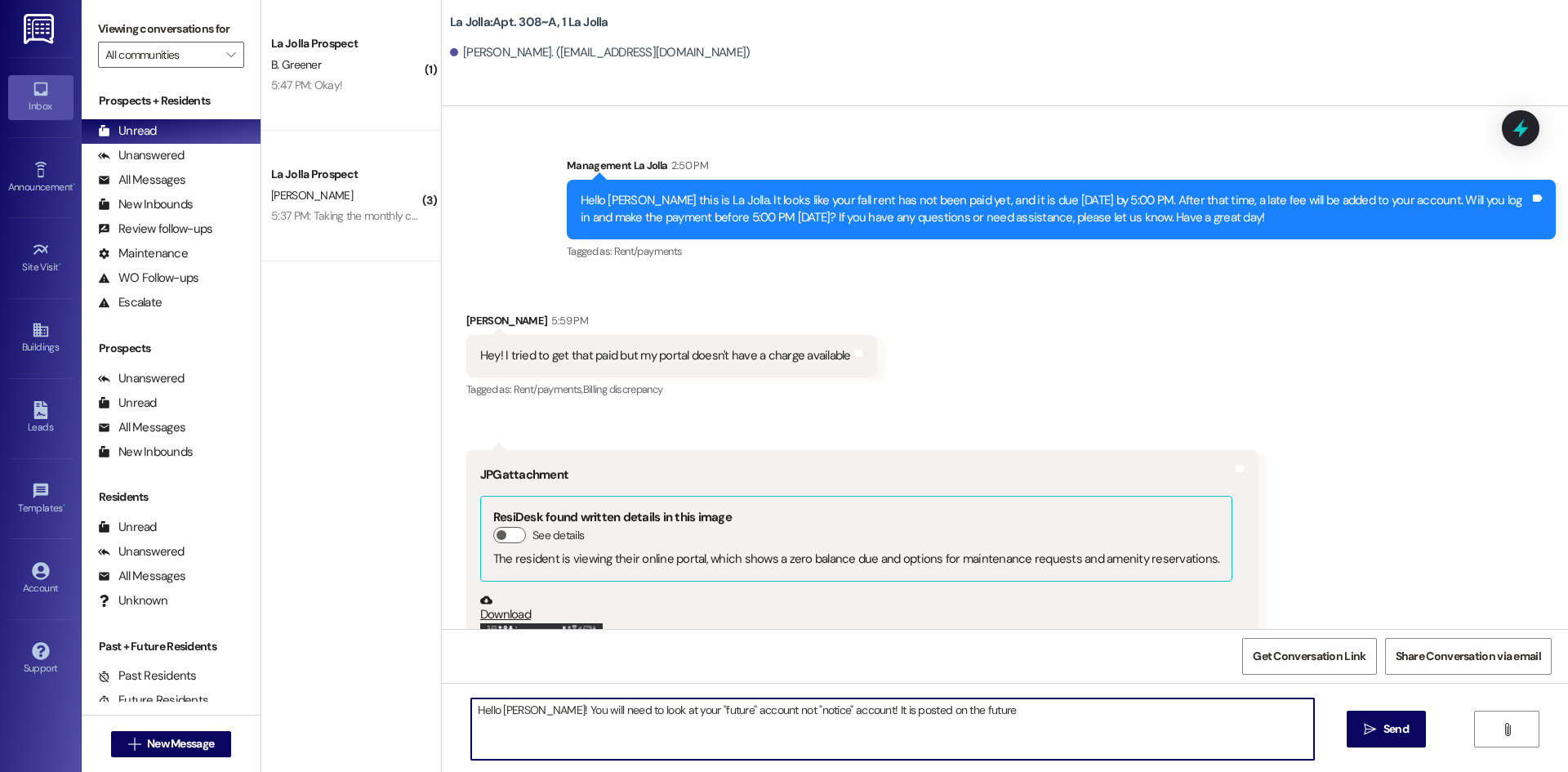
type textarea "Hello Samantha! You will need to look at your "future" account not "notice" acc…"
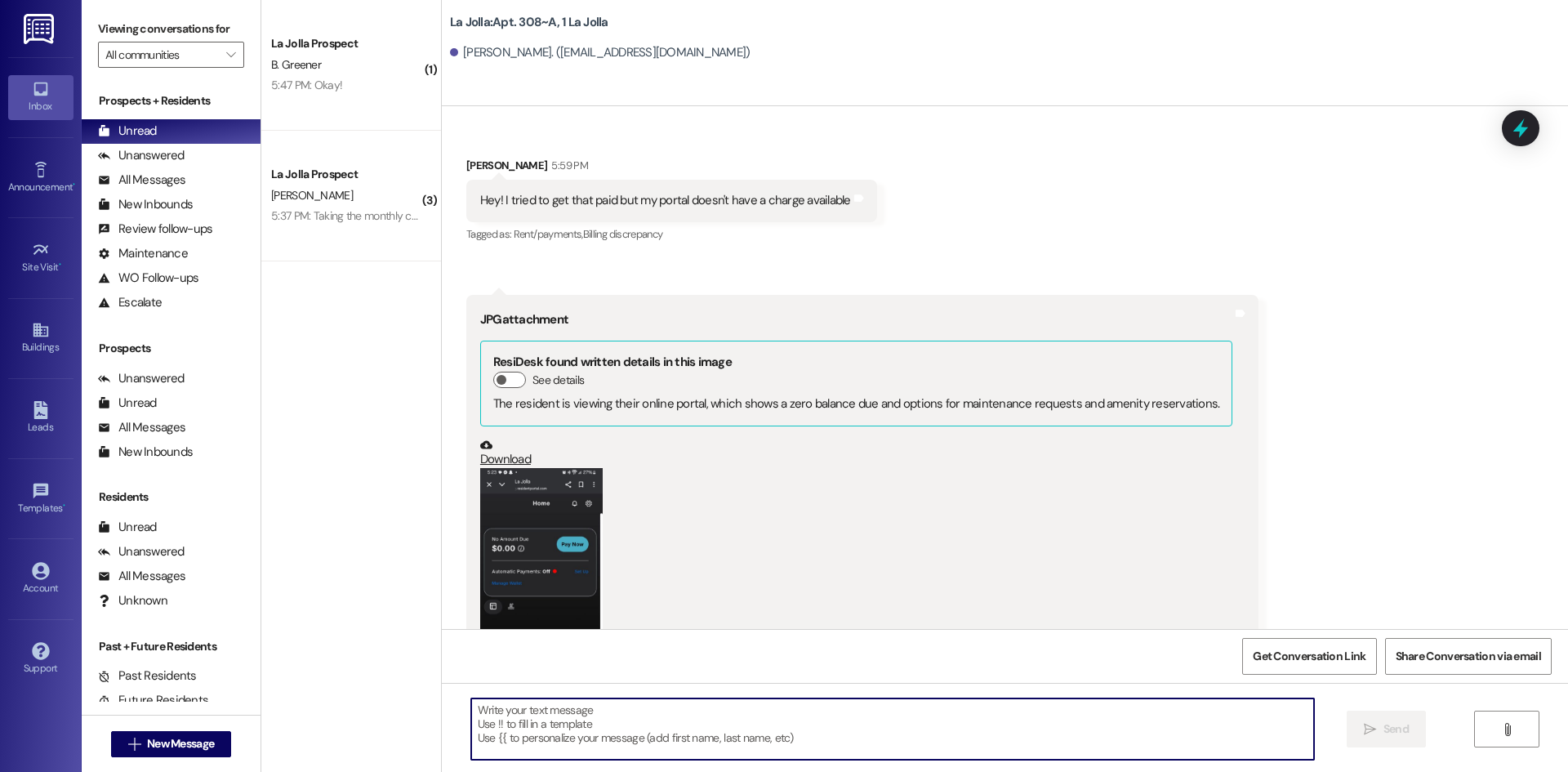
scroll to position [13832, 0]
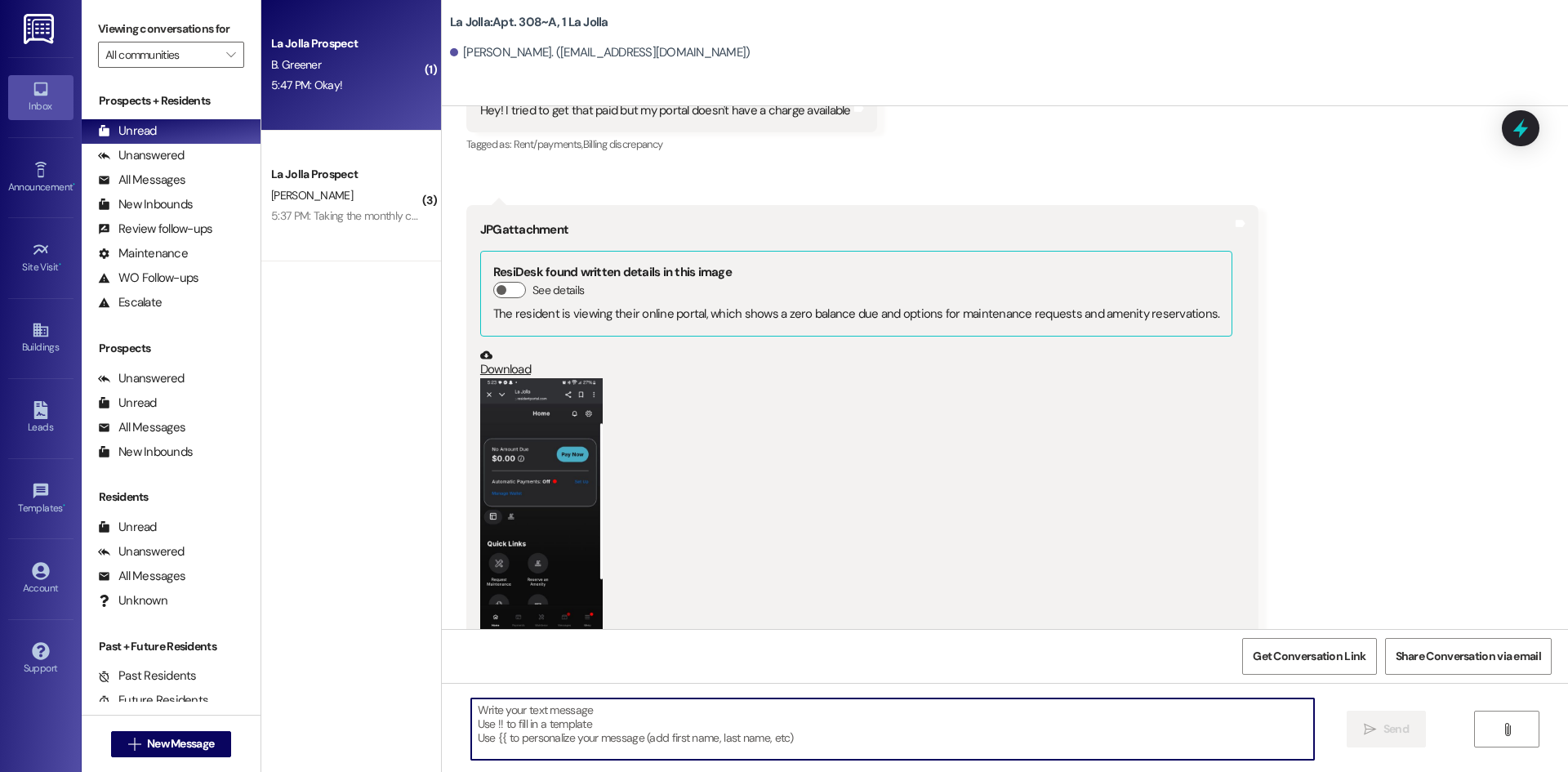
click at [339, 62] on div "B. Greener" at bounding box center [347, 64] width 154 height 21
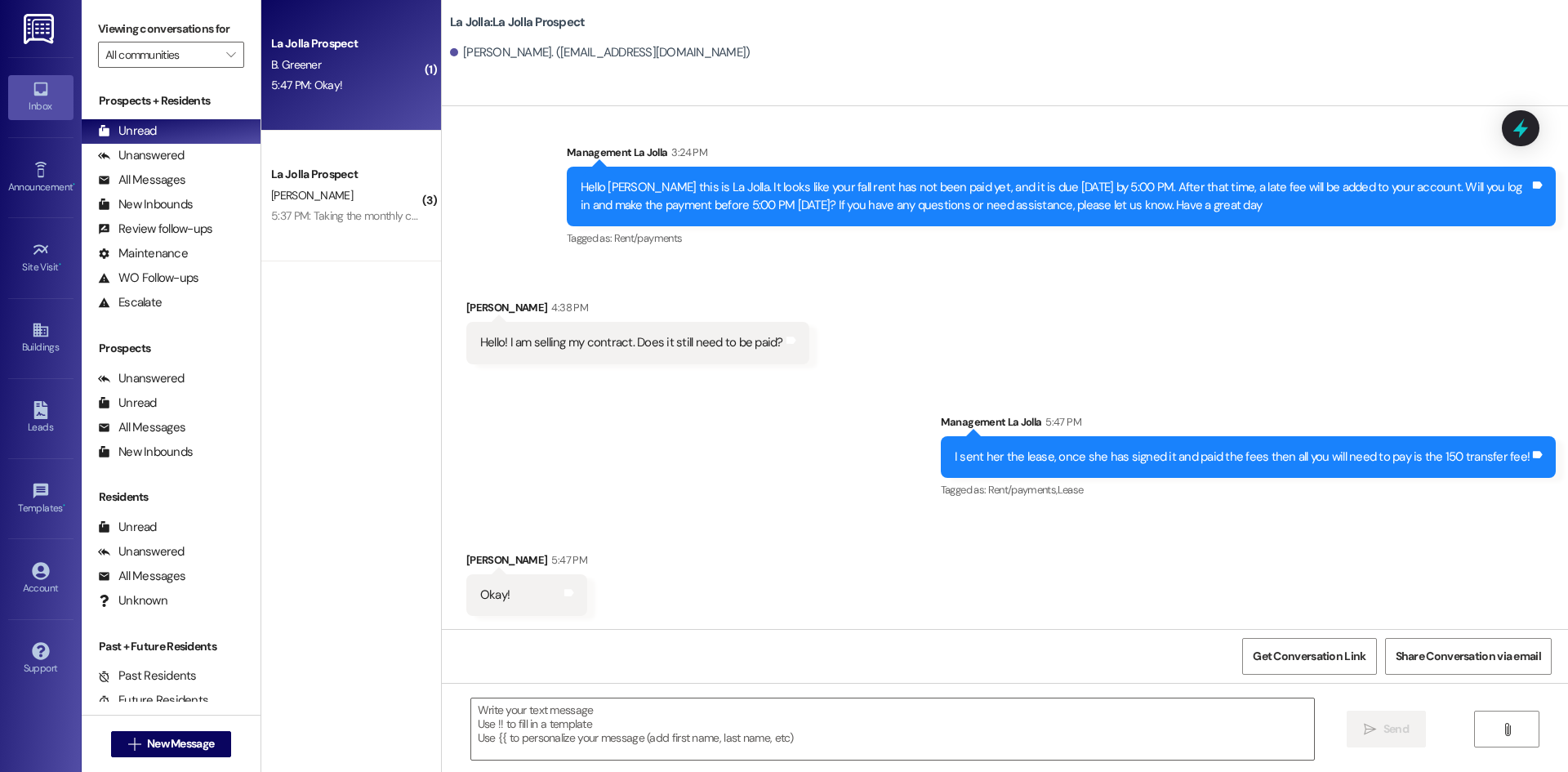
scroll to position [1056, 0]
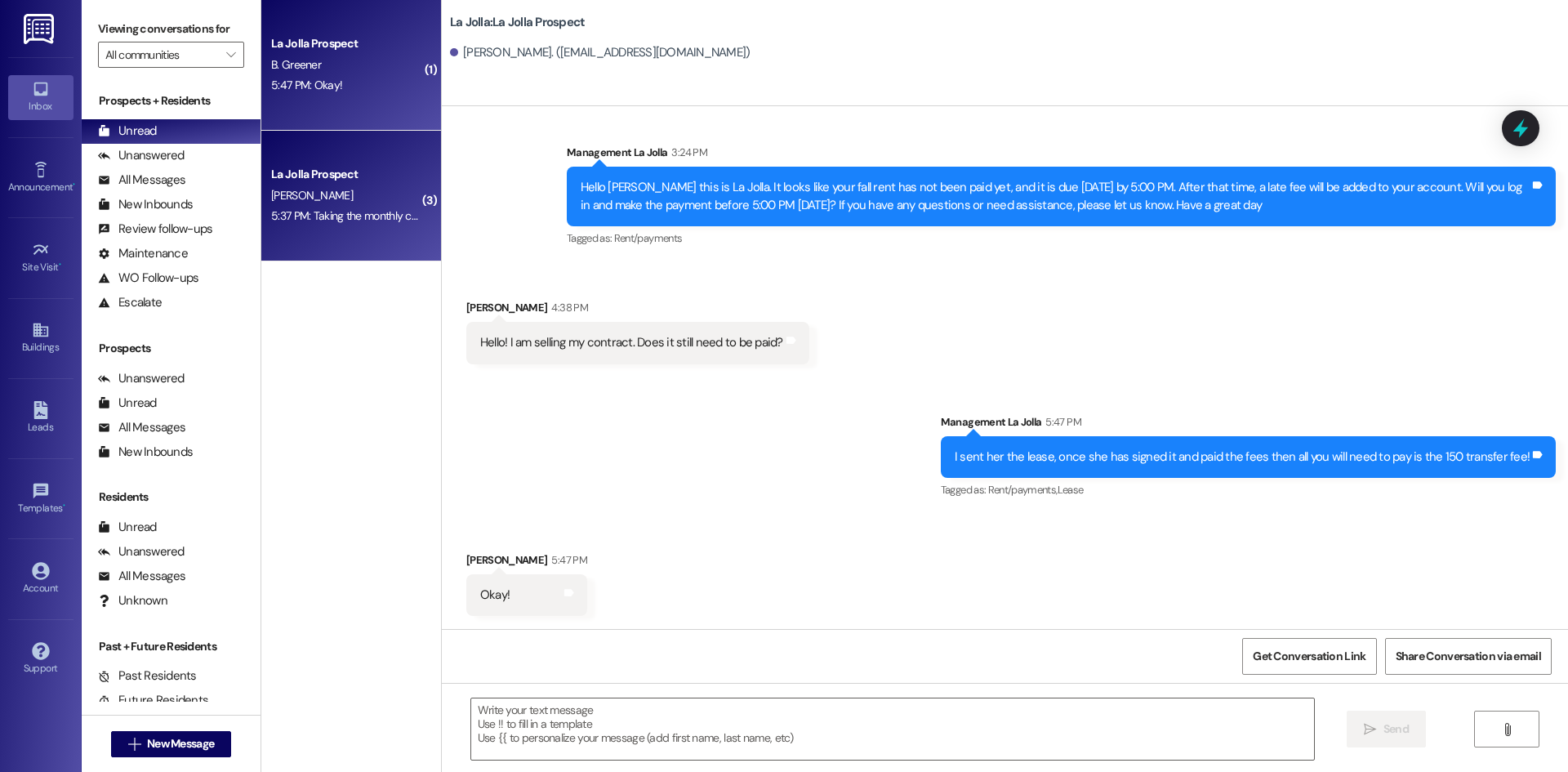
click at [339, 150] on div "La Jolla Prospect E. Neratko 5:37 PM: Taking the monthly charge off? 5:37 PM: T…" at bounding box center [351, 196] width 180 height 131
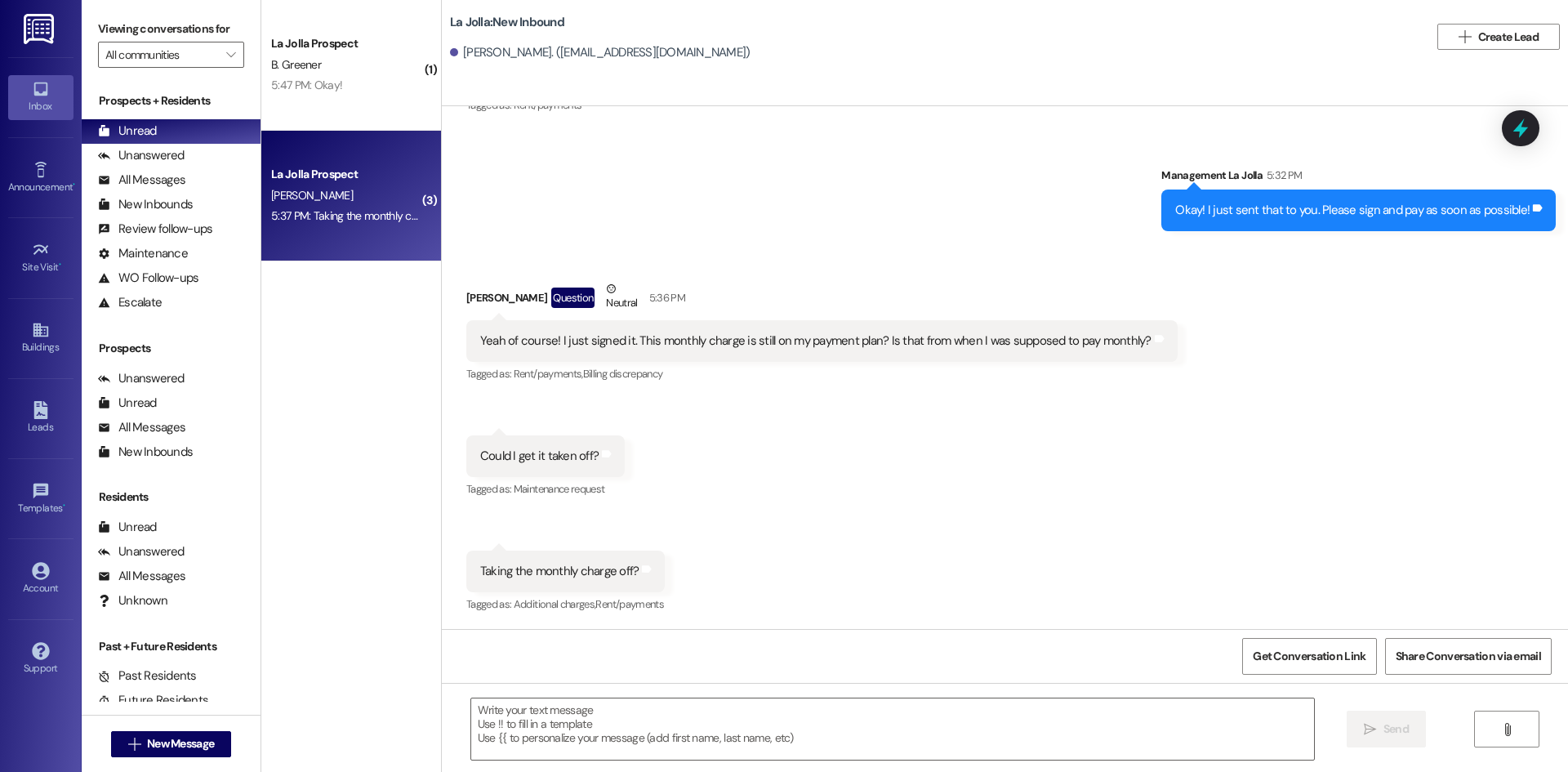
scroll to position [3365, 0]
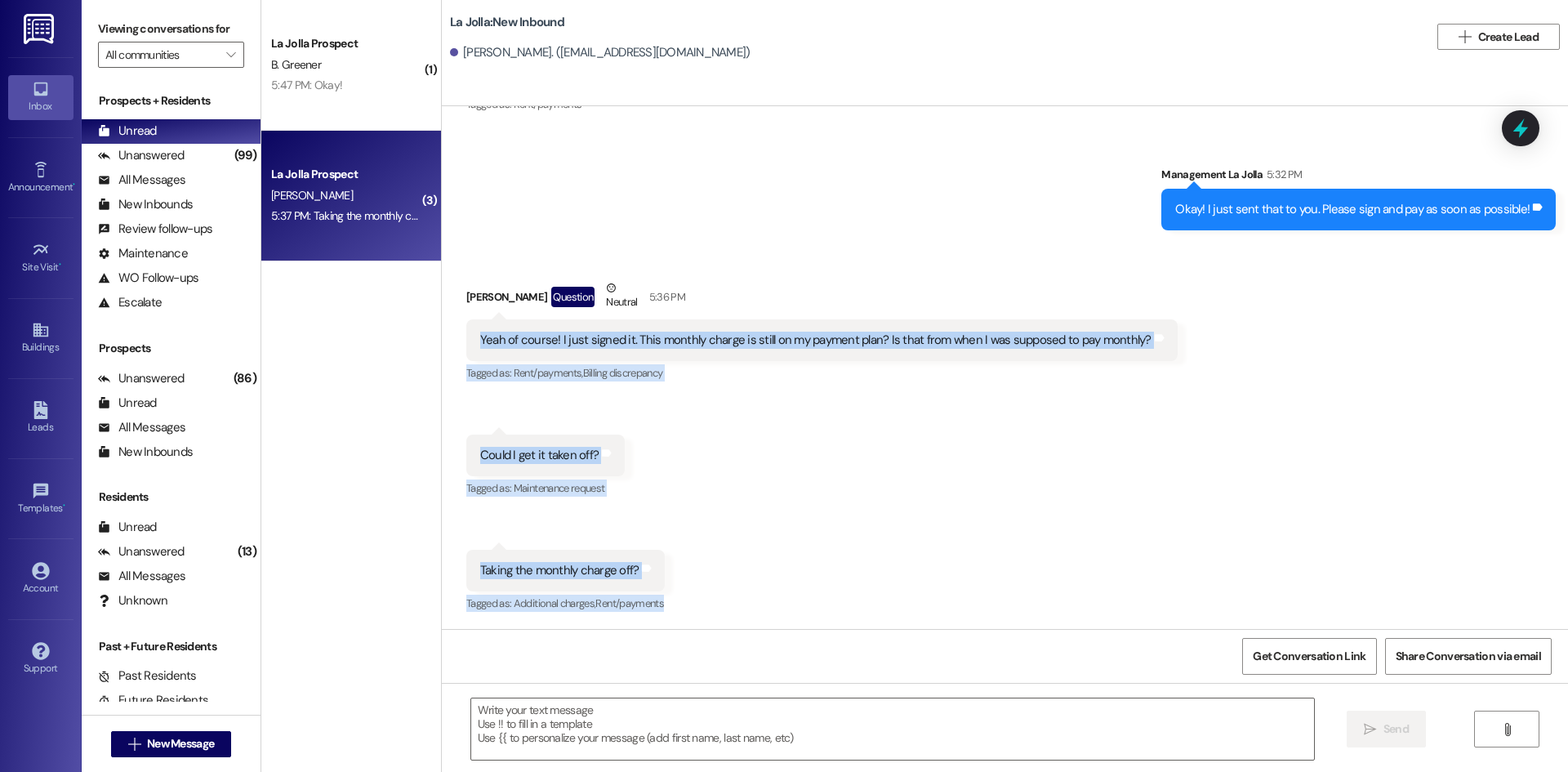
drag, startPoint x: 469, startPoint y: 345, endPoint x: 657, endPoint y: 609, distance: 324.1
click at [657, 609] on div "Received via SMS Emily Neratko Question Neutral 5:36 PM Yeah of course! I just …" at bounding box center [1005, 435] width 1127 height 385
click at [673, 604] on div "Received via SMS Emily Neratko Question Neutral 5:36 PM Yeah of course! I just …" at bounding box center [1005, 435] width 1127 height 385
click at [644, 416] on div "Received via SMS Emily Neratko Question Neutral 5:36 PM Yeah of course! I just …" at bounding box center [1005, 435] width 1127 height 385
drag, startPoint x: 652, startPoint y: 459, endPoint x: 672, endPoint y: 592, distance: 134.5
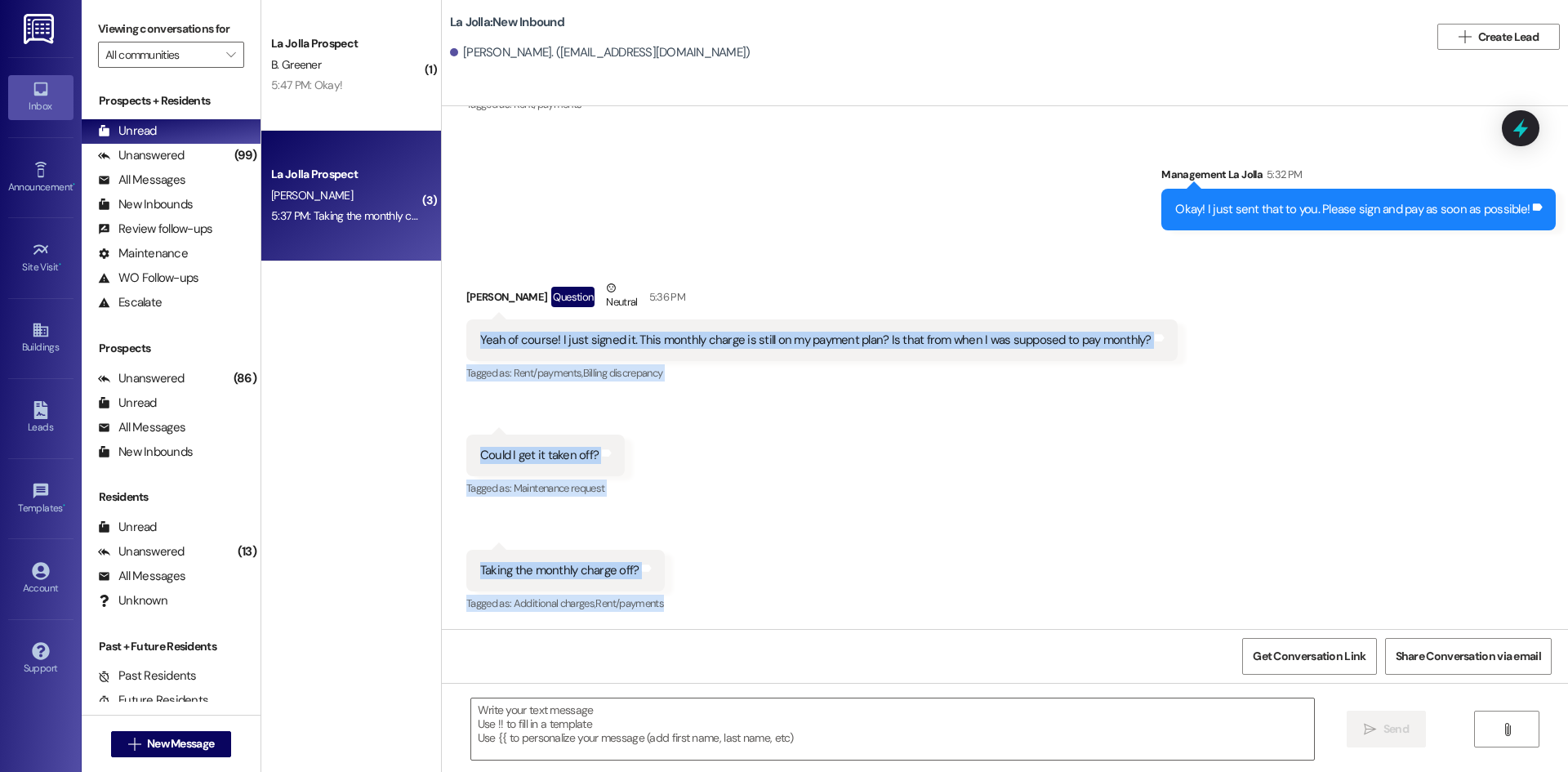
click at [672, 592] on div "Received via SMS Emily Neratko Question Neutral 5:36 PM Yeah of course! I just …" at bounding box center [1005, 435] width 1127 height 385
click at [733, 497] on div "Received via SMS Emily Neratko Question Neutral 5:36 PM Yeah of course! I just …" at bounding box center [1005, 435] width 1127 height 385
click at [688, 441] on div "Received via SMS Emily Neratko Question Neutral 5:36 PM Yeah of course! I just …" at bounding box center [1005, 435] width 1127 height 385
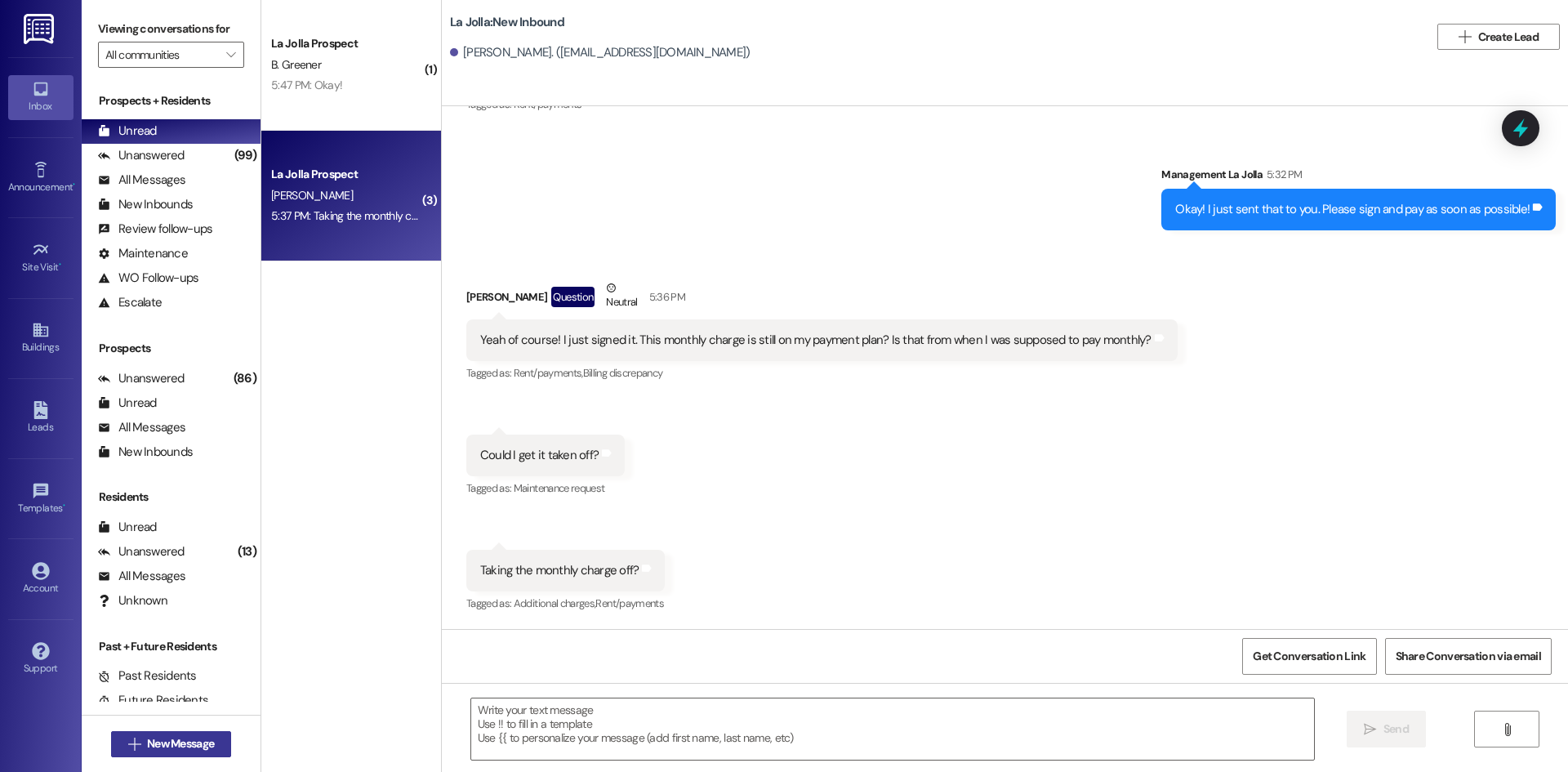
click at [194, 734] on button " New Message" at bounding box center [171, 743] width 121 height 26
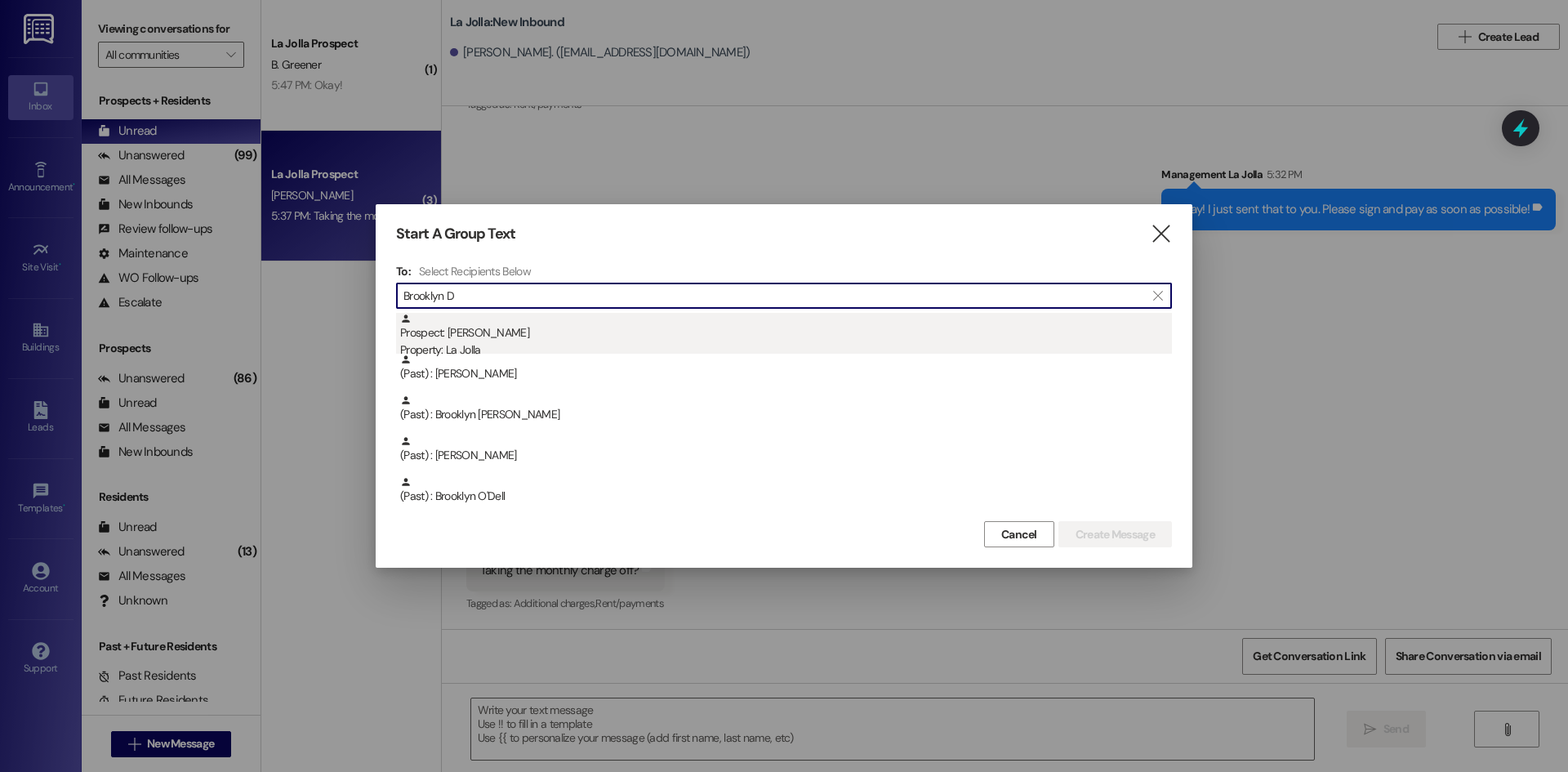
type input "Brooklyn D"
click at [711, 327] on div "Prospect: Brooklyn Davis Property: La Jolla" at bounding box center [786, 336] width 772 height 47
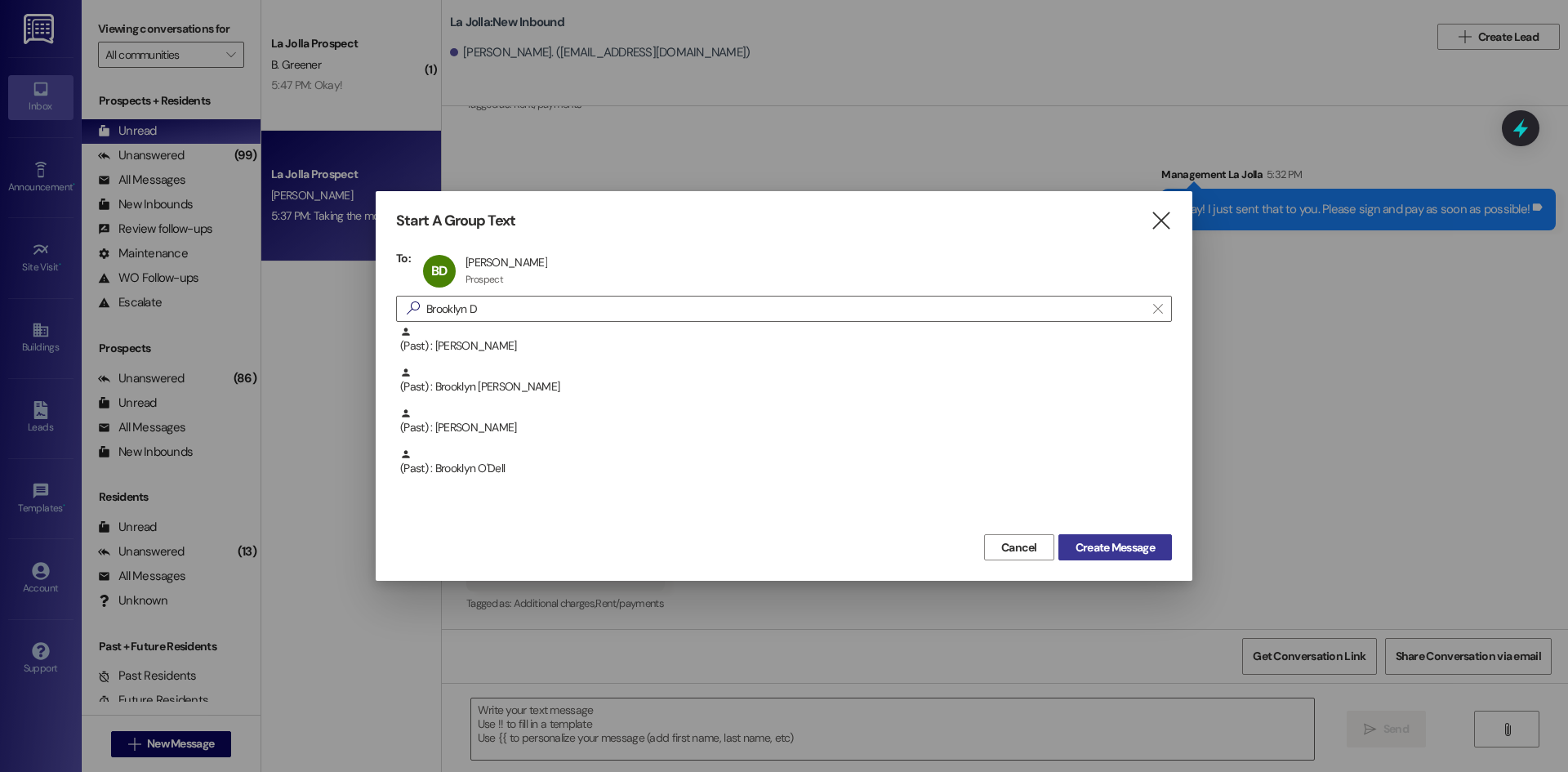
click at [1088, 543] on span "Create Message" at bounding box center [1115, 547] width 79 height 17
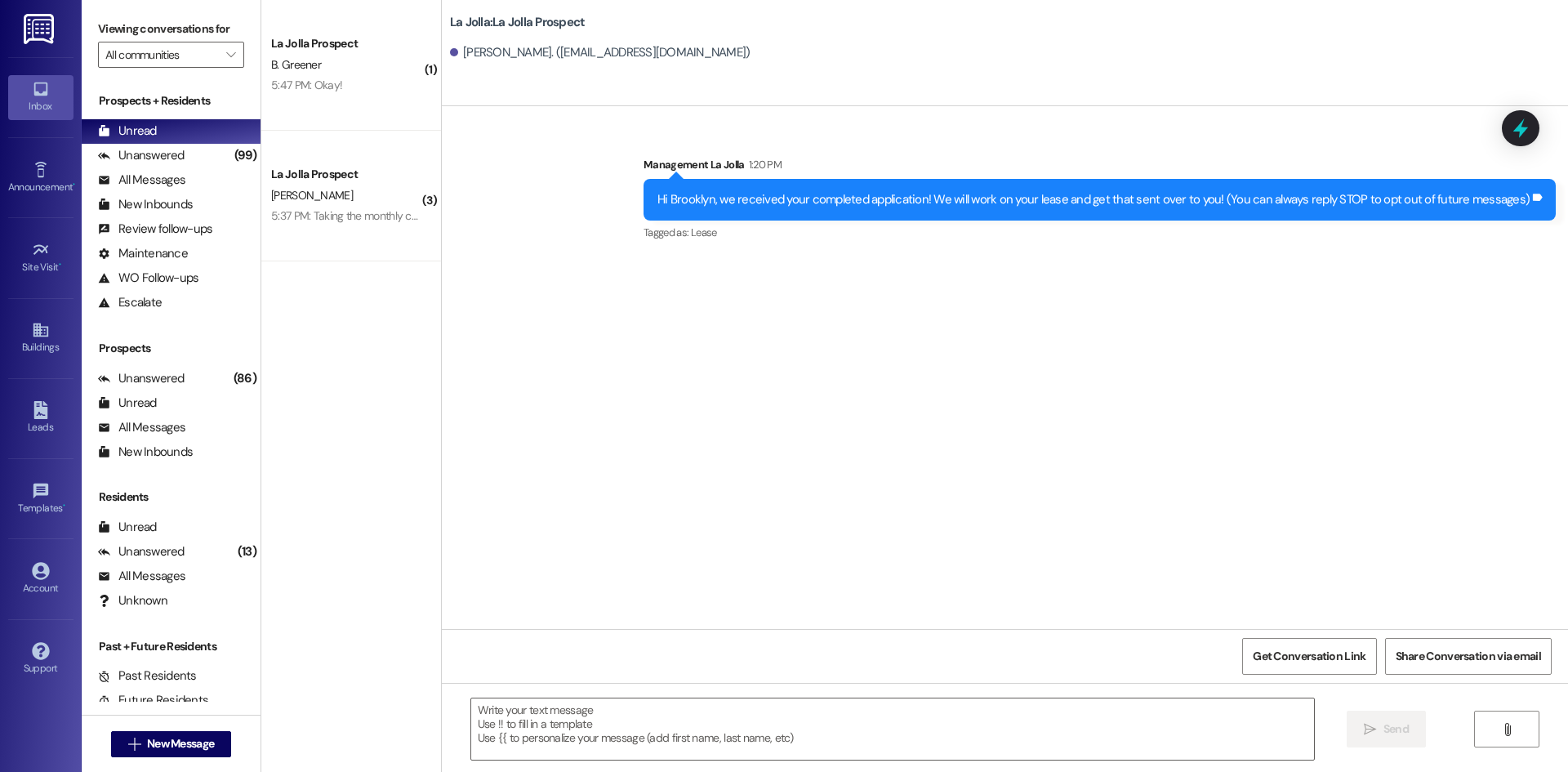
scroll to position [0, 0]
drag, startPoint x: 630, startPoint y: 728, endPoint x: 604, endPoint y: 705, distance: 34.7
click at [624, 725] on textarea at bounding box center [892, 729] width 843 height 61
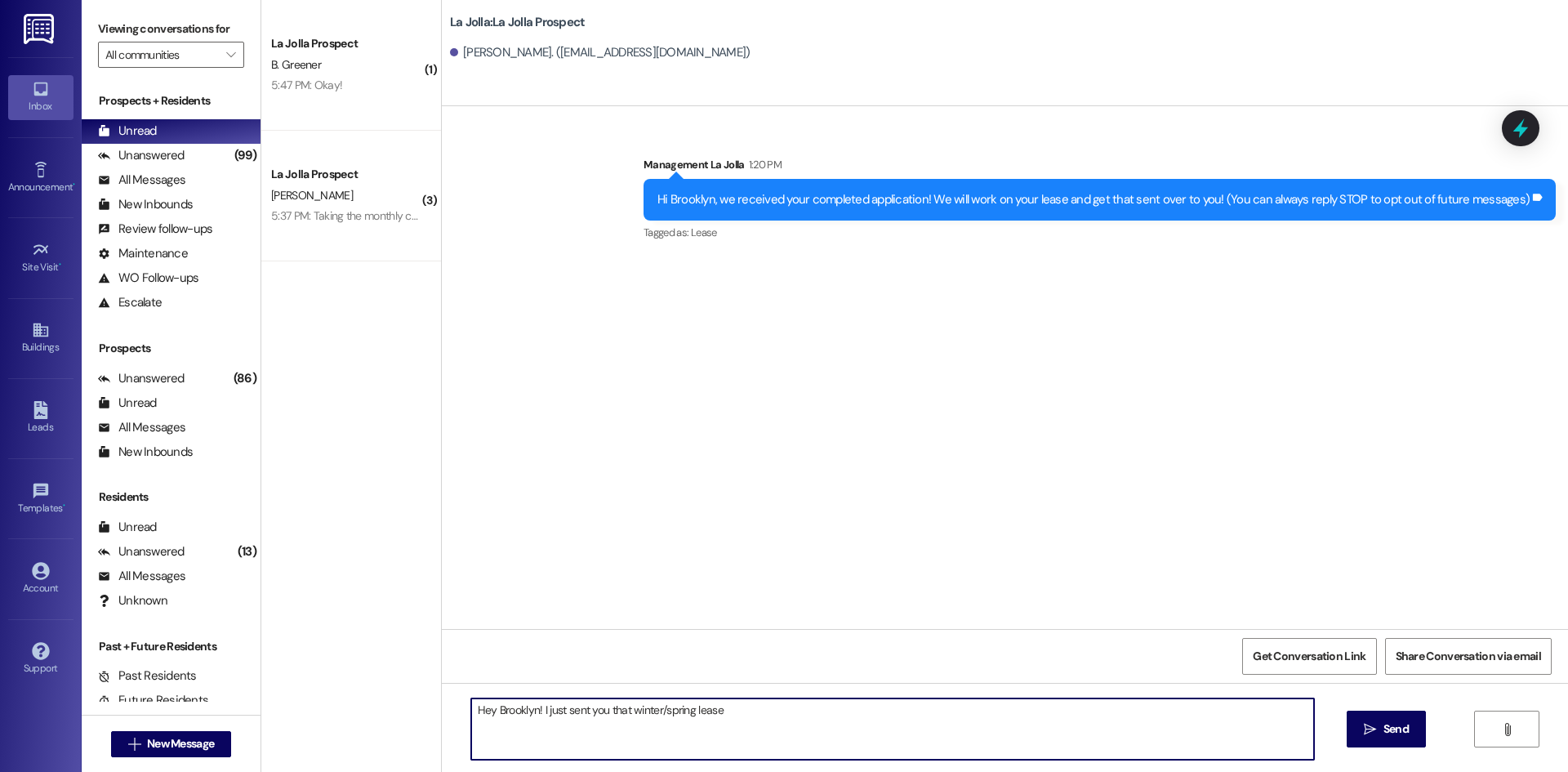
click at [533, 715] on textarea "Hey Brooklyn! I just sent you that winter/spring lease" at bounding box center [892, 729] width 843 height 61
click at [917, 711] on textarea "Hey Brooklyn! This is Heather from La Jolla! I just sent you that winter/spring…" at bounding box center [892, 729] width 843 height 61
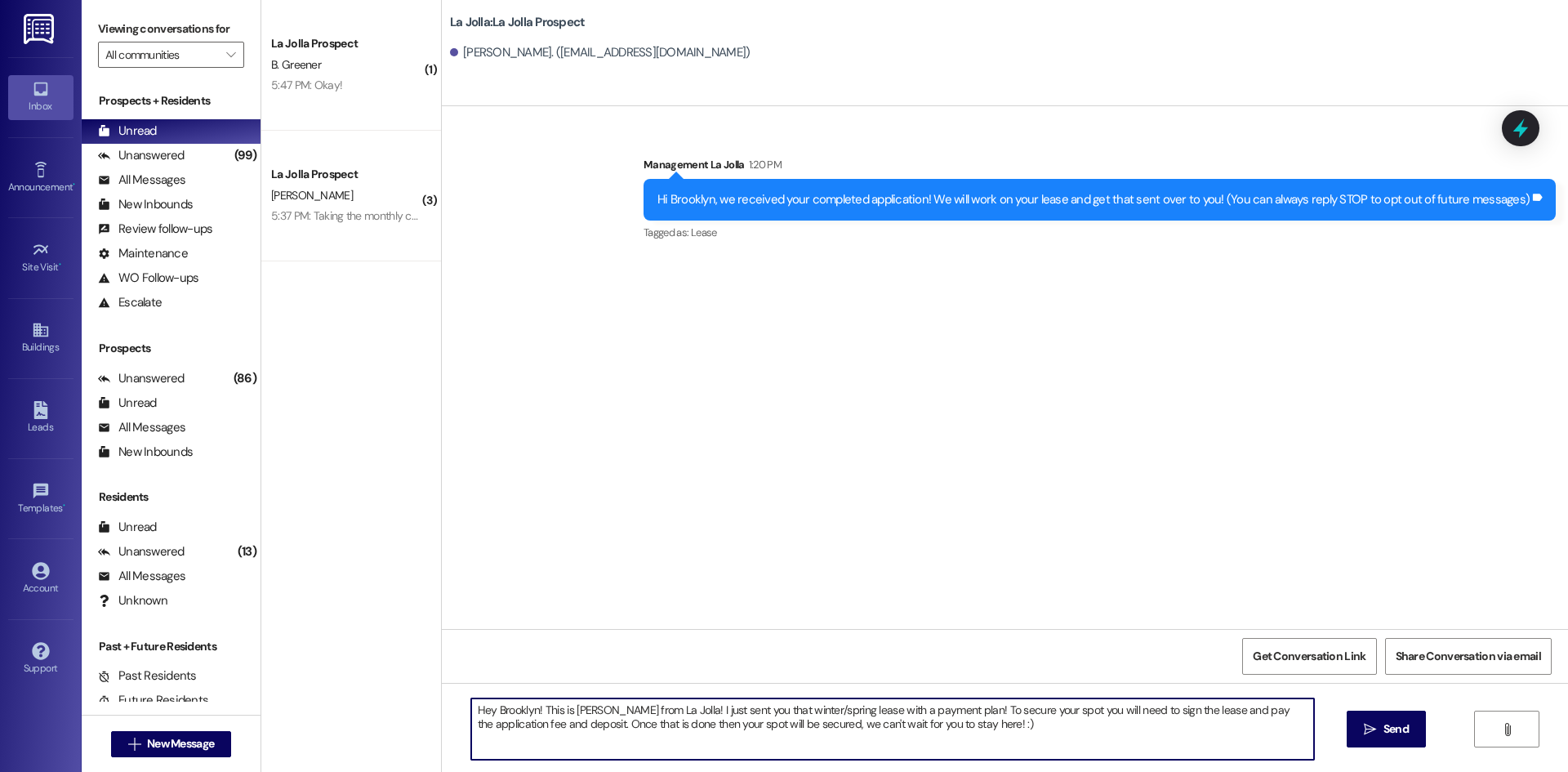
drag, startPoint x: 953, startPoint y: 725, endPoint x: 398, endPoint y: 690, distance: 556.1
click at [398, 690] on div "( 1 ) La Jolla Prospect B. Greener 5:47 PM: Okay! 5:47 PM: Okay! ( 3 ) La Jolla…" at bounding box center [914, 386] width 1307 height 772
type textarea "Hey Brooklyn! This is Heather from La Jolla! I just sent you that winter/spring…"
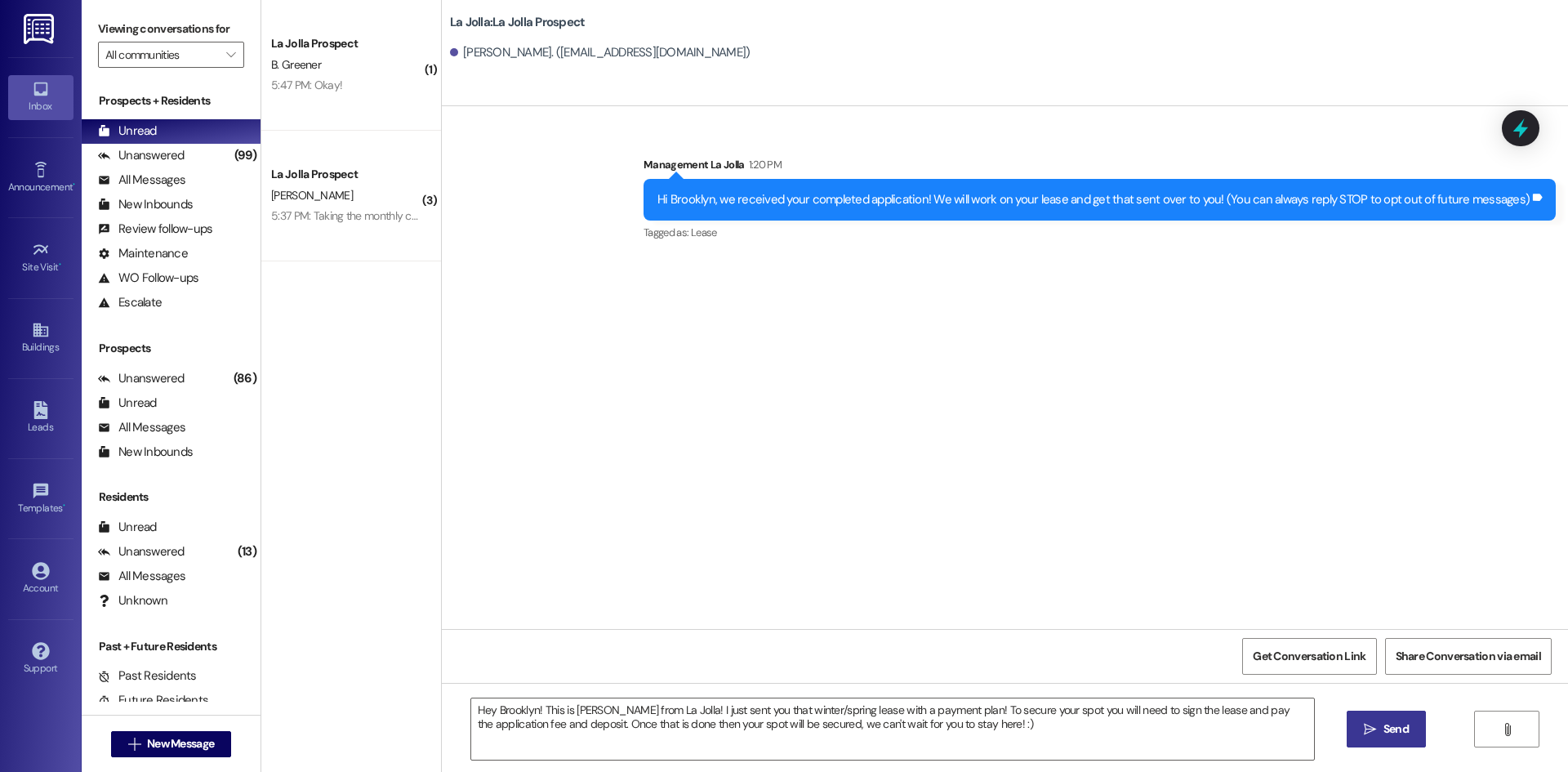
click at [1370, 733] on icon "" at bounding box center [1370, 729] width 13 height 13
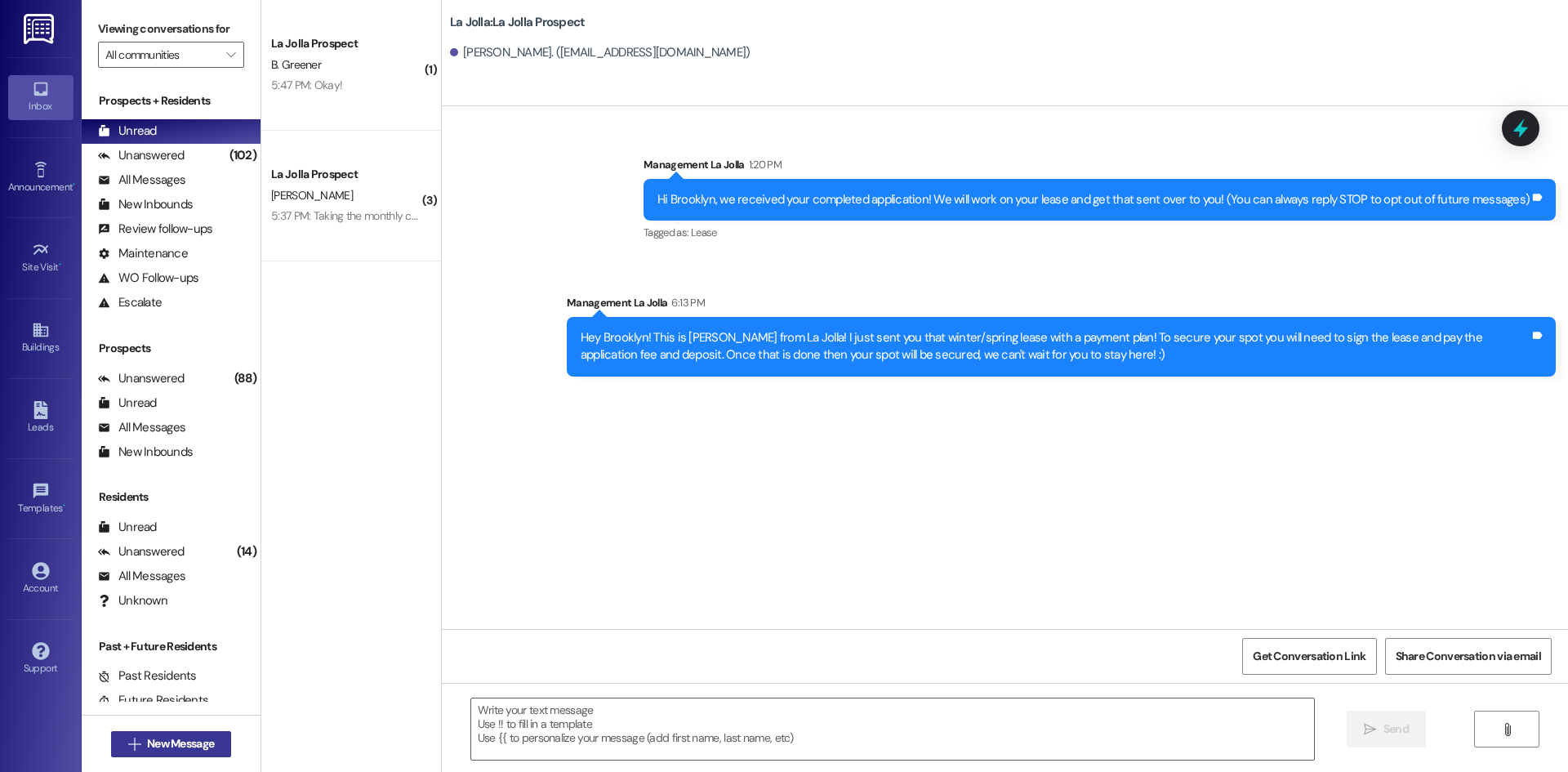
click at [224, 742] on button " New Message" at bounding box center [171, 743] width 121 height 26
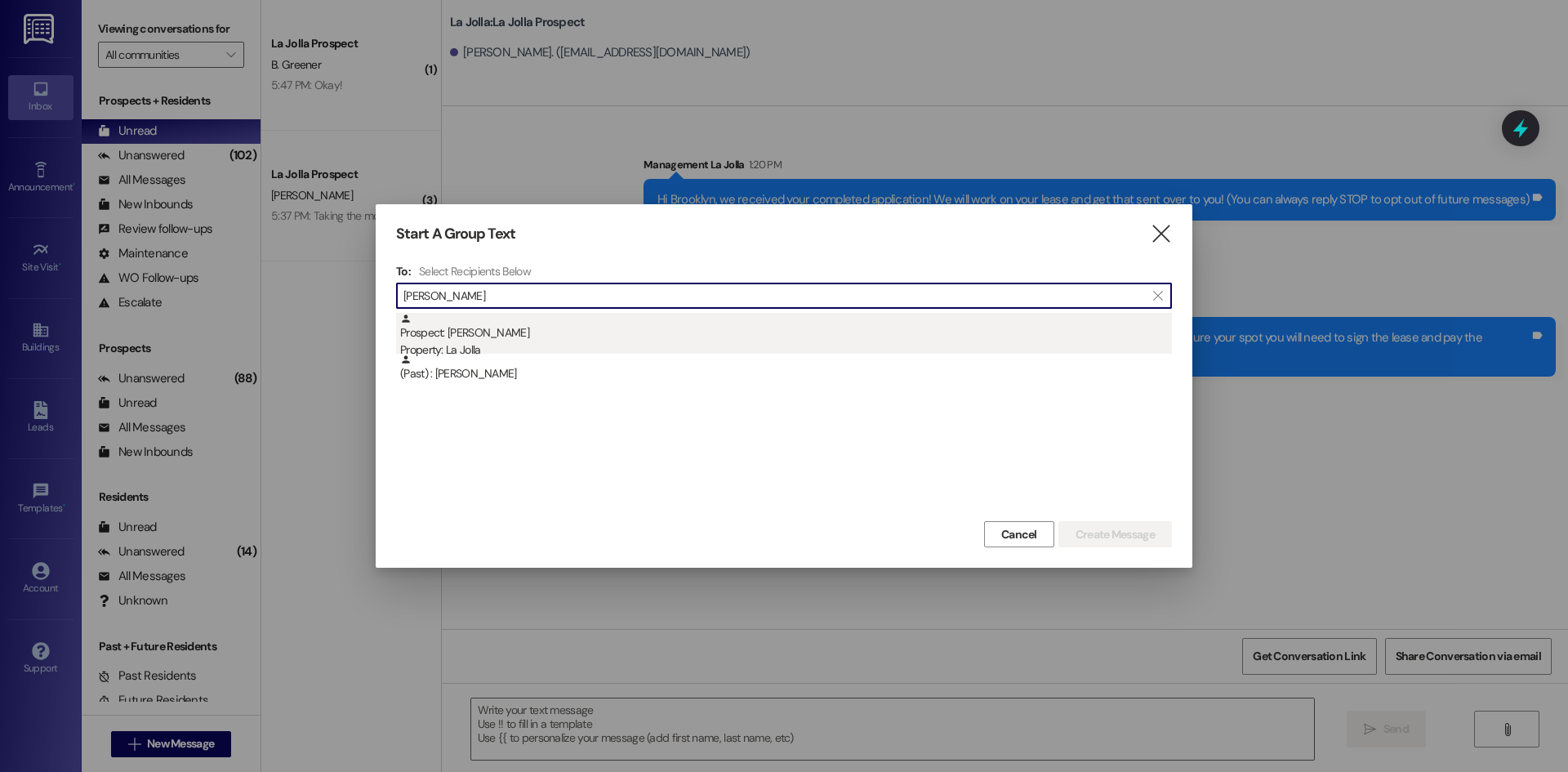
type input "Jacob Wa"
click at [512, 339] on div "Prospect: Jacob Walser Property: La Jolla" at bounding box center [786, 336] width 772 height 47
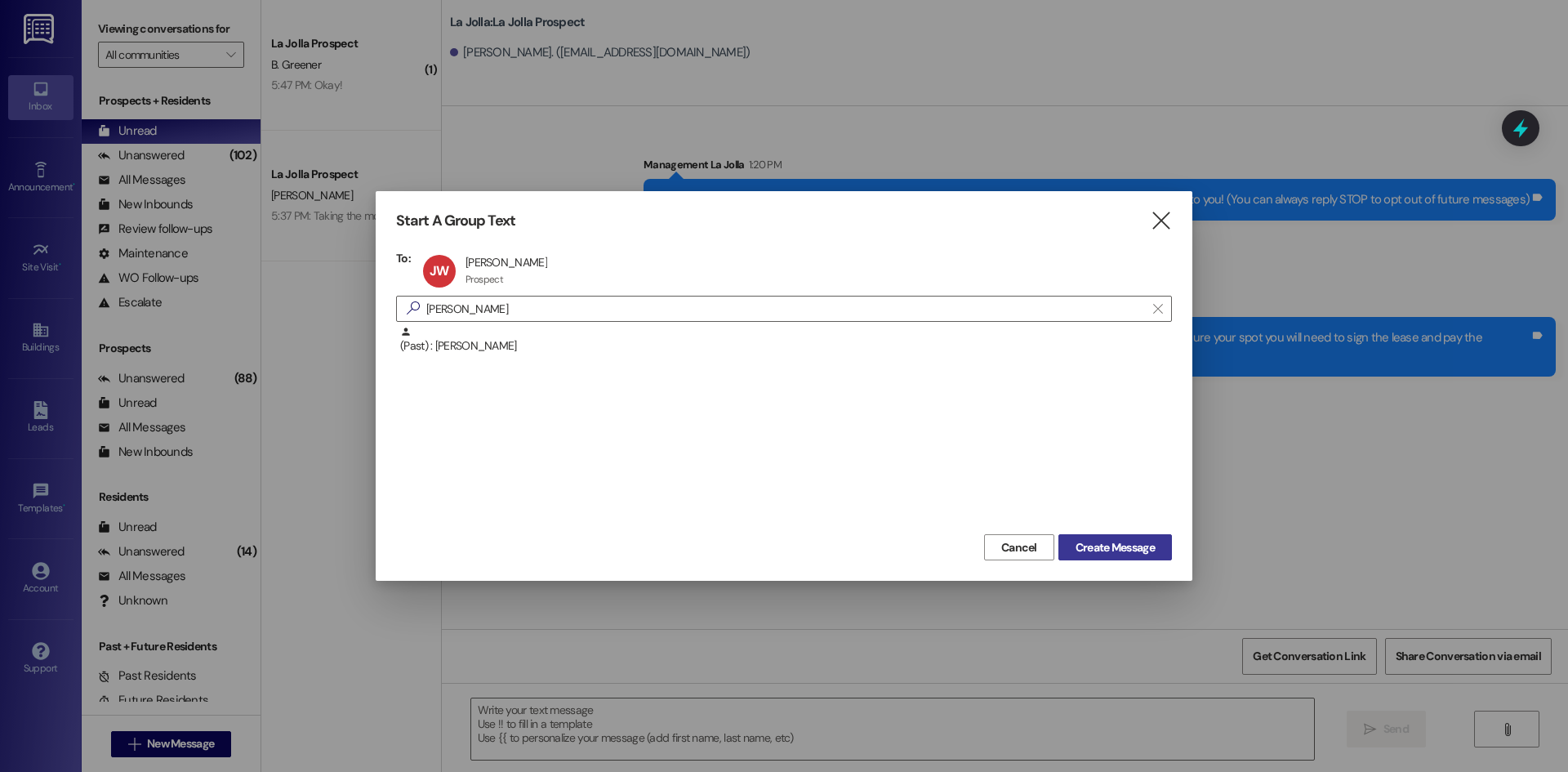
click at [1075, 545] on span "Create Message" at bounding box center [1115, 547] width 79 height 17
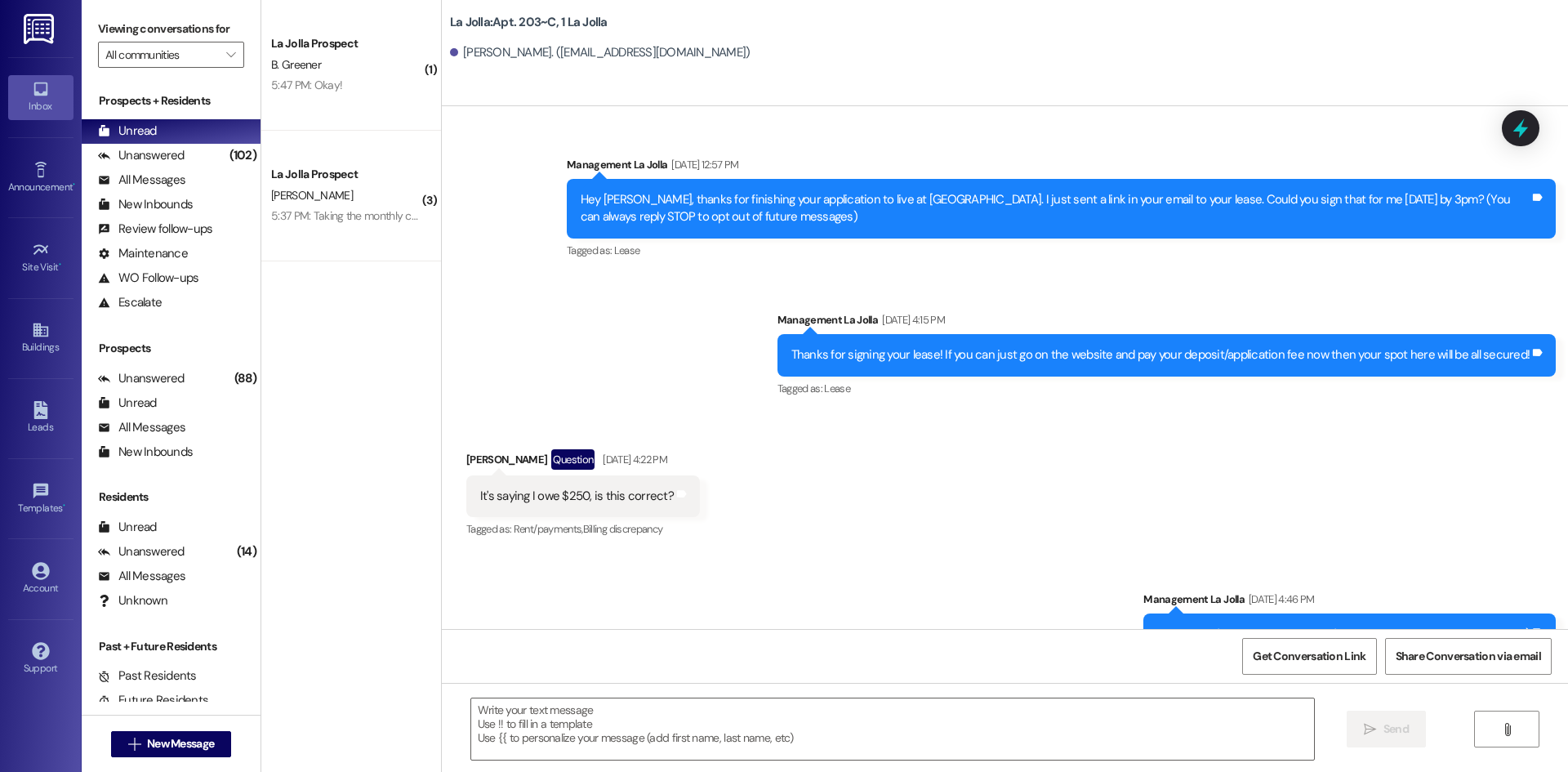
scroll to position [5115, 0]
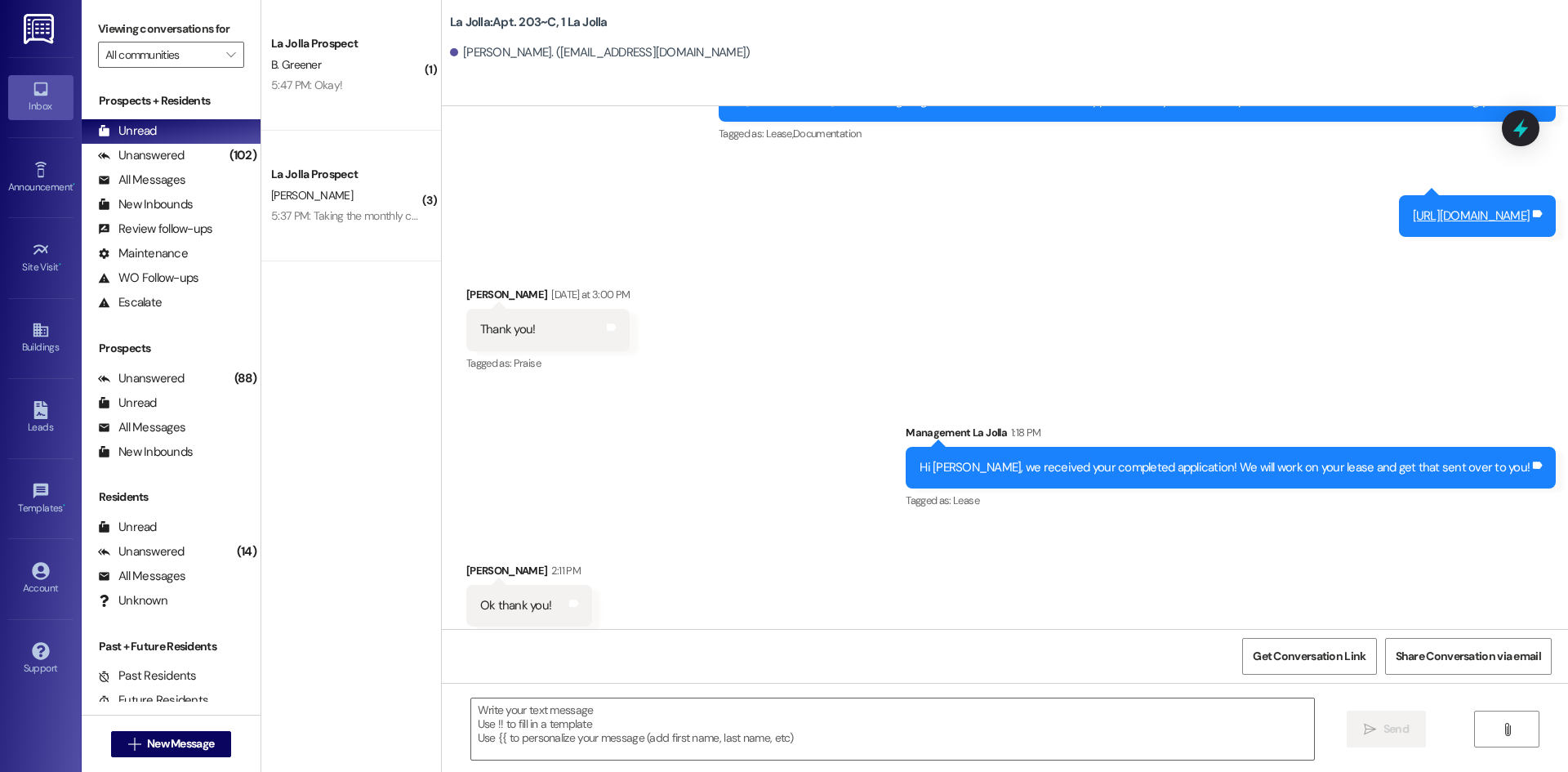
click at [530, 697] on div " Send " at bounding box center [1005, 743] width 1127 height 123
click at [542, 705] on textarea at bounding box center [892, 729] width 843 height 61
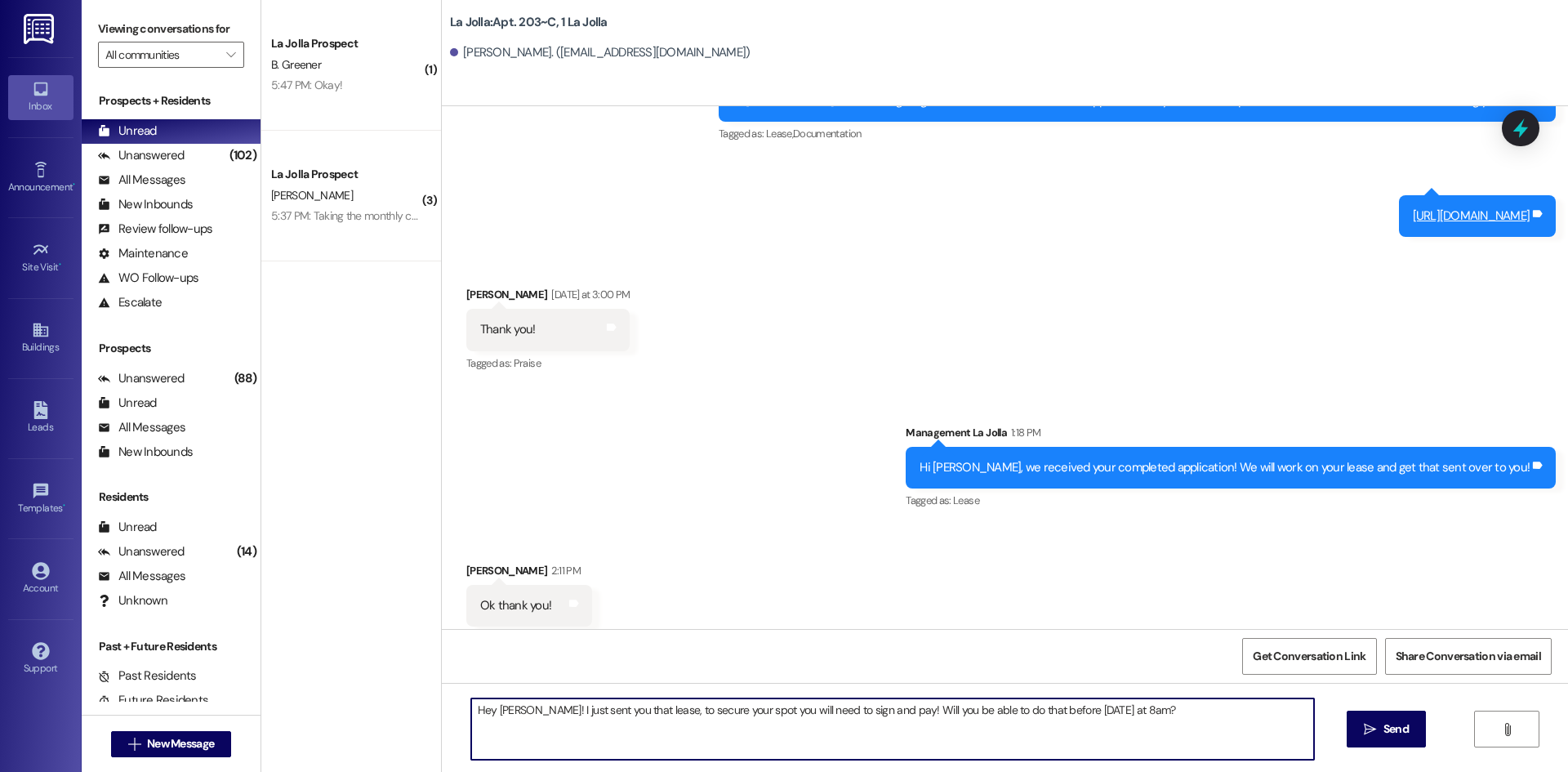
click at [1057, 708] on textarea "Hey Jacob! I just sent you that lease, to secure your spot you will need to sig…" at bounding box center [892, 729] width 843 height 61
drag, startPoint x: 1122, startPoint y: 708, endPoint x: 364, endPoint y: 685, distance: 758.3
click at [364, 685] on div "( 1 ) La Jolla Prospect B. Greener 5:47 PM: Okay! 5:47 PM: Okay! ( 3 ) La Jolla…" at bounding box center [914, 386] width 1307 height 772
type textarea "Hey Jacob! I just sent you that lease, to secure your spot you will need to sig…"
click at [1375, 716] on button " Send" at bounding box center [1386, 728] width 79 height 37
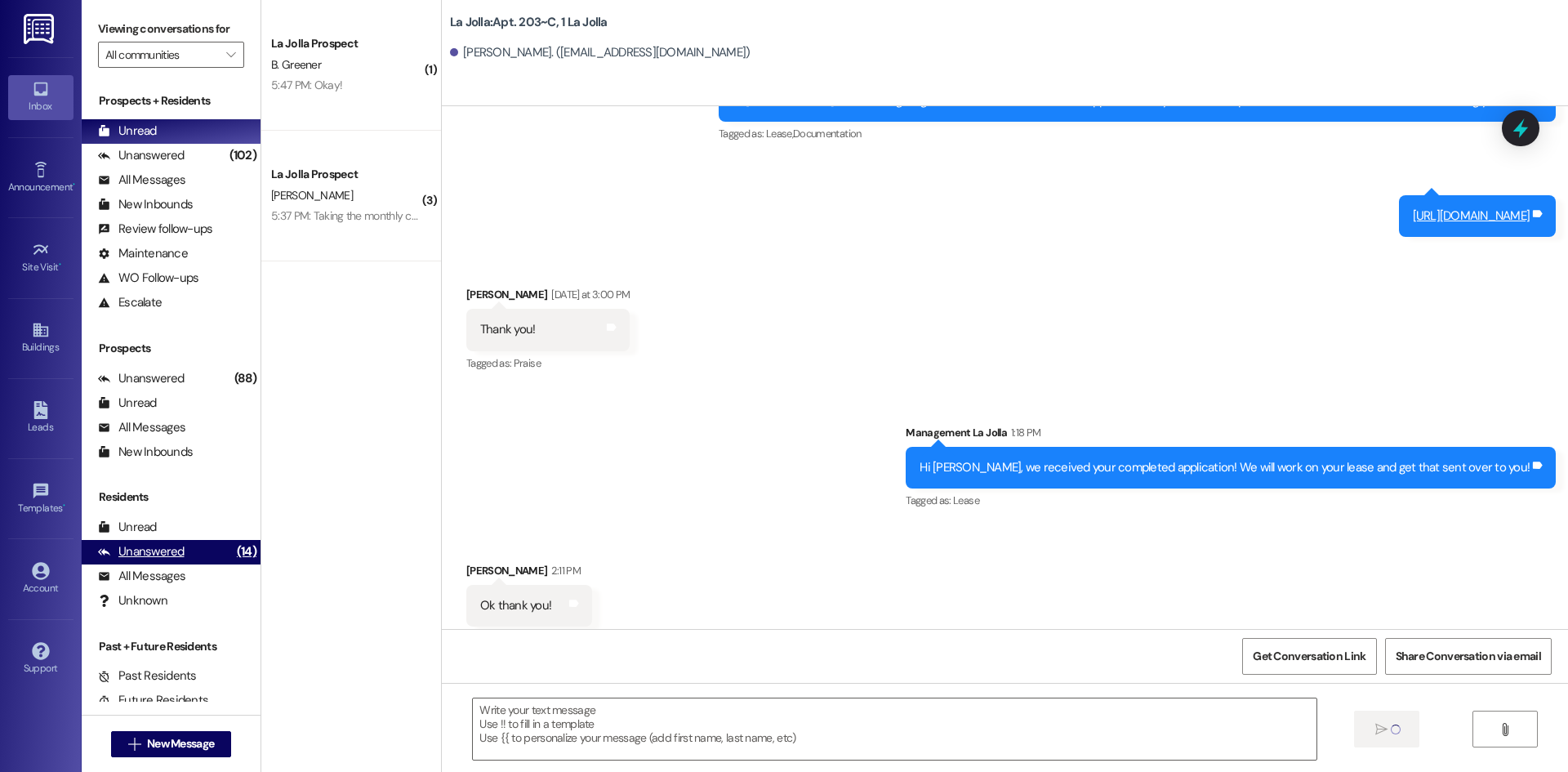
scroll to position [5115, 0]
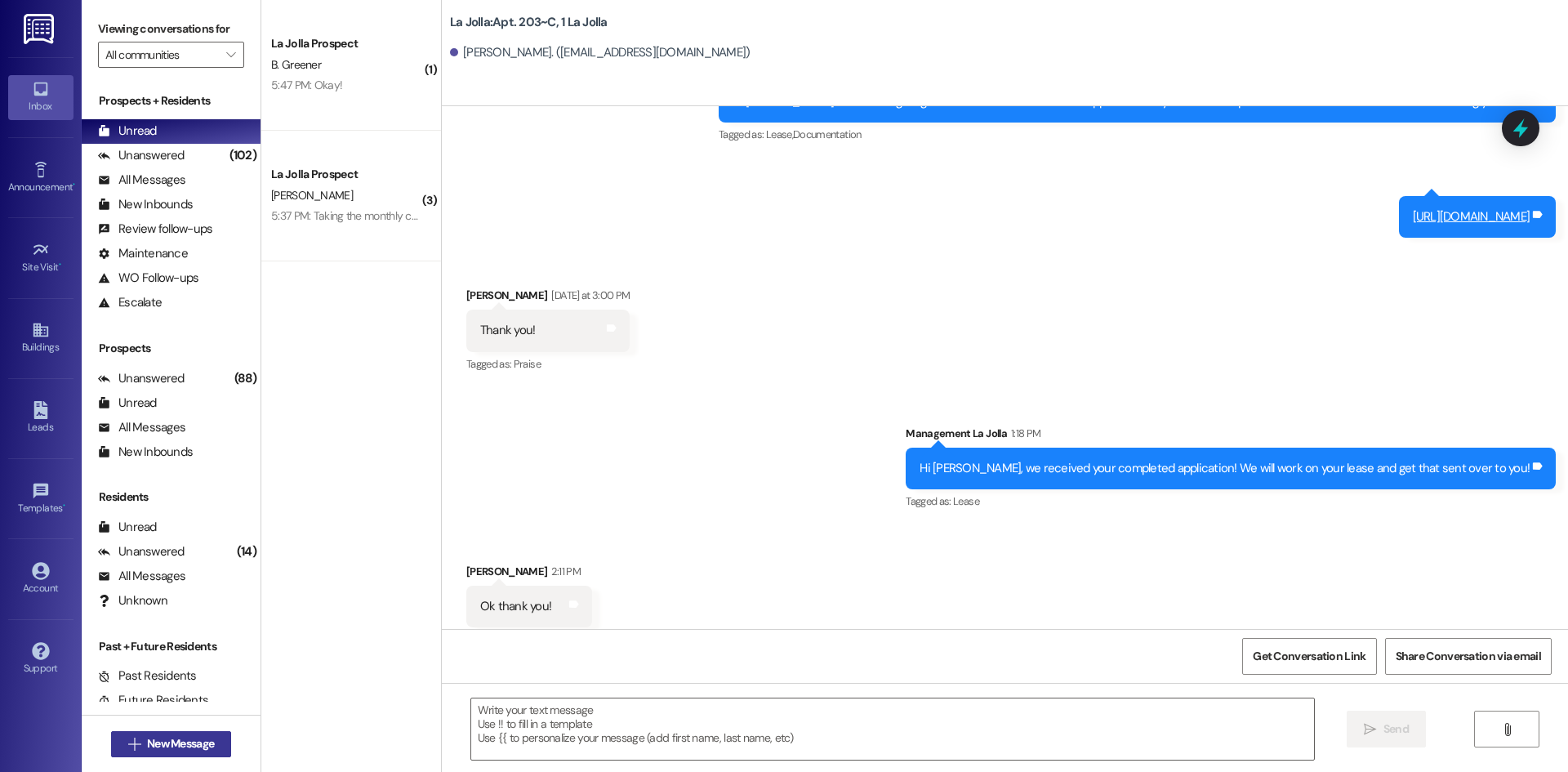
click at [188, 745] on span "New Message" at bounding box center [180, 743] width 67 height 17
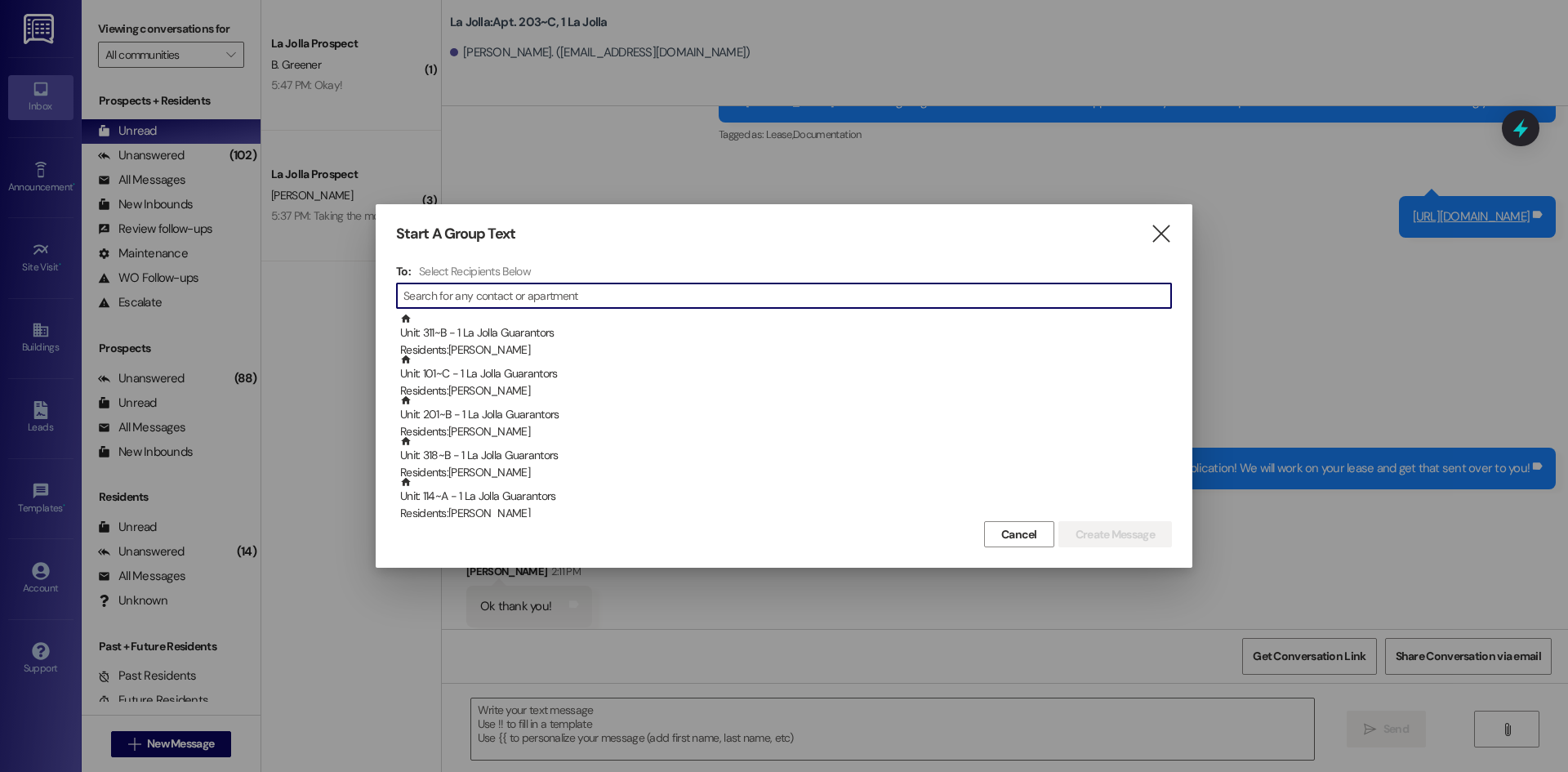
click at [570, 299] on input at bounding box center [786, 296] width 767 height 23
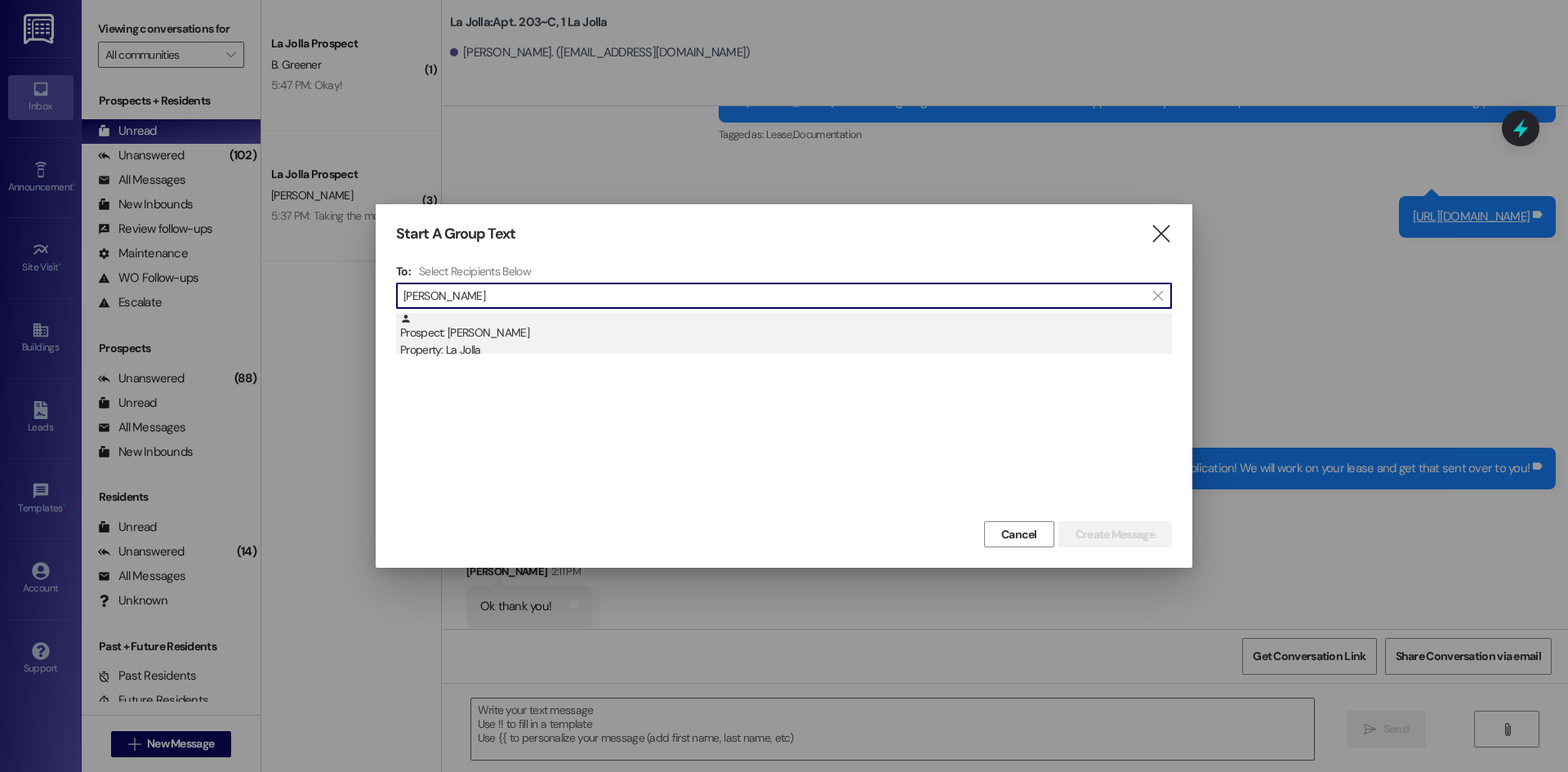
type input "Cyrus"
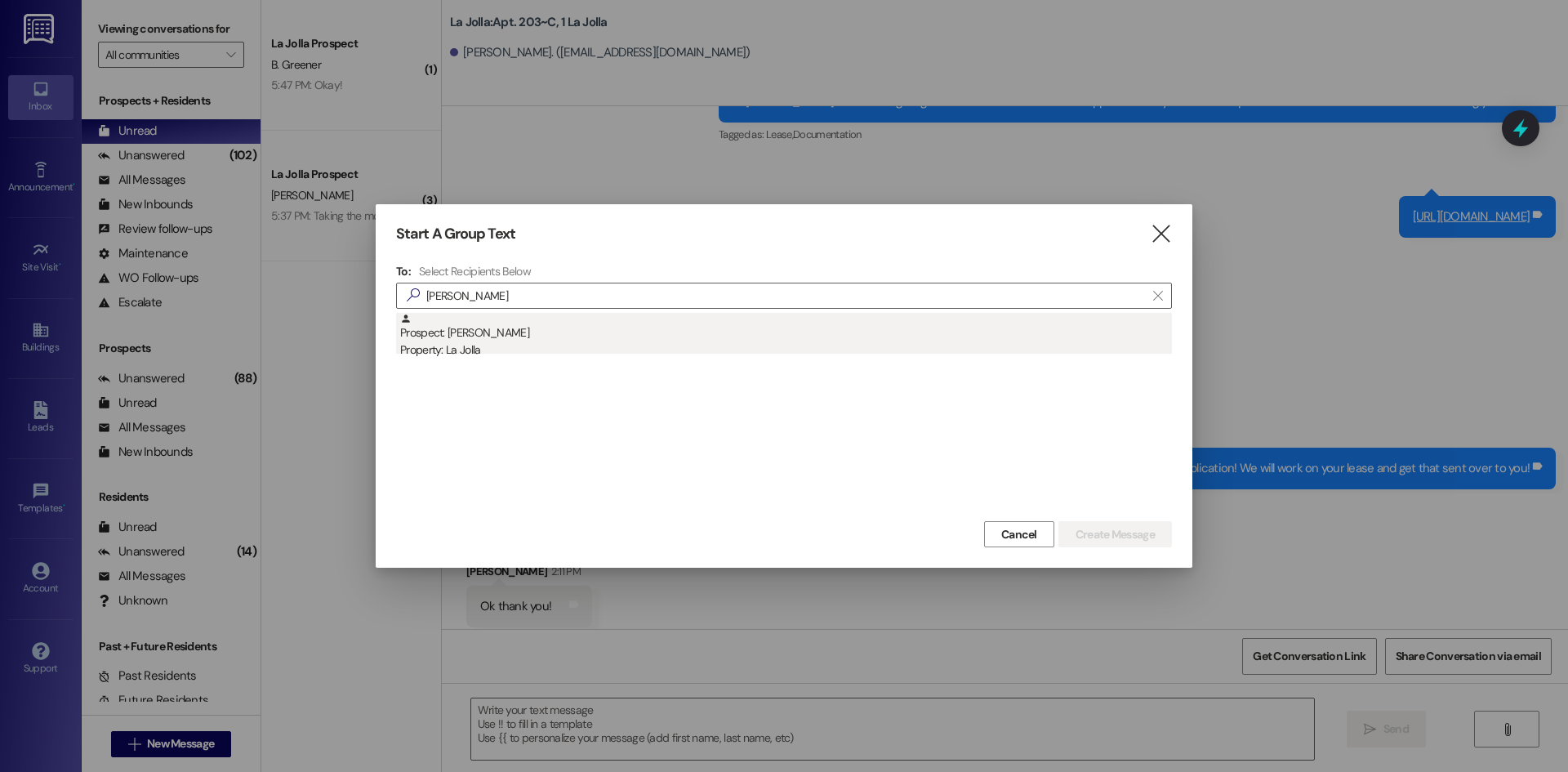
click at [453, 358] on div "Property: La Jolla" at bounding box center [786, 349] width 772 height 17
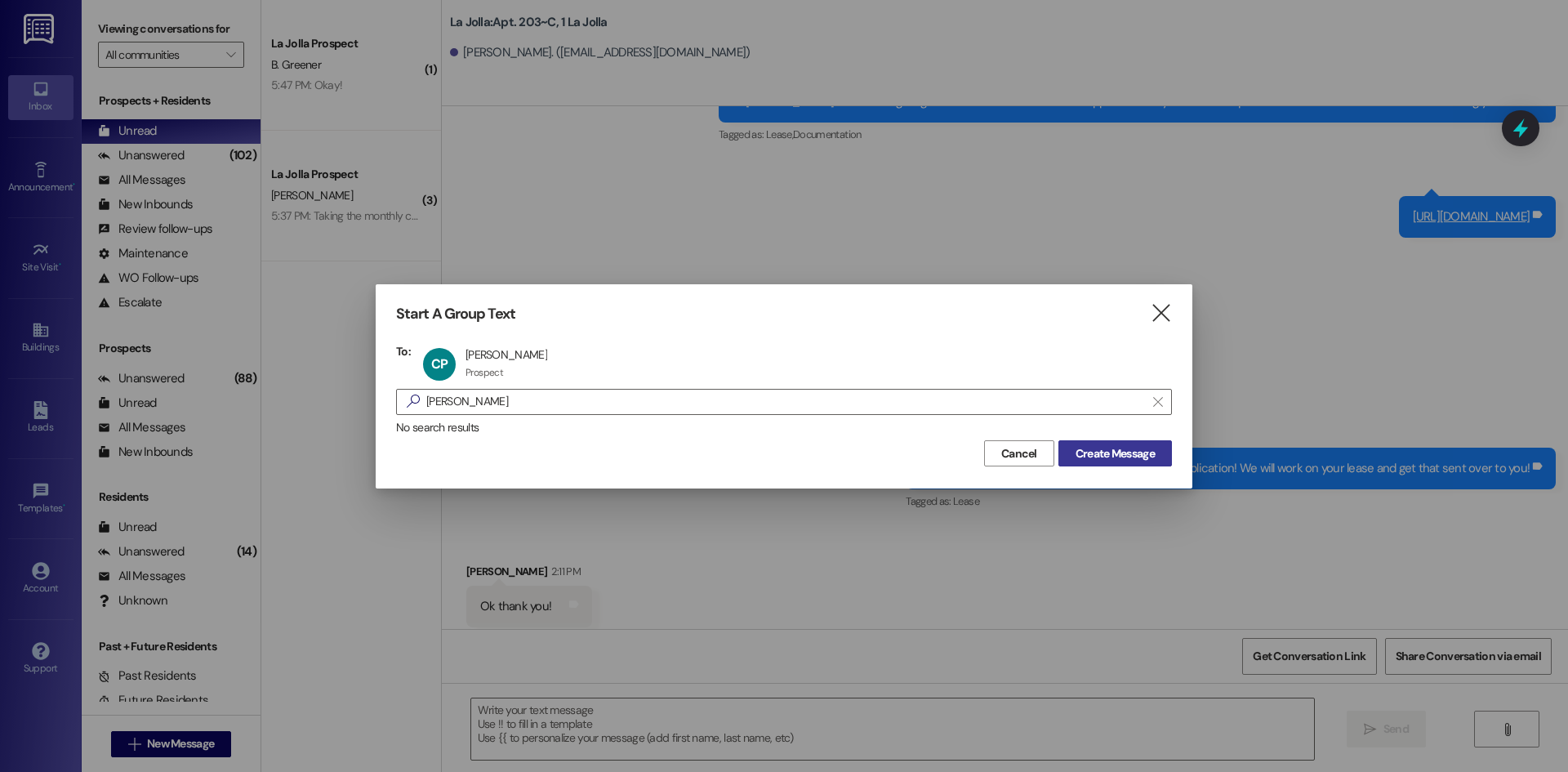
click at [1109, 455] on span "Create Message" at bounding box center [1115, 453] width 79 height 17
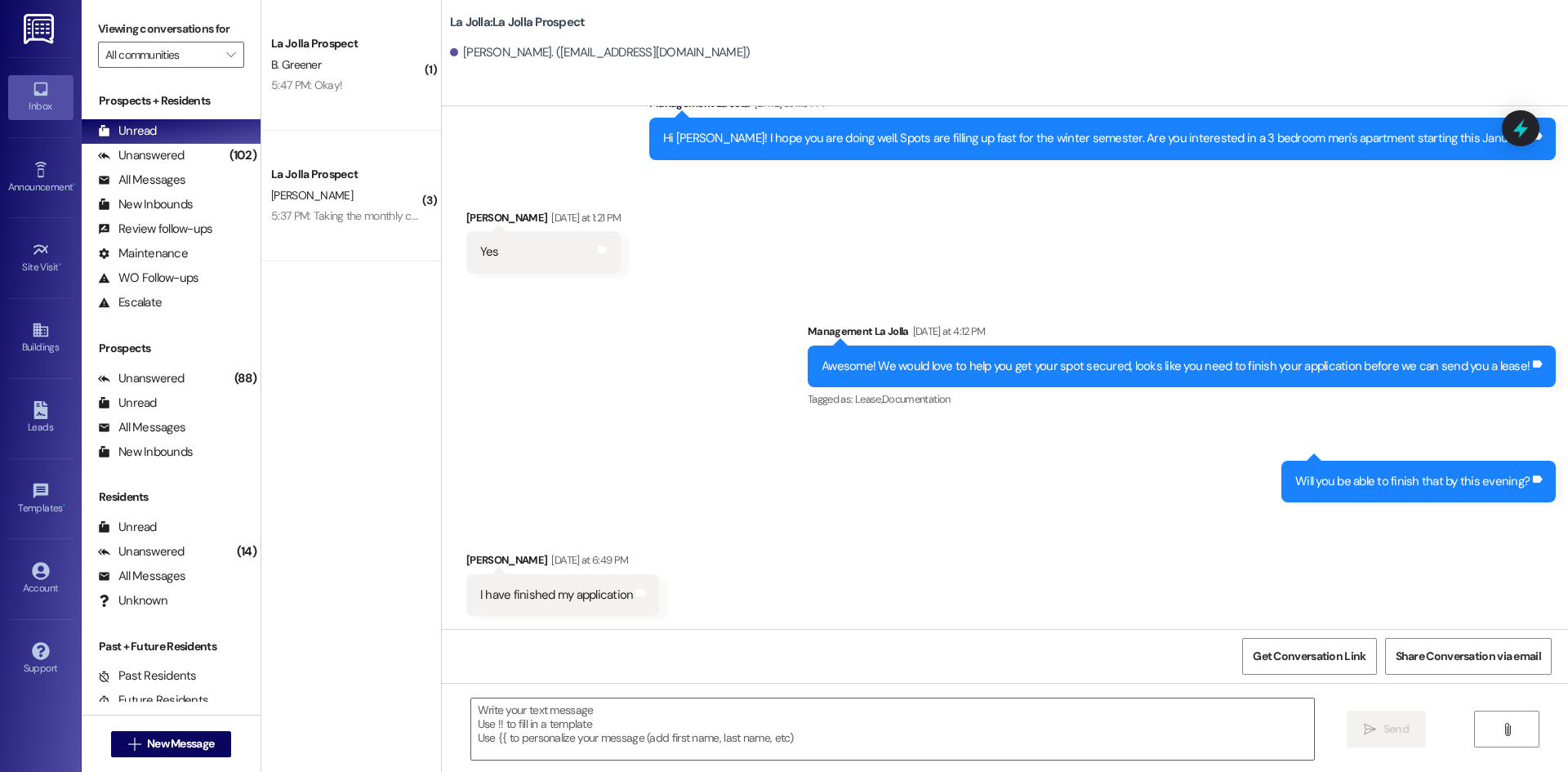
scroll to position [217, 0]
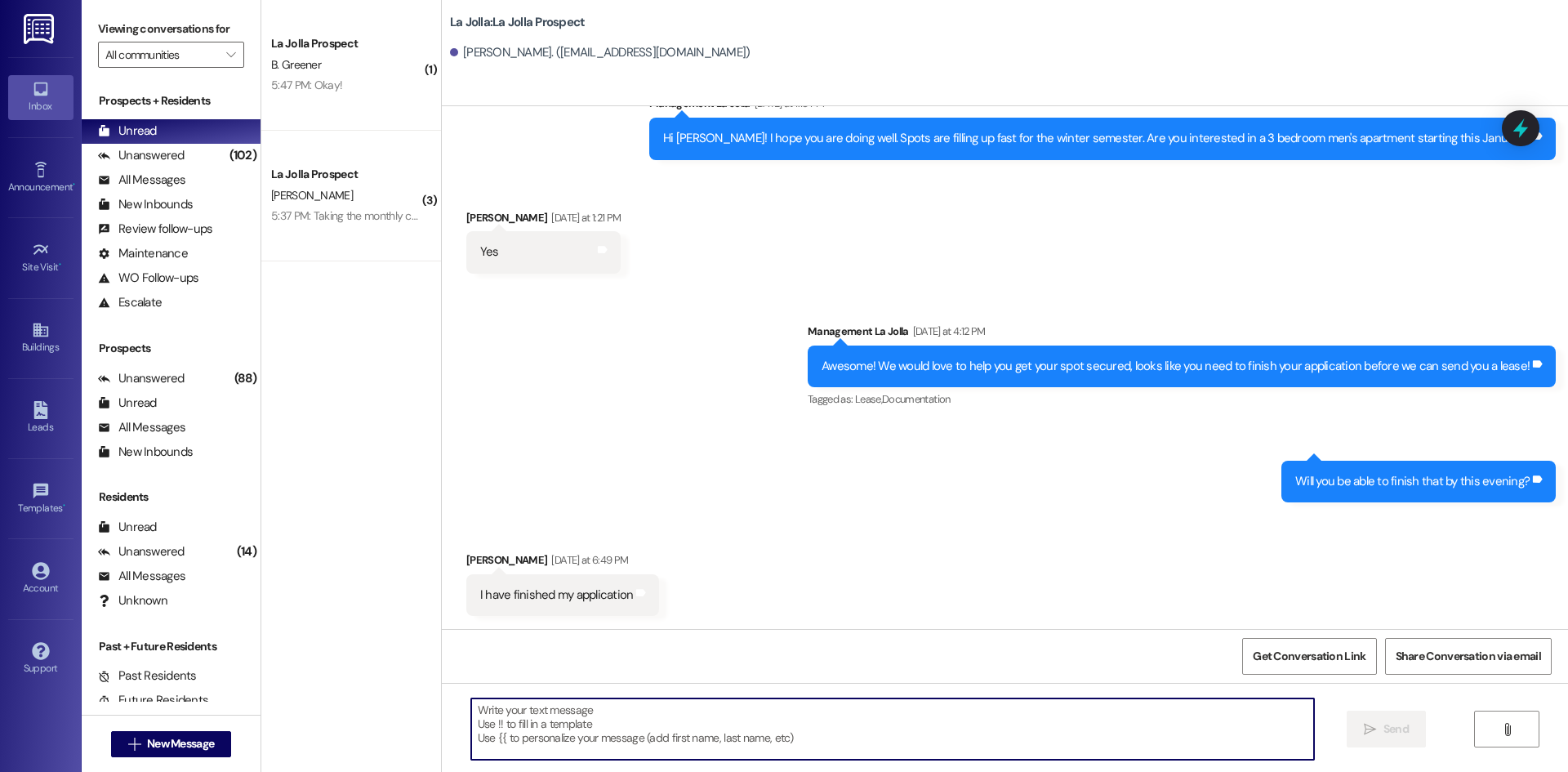
click at [597, 728] on textarea at bounding box center [892, 729] width 843 height 61
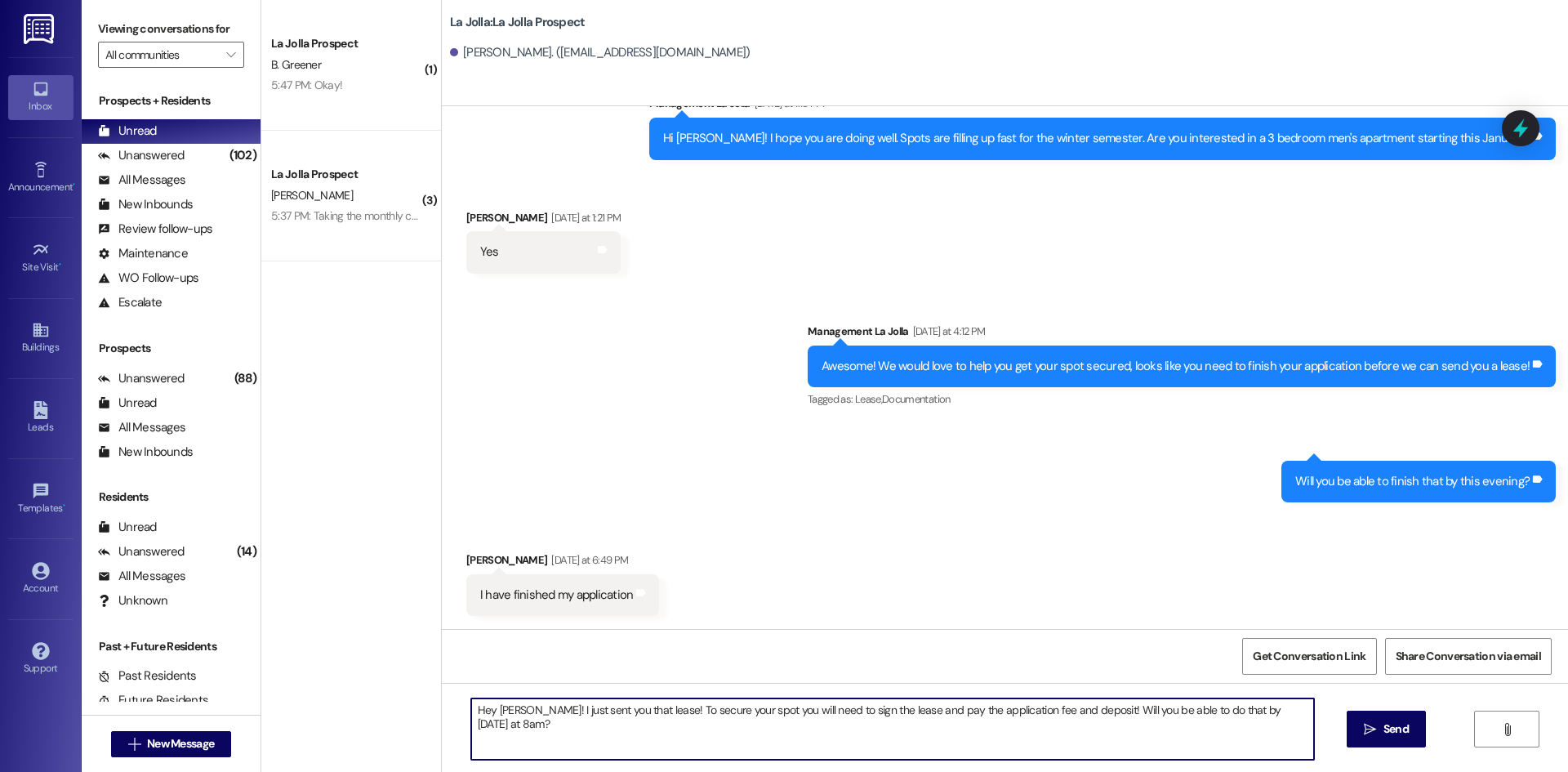
drag, startPoint x: 1294, startPoint y: 711, endPoint x: 462, endPoint y: 680, distance: 832.6
click at [462, 680] on div "Sent via SMS Management La Jolla Sep 02, 2025 at 2:12 PM Hey Cyrus! This is Add…" at bounding box center [1005, 493] width 1127 height 772
type textarea "Hey Cyrus! I just sent you that lease! To secure your spot you will need to sig…"
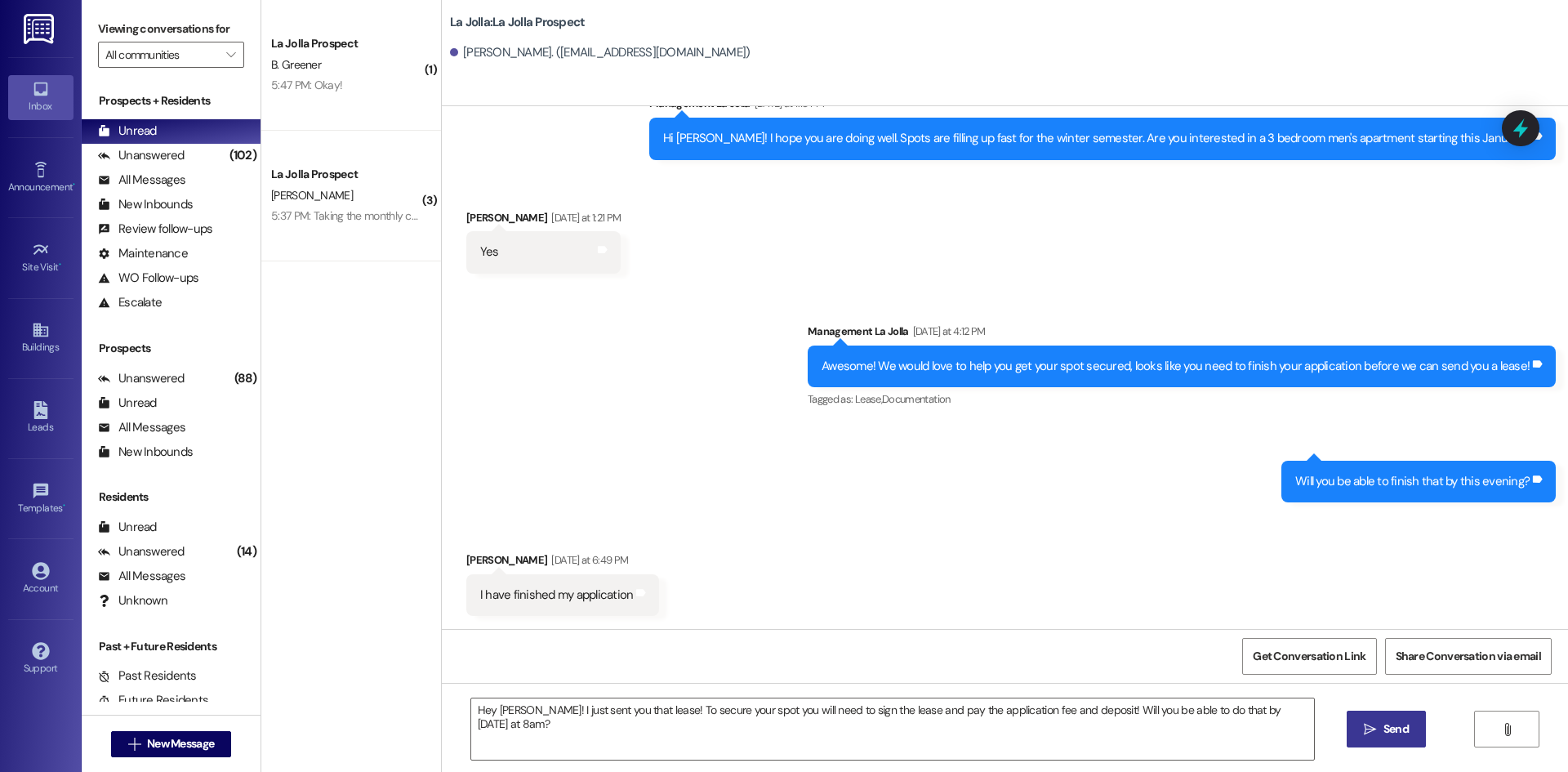
click at [1360, 721] on span " Send" at bounding box center [1385, 728] width 51 height 17
